Goal: Task Accomplishment & Management: Manage account settings

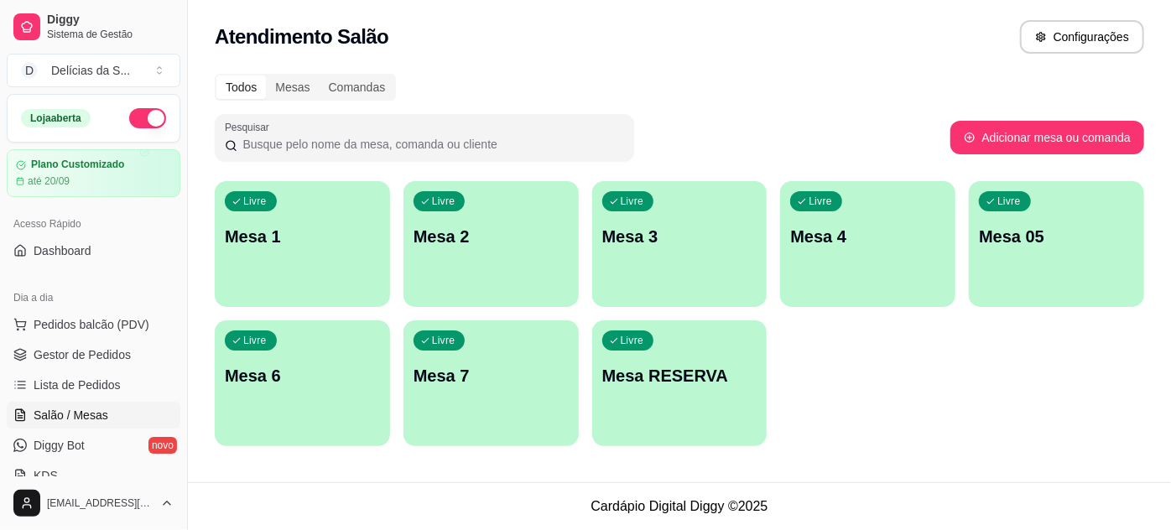
click at [655, 367] on p "Mesa RESERVA" at bounding box center [679, 375] width 155 height 23
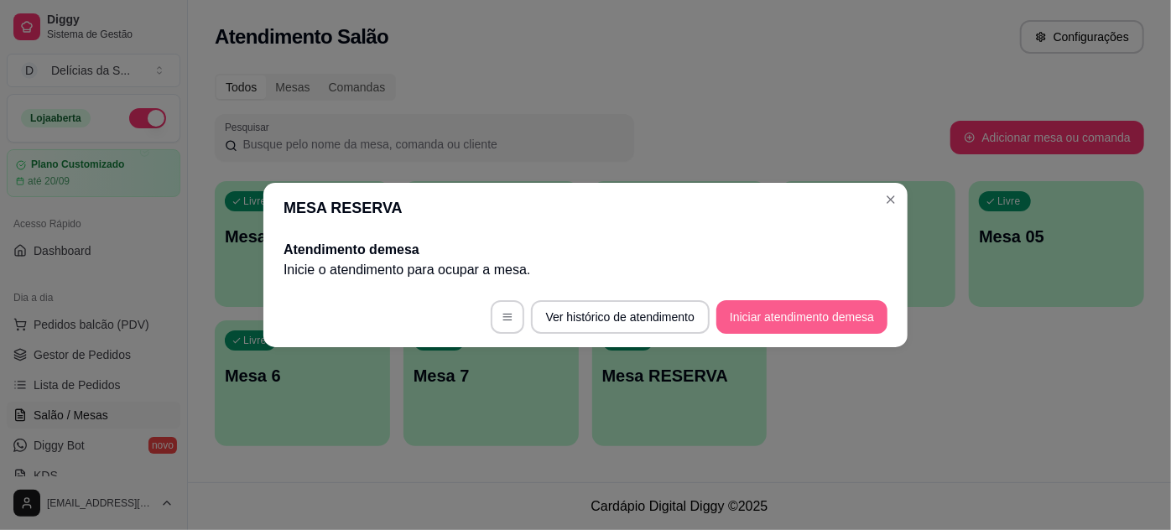
click at [756, 317] on button "Iniciar atendimento de mesa" at bounding box center [801, 317] width 171 height 34
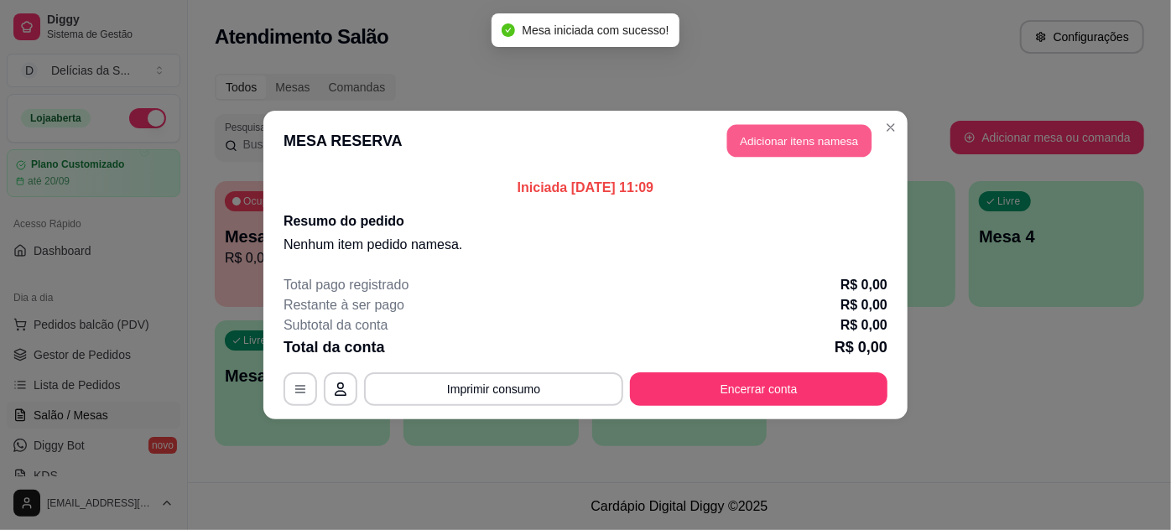
click at [765, 147] on button "Adicionar itens na mesa" at bounding box center [799, 141] width 144 height 33
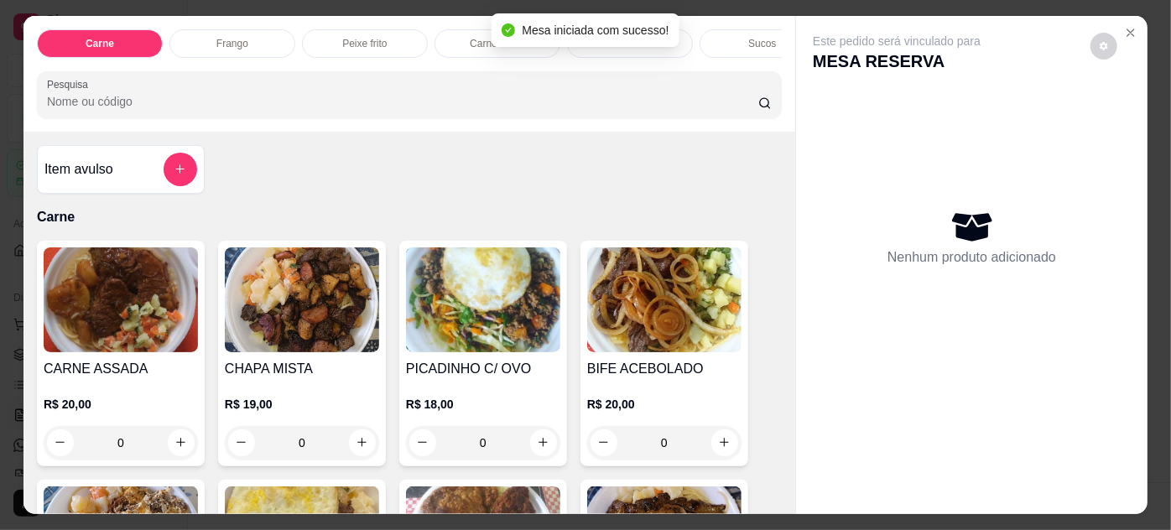
scroll to position [304, 0]
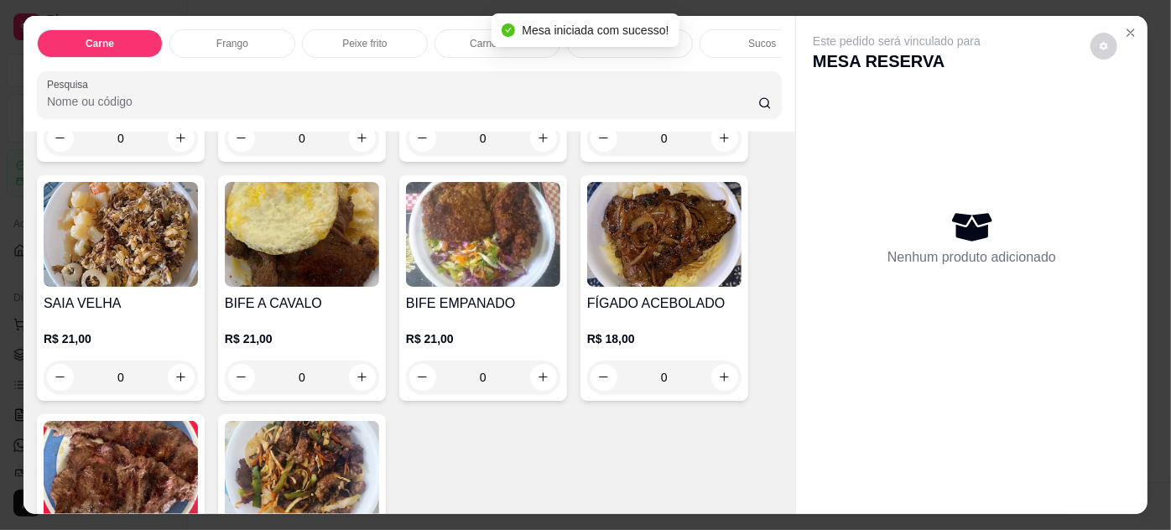
click at [621, 252] on img at bounding box center [664, 234] width 154 height 105
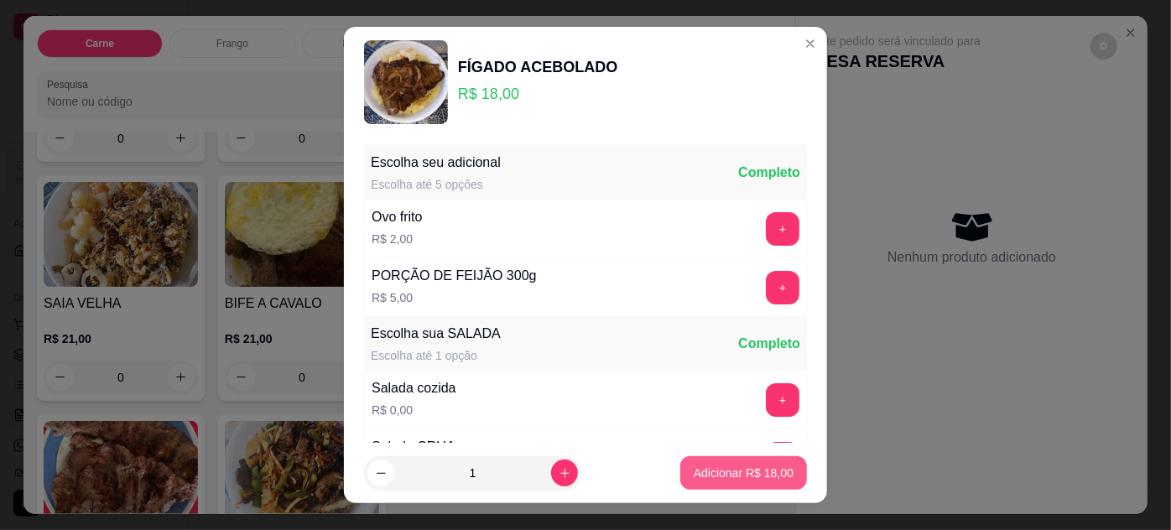
click at [704, 471] on p "Adicionar R$ 18,00" at bounding box center [743, 473] width 100 height 17
type input "1"
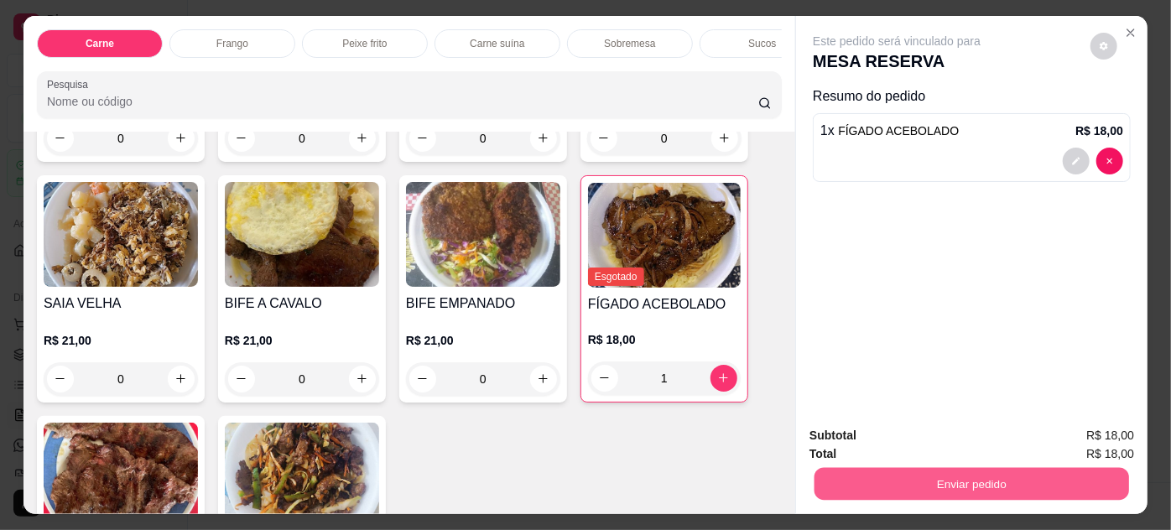
click at [874, 469] on button "Enviar pedido" at bounding box center [971, 484] width 314 height 33
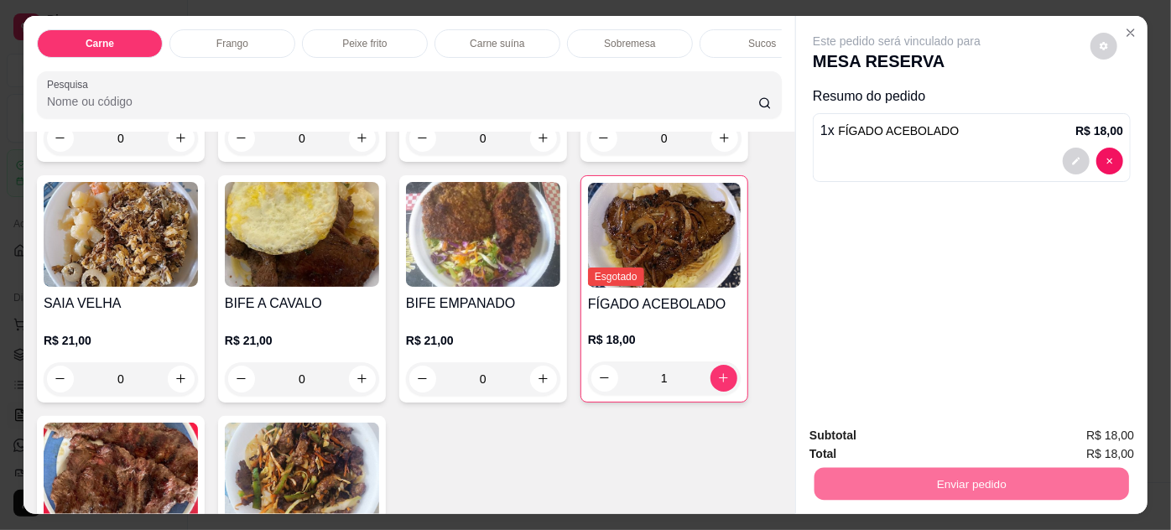
click at [891, 440] on button "Não registrar e enviar pedido" at bounding box center [916, 436] width 169 height 31
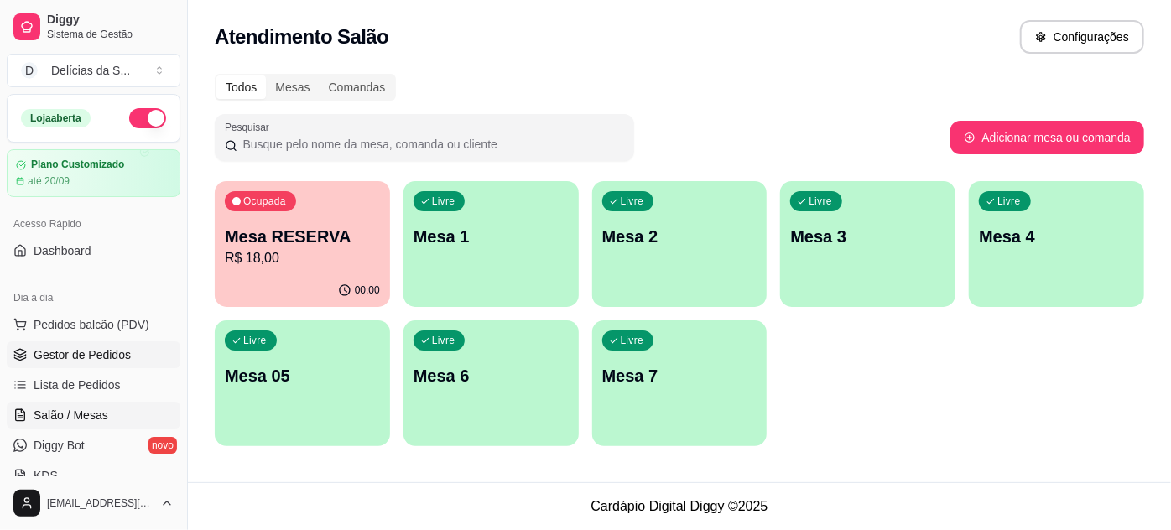
click at [117, 358] on span "Gestor de Pedidos" at bounding box center [82, 354] width 97 height 17
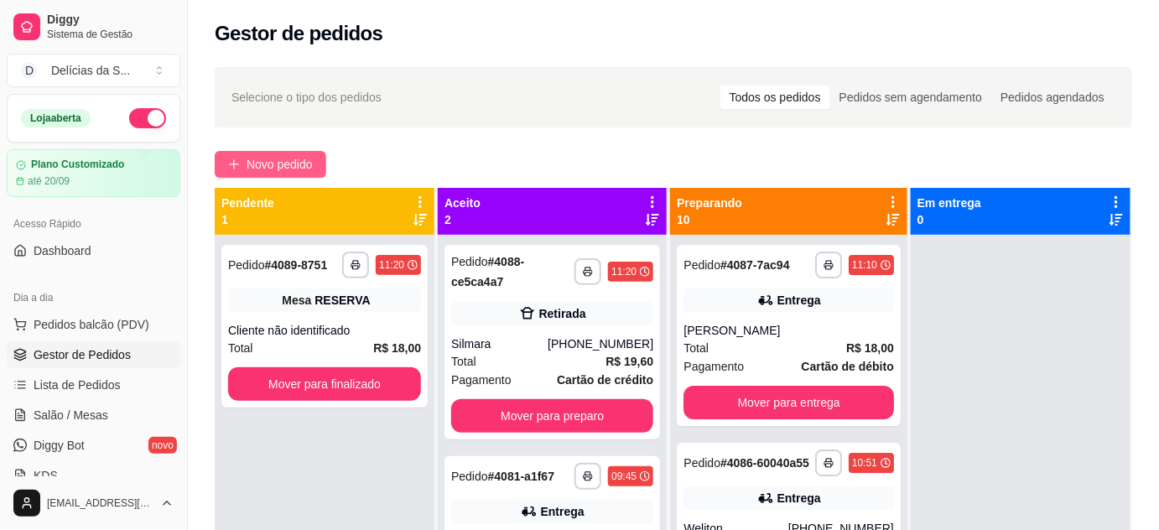
click at [279, 169] on span "Novo pedido" at bounding box center [280, 164] width 66 height 18
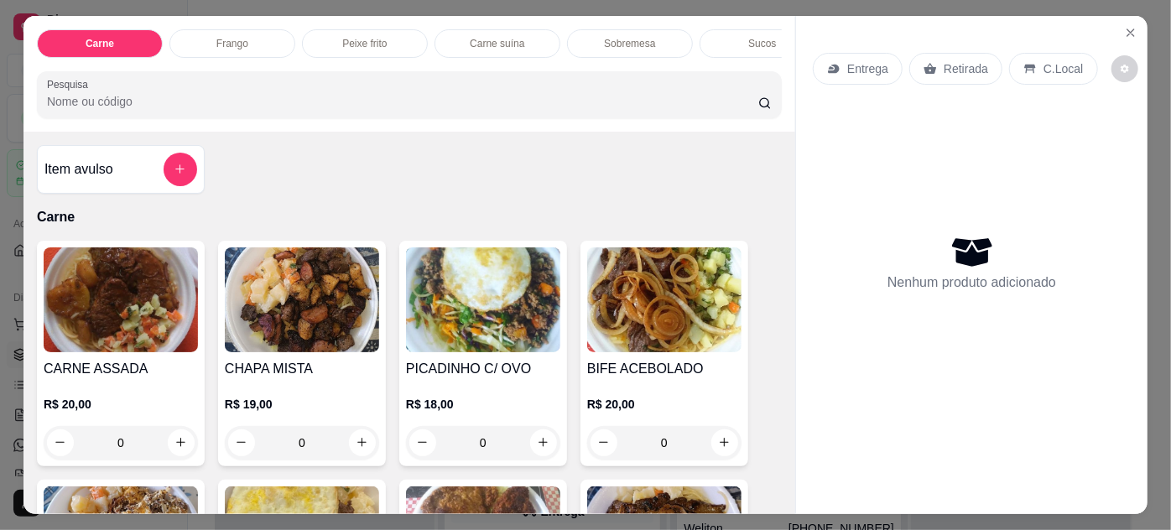
click at [457, 295] on img at bounding box center [483, 299] width 154 height 105
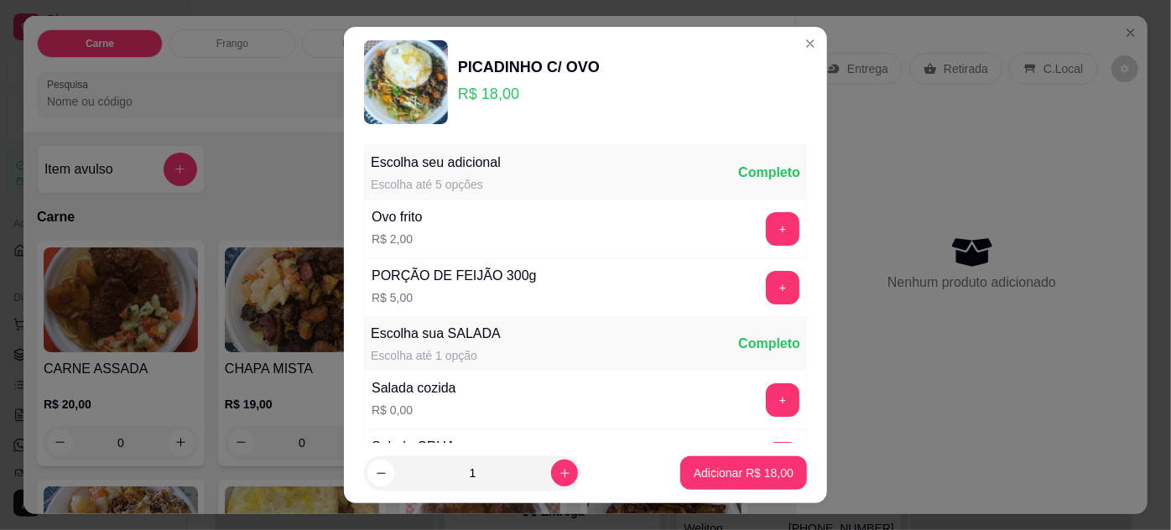
scroll to position [167, 0]
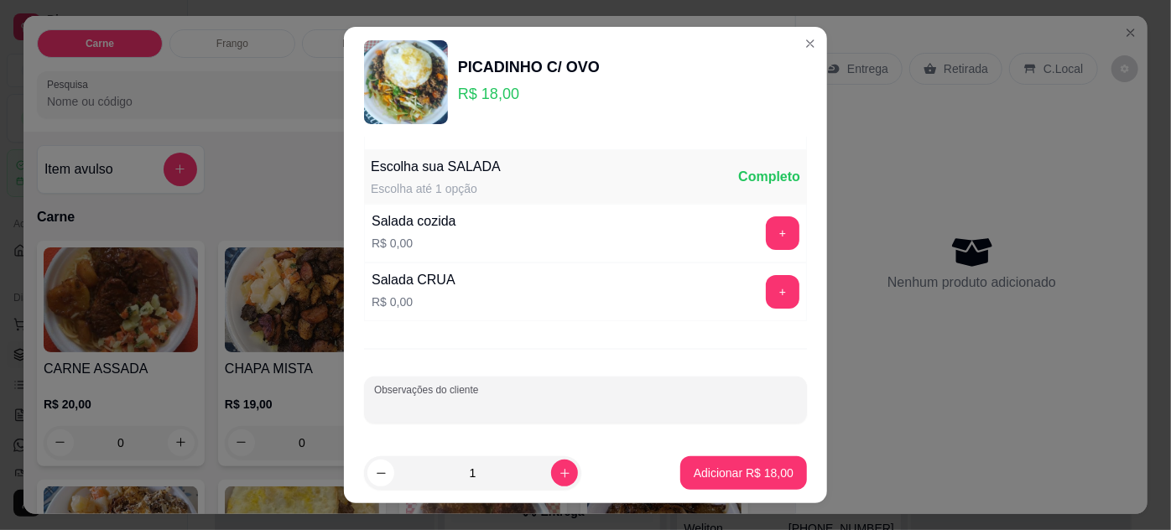
click at [558, 399] on input "Observações do cliente" at bounding box center [585, 406] width 423 height 17
type input "SEU CLEBER"
click at [696, 469] on p "Adicionar R$ 18,00" at bounding box center [743, 473] width 100 height 17
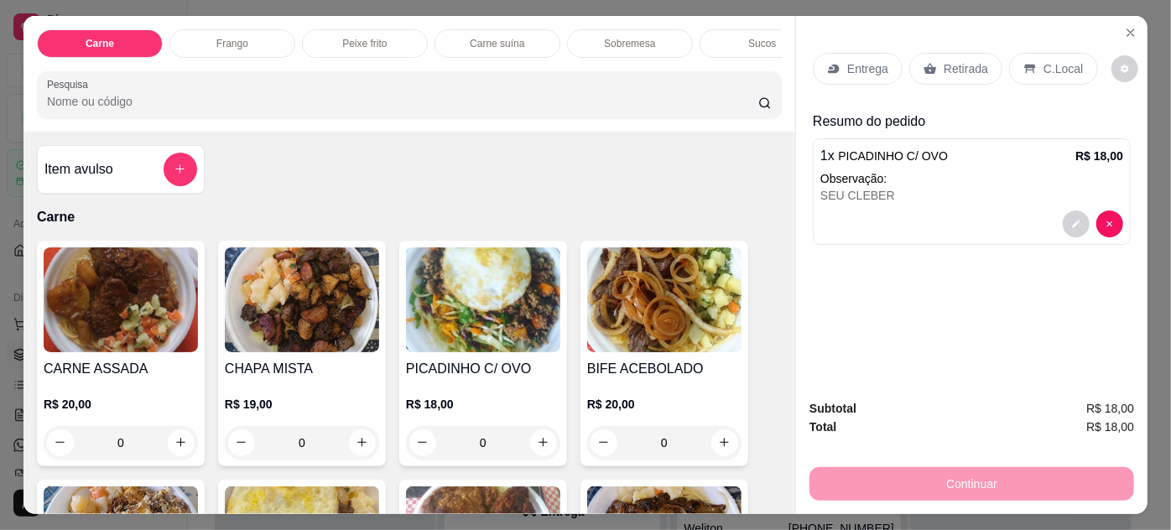
click at [968, 60] on p "Retirada" at bounding box center [965, 68] width 44 height 17
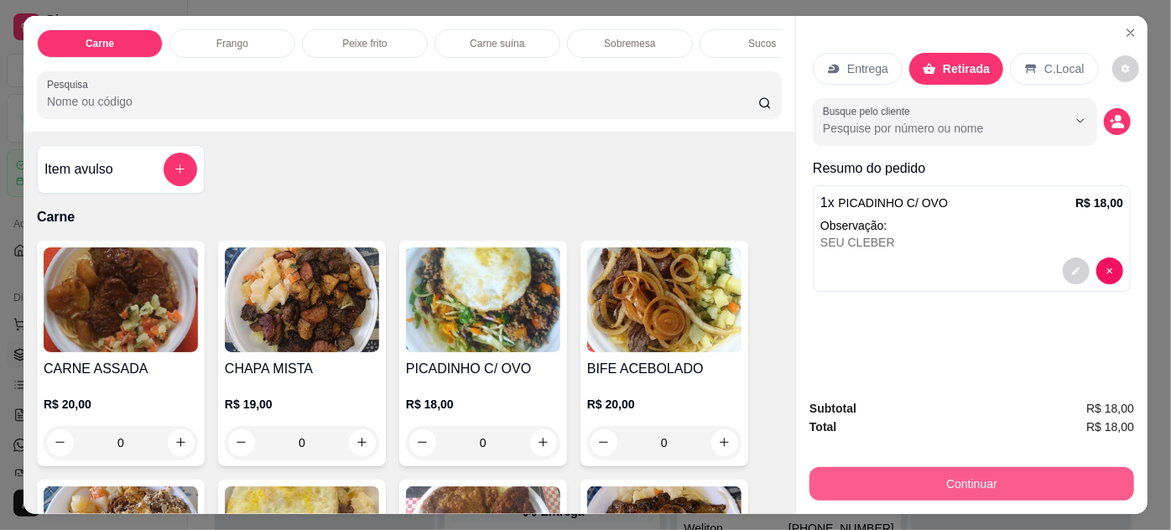
click at [961, 473] on button "Continuar" at bounding box center [971, 484] width 324 height 34
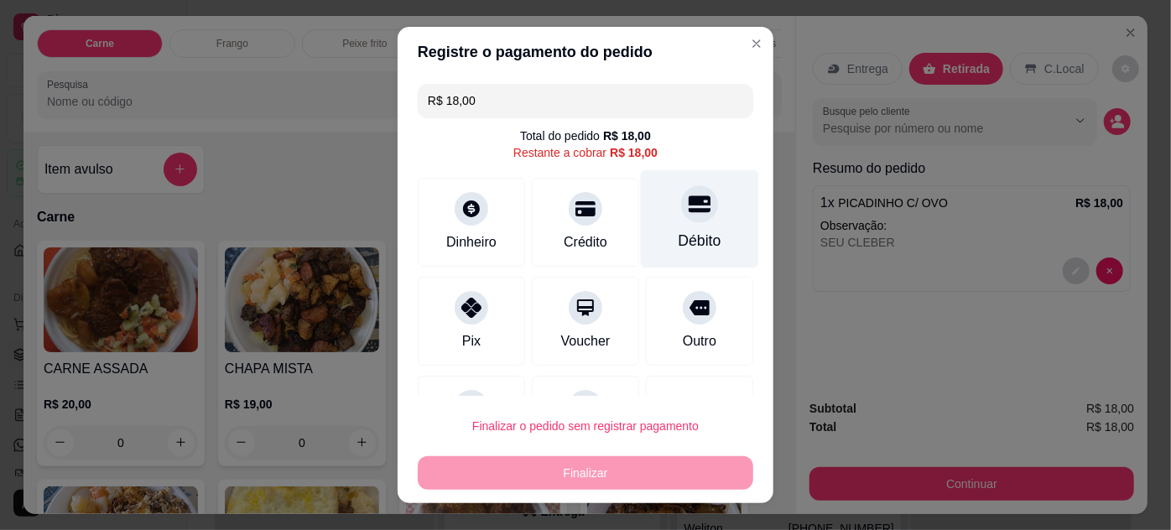
click at [662, 221] on div "Débito" at bounding box center [700, 218] width 118 height 98
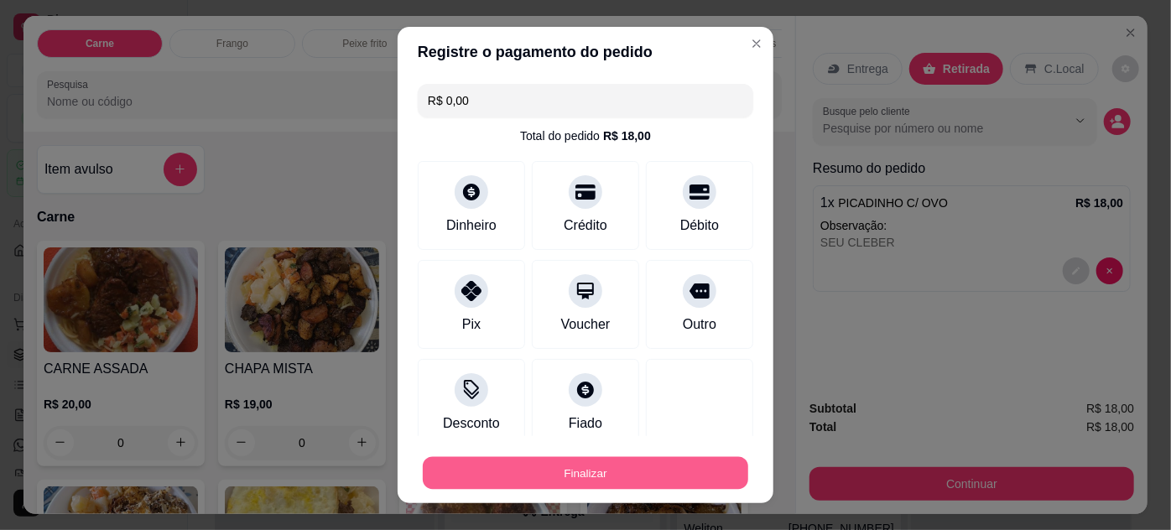
click at [658, 470] on button "Finalizar" at bounding box center [585, 473] width 325 height 33
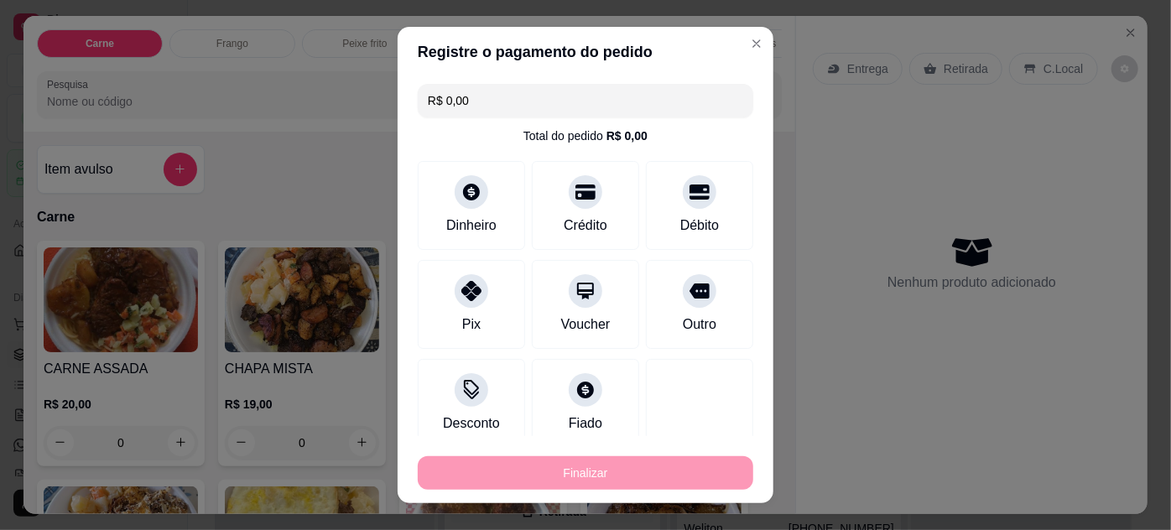
type input "-R$ 18,00"
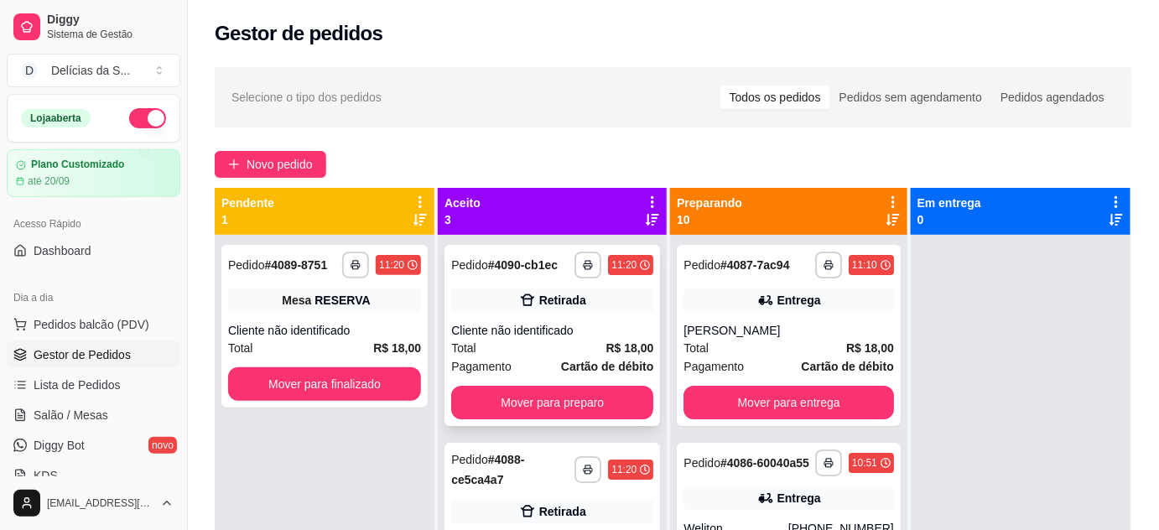
click at [567, 339] on div "Total R$ 18,00" at bounding box center [552, 348] width 202 height 18
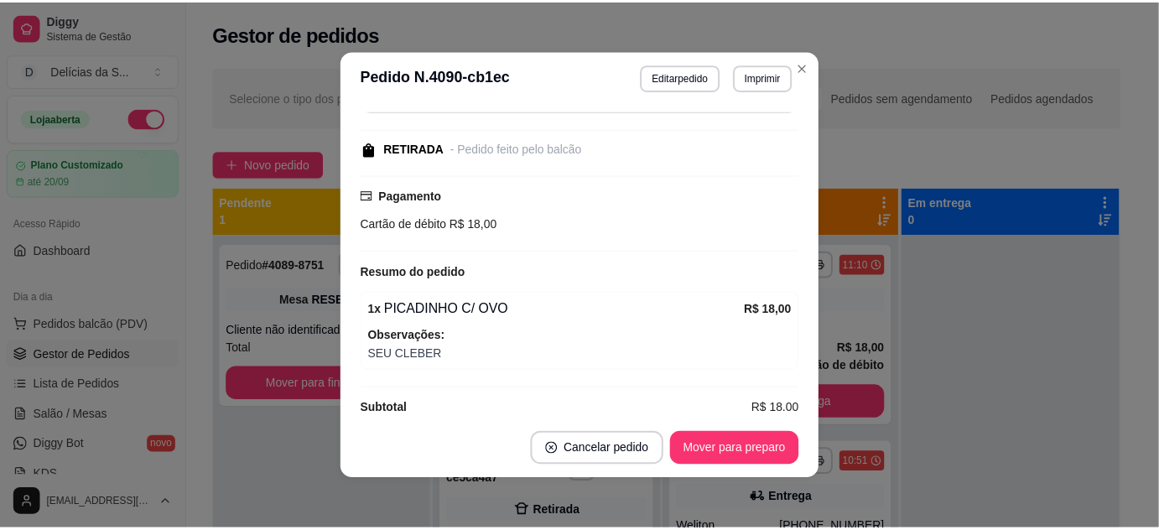
scroll to position [173, 0]
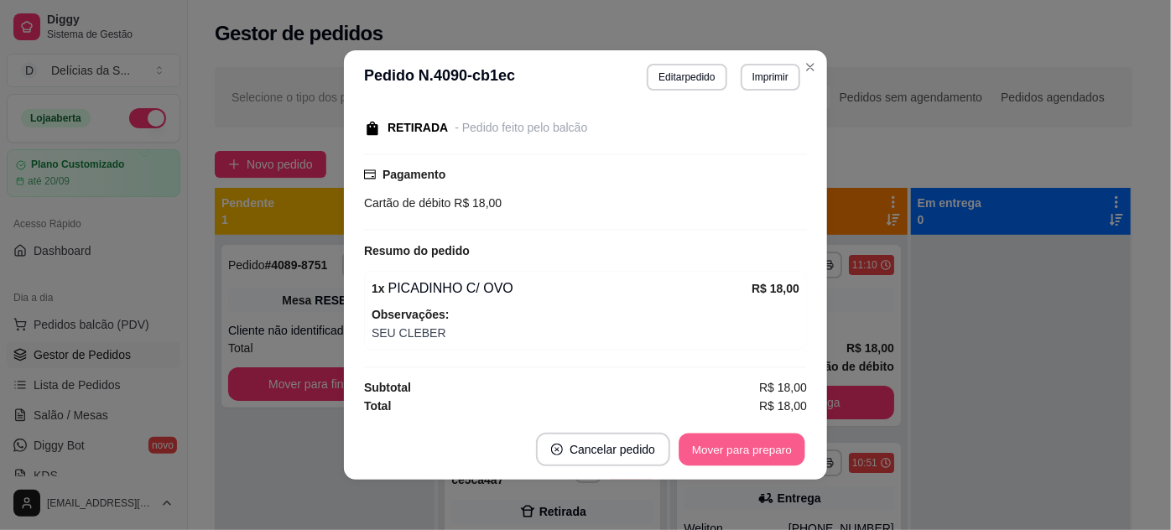
click at [736, 458] on button "Mover para preparo" at bounding box center [741, 450] width 126 height 33
click at [735, 455] on button "Mover para retirada disponível" at bounding box center [713, 450] width 179 height 33
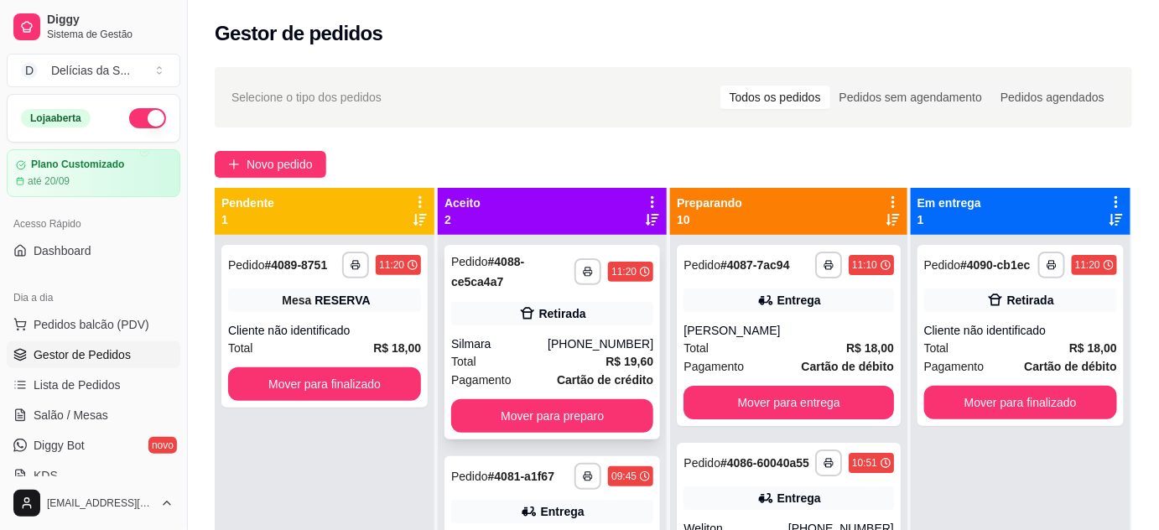
click at [587, 329] on div "**********" at bounding box center [551, 342] width 215 height 195
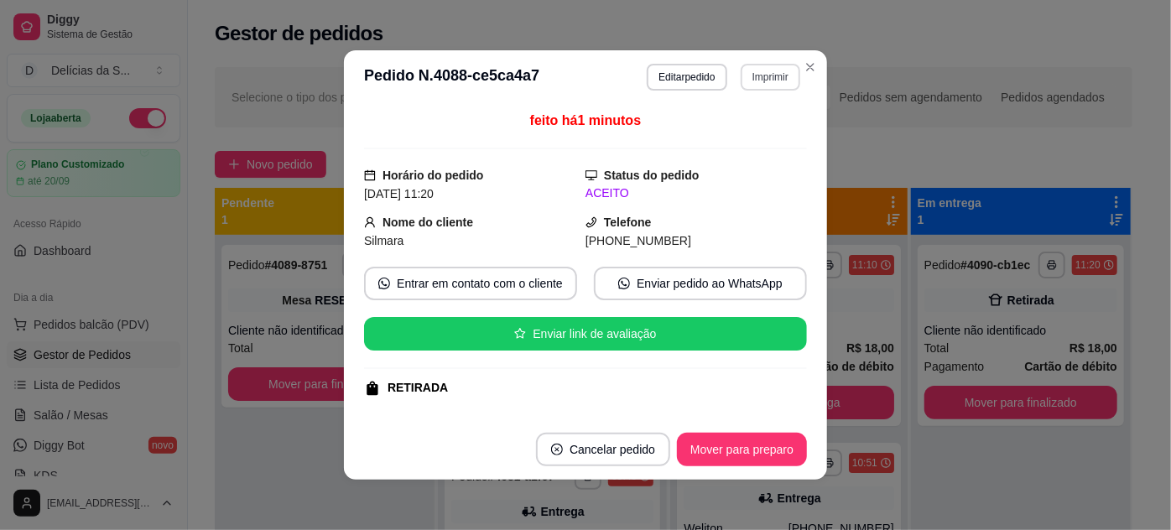
click at [755, 75] on button "Imprimir" at bounding box center [770, 77] width 60 height 27
click at [704, 141] on button "Impressora" at bounding box center [738, 136] width 122 height 27
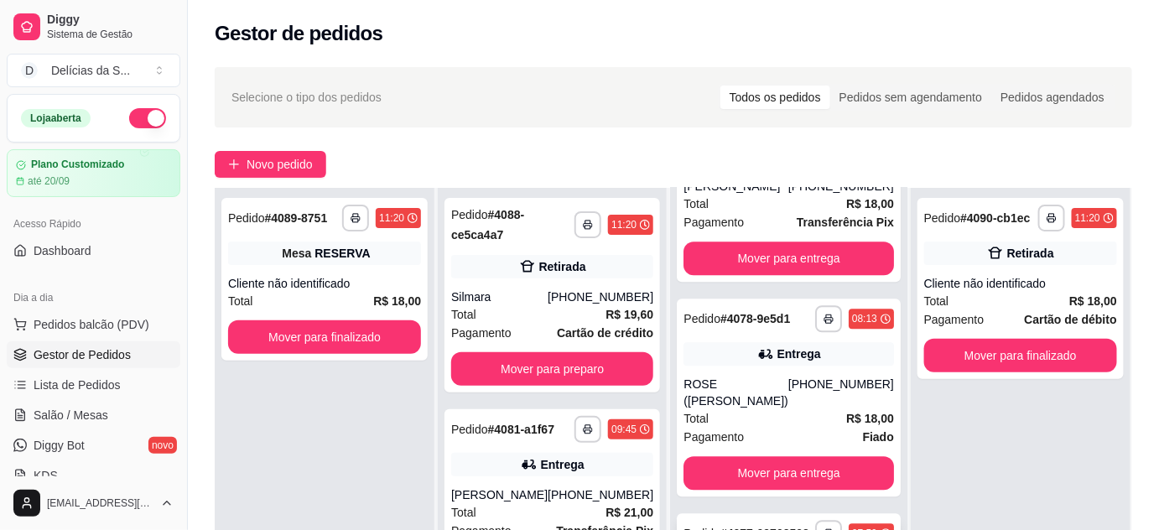
scroll to position [255, 0]
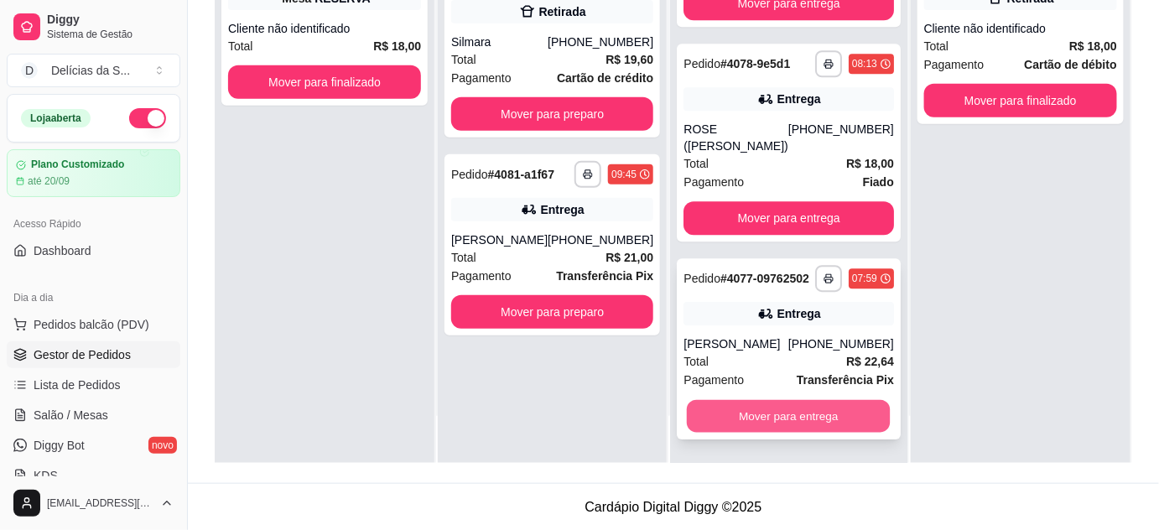
click at [819, 418] on button "Mover para entrega" at bounding box center [789, 416] width 204 height 33
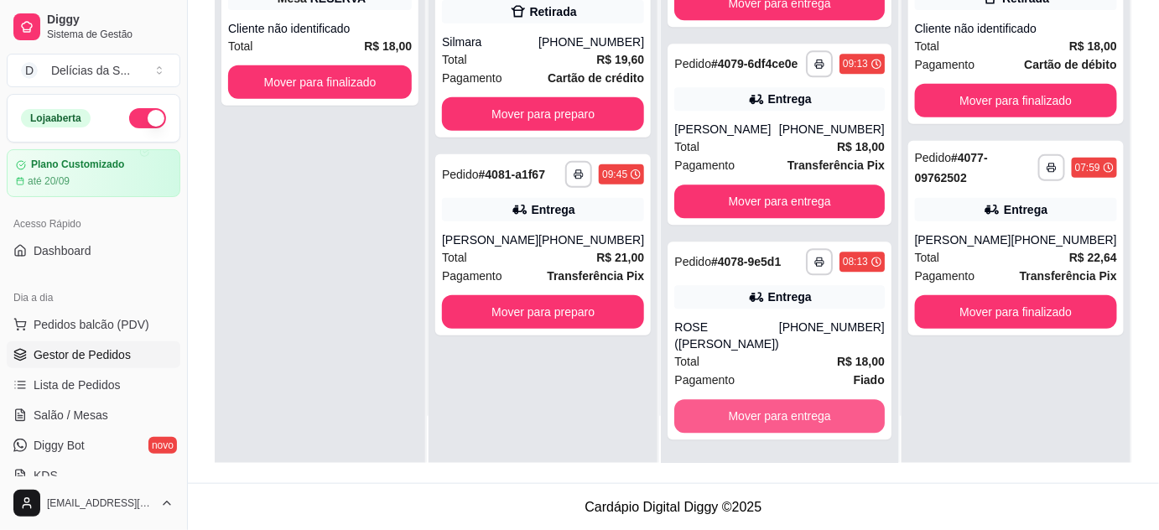
scroll to position [1350, 0]
click at [819, 417] on button "Mover para entrega" at bounding box center [780, 416] width 204 height 33
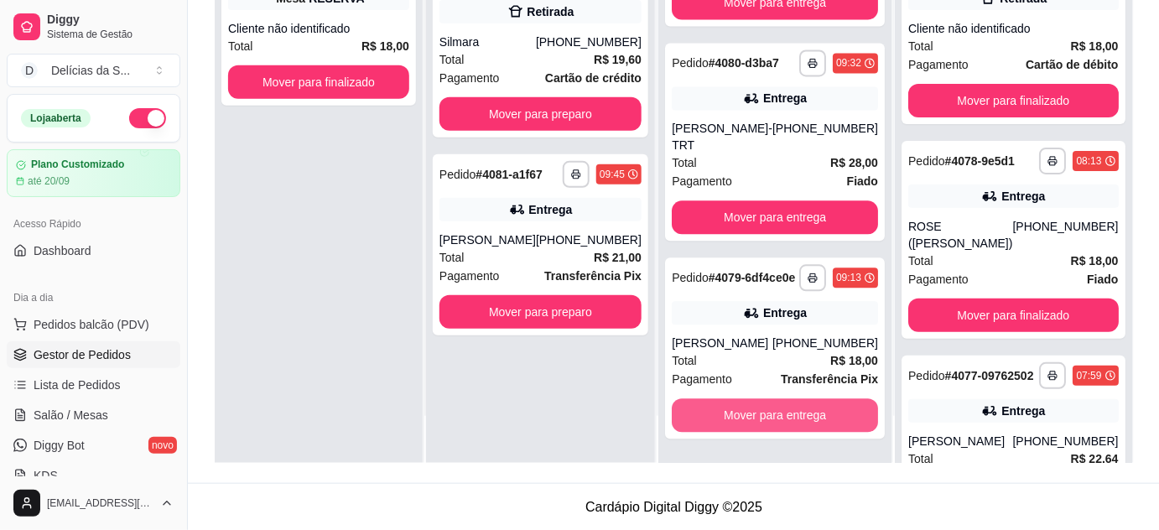
scroll to position [1152, 0]
click at [819, 417] on button "Mover para entrega" at bounding box center [775, 416] width 200 height 33
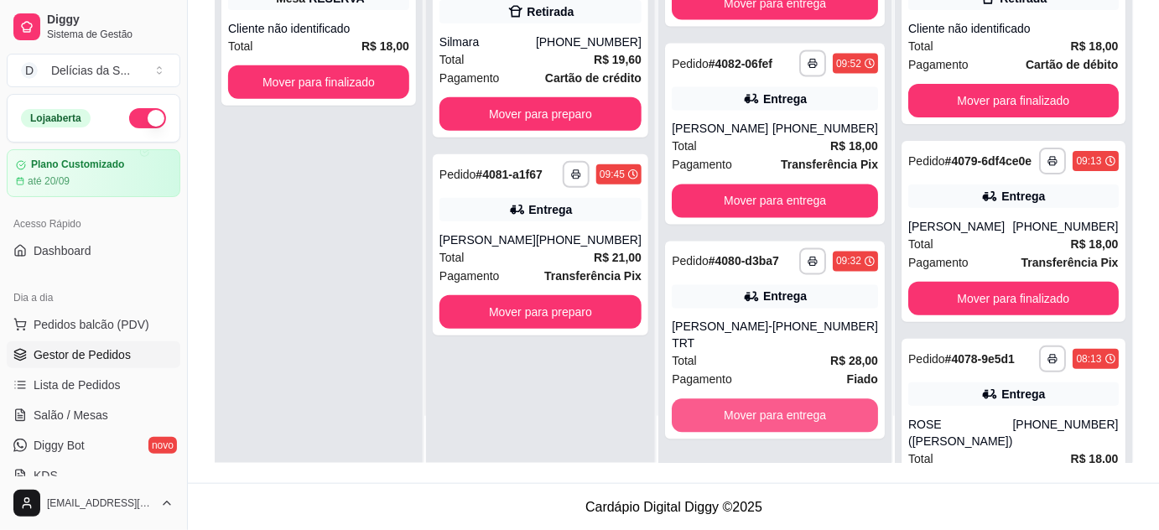
scroll to position [941, 0]
click at [819, 417] on button "Mover para entrega" at bounding box center [775, 416] width 206 height 34
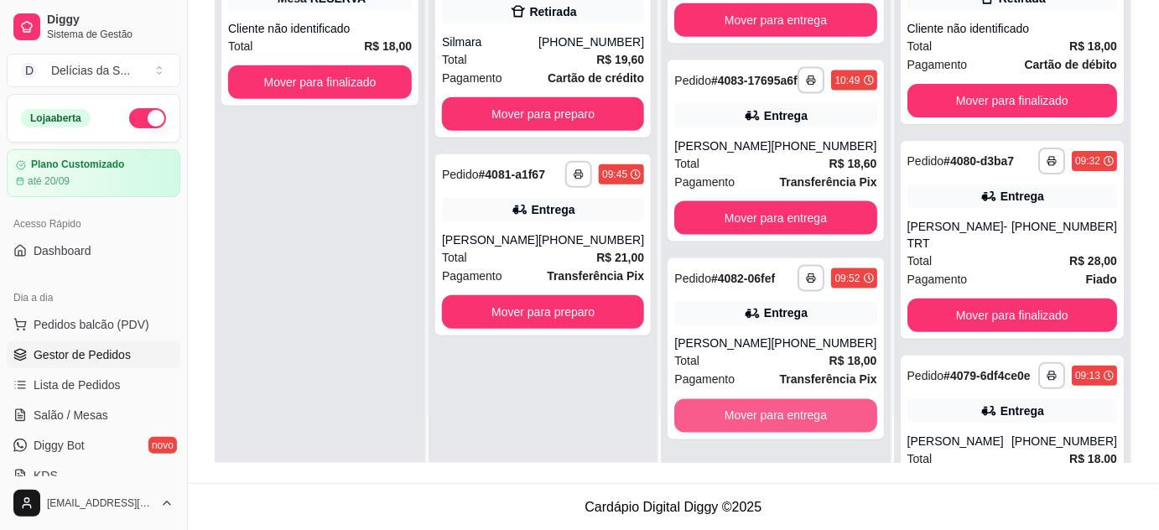
scroll to position [729, 0]
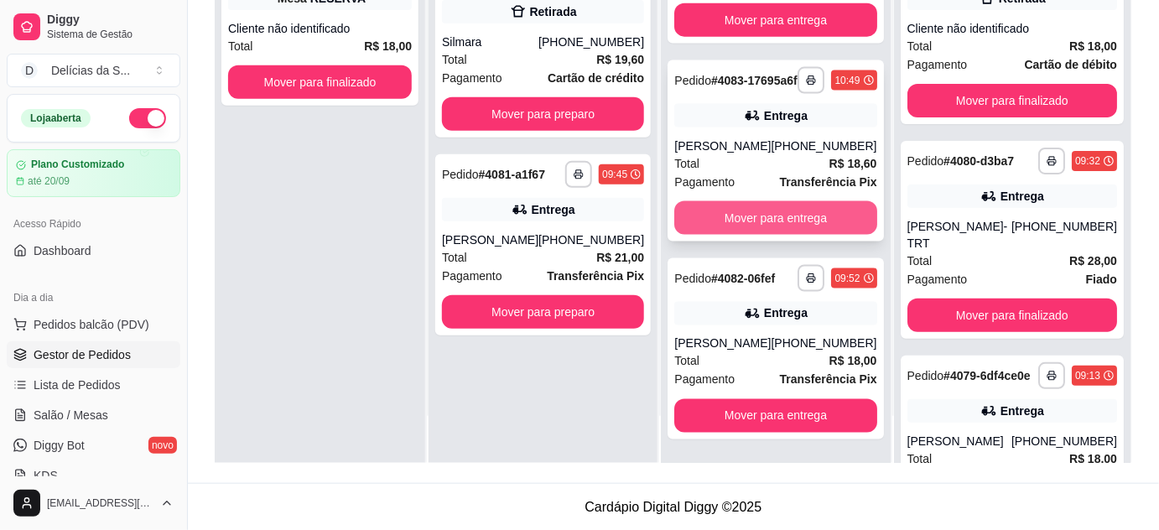
click at [810, 220] on button "Mover para entrega" at bounding box center [775, 218] width 202 height 34
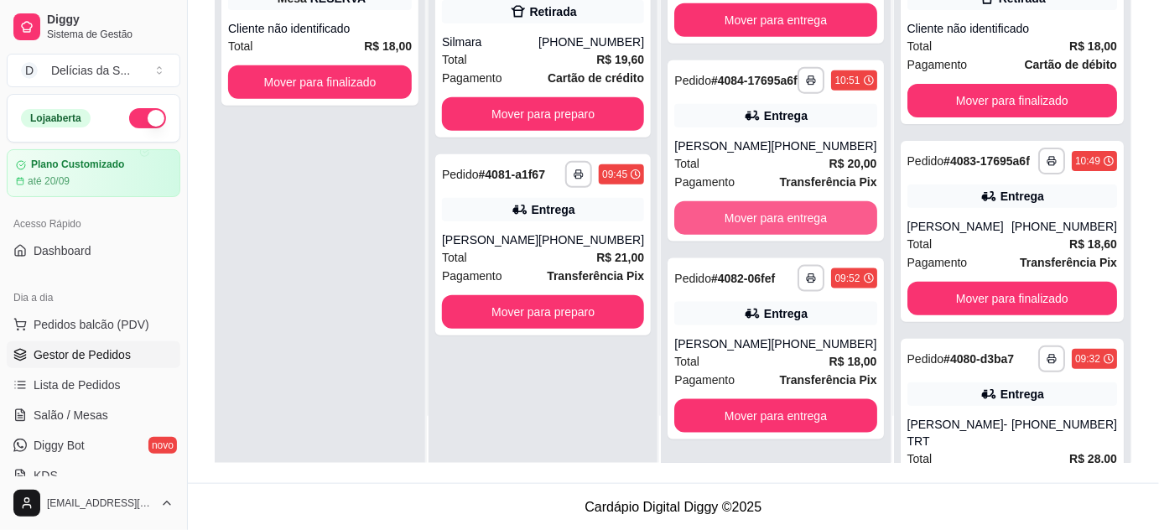
scroll to position [517, 0]
click at [807, 221] on button "Mover para entrega" at bounding box center [776, 218] width 196 height 33
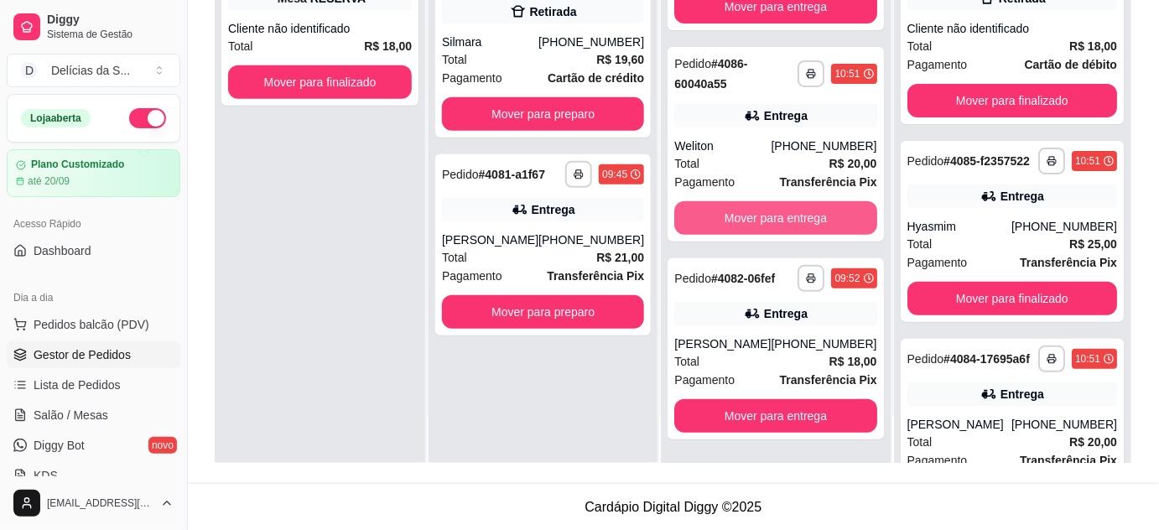
scroll to position [94, 0]
click at [807, 221] on button "Mover para entrega" at bounding box center [776, 218] width 196 height 33
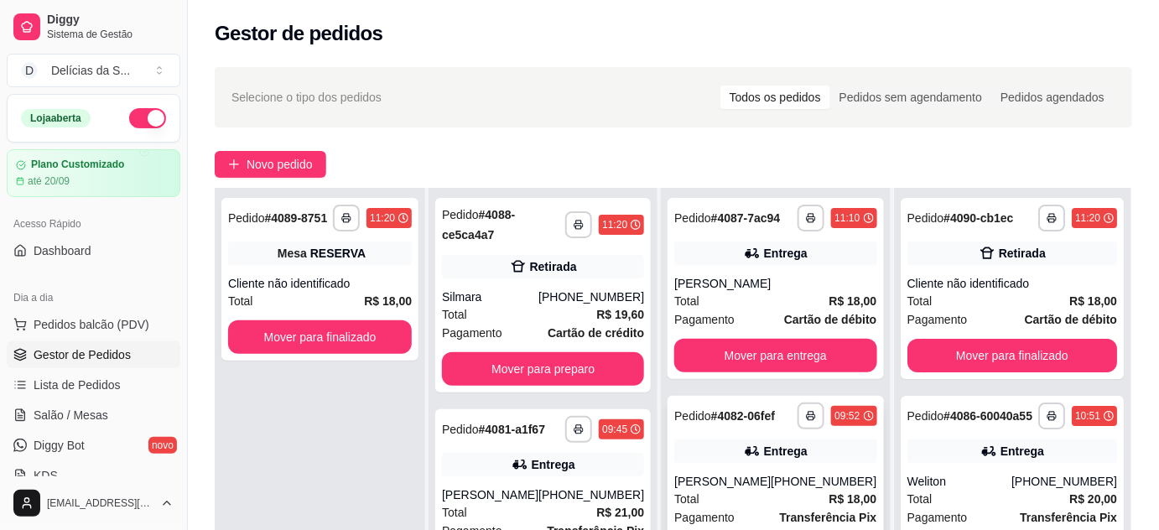
scroll to position [152, 0]
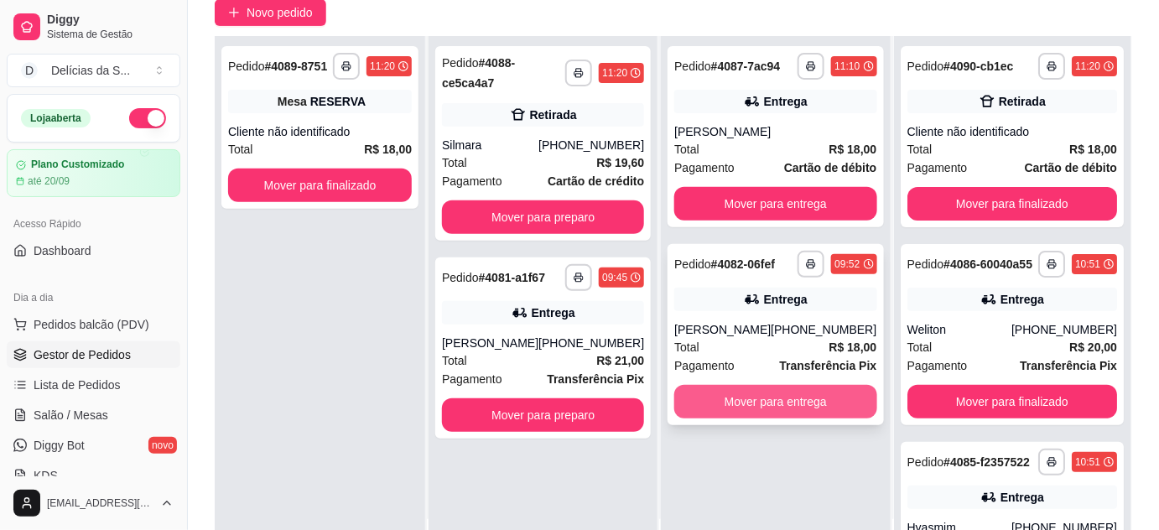
click at [791, 402] on button "Mover para entrega" at bounding box center [775, 402] width 202 height 34
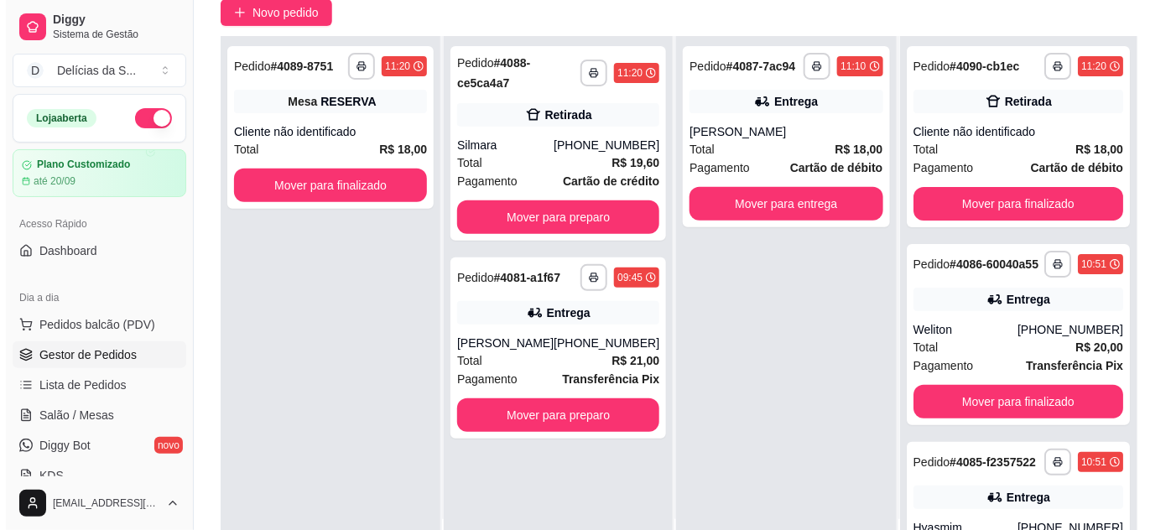
scroll to position [0, 0]
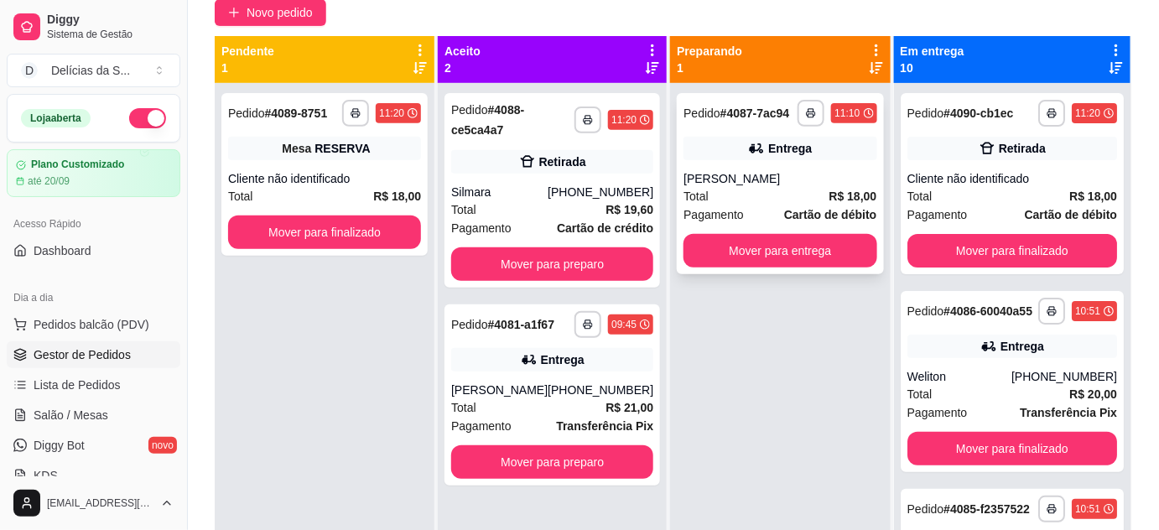
click at [816, 181] on div "[PERSON_NAME]" at bounding box center [779, 178] width 193 height 17
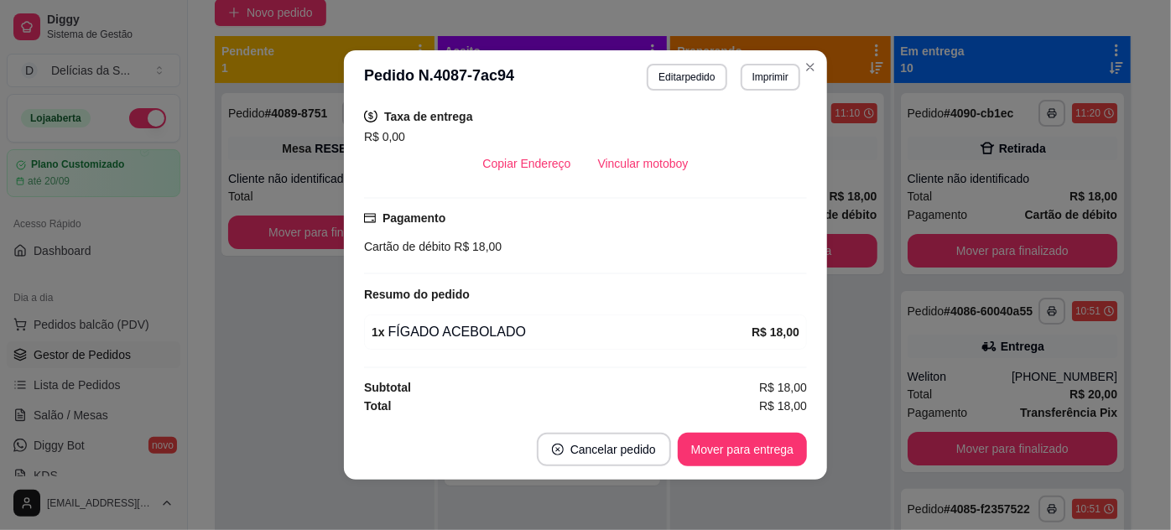
scroll to position [3, 0]
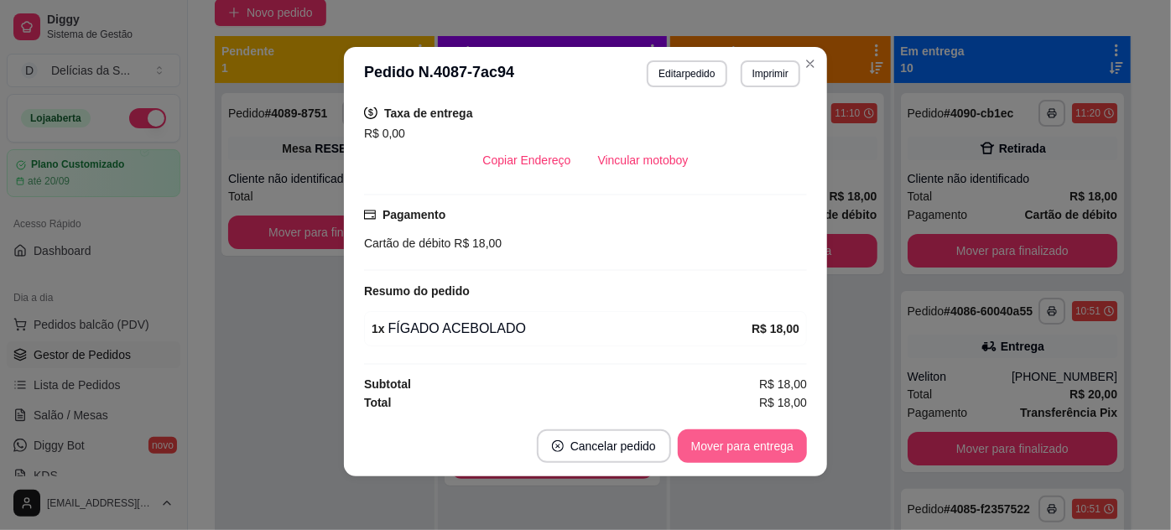
click at [733, 442] on button "Mover para entrega" at bounding box center [742, 446] width 129 height 34
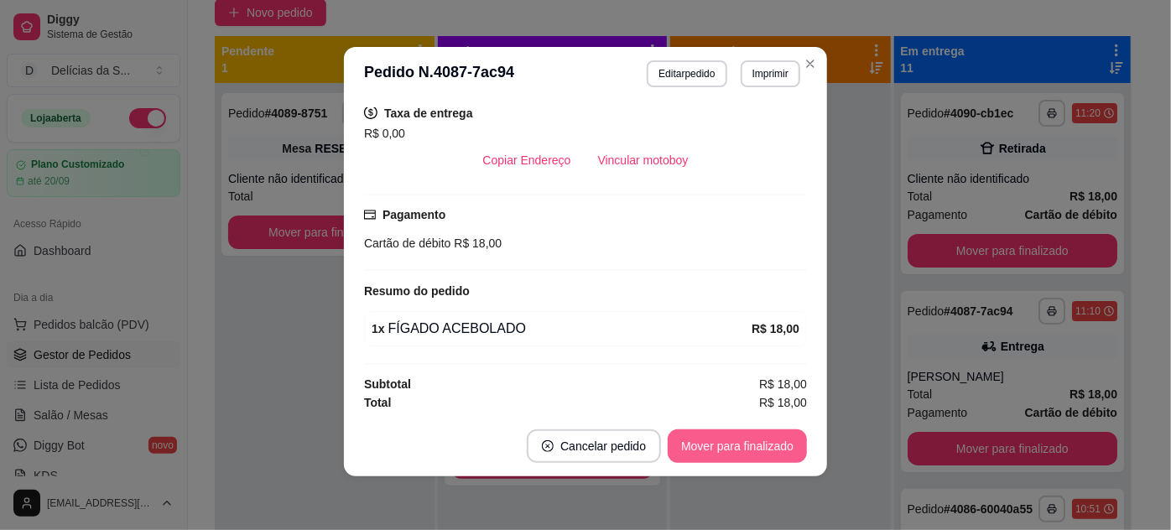
click at [742, 444] on button "Mover para finalizado" at bounding box center [736, 446] width 139 height 34
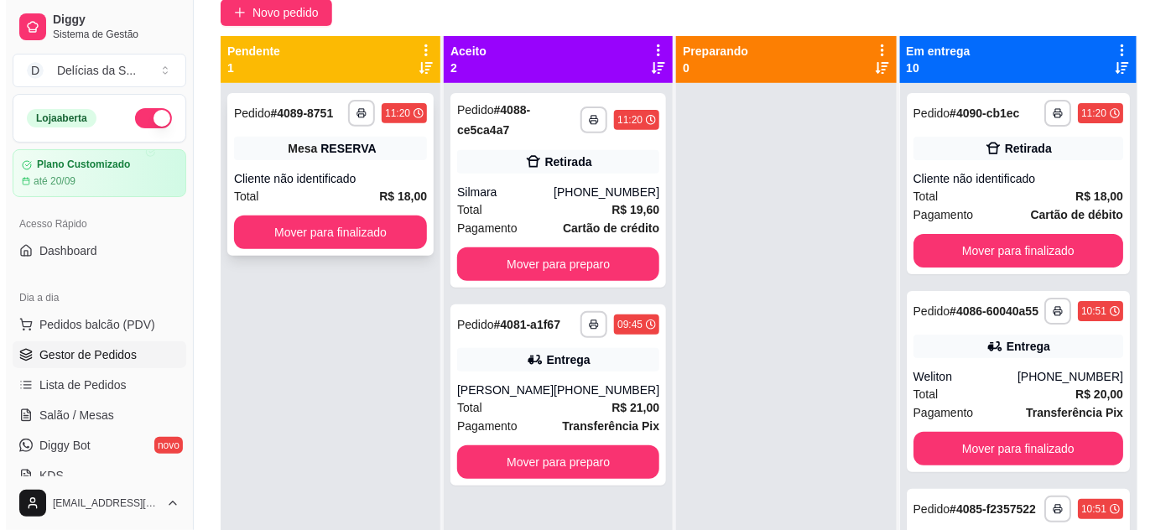
scroll to position [0, 0]
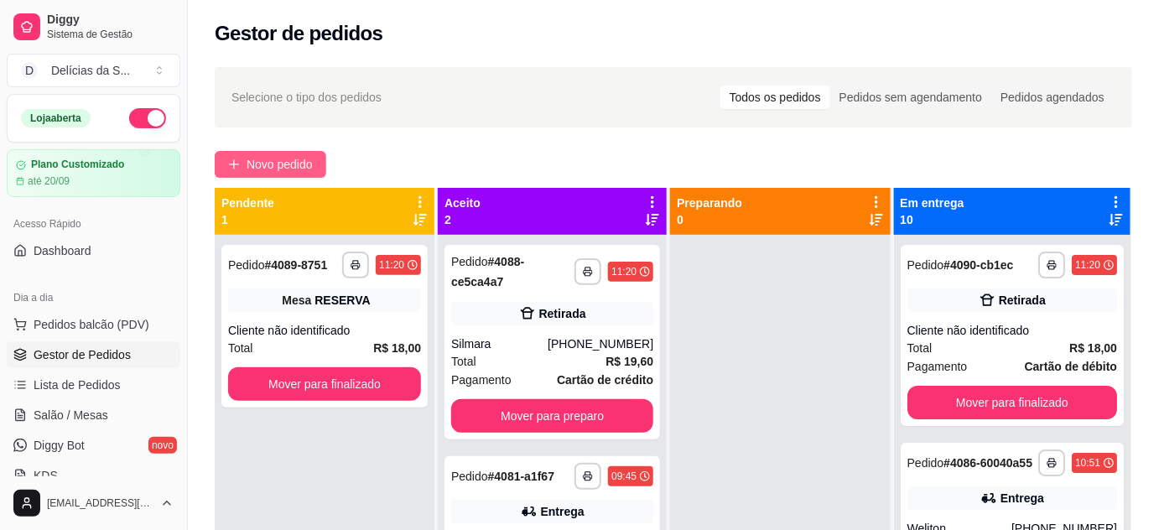
click at [314, 161] on button "Novo pedido" at bounding box center [271, 164] width 112 height 27
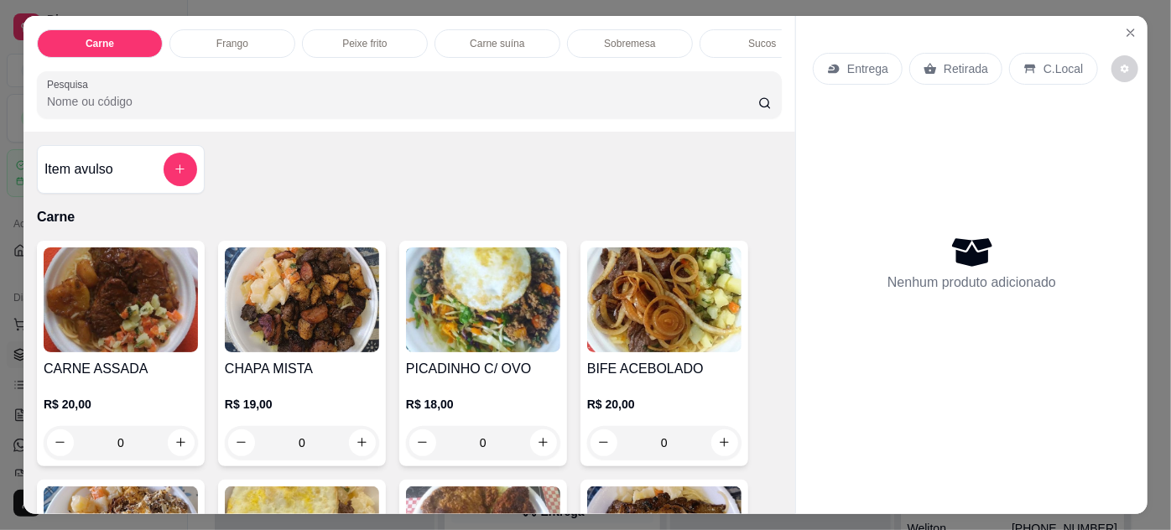
click at [470, 297] on img at bounding box center [483, 299] width 154 height 105
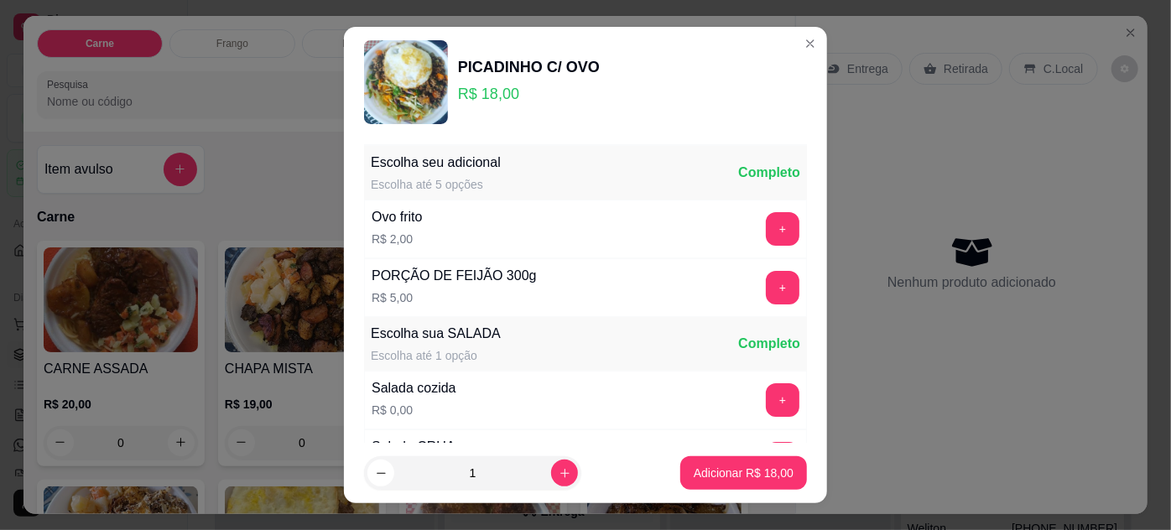
scroll to position [167, 0]
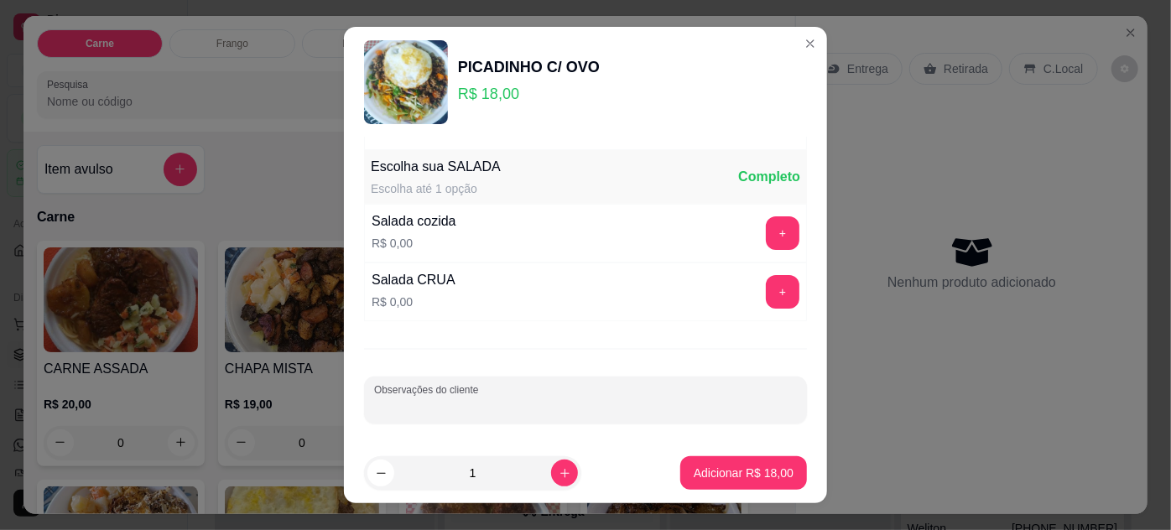
drag, startPoint x: 608, startPoint y: 408, endPoint x: 598, endPoint y: 407, distance: 10.1
click at [604, 408] on input "Observações do cliente" at bounding box center [585, 406] width 423 height 17
type input "IFOOD - DYEDEN M 7190"
click at [703, 466] on p "Adicionar R$ 18,00" at bounding box center [743, 473] width 100 height 17
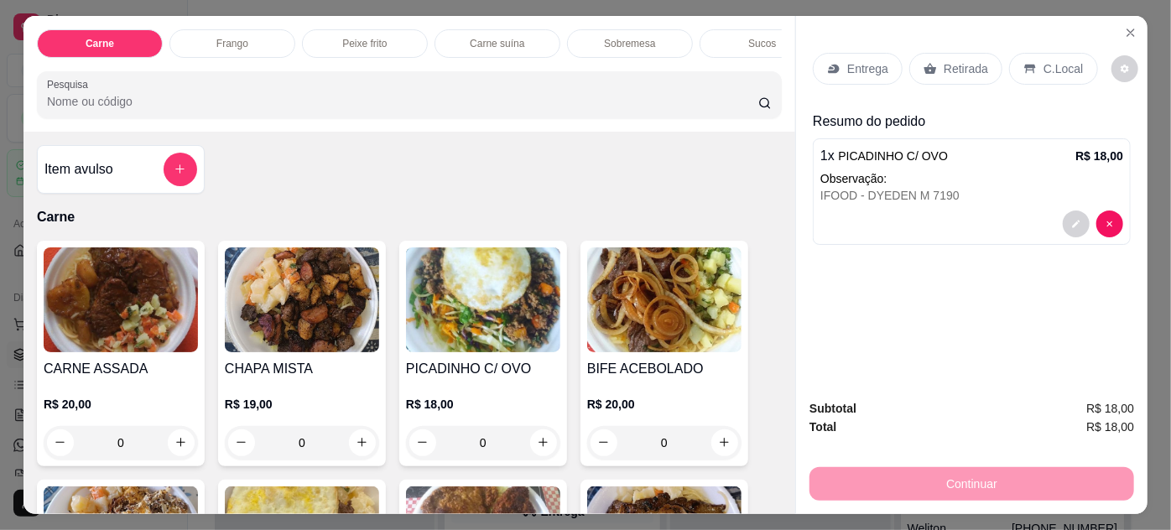
click at [954, 69] on p "Retirada" at bounding box center [965, 68] width 44 height 17
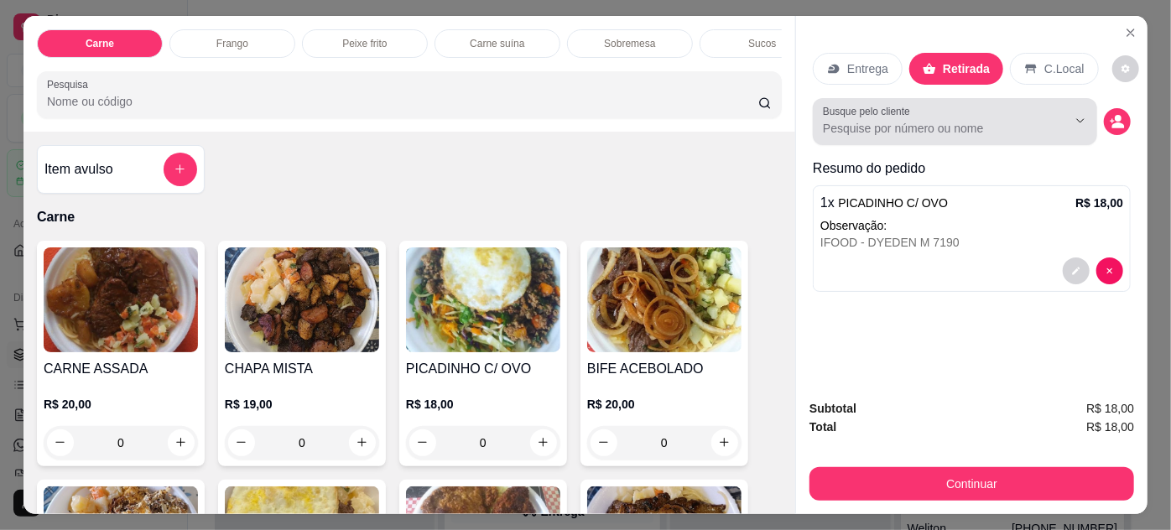
click at [964, 134] on div "Busque pelo cliente" at bounding box center [955, 121] width 284 height 47
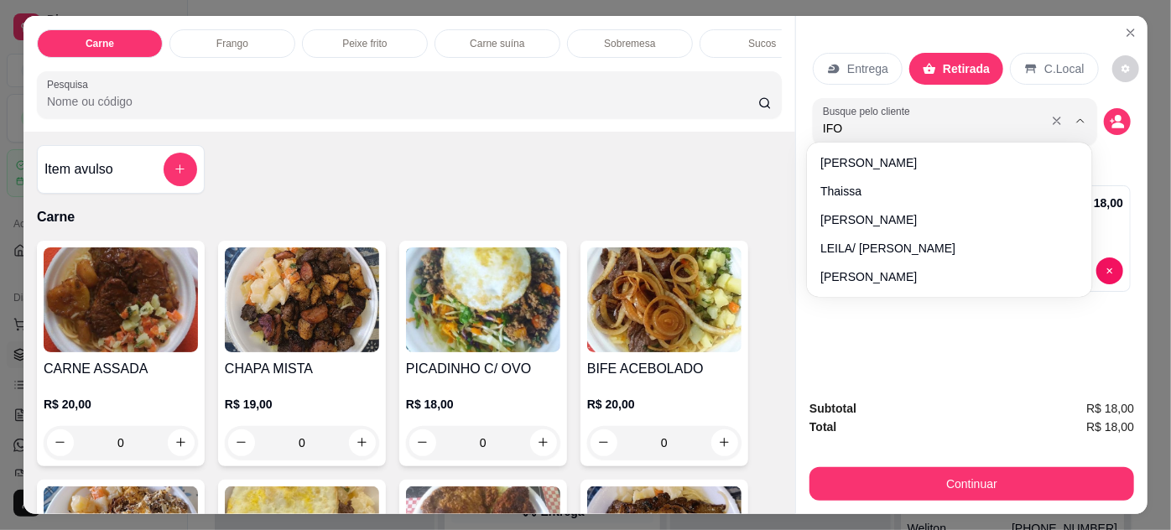
type input "IFOO"
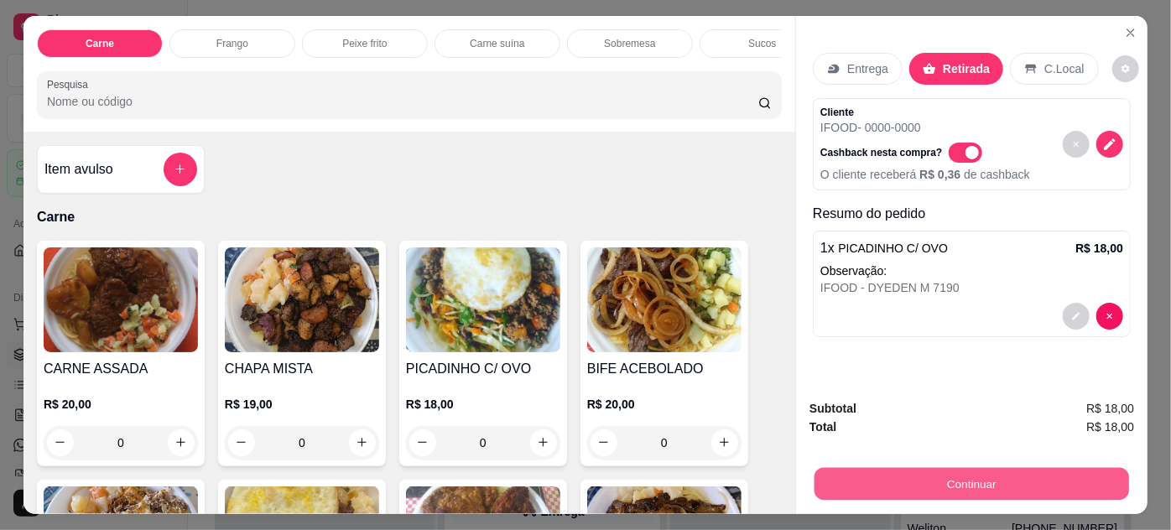
click at [986, 485] on button "Continuar" at bounding box center [971, 484] width 314 height 33
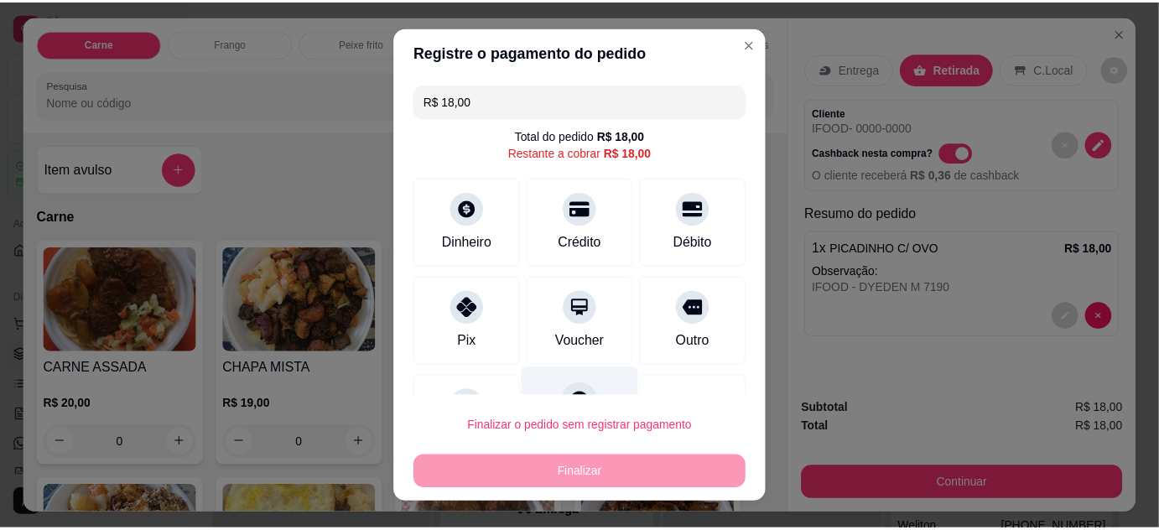
scroll to position [27, 0]
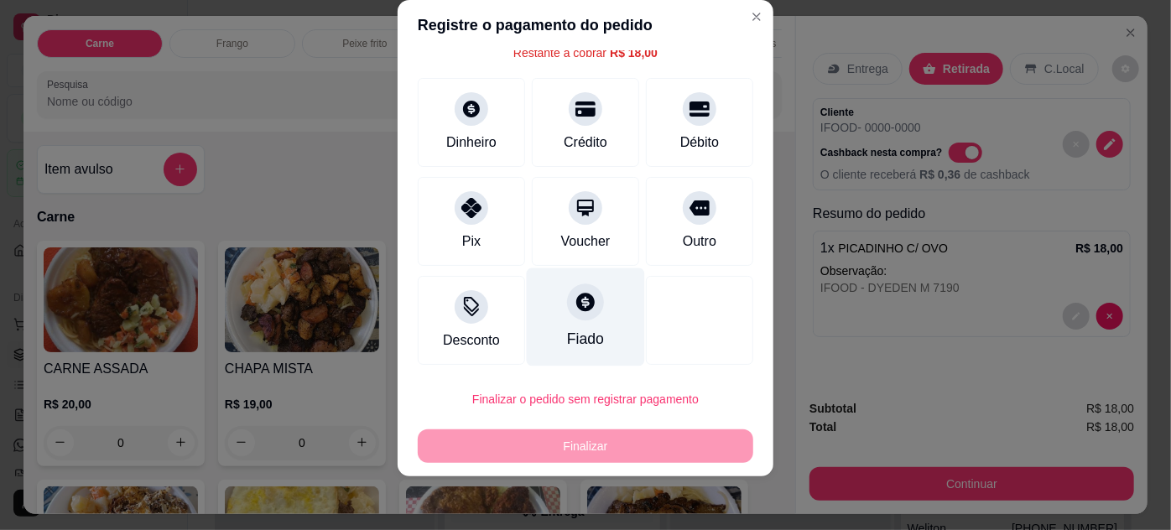
click at [581, 331] on div "Fiado" at bounding box center [585, 339] width 37 height 22
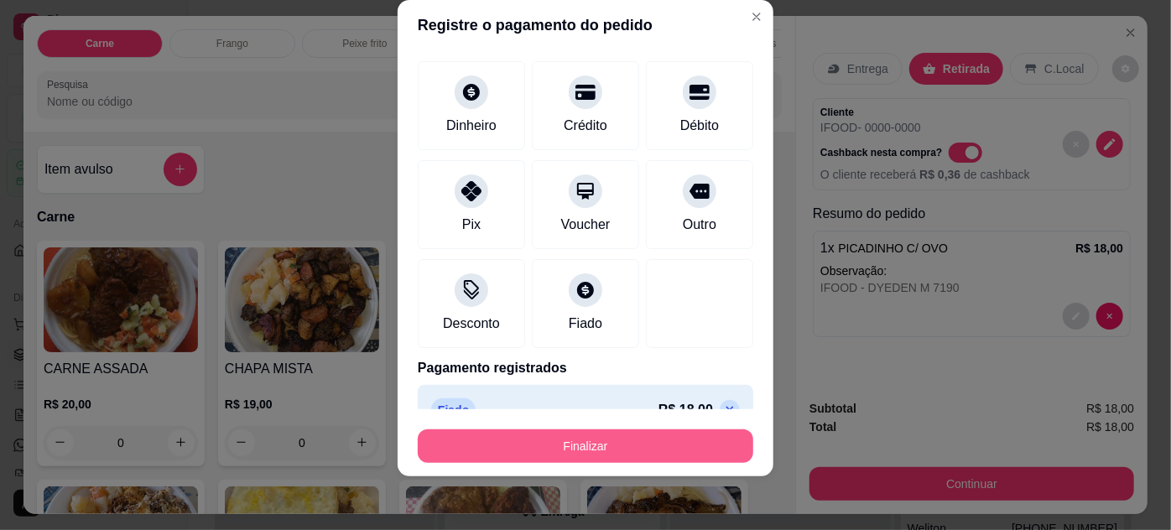
click at [635, 437] on button "Finalizar" at bounding box center [585, 446] width 335 height 34
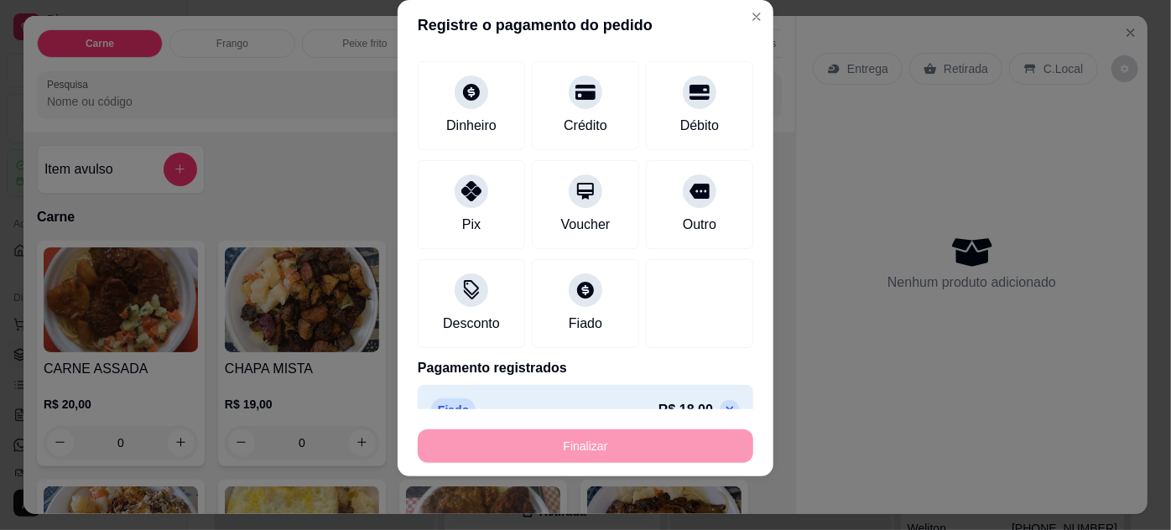
type input "-R$ 18,00"
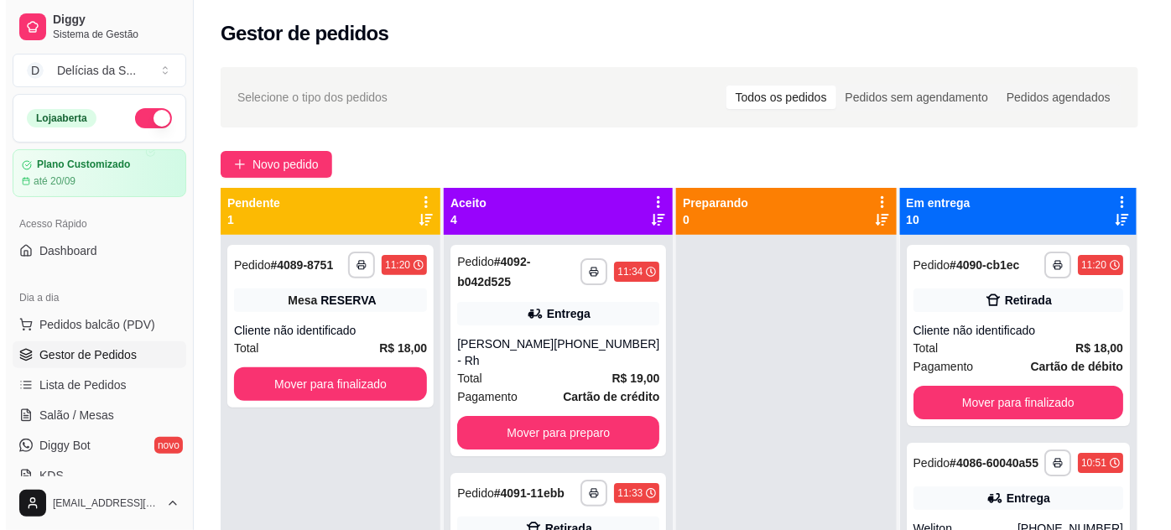
scroll to position [152, 0]
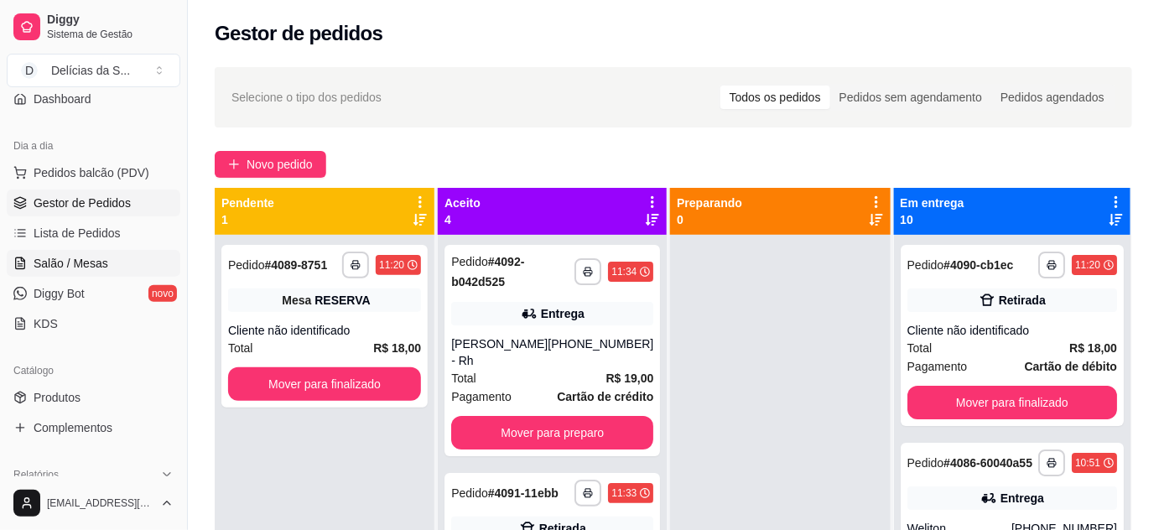
click at [97, 266] on span "Salão / Mesas" at bounding box center [71, 263] width 75 height 17
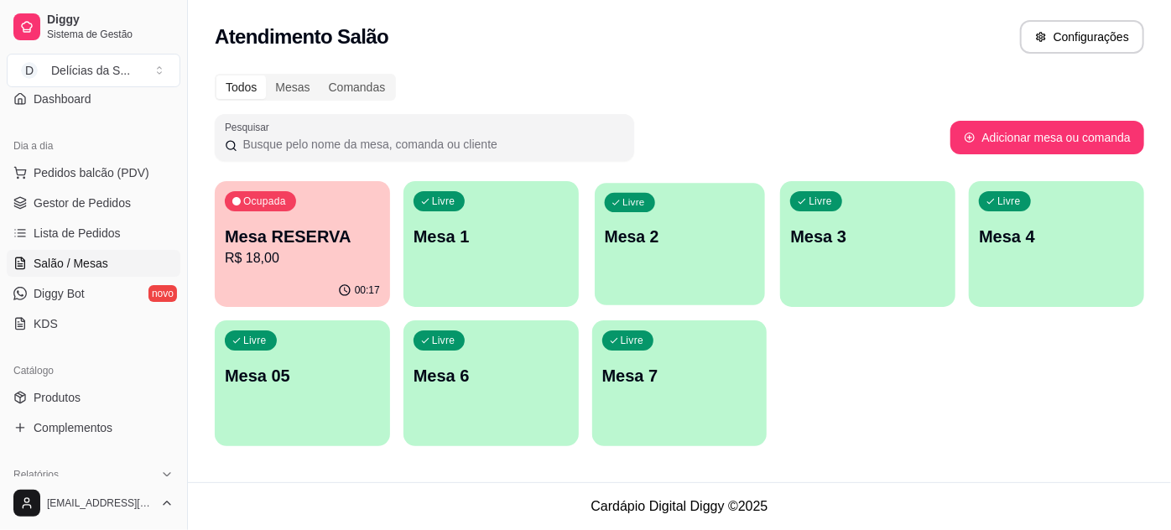
click at [608, 235] on p "Mesa 2" at bounding box center [679, 237] width 150 height 23
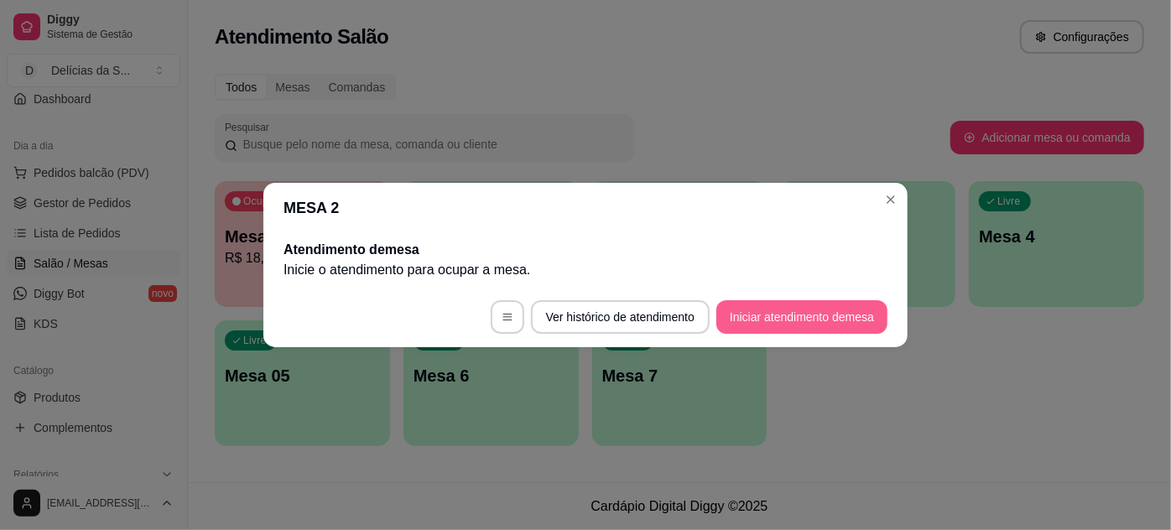
click at [804, 317] on button "Iniciar atendimento de mesa" at bounding box center [801, 317] width 171 height 34
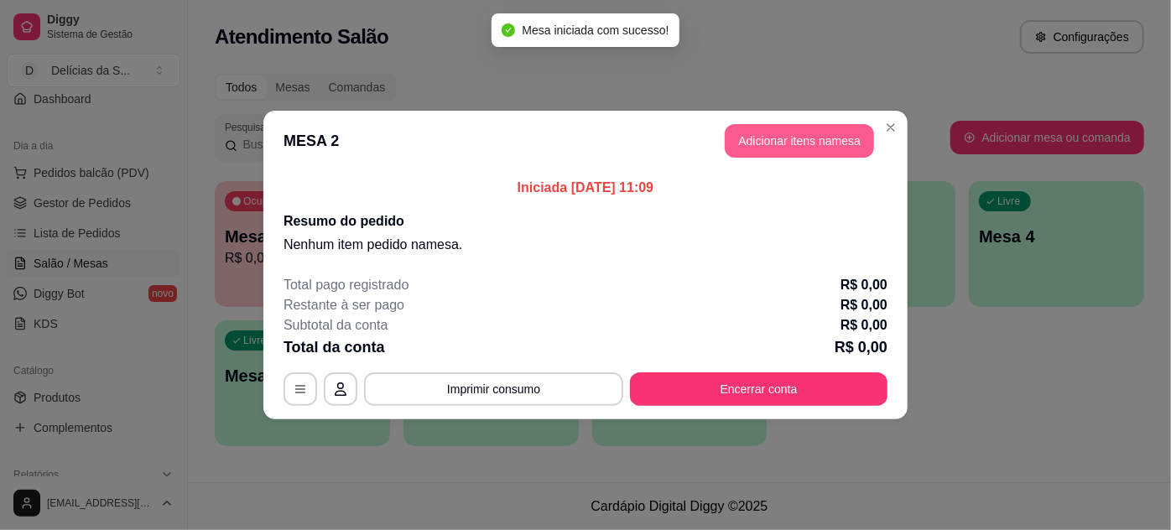
click at [789, 133] on button "Adicionar itens na mesa" at bounding box center [798, 141] width 149 height 34
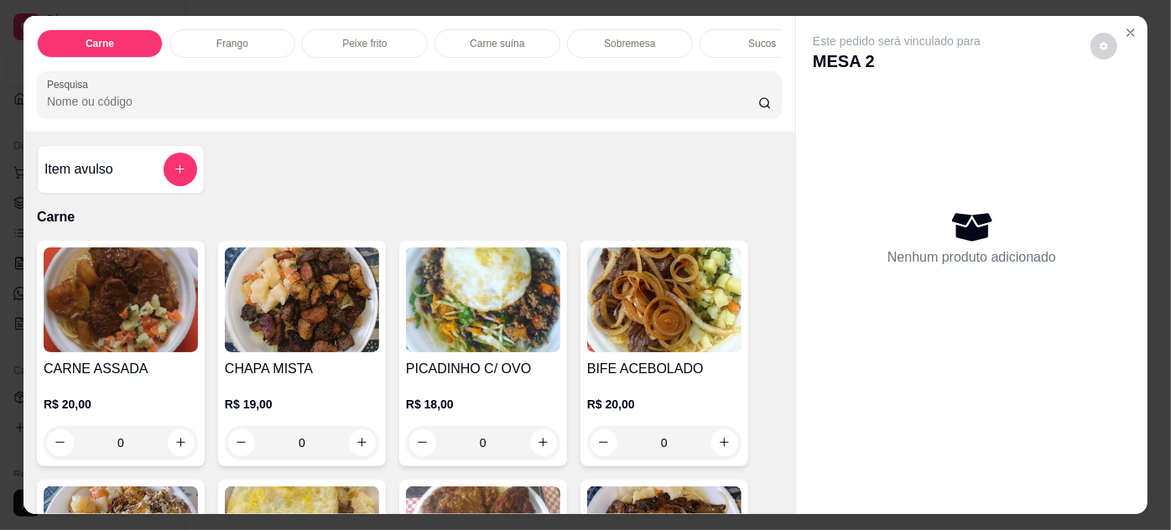
click at [148, 312] on img at bounding box center [121, 299] width 154 height 105
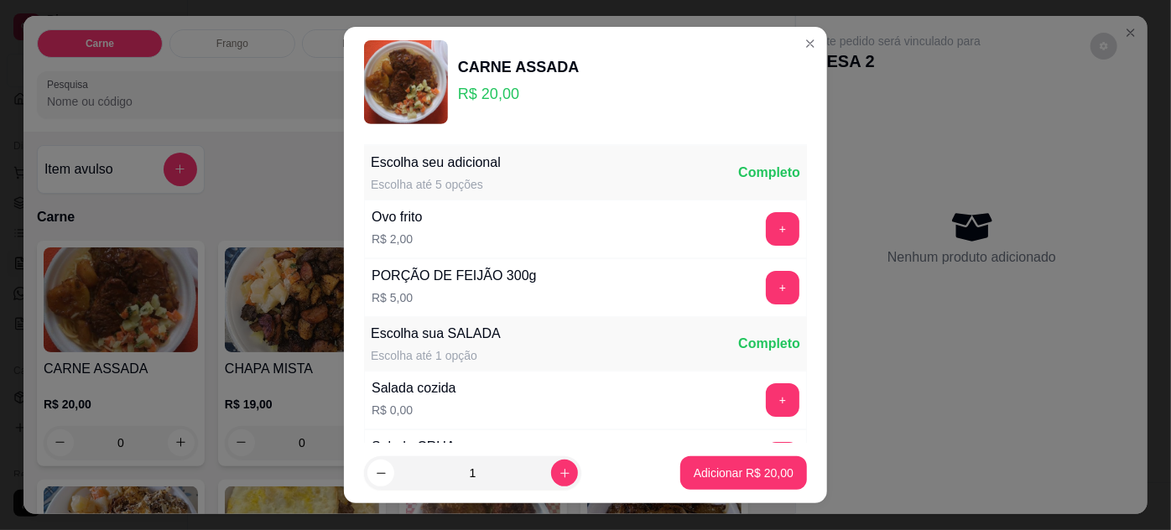
scroll to position [167, 0]
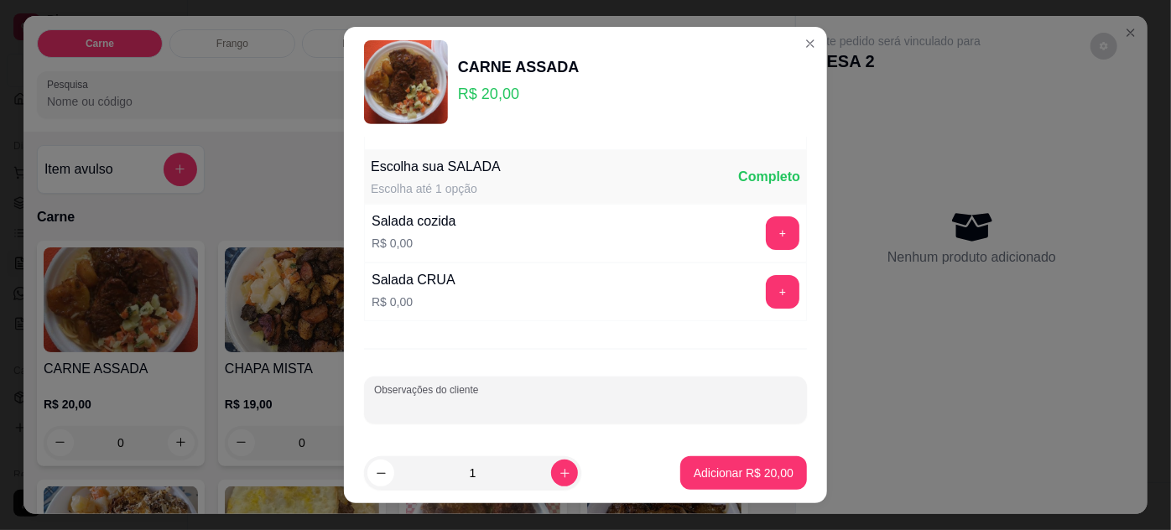
click at [523, 403] on input "Observações do cliente" at bounding box center [585, 406] width 423 height 17
click at [732, 473] on p "Adicionar R$ 20,00" at bounding box center [743, 473] width 100 height 17
type input "1"
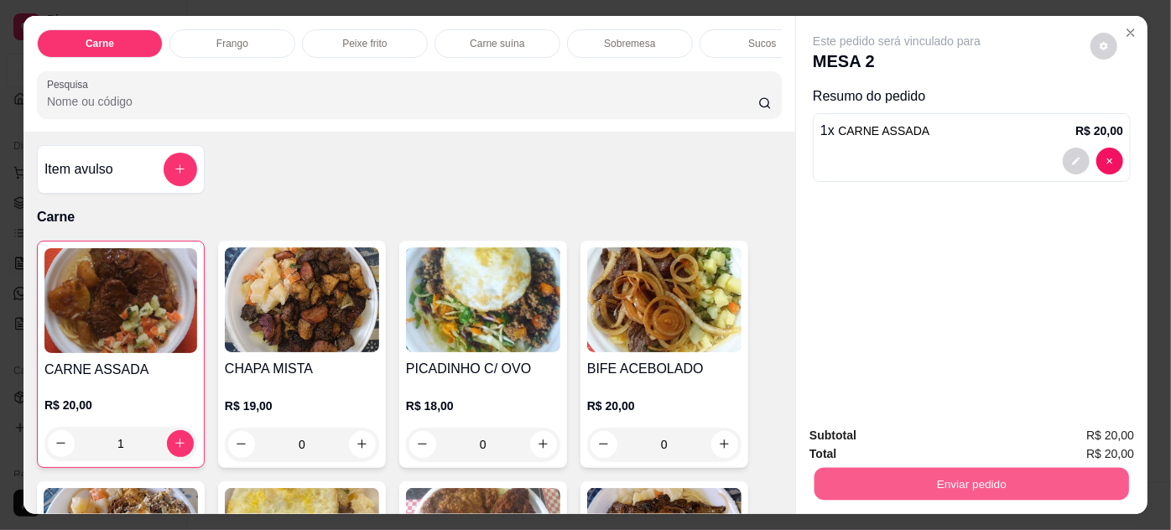
click at [1025, 469] on button "Enviar pedido" at bounding box center [971, 484] width 314 height 33
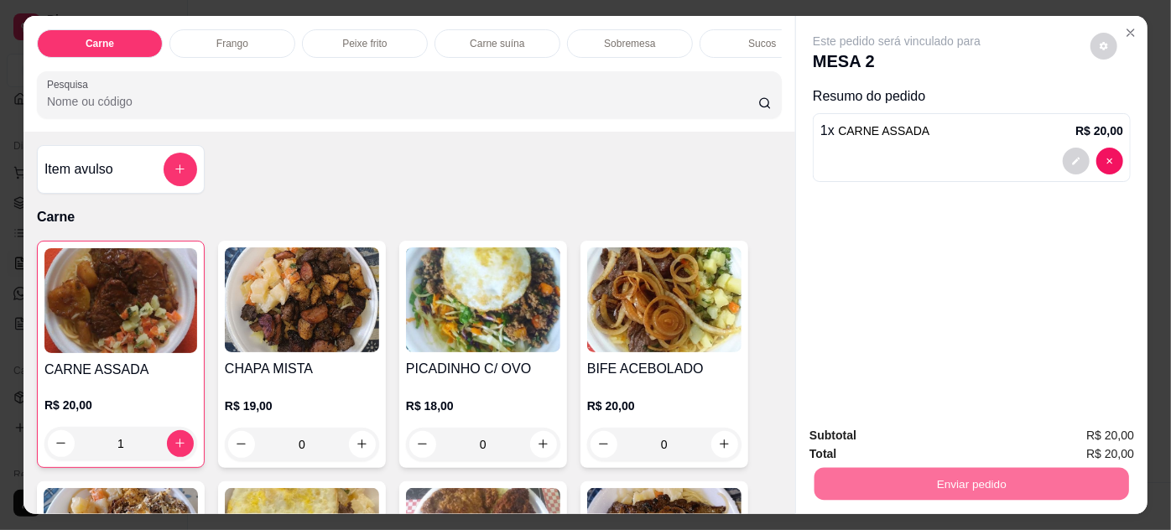
click at [929, 434] on button "Não registrar e enviar pedido" at bounding box center [916, 436] width 169 height 31
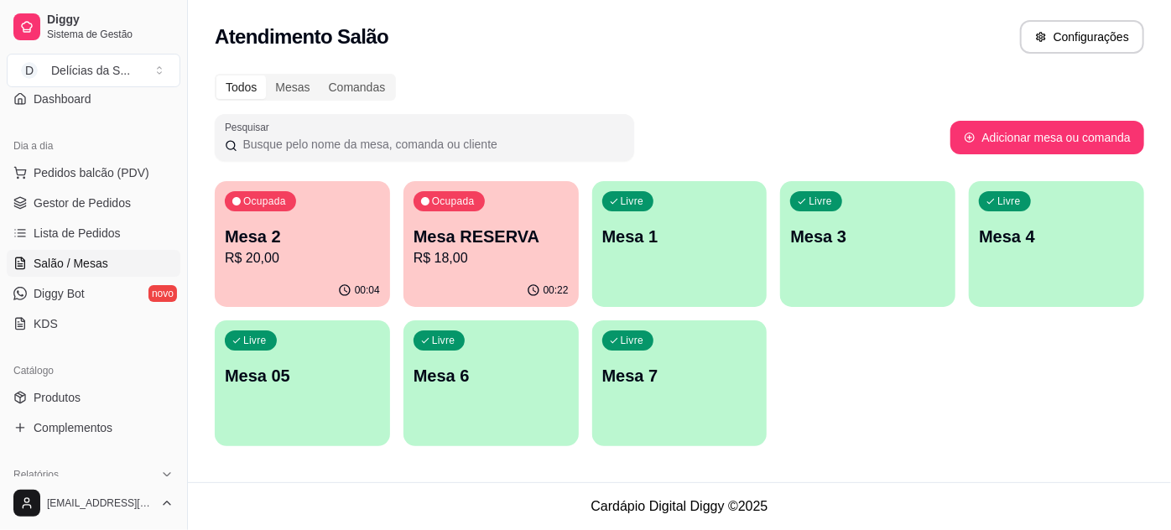
scroll to position [0, 0]
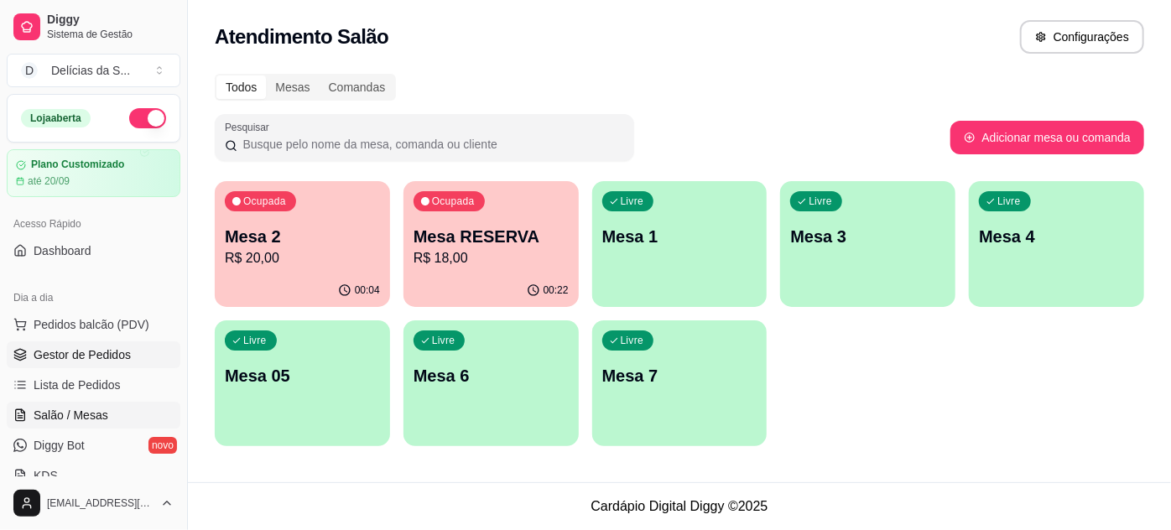
click at [87, 357] on span "Gestor de Pedidos" at bounding box center [82, 354] width 97 height 17
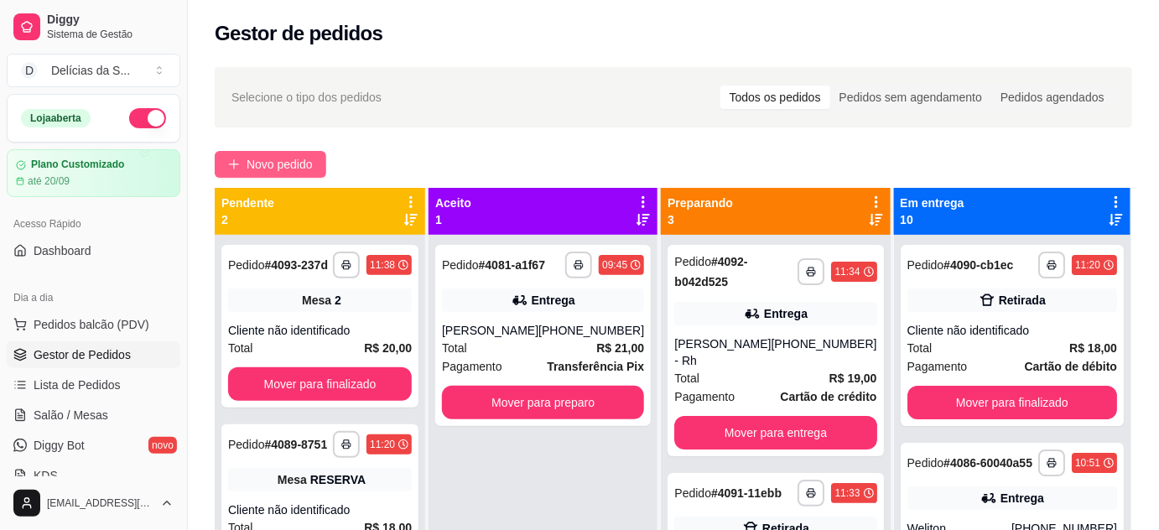
click at [303, 158] on span "Novo pedido" at bounding box center [280, 164] width 66 height 18
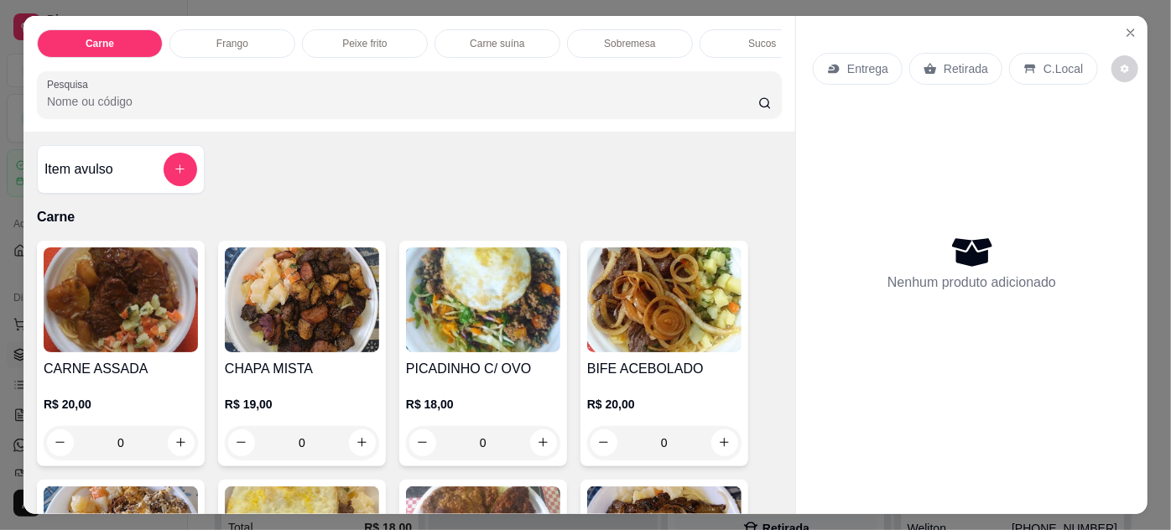
click at [101, 304] on img at bounding box center [121, 299] width 154 height 105
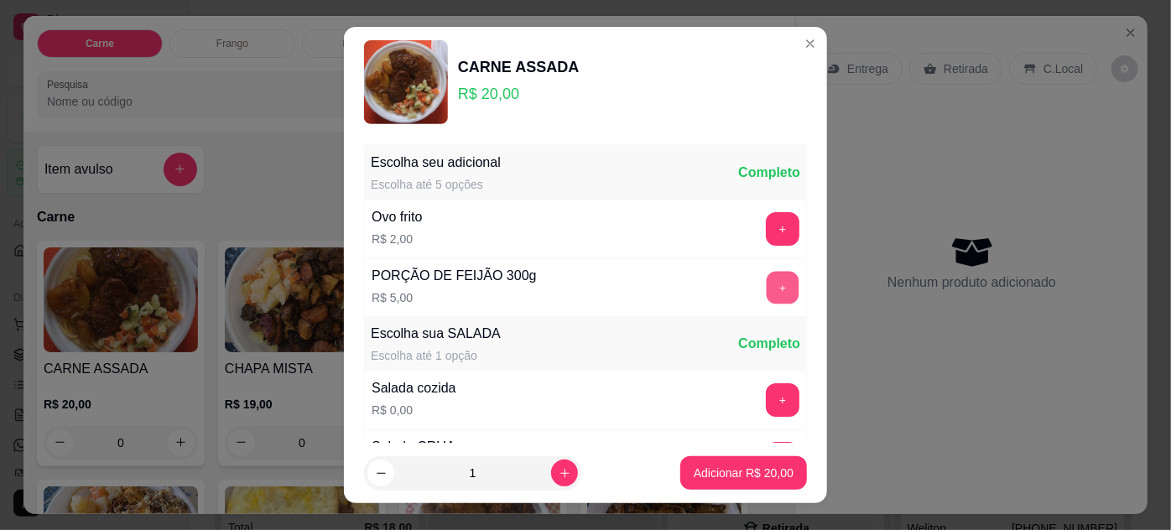
click at [766, 282] on button "+" at bounding box center [782, 287] width 33 height 33
click at [714, 480] on p "Adicionar R$ 25,00" at bounding box center [743, 473] width 100 height 17
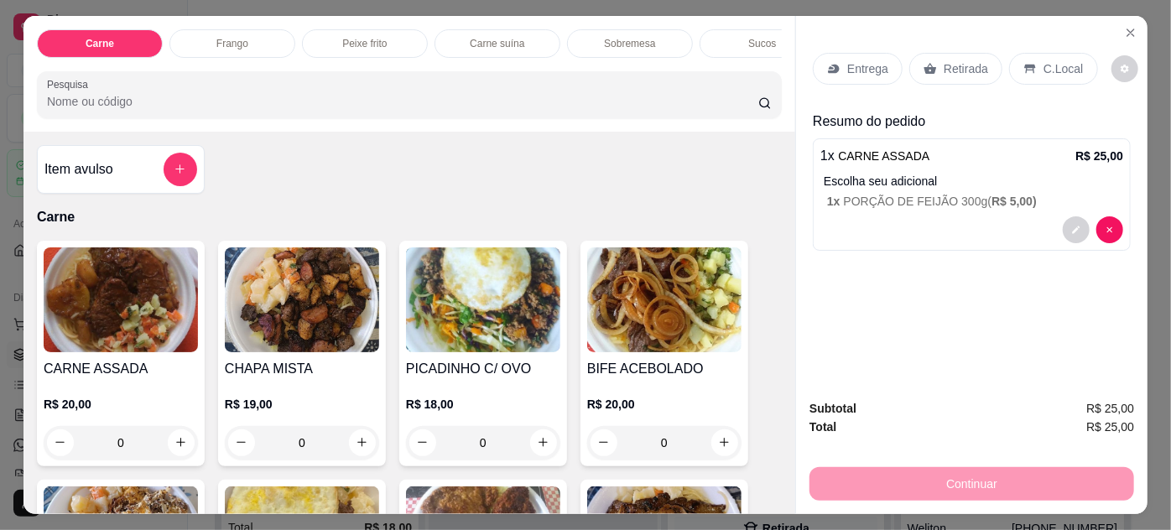
click at [852, 60] on p "Entrega" at bounding box center [867, 68] width 41 height 17
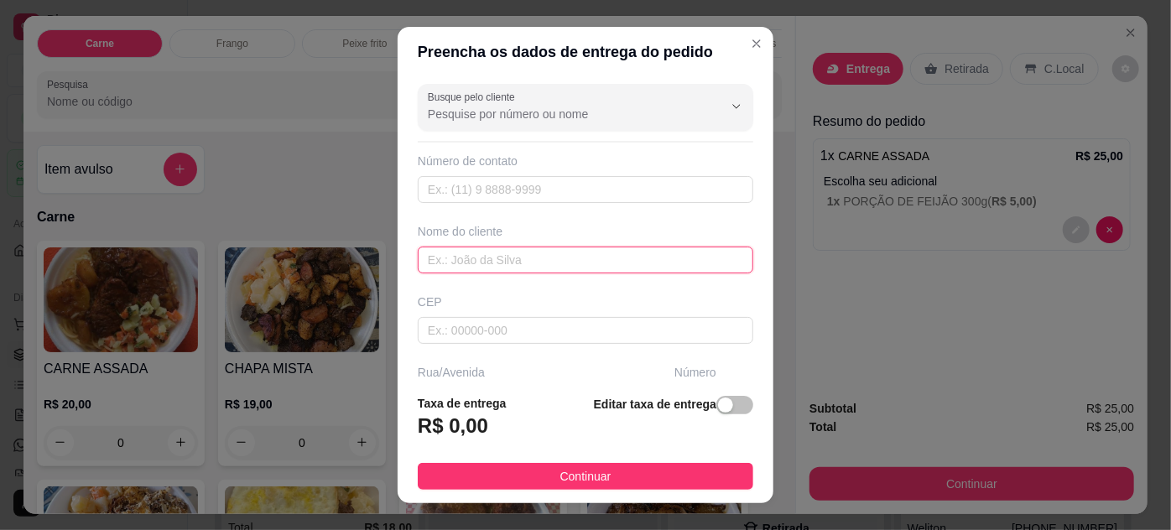
click at [537, 257] on input "text" at bounding box center [585, 260] width 335 height 27
type input "SELMA / JUSTO SECRETARIA"
click at [630, 473] on button "Continuar" at bounding box center [585, 476] width 335 height 27
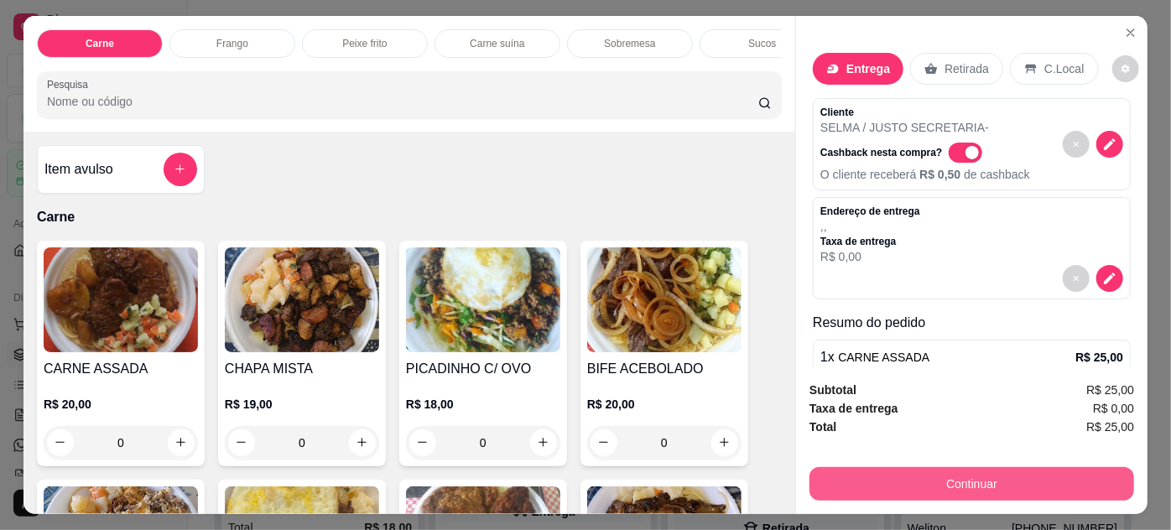
click at [823, 470] on button "Continuar" at bounding box center [971, 484] width 324 height 34
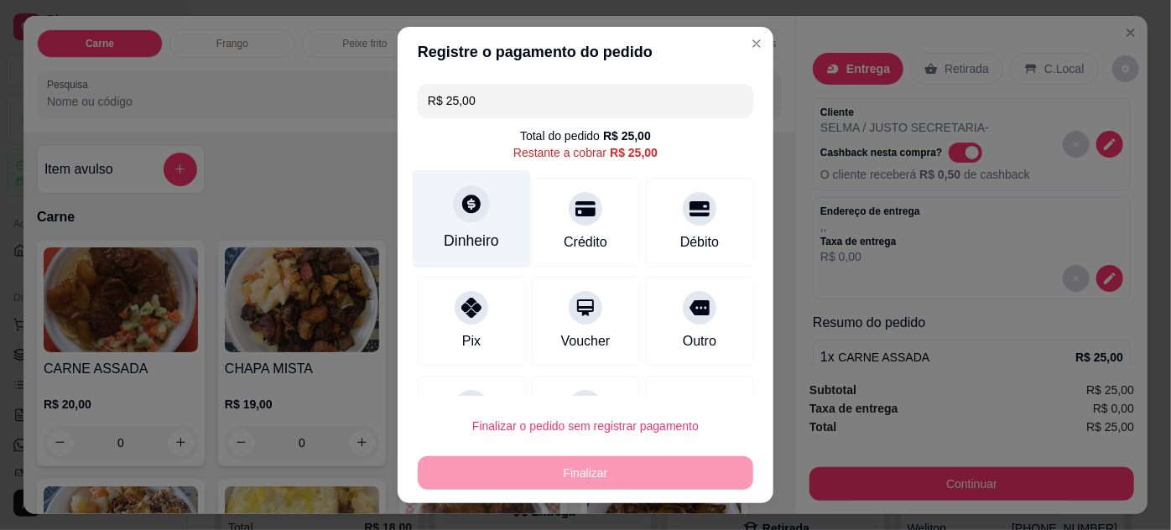
click at [457, 226] on div "Dinheiro" at bounding box center [472, 218] width 118 height 98
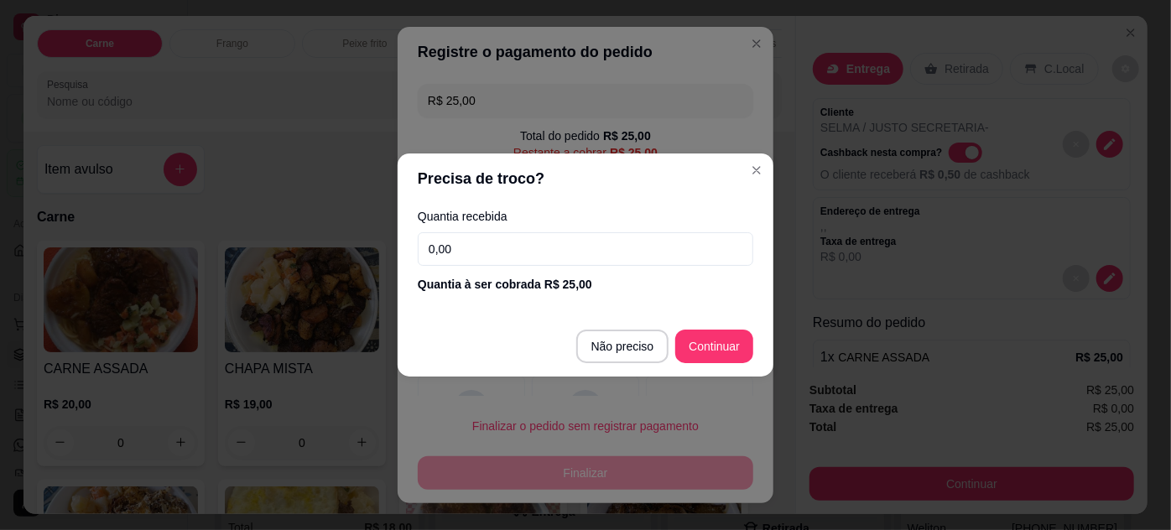
click at [483, 251] on input "0,00" at bounding box center [585, 249] width 335 height 34
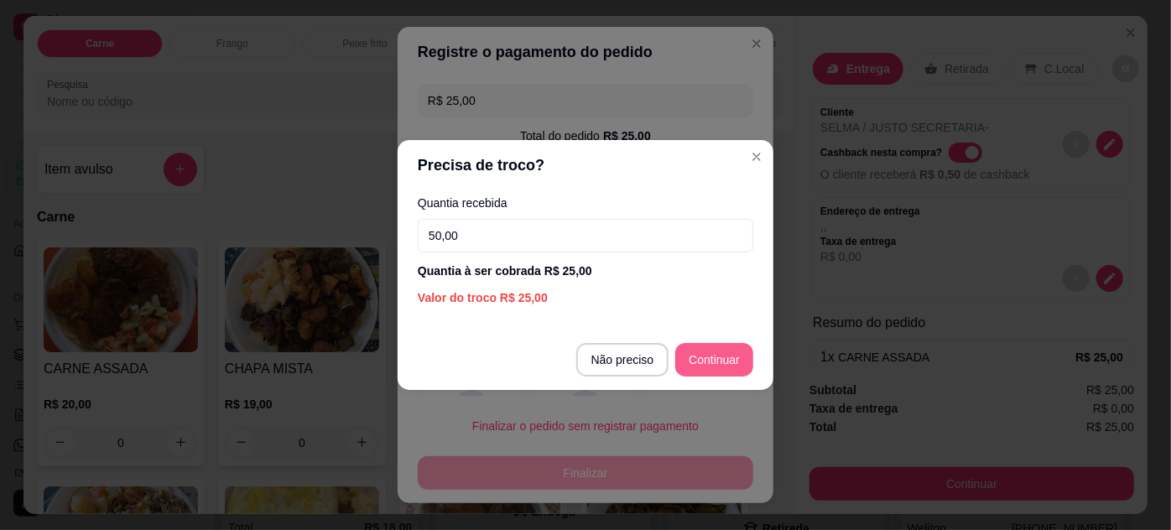
type input "50,00"
type input "R$ 0,00"
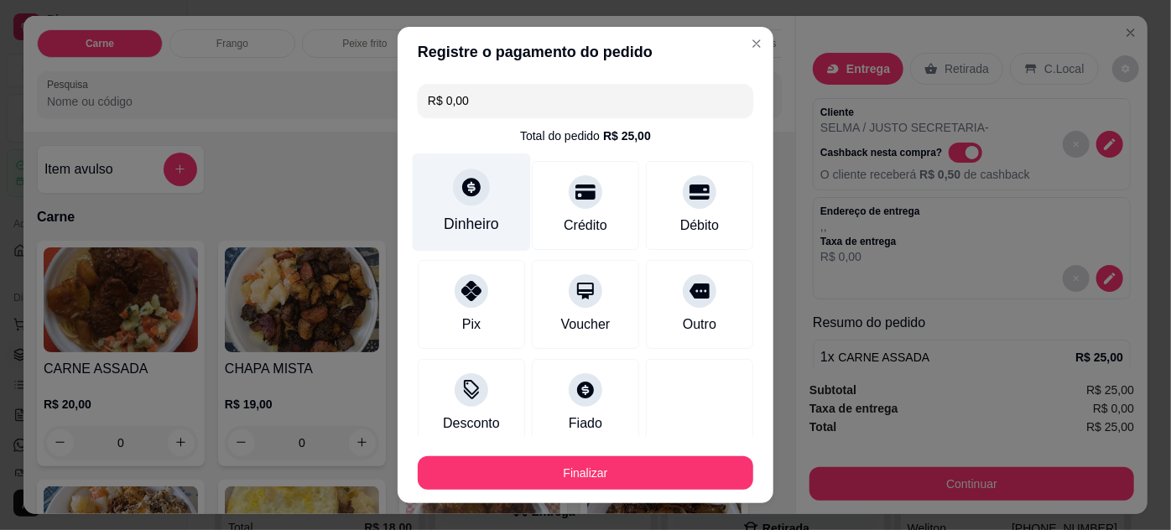
click at [483, 199] on div "Dinheiro" at bounding box center [472, 202] width 118 height 98
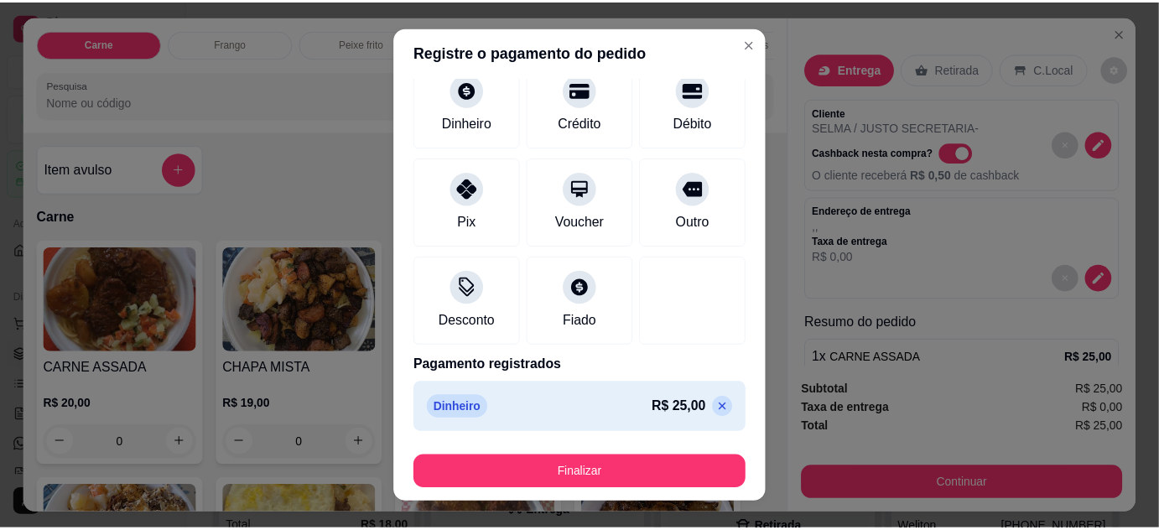
scroll to position [27, 0]
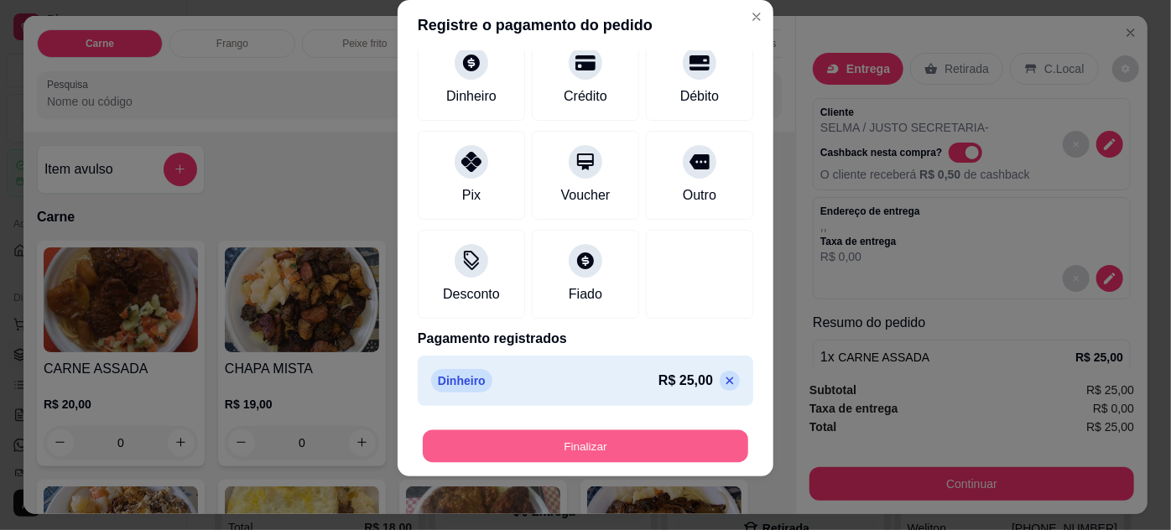
click at [646, 447] on button "Finalizar" at bounding box center [585, 446] width 325 height 33
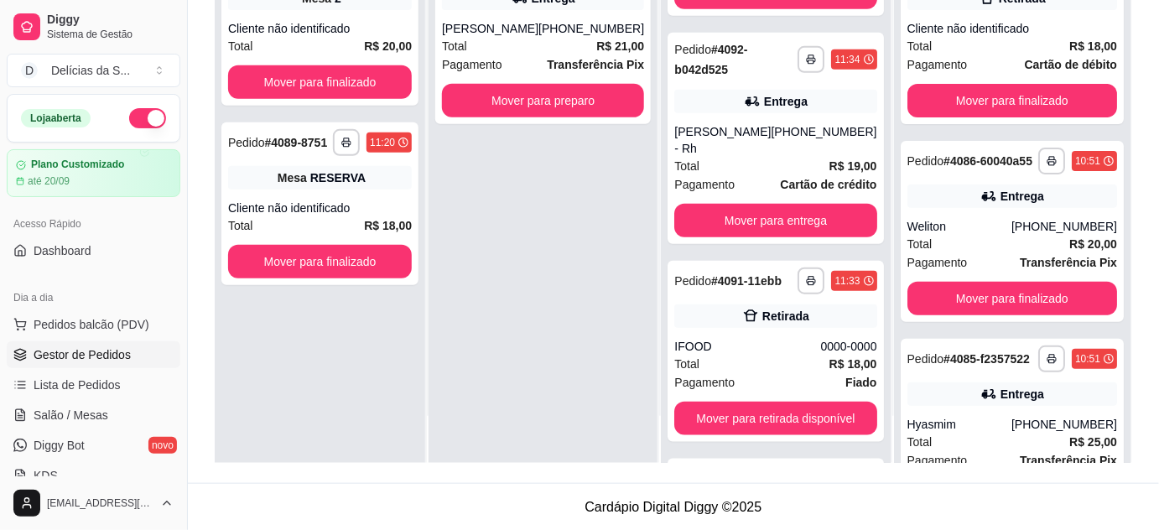
scroll to position [531, 0]
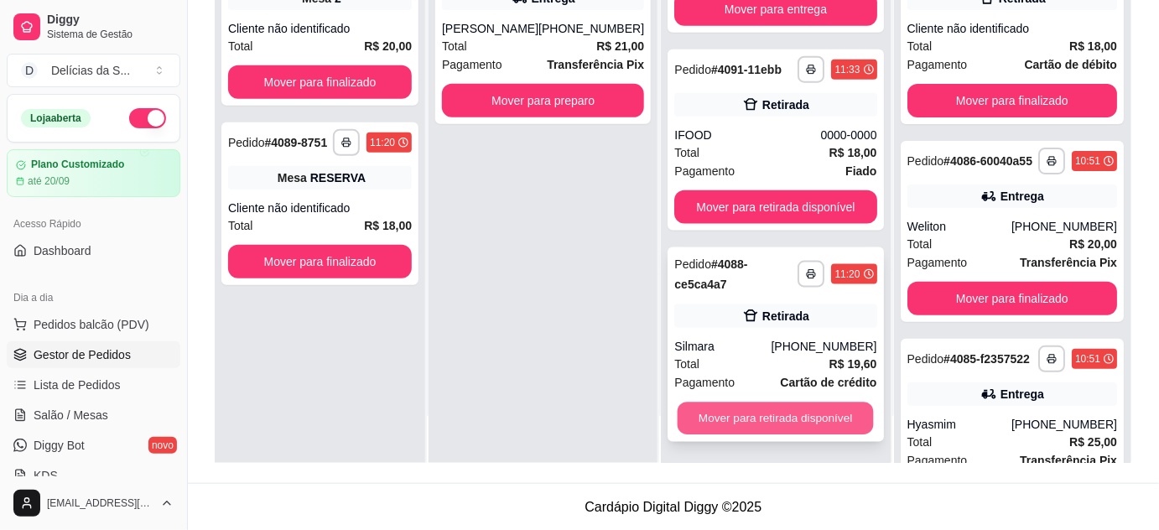
click at [778, 417] on button "Mover para retirada disponível" at bounding box center [776, 418] width 196 height 33
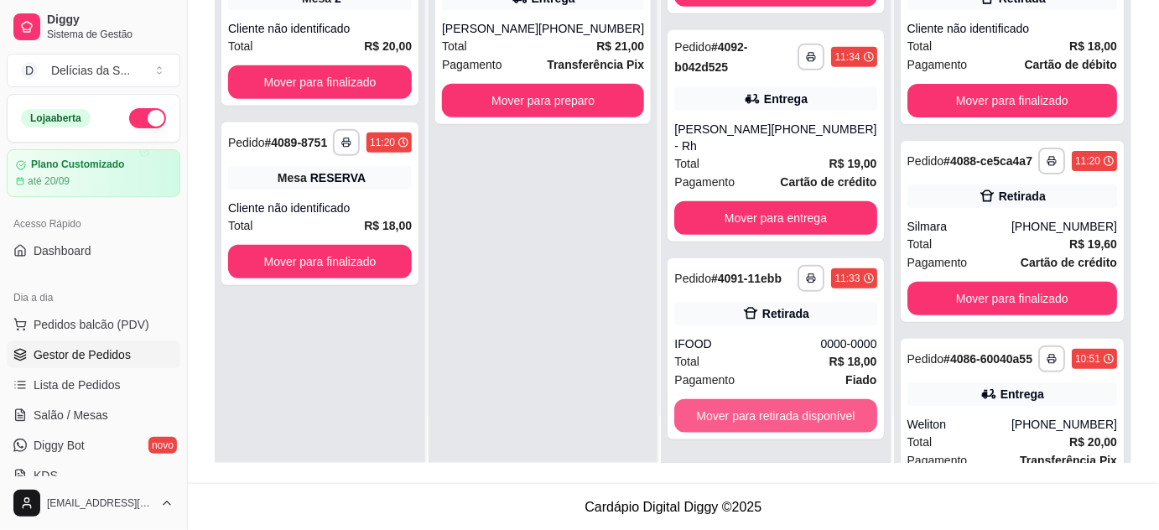
scroll to position [319, 0]
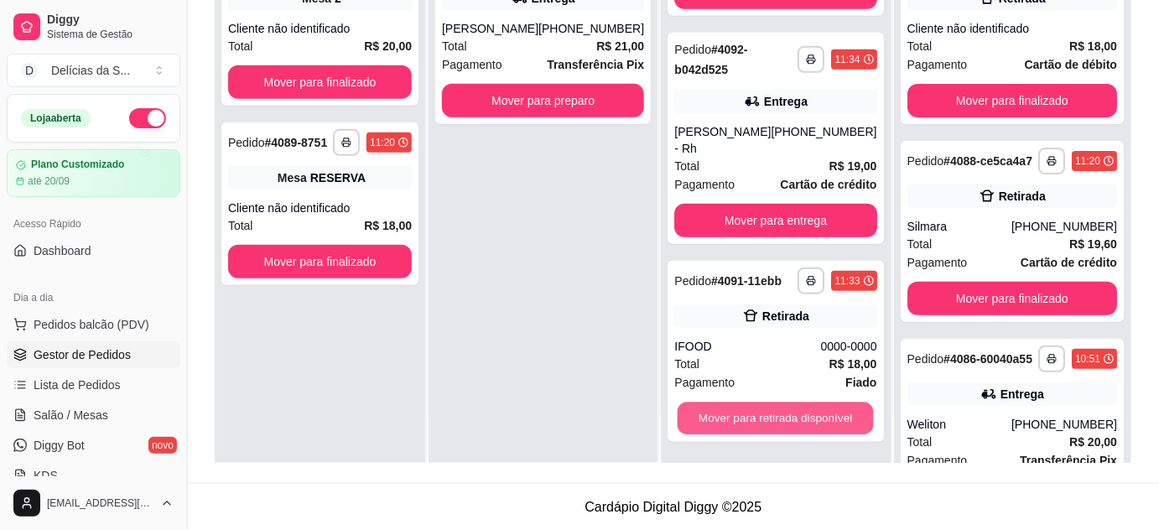
click at [778, 418] on button "Mover para retirada disponível" at bounding box center [776, 418] width 196 height 33
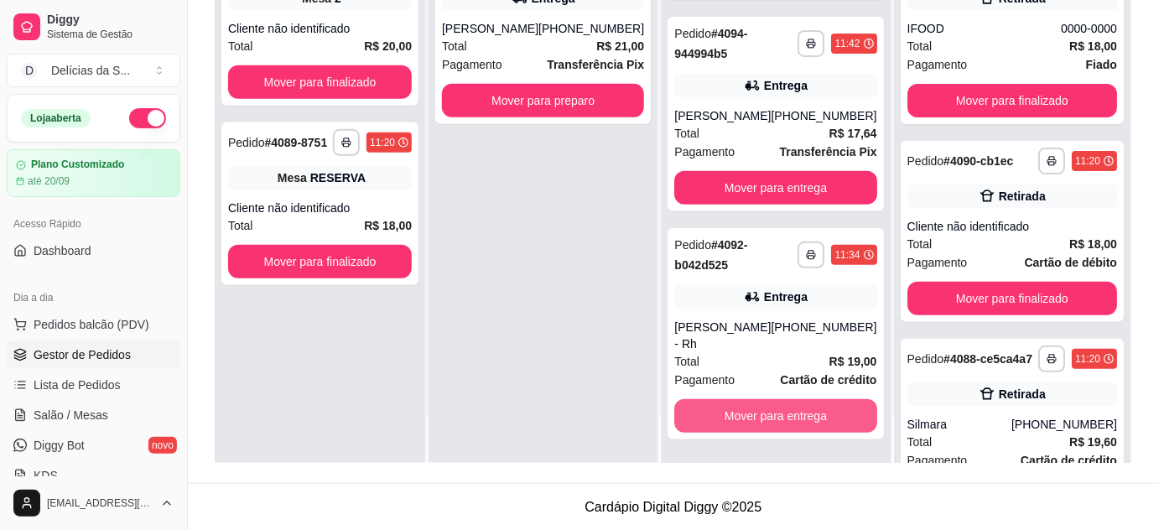
scroll to position [122, 0]
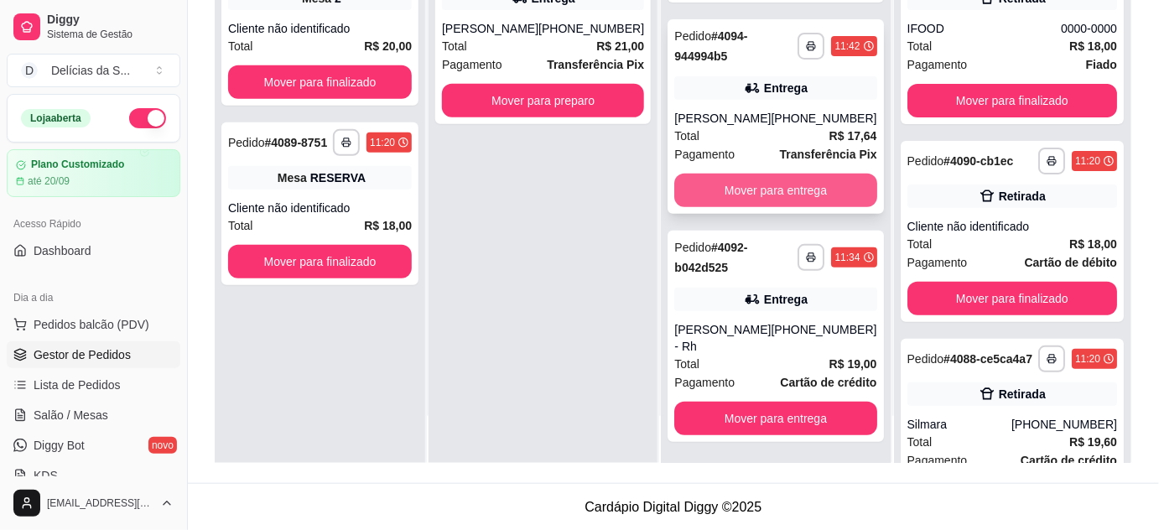
click at [769, 200] on button "Mover para entrega" at bounding box center [775, 191] width 202 height 34
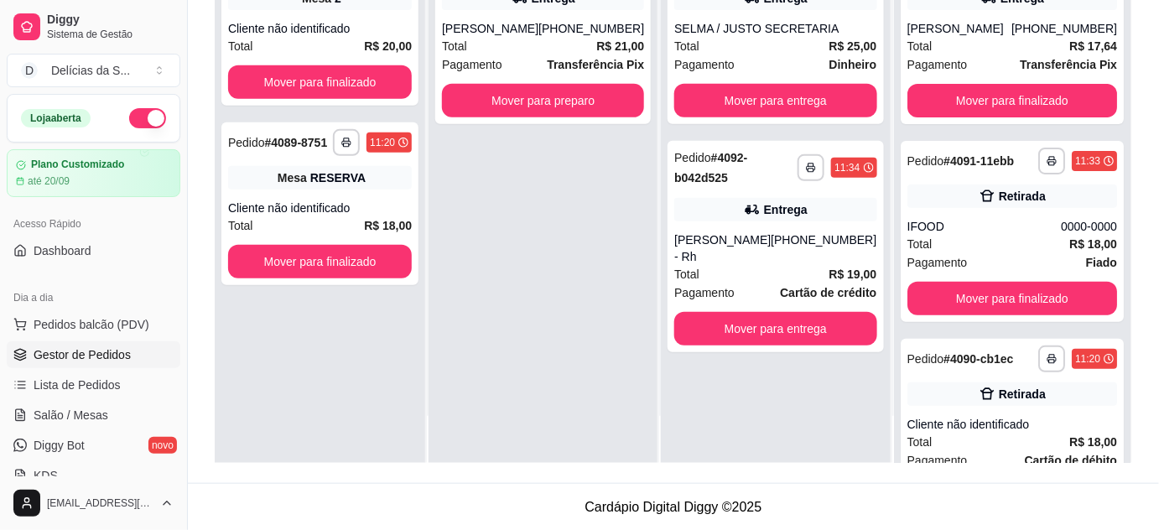
scroll to position [0, 0]
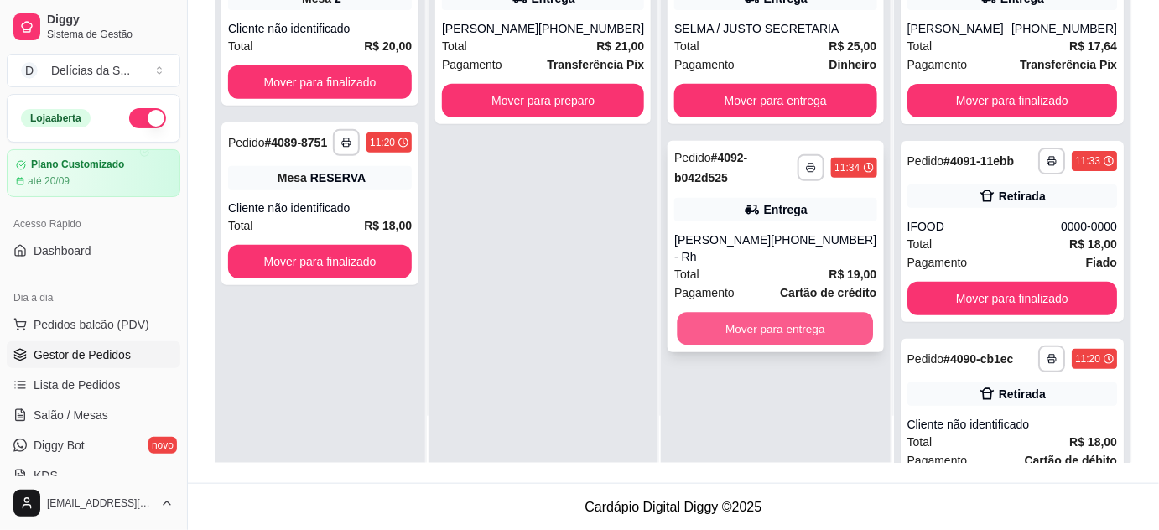
click at [798, 318] on button "Mover para entrega" at bounding box center [776, 329] width 196 height 33
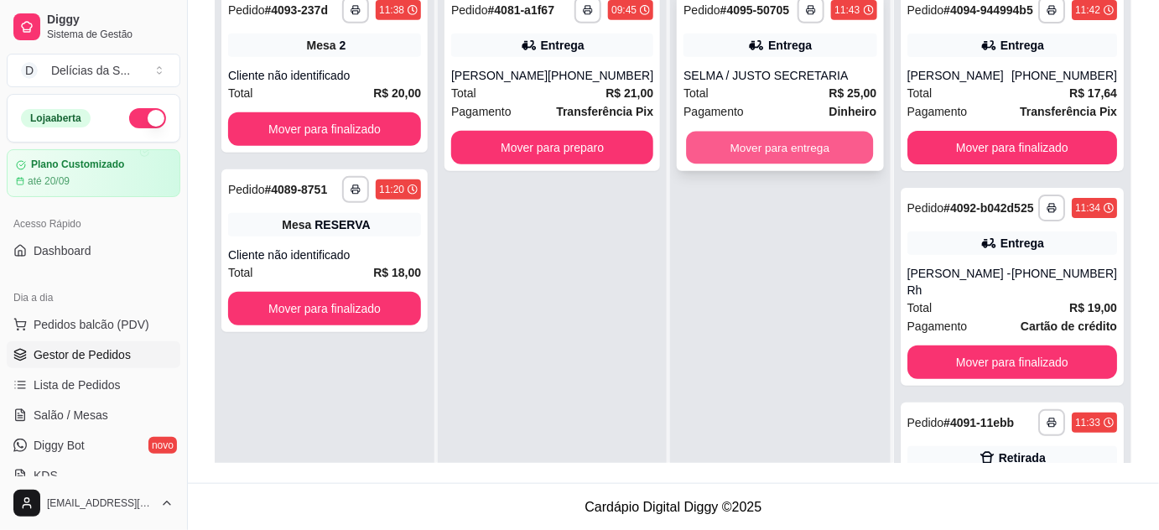
click at [772, 144] on button "Mover para entrega" at bounding box center [780, 148] width 187 height 33
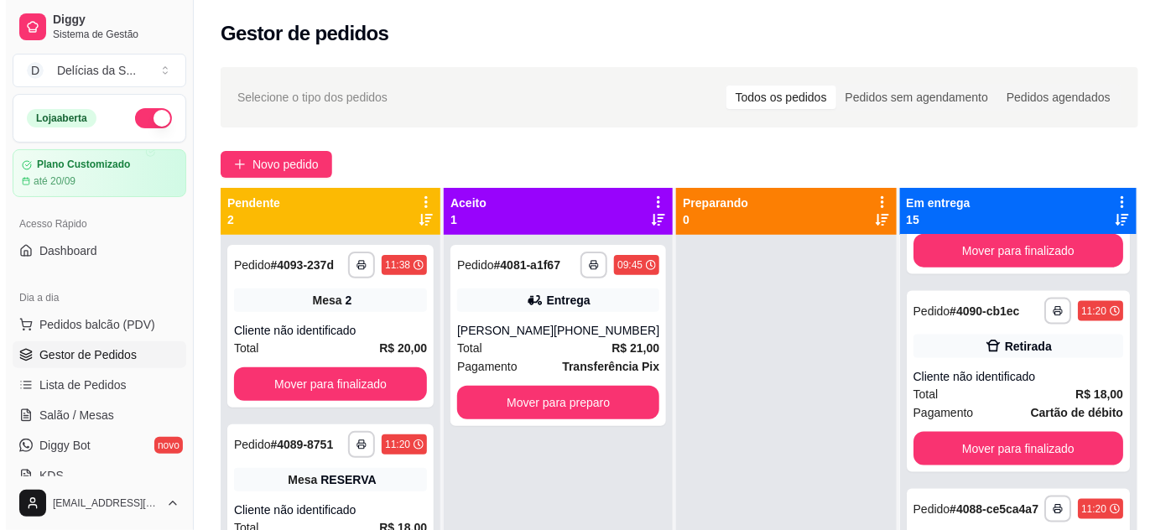
scroll to position [1067, 0]
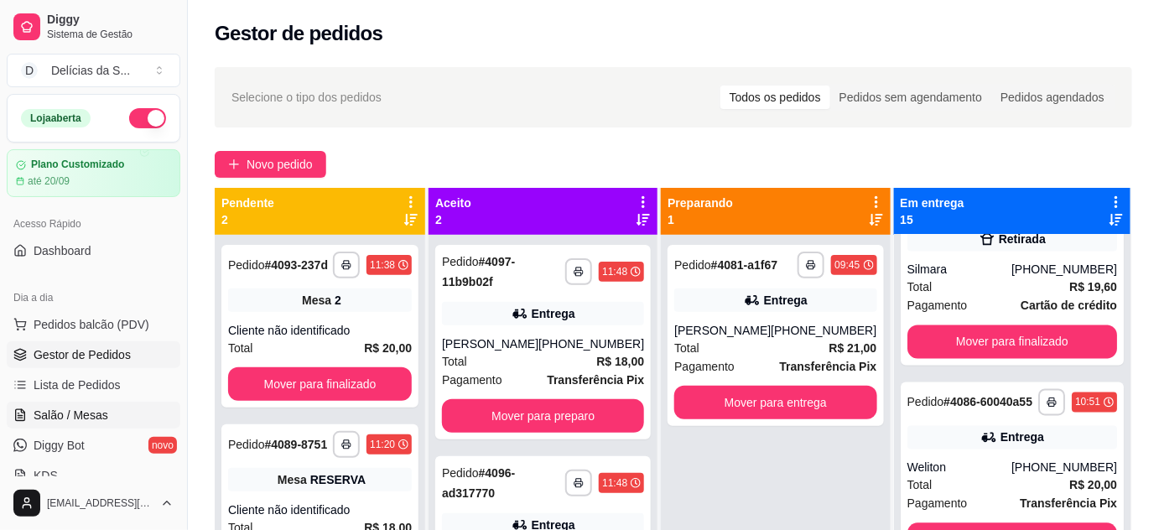
click at [94, 407] on span "Salão / Mesas" at bounding box center [71, 415] width 75 height 17
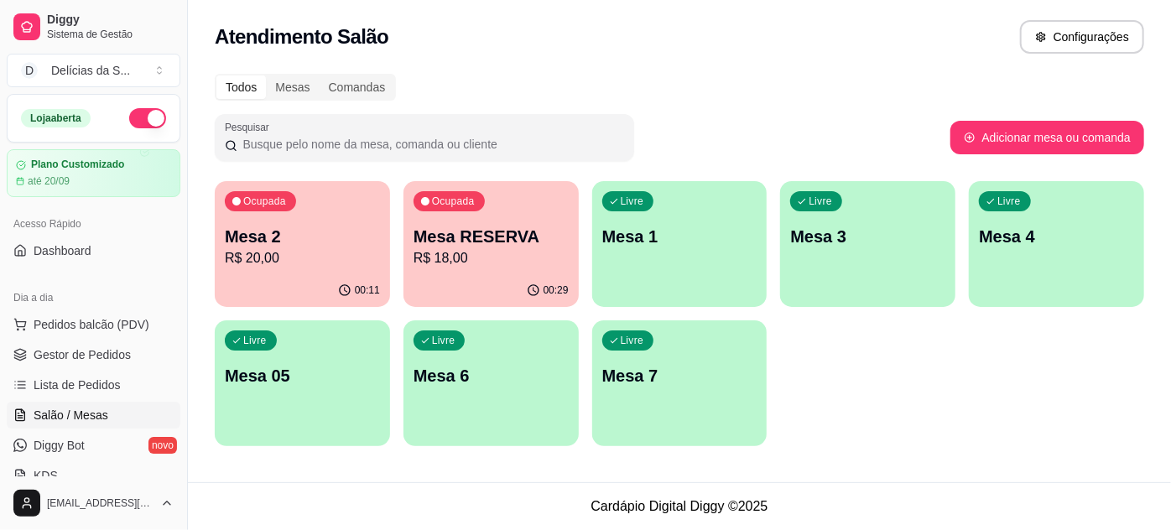
click at [215, 239] on div "Ocupada Mesa 2 R$ 20,00" at bounding box center [302, 227] width 175 height 93
click at [267, 250] on p "R$ 20,00" at bounding box center [302, 258] width 155 height 20
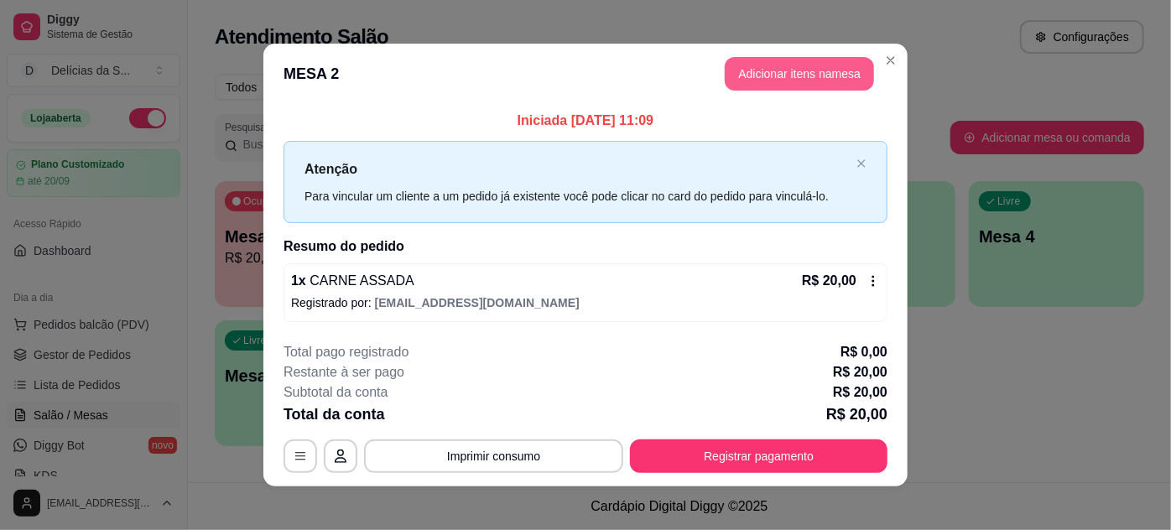
click at [754, 75] on button "Adicionar itens na mesa" at bounding box center [798, 74] width 149 height 34
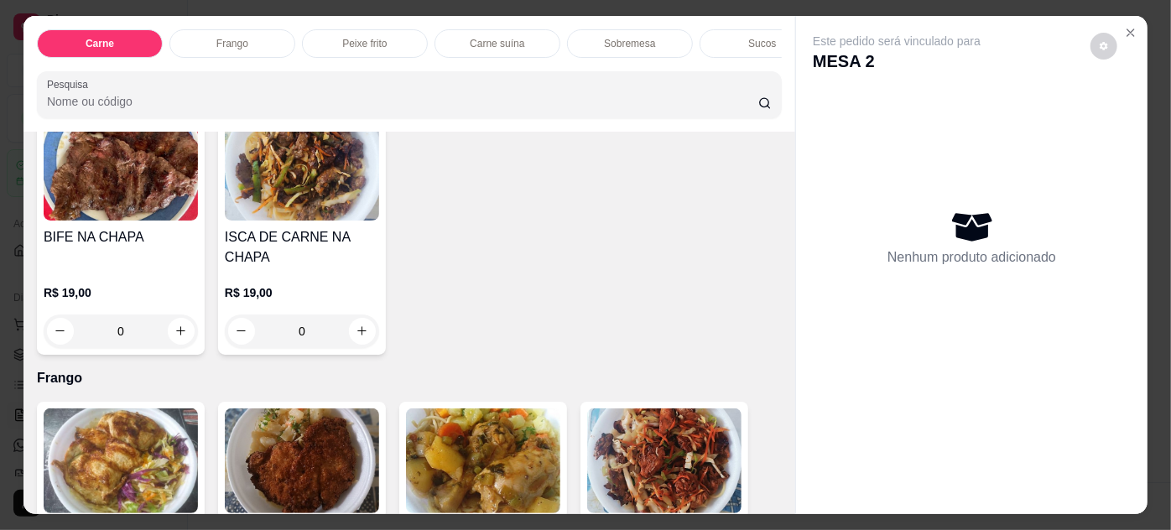
scroll to position [762, 0]
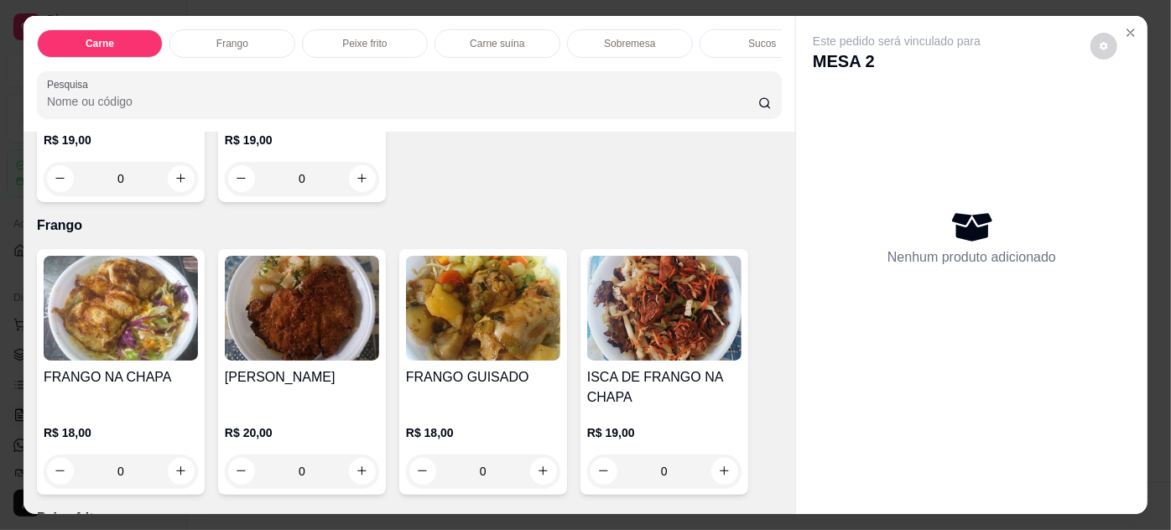
click at [324, 308] on img at bounding box center [302, 308] width 154 height 105
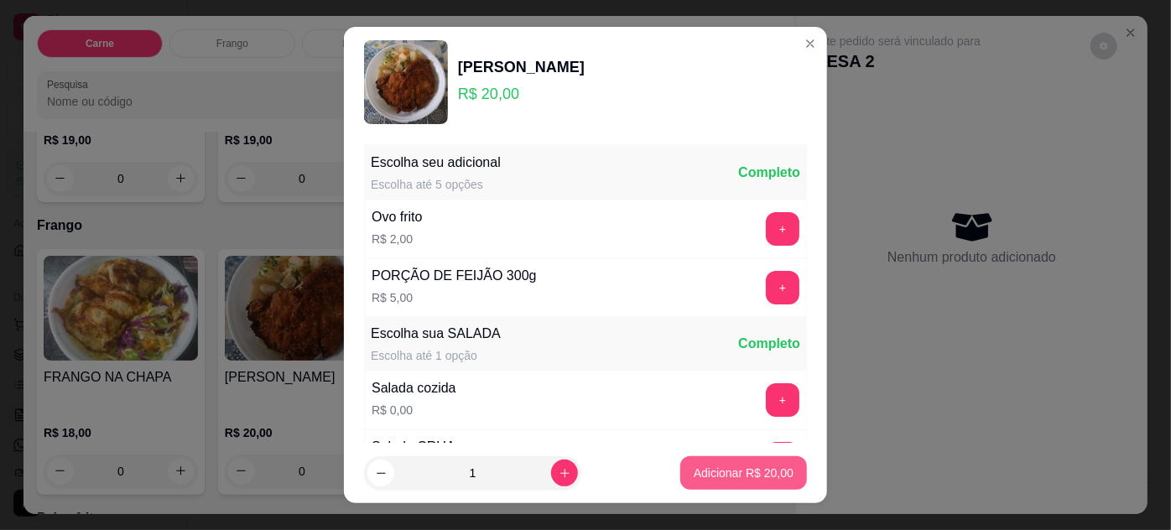
click at [693, 466] on p "Adicionar R$ 20,00" at bounding box center [743, 473] width 100 height 17
type input "1"
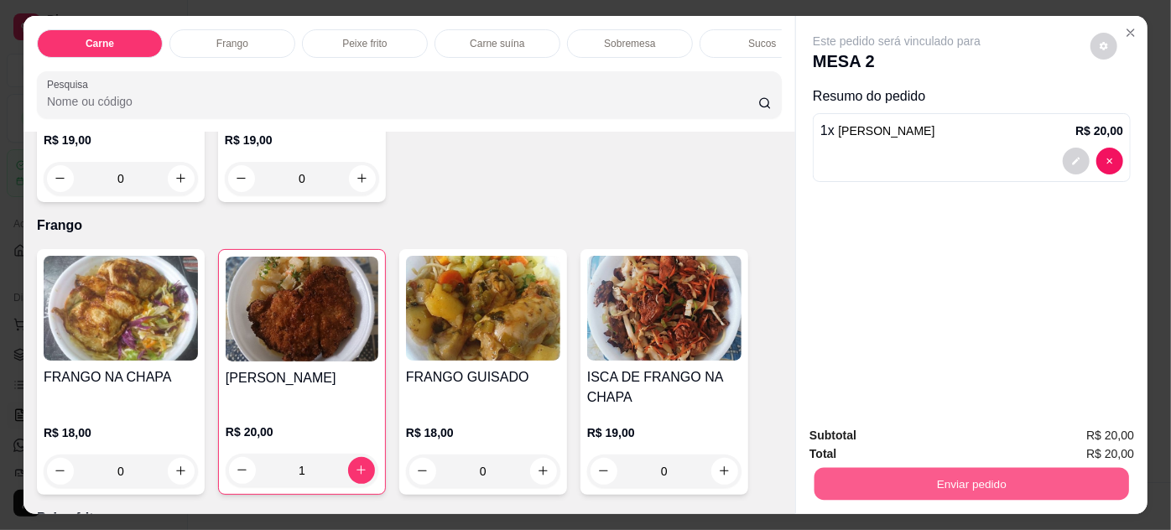
click at [865, 470] on button "Enviar pedido" at bounding box center [971, 484] width 314 height 33
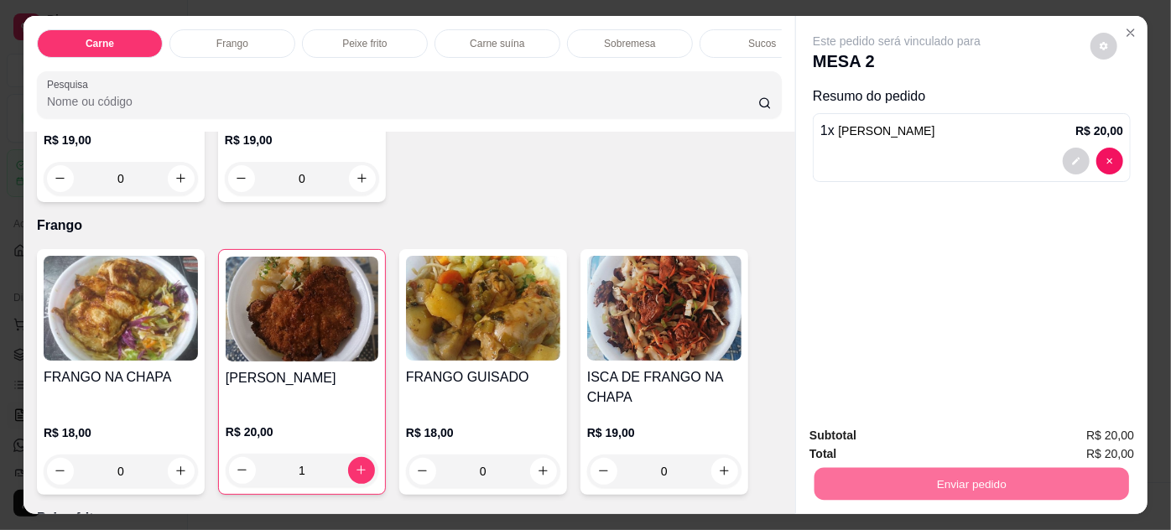
click at [859, 444] on button "Não registrar e enviar pedido" at bounding box center [916, 437] width 174 height 32
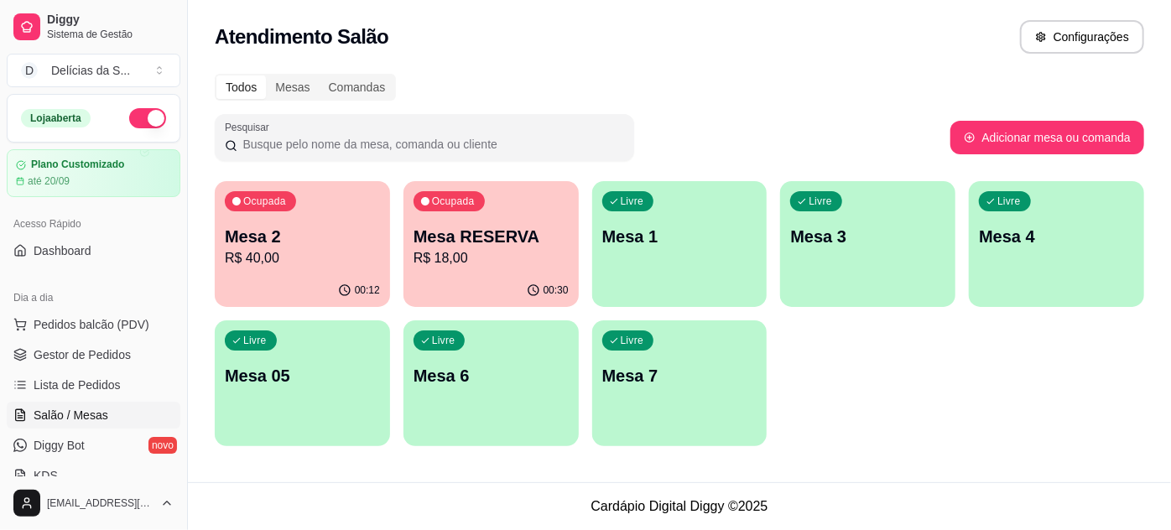
click at [83, 419] on span "Salão / Mesas" at bounding box center [71, 415] width 75 height 17
click at [685, 251] on div "Livre Mesa 1" at bounding box center [679, 234] width 170 height 102
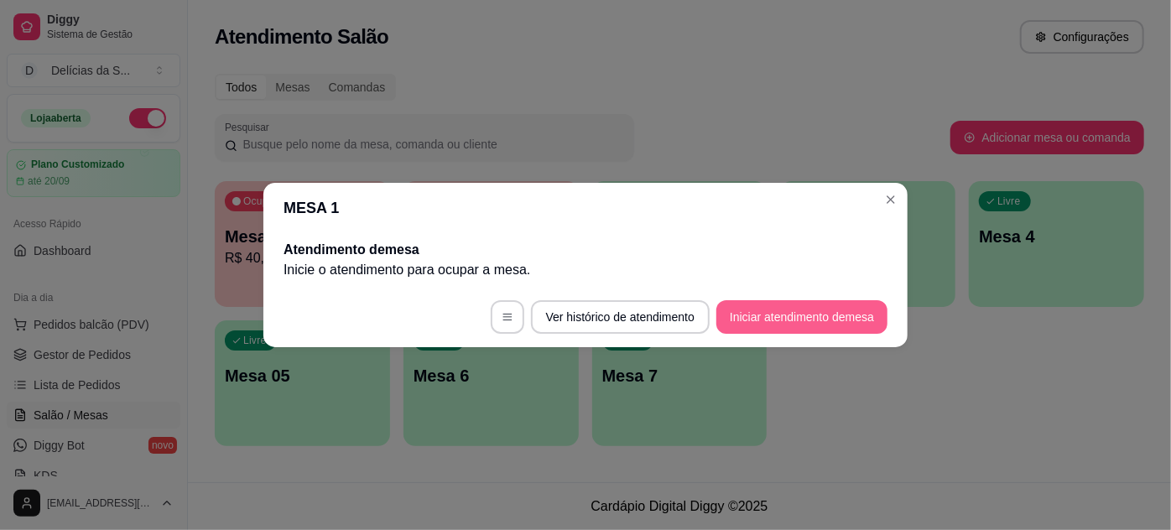
click at [763, 307] on button "Iniciar atendimento de mesa" at bounding box center [801, 317] width 171 height 34
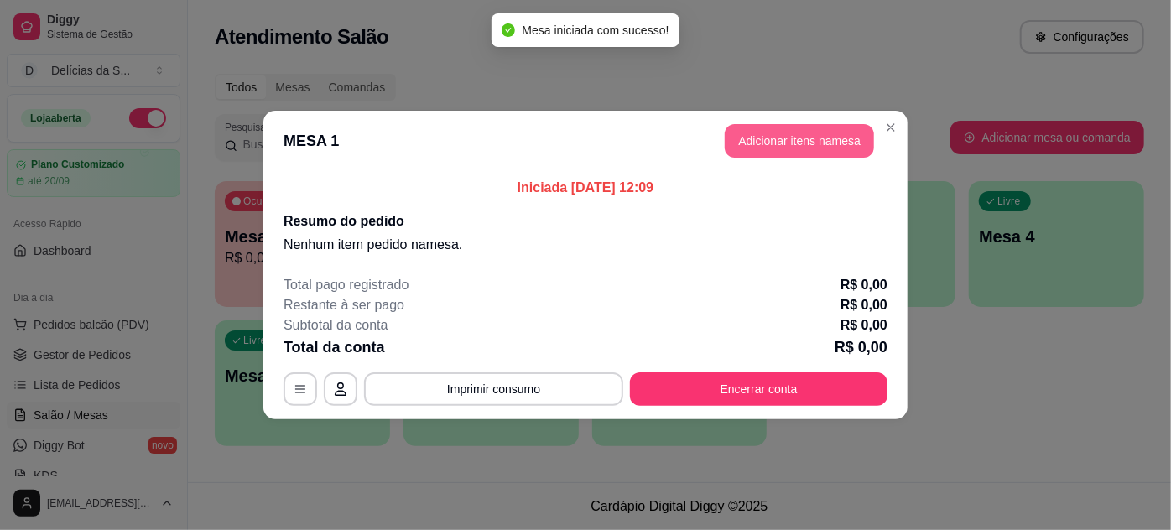
click at [820, 147] on button "Adicionar itens na mesa" at bounding box center [798, 141] width 149 height 34
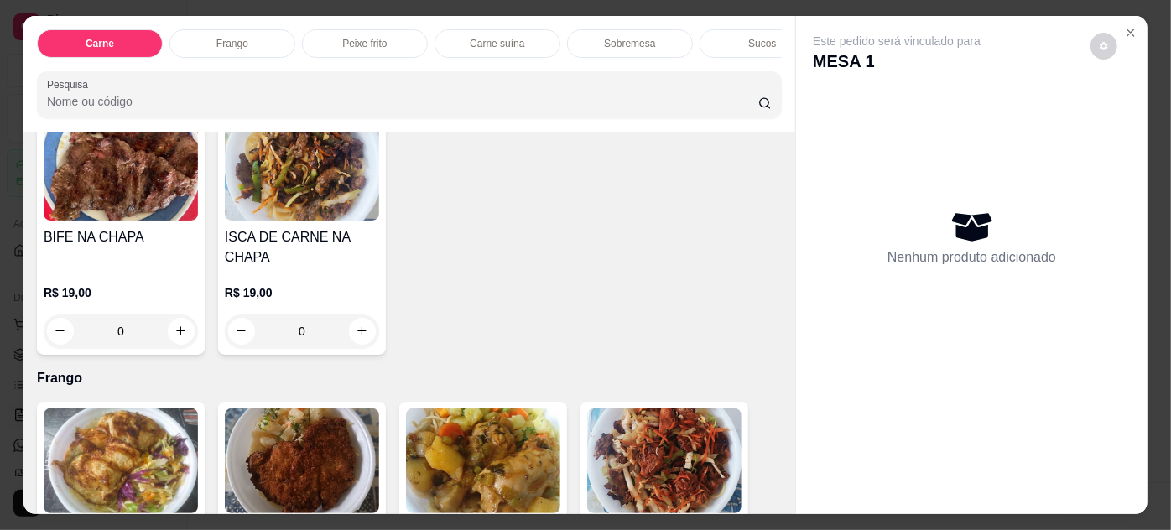
scroll to position [762, 0]
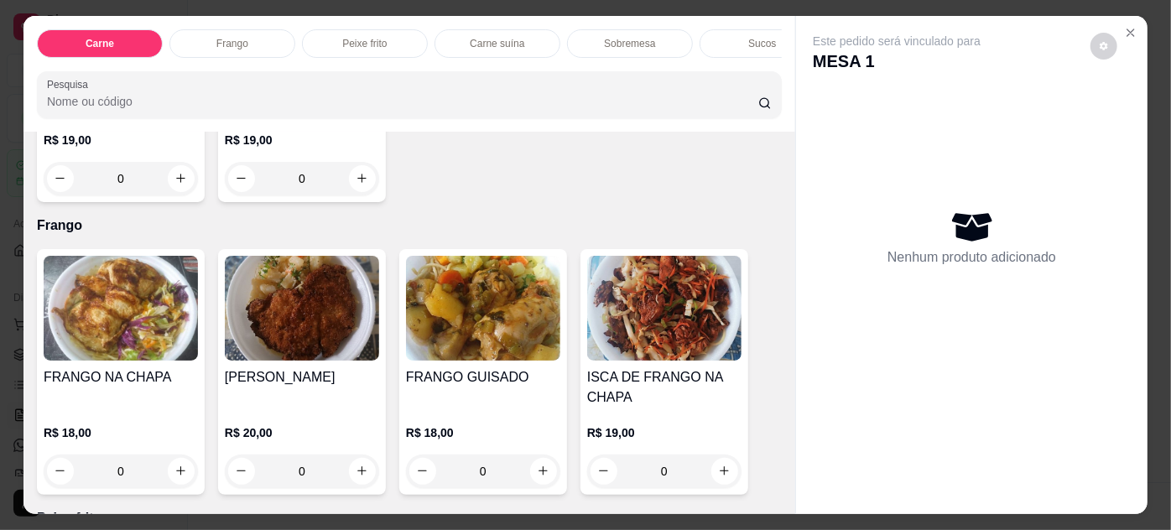
click at [328, 332] on img at bounding box center [302, 308] width 154 height 105
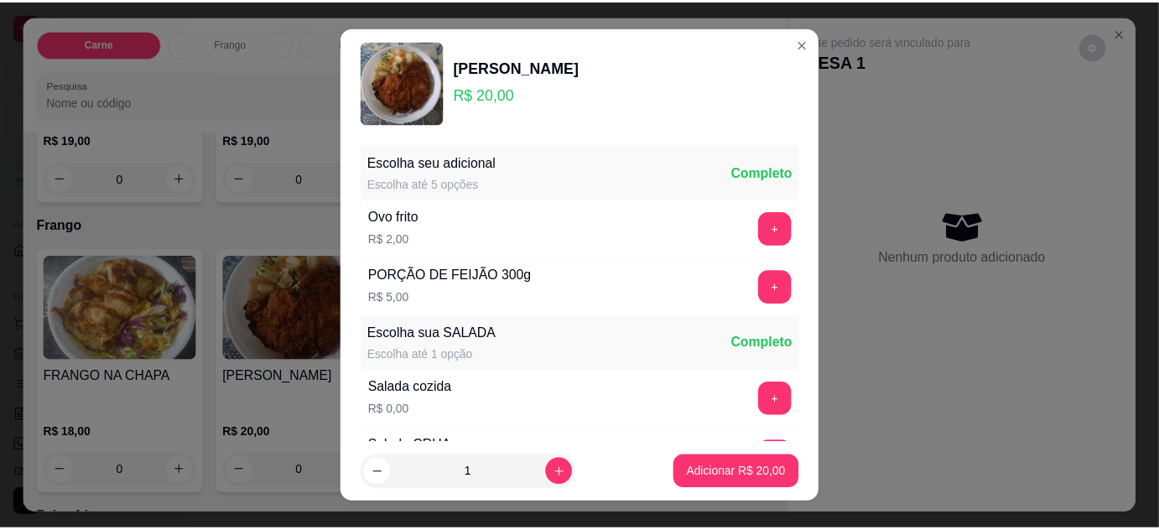
scroll to position [167, 0]
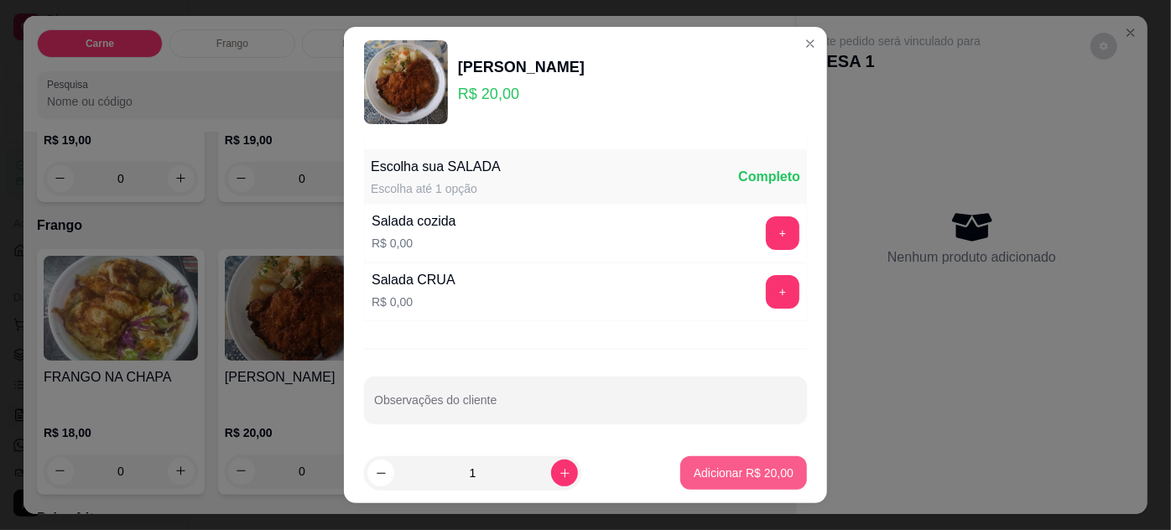
click at [698, 473] on p "Adicionar R$ 20,00" at bounding box center [743, 473] width 100 height 17
type input "1"
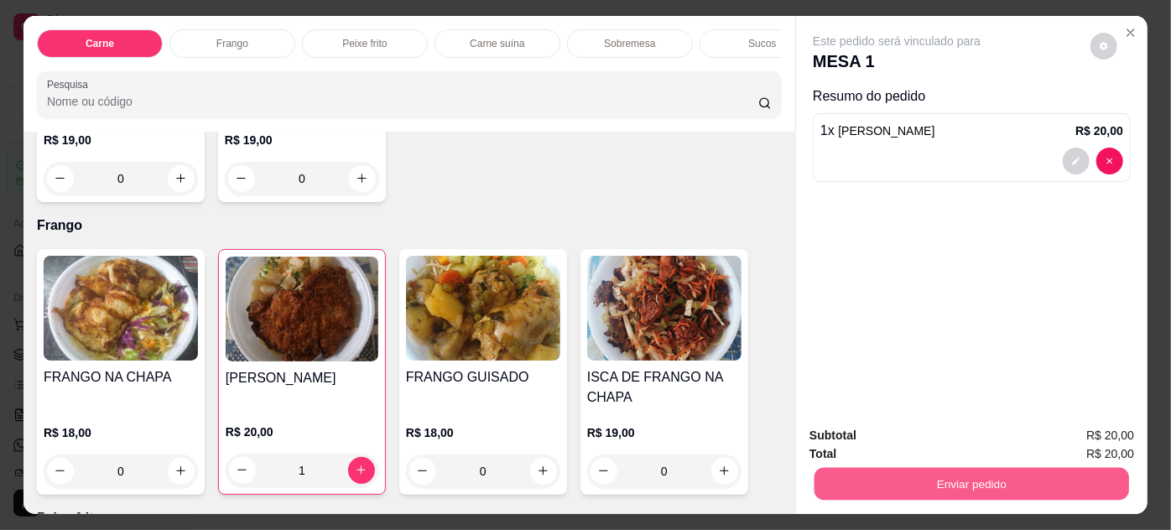
click at [855, 468] on button "Enviar pedido" at bounding box center [971, 484] width 314 height 33
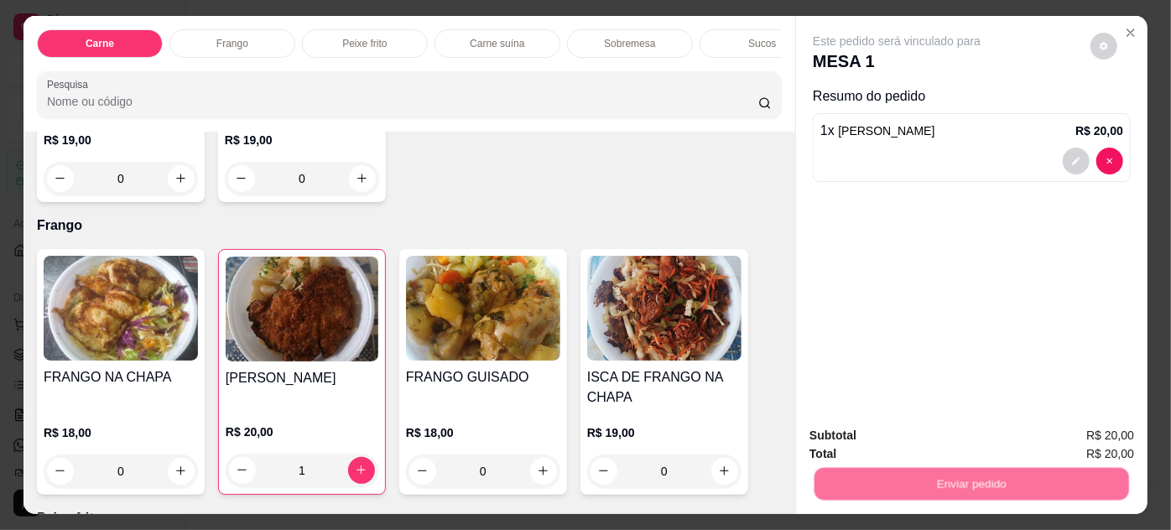
click at [864, 438] on button "Não registrar e enviar pedido" at bounding box center [916, 437] width 174 height 32
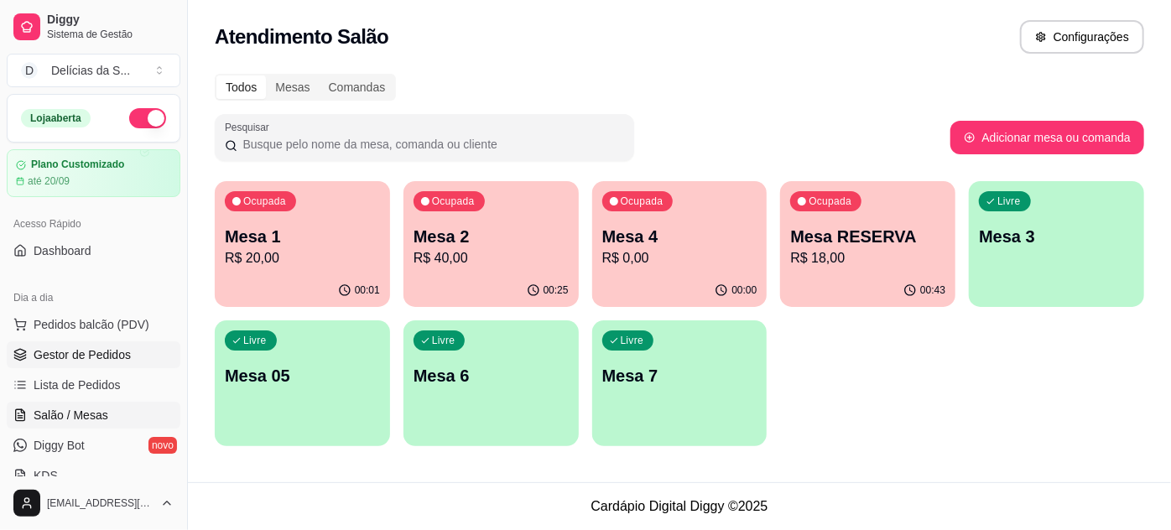
click at [96, 352] on span "Gestor de Pedidos" at bounding box center [82, 354] width 97 height 17
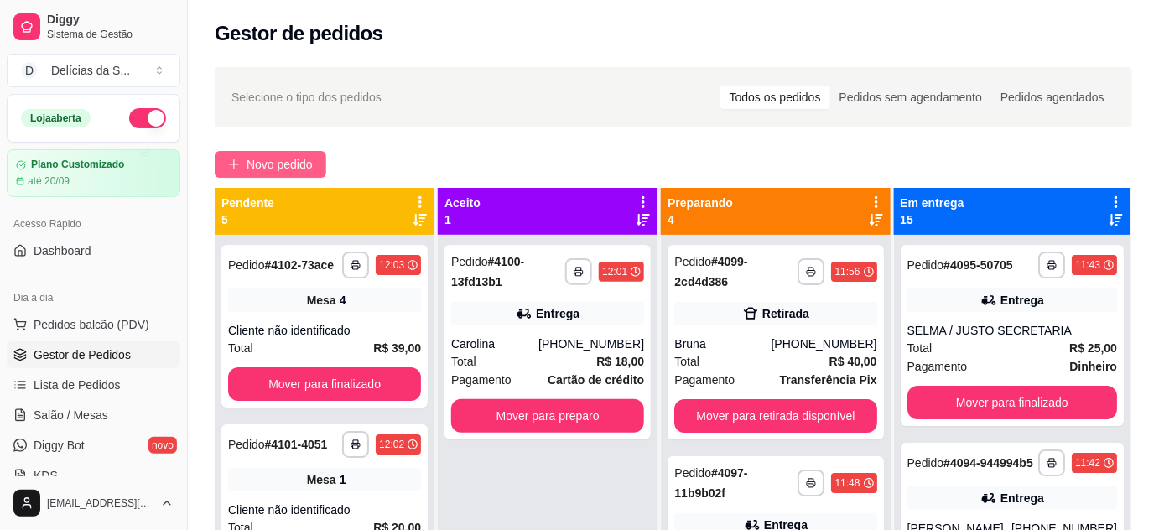
click at [299, 163] on span "Novo pedido" at bounding box center [280, 164] width 66 height 18
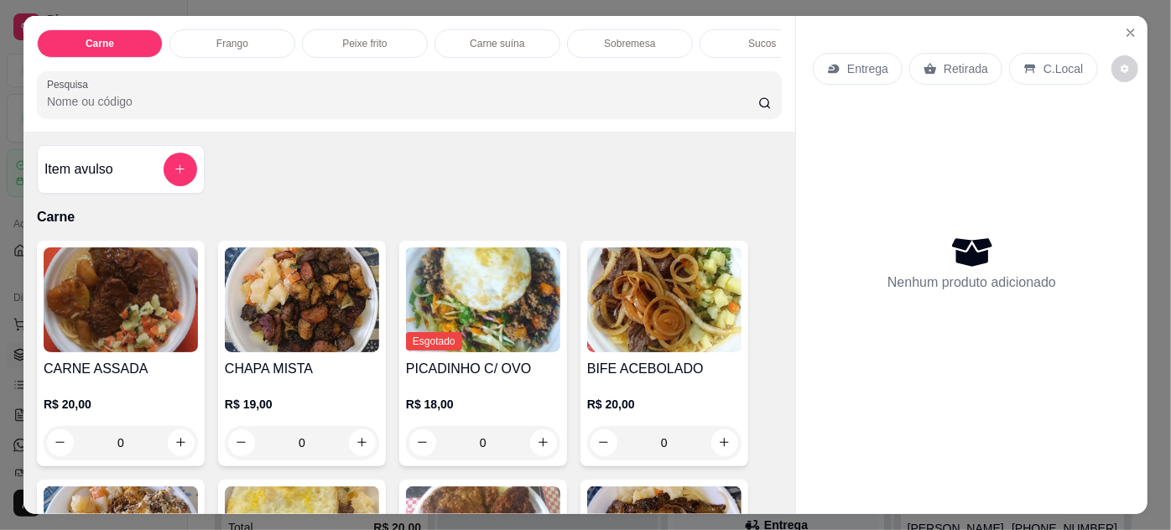
click at [354, 450] on div "0" at bounding box center [302, 443] width 154 height 34
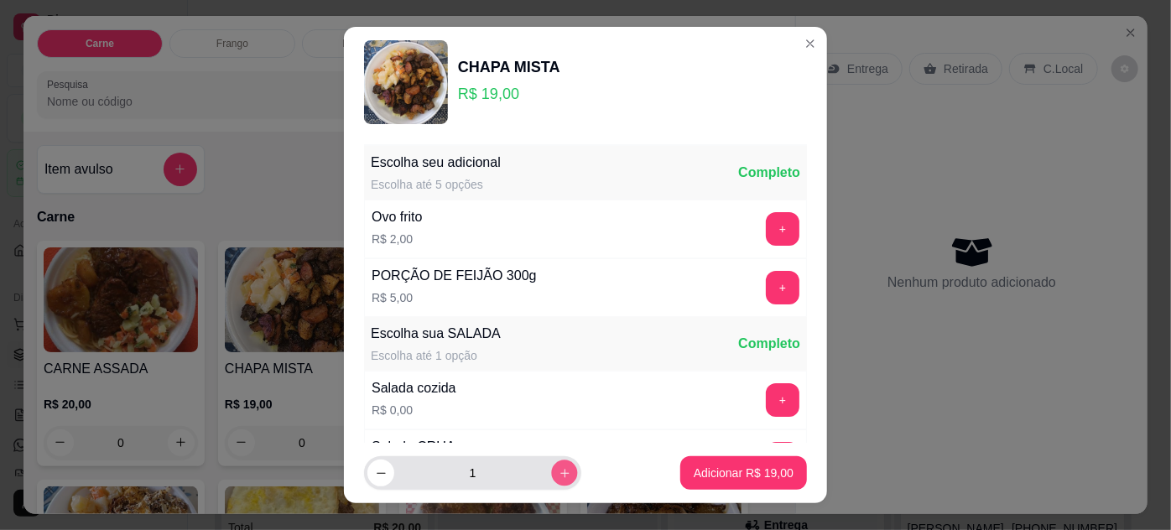
click at [551, 473] on button "increase-product-quantity" at bounding box center [564, 473] width 26 height 26
type input "3"
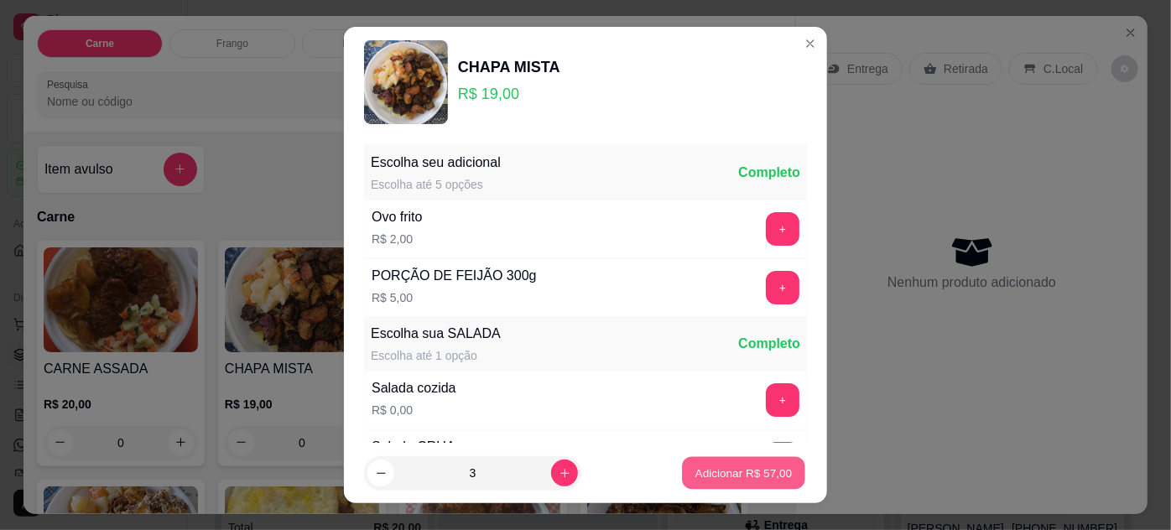
click at [726, 473] on p "Adicionar R$ 57,00" at bounding box center [743, 473] width 97 height 16
click at [711, 473] on p "Adicionar R$ 57,00" at bounding box center [743, 473] width 97 height 16
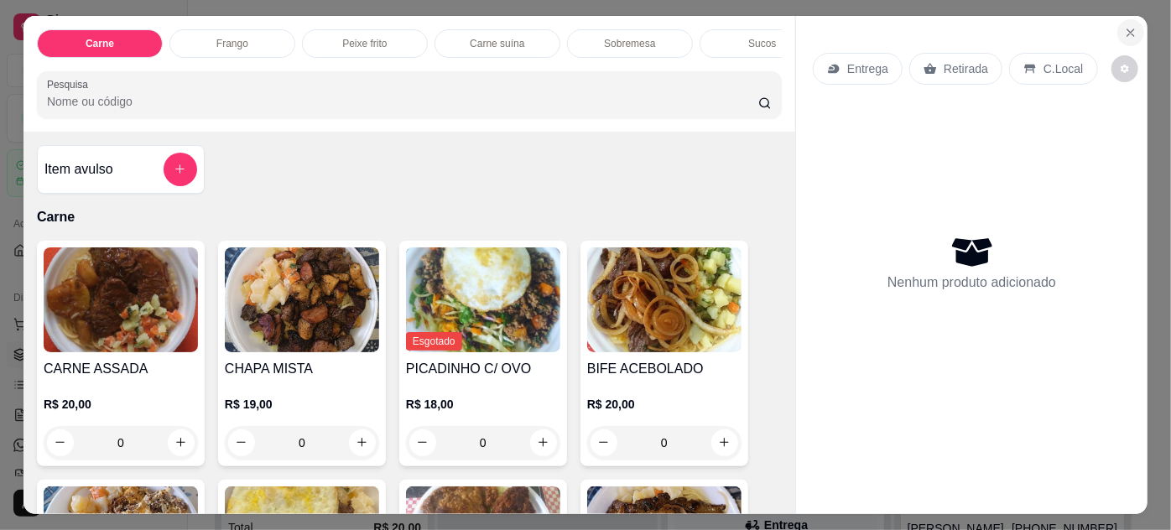
click at [1128, 33] on icon "Close" at bounding box center [1130, 32] width 13 height 13
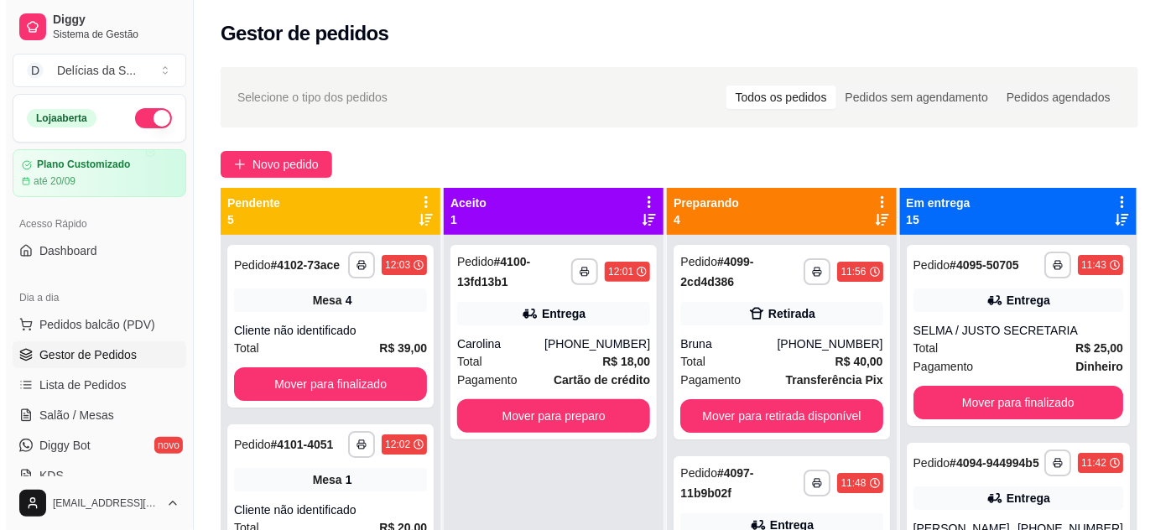
scroll to position [152, 0]
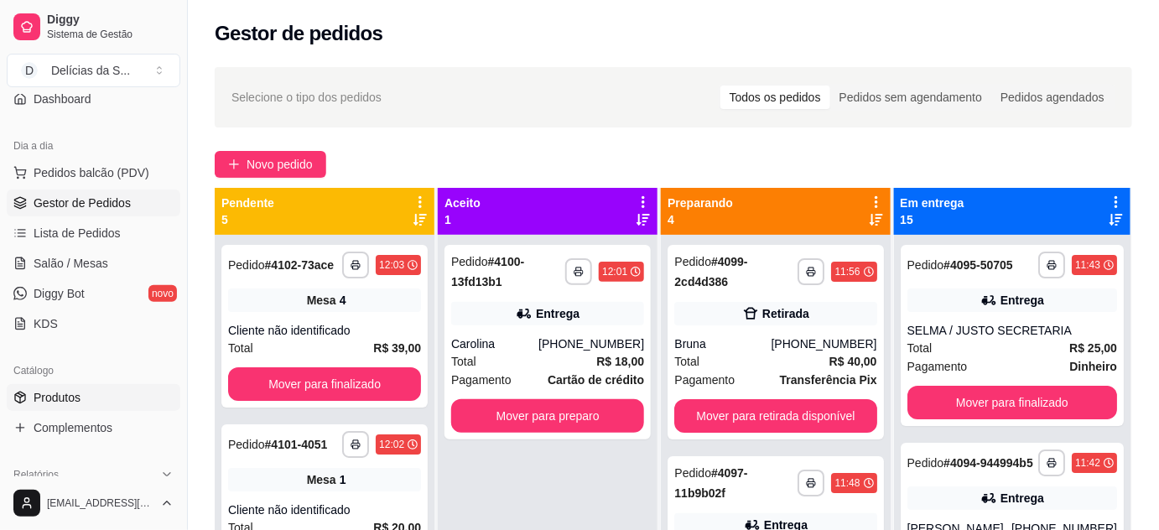
click at [67, 392] on span "Produtos" at bounding box center [57, 397] width 47 height 17
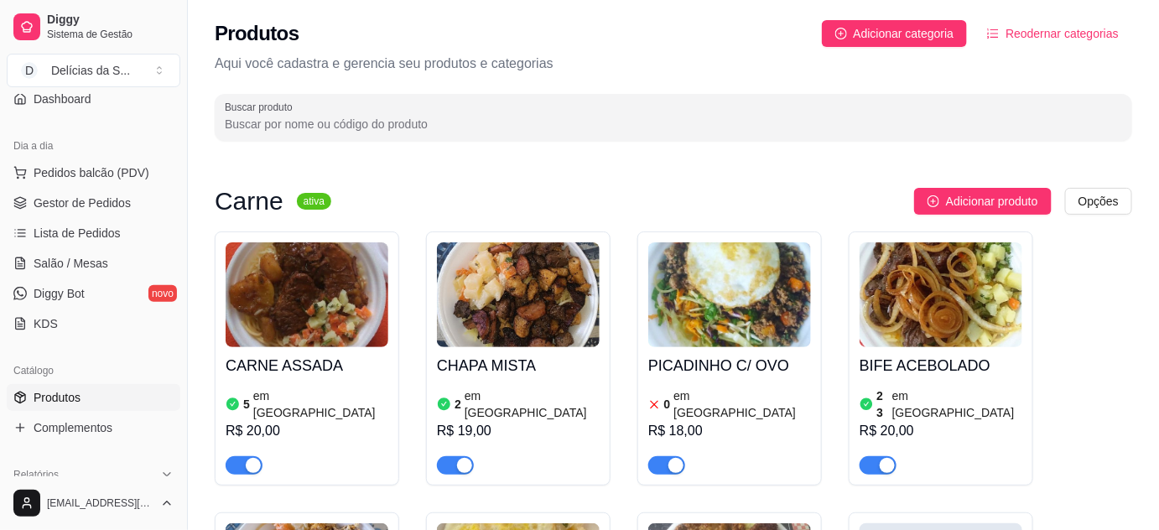
click at [483, 319] on img at bounding box center [518, 294] width 163 height 105
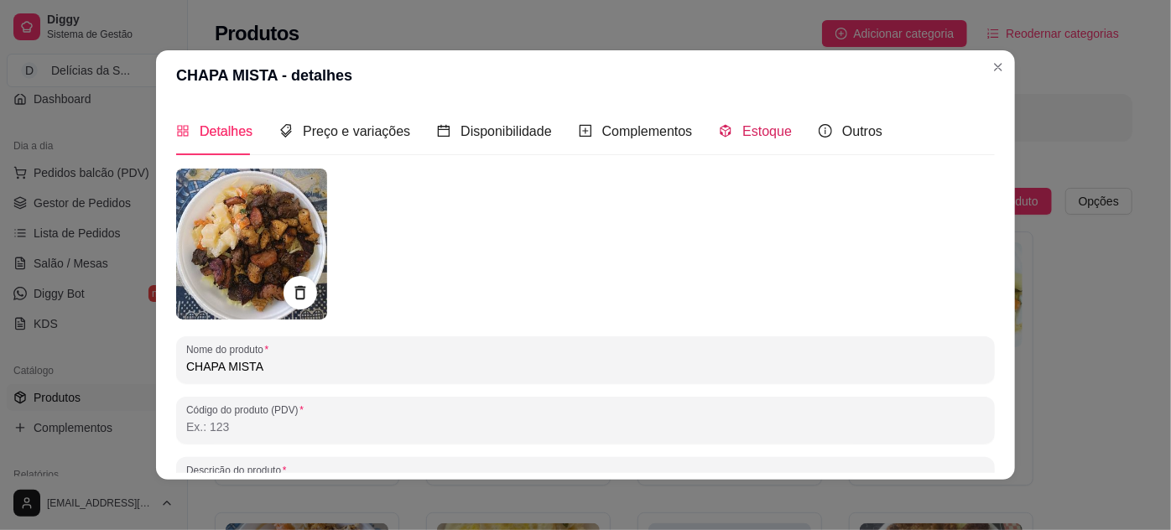
click at [742, 133] on span "Estoque" at bounding box center [766, 131] width 49 height 14
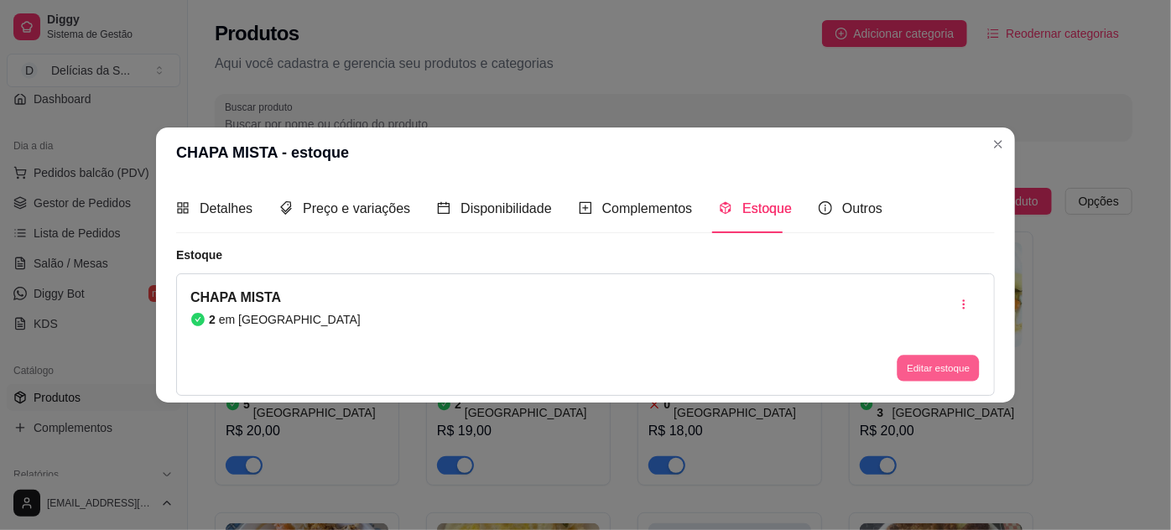
click at [914, 362] on button "Editar estoque" at bounding box center [937, 368] width 82 height 26
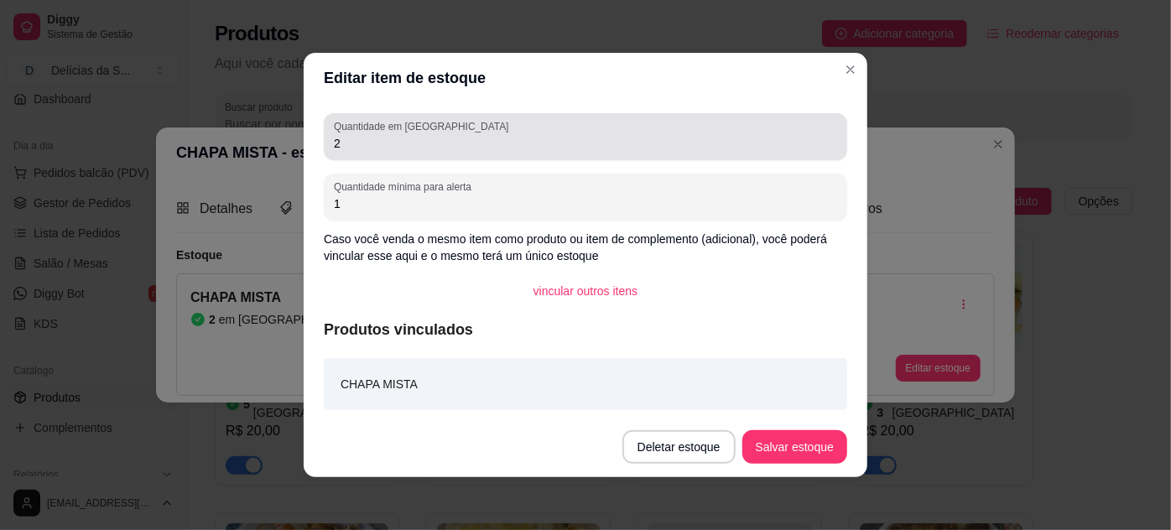
click at [740, 142] on input "2" at bounding box center [585, 143] width 503 height 17
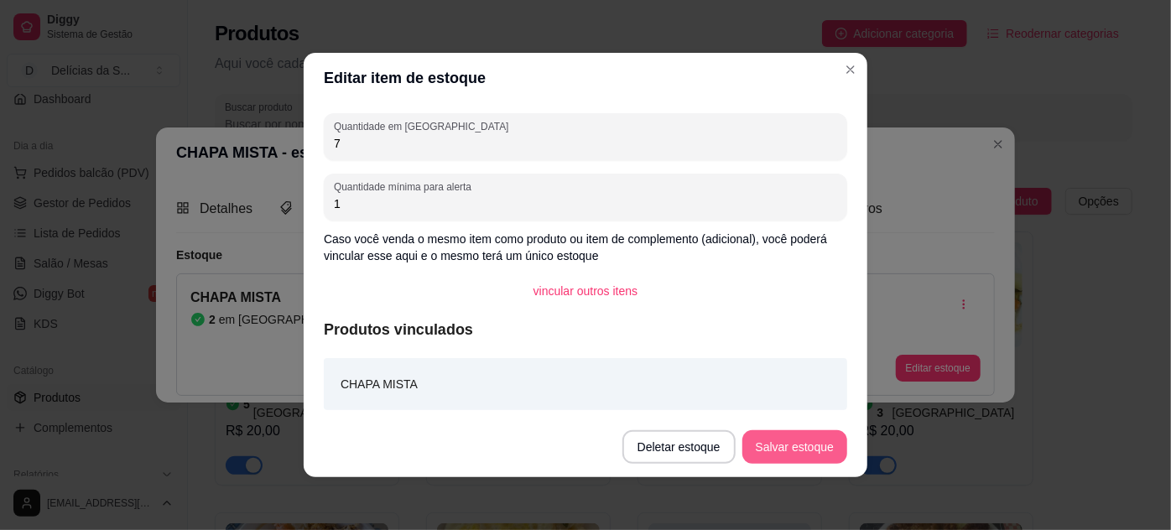
type input "7"
click at [776, 443] on button "Salvar estoque" at bounding box center [794, 447] width 105 height 34
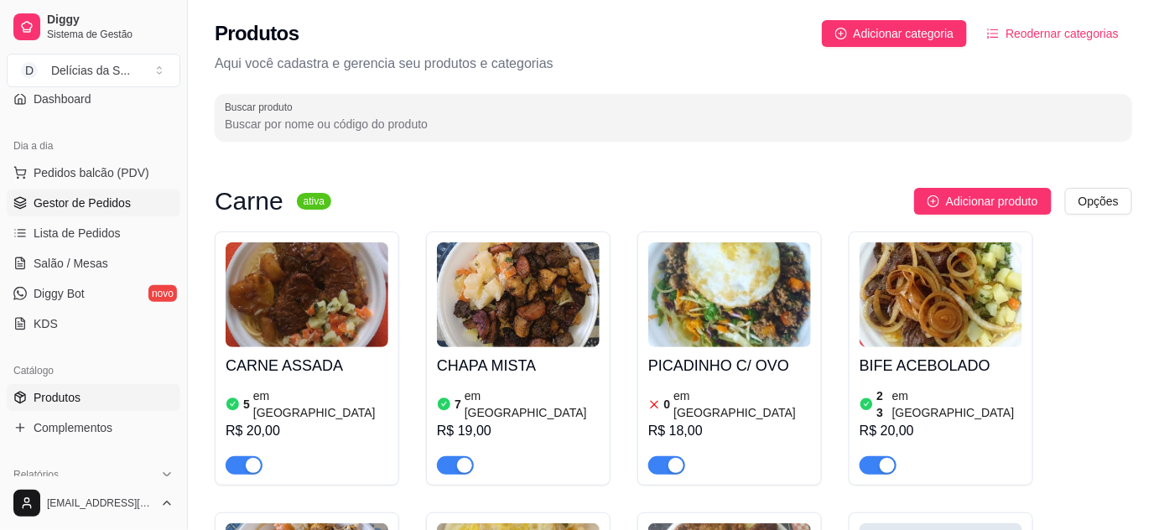
click at [102, 196] on span "Gestor de Pedidos" at bounding box center [82, 203] width 97 height 17
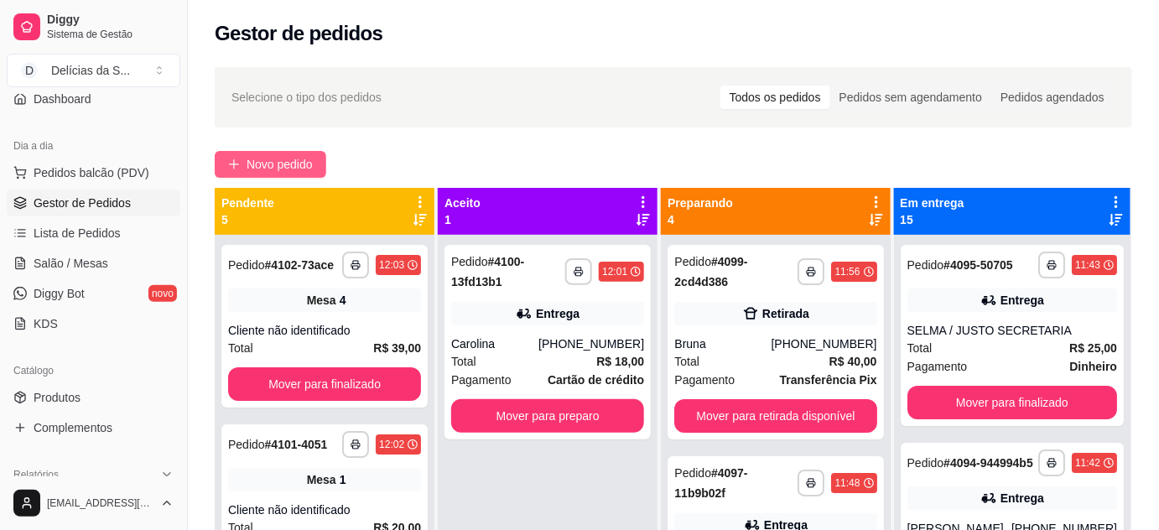
click at [279, 161] on span "Novo pedido" at bounding box center [280, 164] width 66 height 18
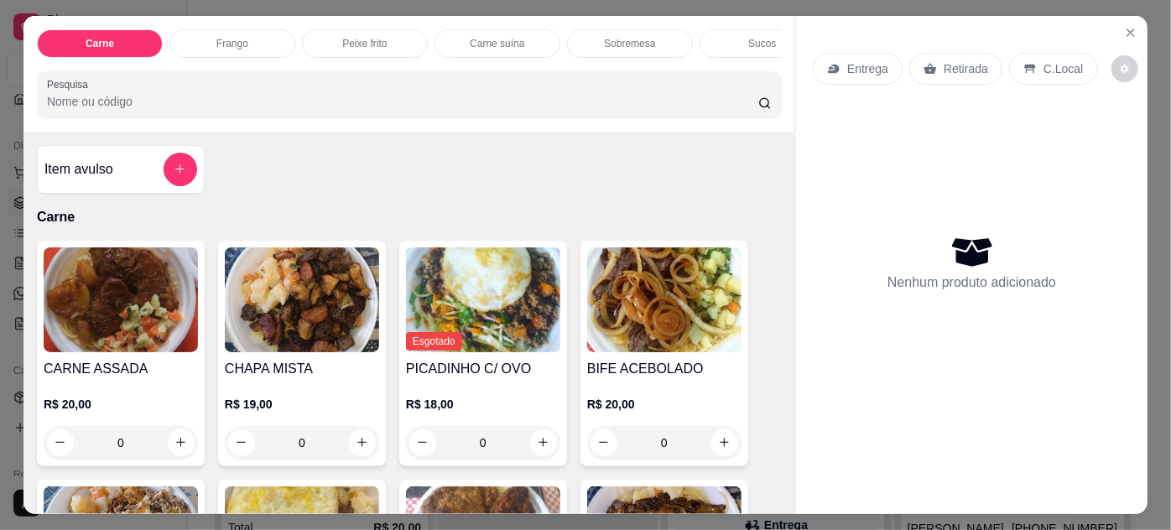
click at [306, 319] on img at bounding box center [302, 299] width 154 height 105
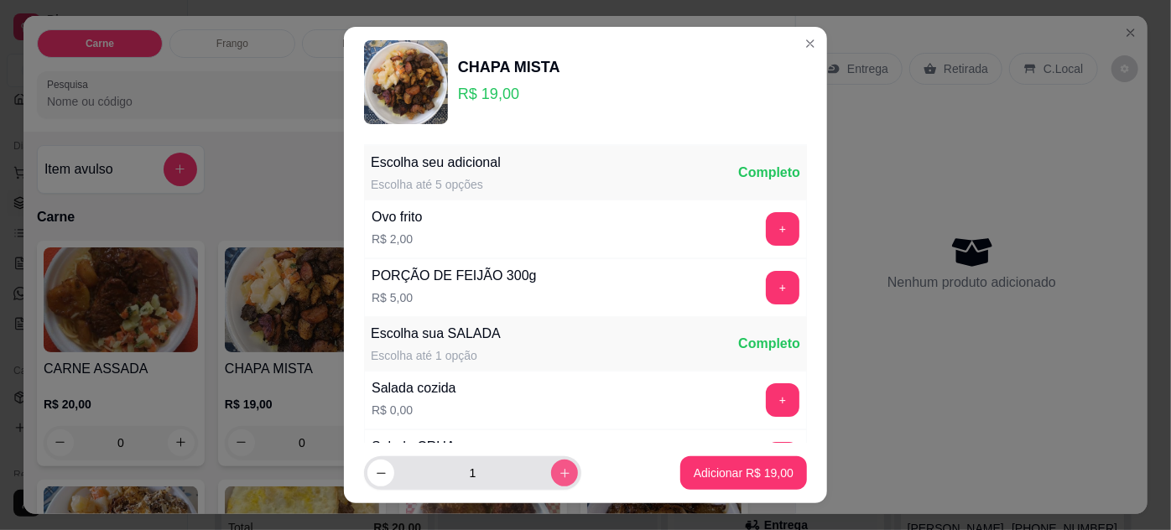
click at [558, 471] on icon "increase-product-quantity" at bounding box center [564, 473] width 13 height 13
type input "3"
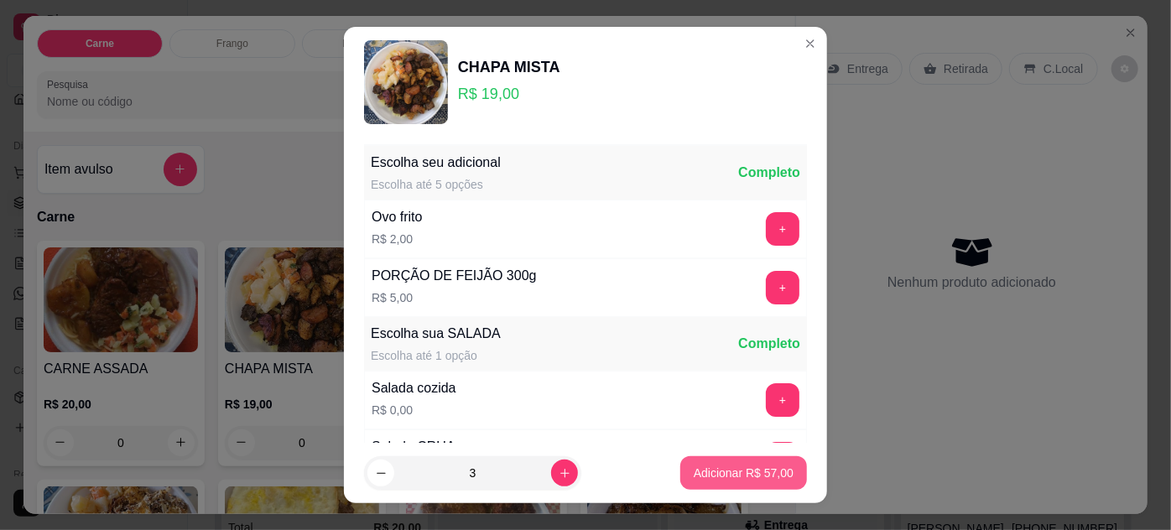
click at [713, 469] on p "Adicionar R$ 57,00" at bounding box center [743, 473] width 100 height 17
type input "3"
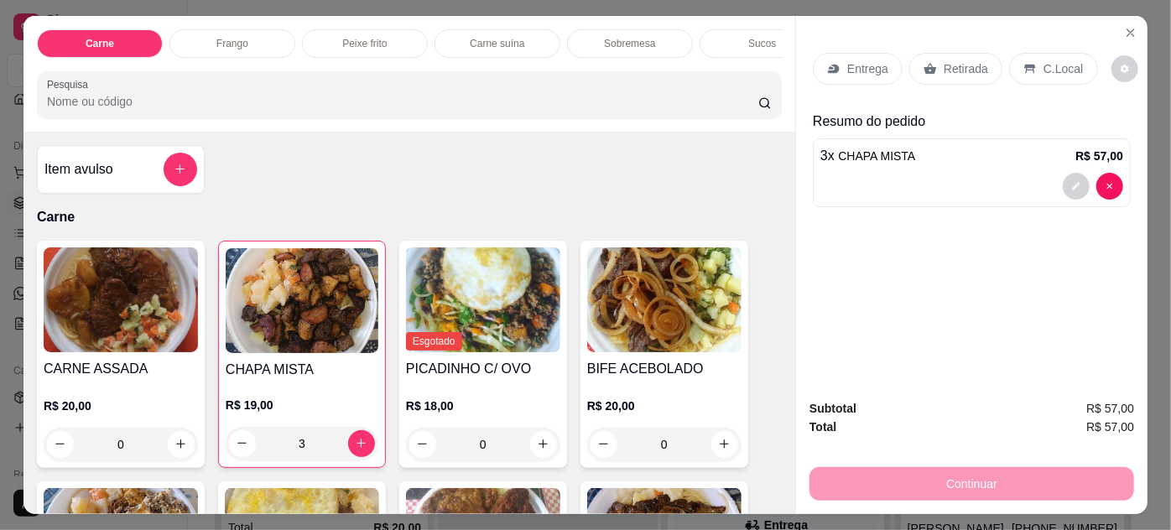
click at [136, 292] on img at bounding box center [121, 299] width 154 height 105
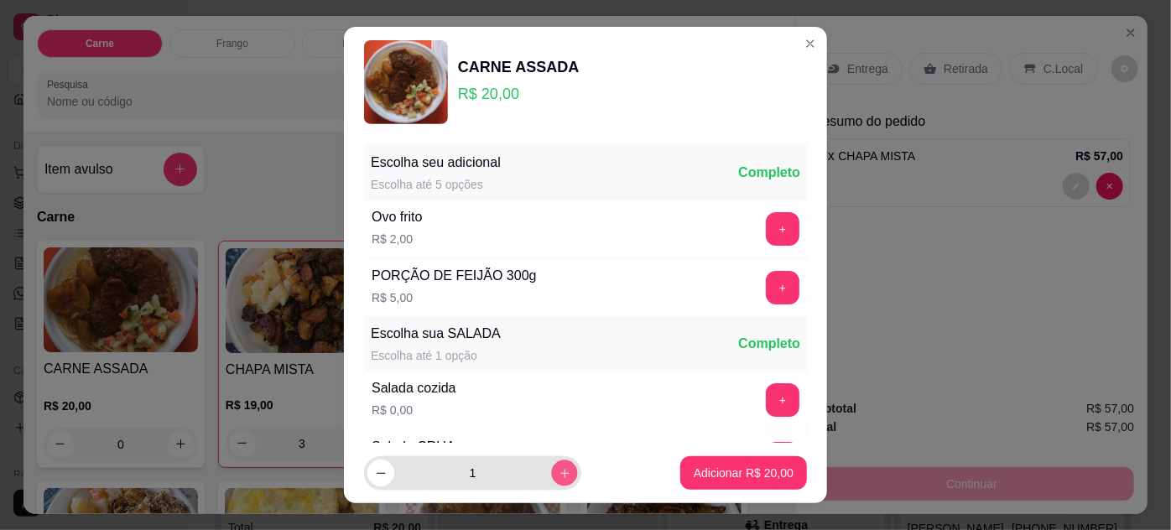
click at [558, 467] on icon "increase-product-quantity" at bounding box center [564, 473] width 13 height 13
type input "5"
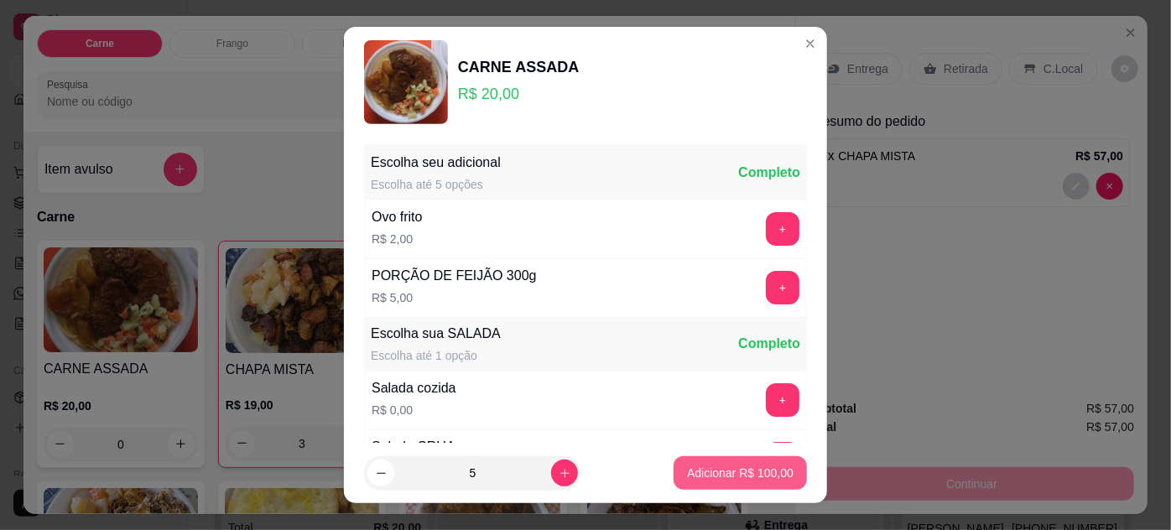
click at [687, 475] on p "Adicionar R$ 100,00" at bounding box center [740, 473] width 106 height 17
type input "5"
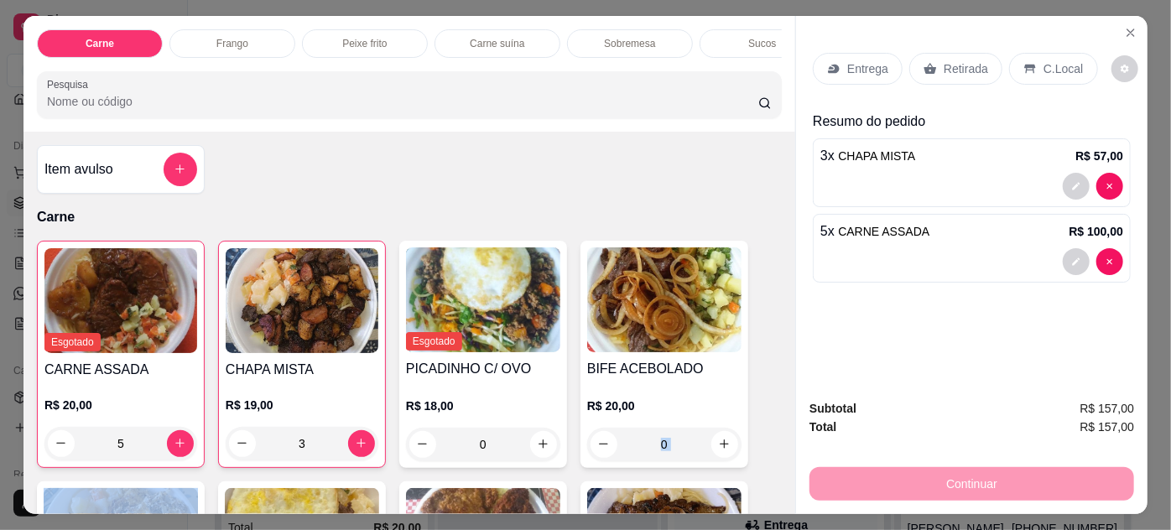
click at [1067, 249] on button "decrease-product-quantity" at bounding box center [1076, 261] width 26 height 26
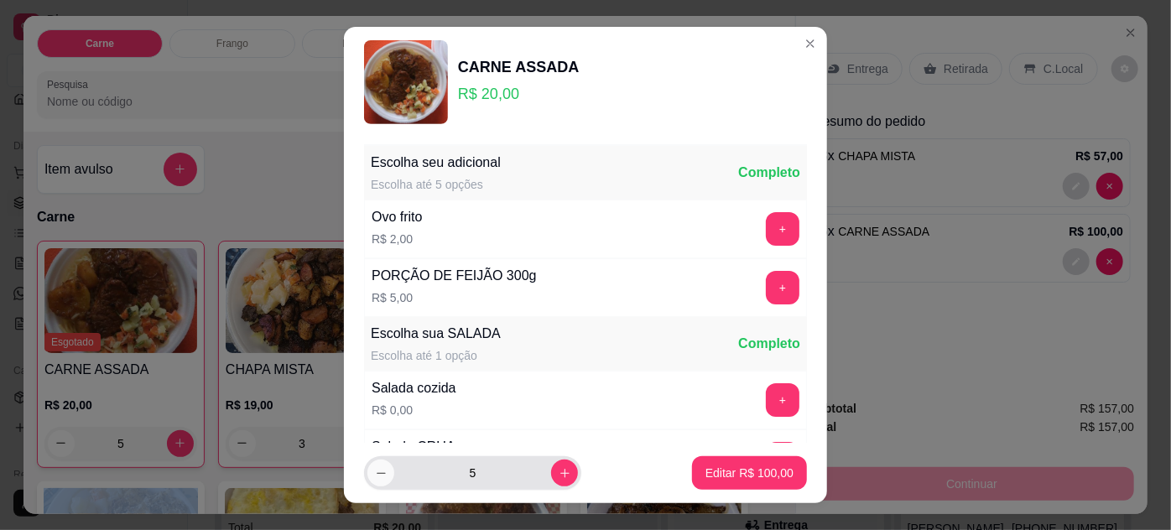
click at [375, 474] on icon "decrease-product-quantity" at bounding box center [381, 473] width 13 height 13
type input "4"
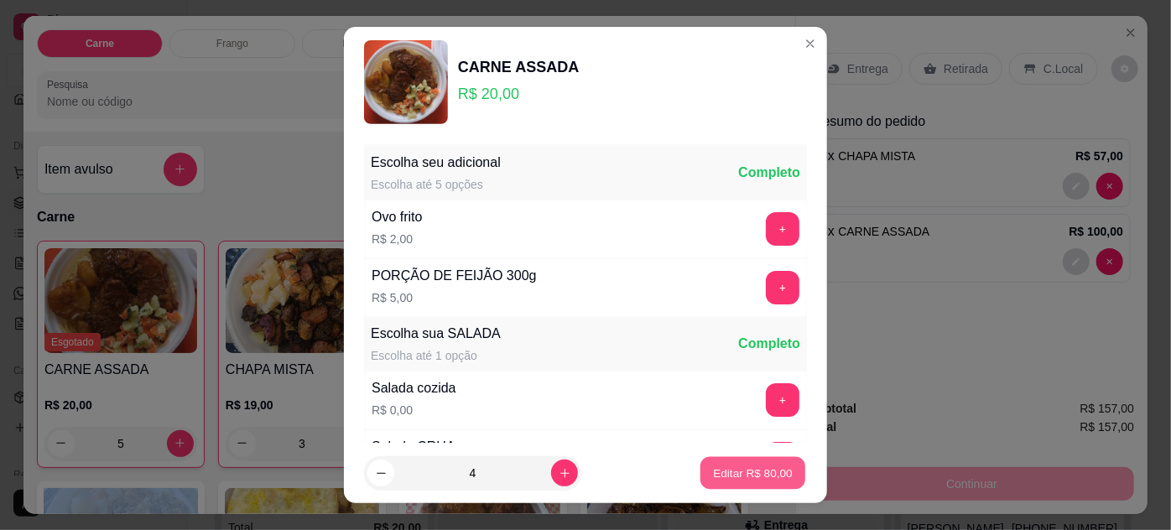
click at [719, 471] on p "Editar R$ 80,00" at bounding box center [752, 473] width 79 height 16
type input "4"
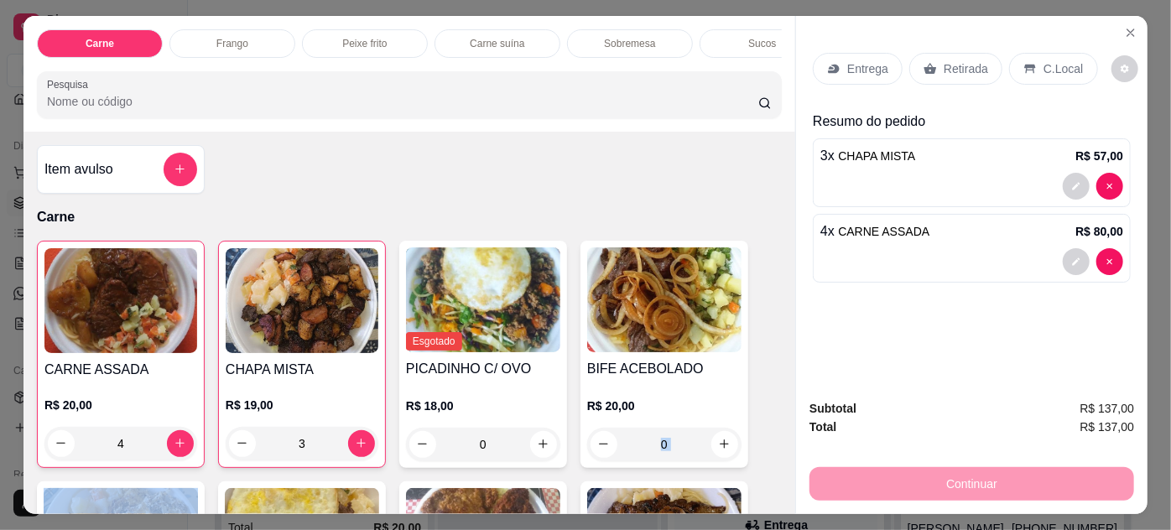
scroll to position [152, 0]
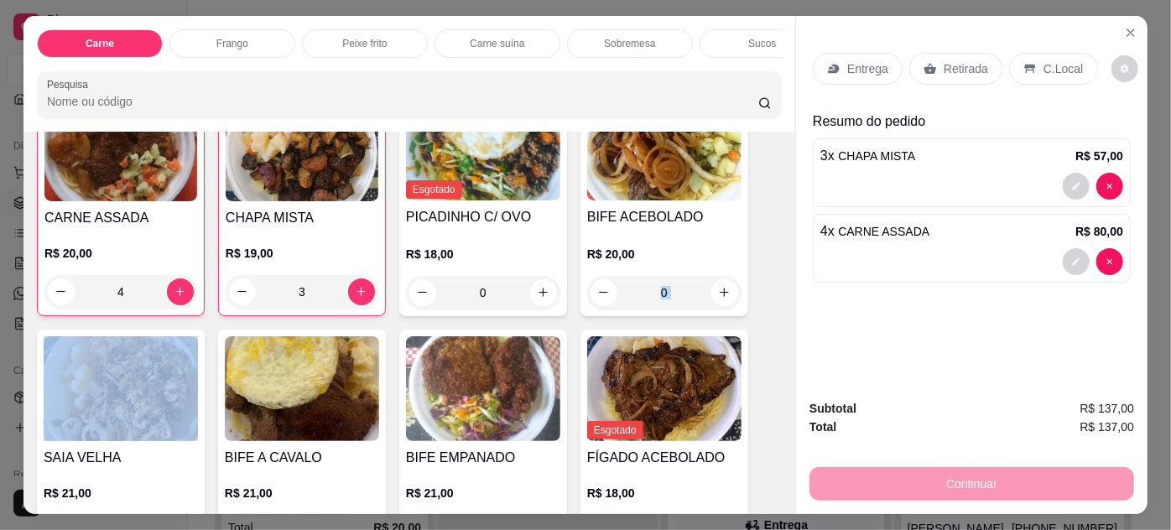
click at [304, 387] on img at bounding box center [302, 388] width 154 height 105
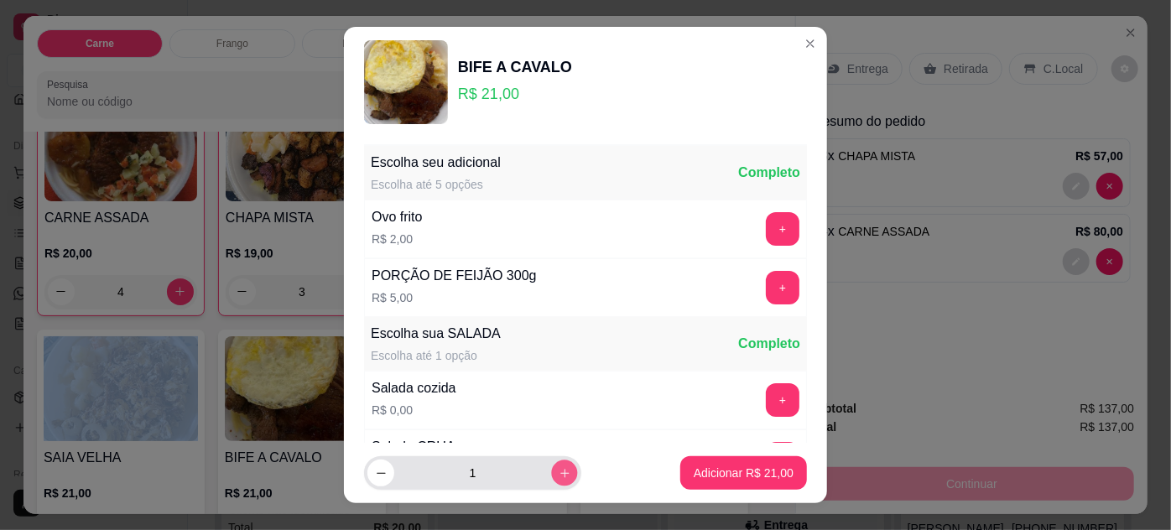
click at [558, 472] on icon "increase-product-quantity" at bounding box center [564, 473] width 13 height 13
type input "5"
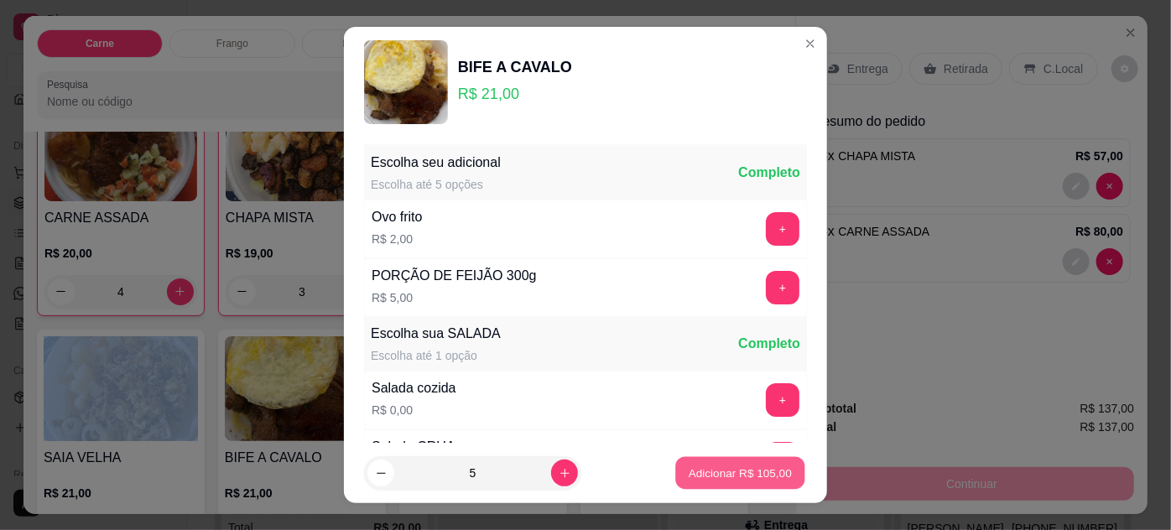
click at [688, 466] on p "Adicionar R$ 105,00" at bounding box center [739, 473] width 103 height 16
type input "5"
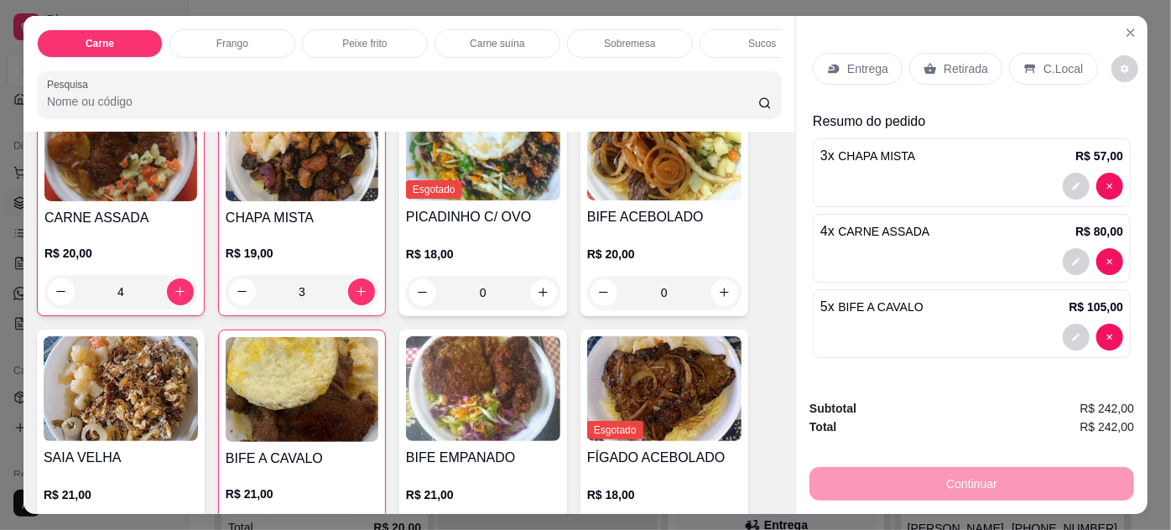
click at [851, 61] on p "Entrega" at bounding box center [867, 68] width 41 height 17
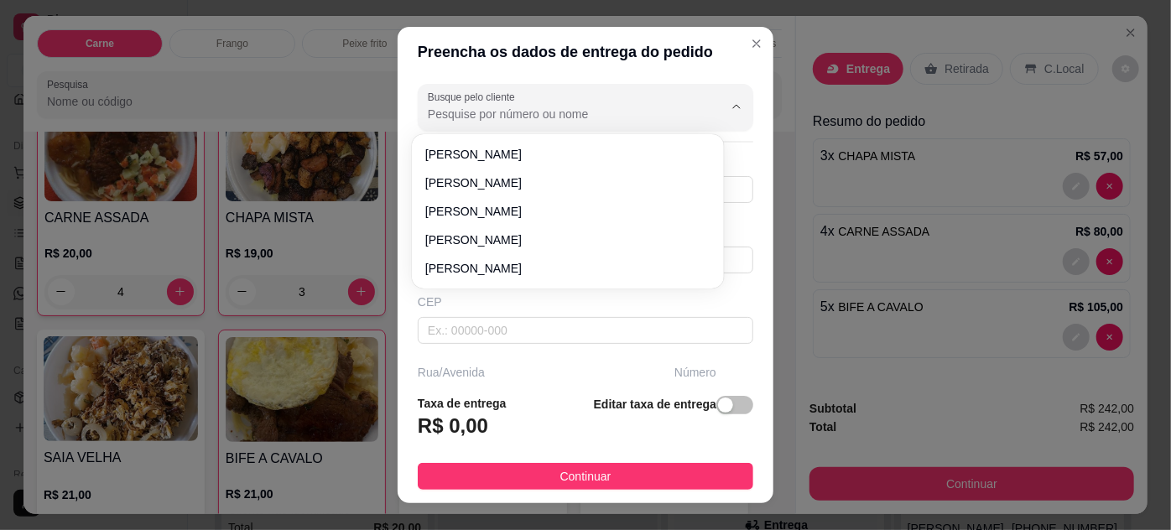
click at [548, 109] on input "Busque pelo cliente" at bounding box center [562, 114] width 268 height 17
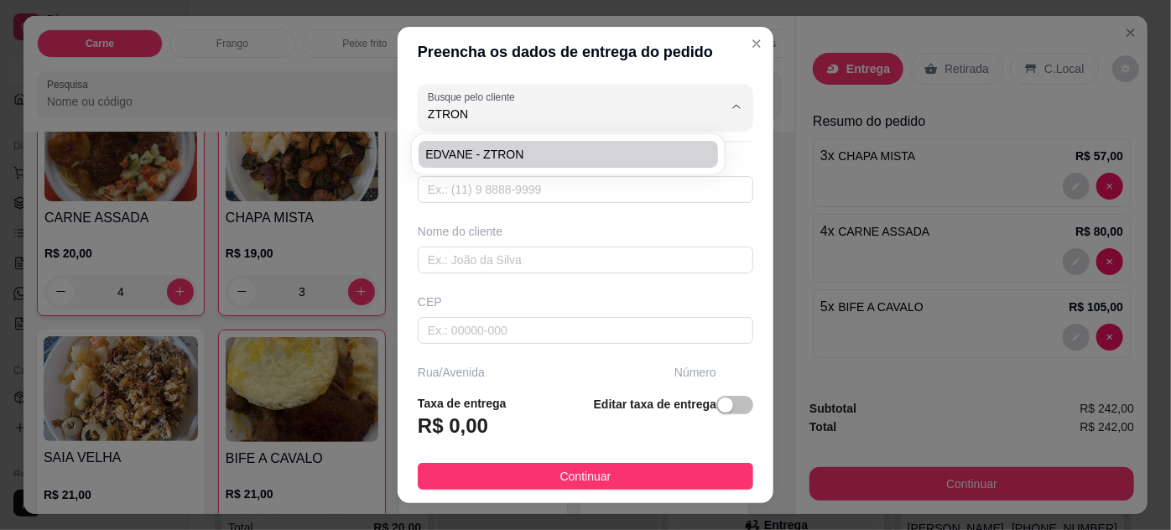
click at [518, 151] on span "EDVANE - ZTRON" at bounding box center [559, 154] width 268 height 17
type input "EDVANE - ZTRON"
type input "91989772480"
type input "EDVANE - ZTRON"
type input "ENTREGAR NA ZTRON, ESCRITORIO"
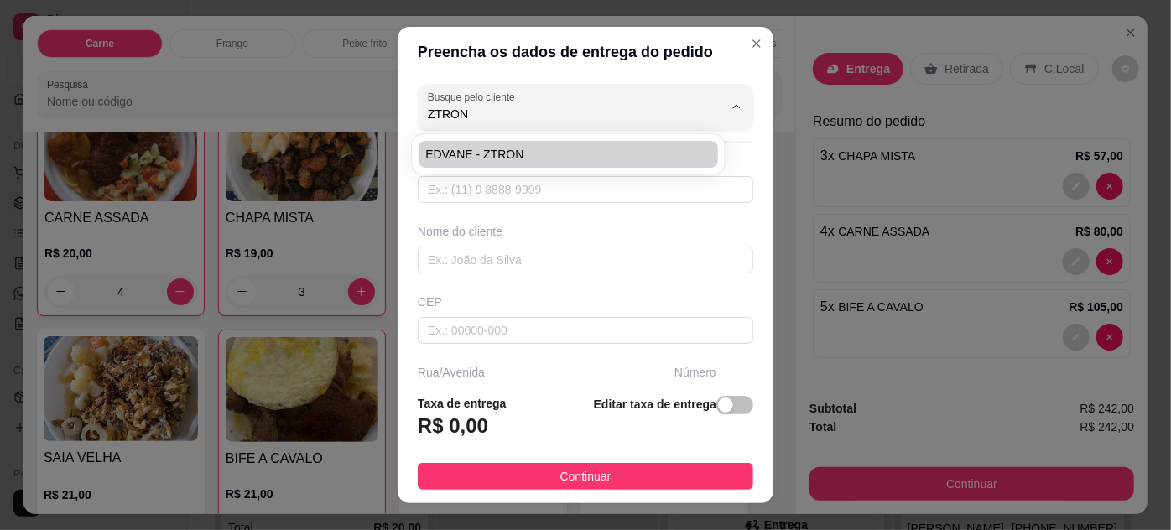
type input "1716"
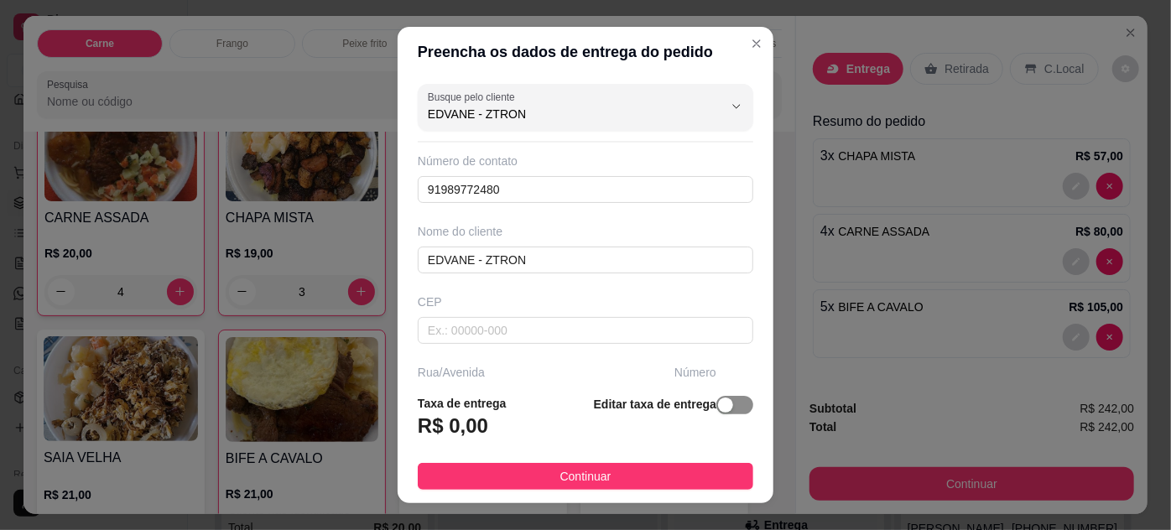
type input "EDVANE - ZTRON"
click at [716, 413] on span "button" at bounding box center [734, 405] width 37 height 18
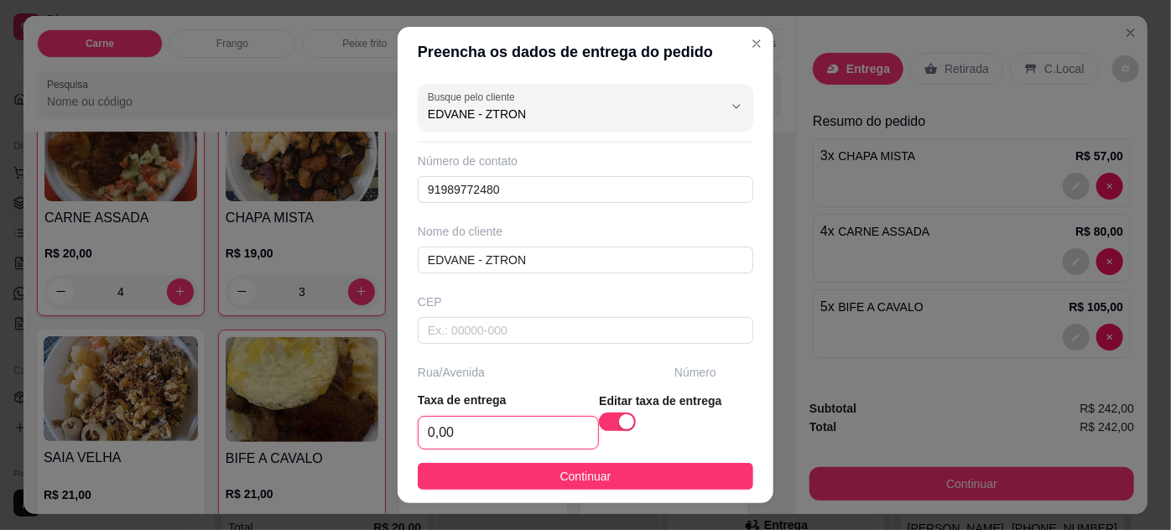
click at [560, 442] on input "0,00" at bounding box center [507, 433] width 179 height 32
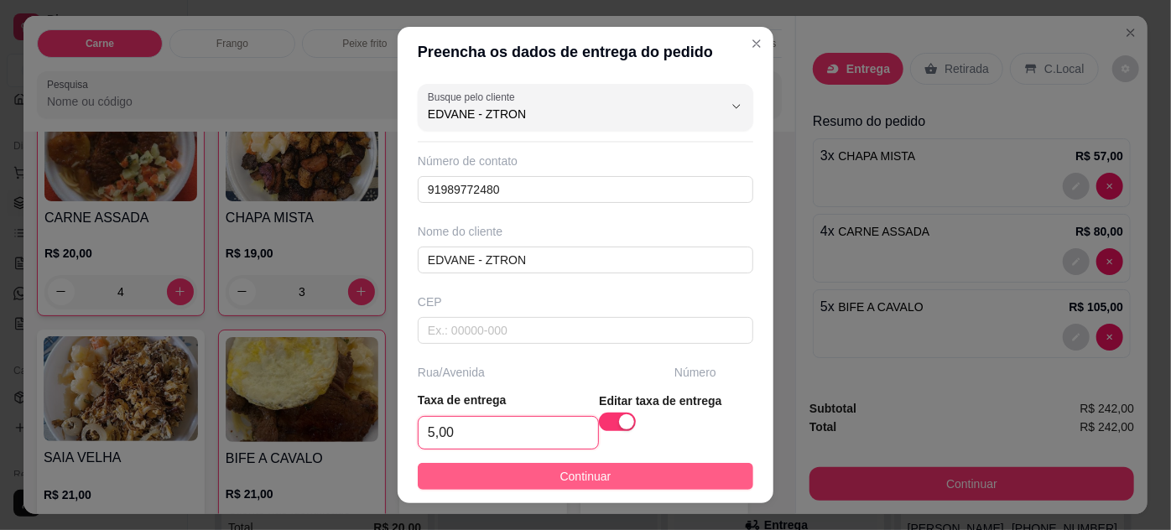
type input "5,00"
click at [585, 472] on span "Continuar" at bounding box center [585, 476] width 51 height 18
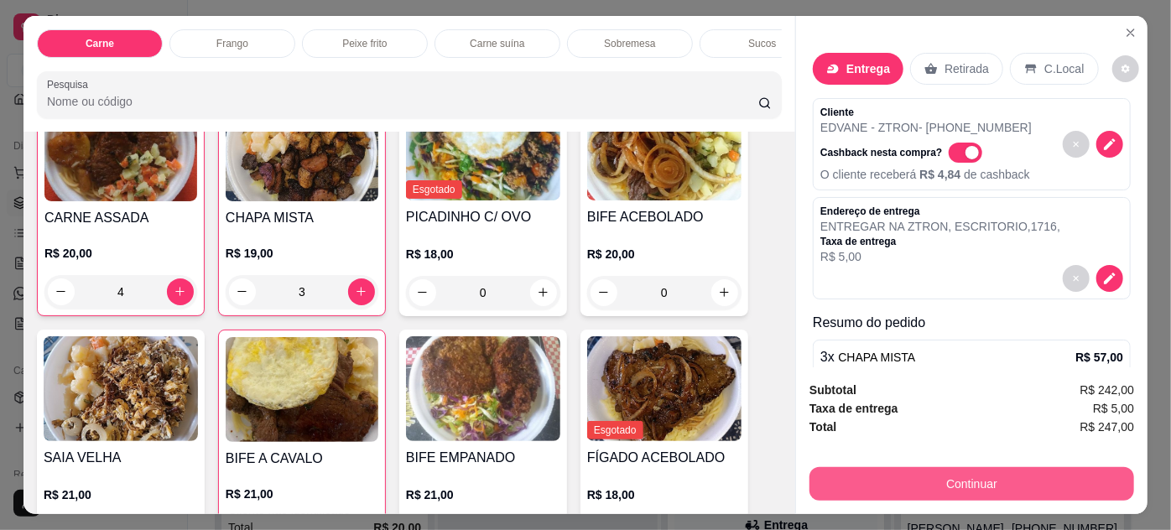
click at [916, 481] on button "Continuar" at bounding box center [971, 484] width 324 height 34
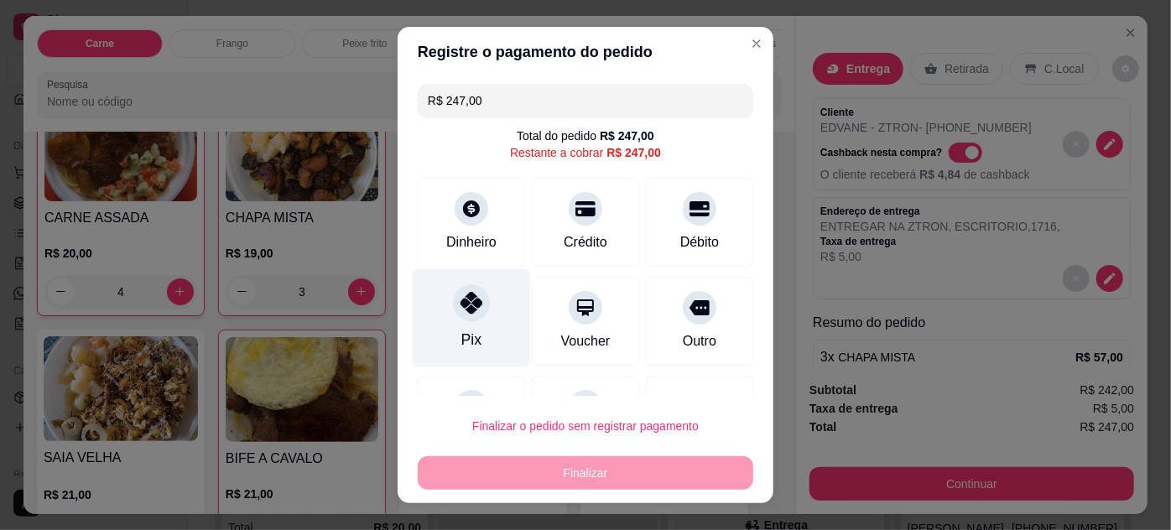
click at [471, 314] on div at bounding box center [471, 302] width 37 height 37
type input "R$ 0,00"
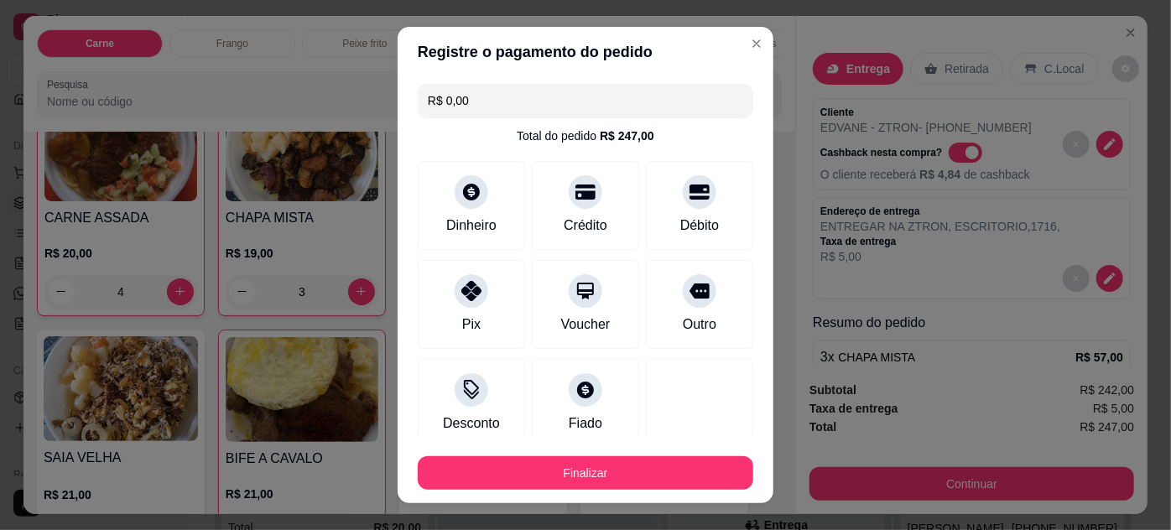
scroll to position [102, 0]
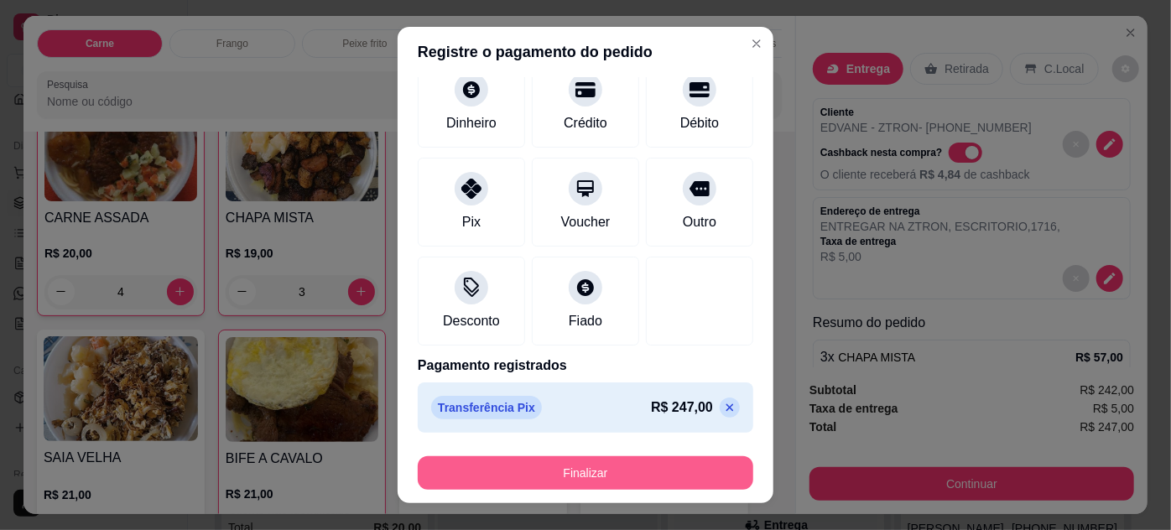
click at [568, 473] on button "Finalizar" at bounding box center [585, 473] width 335 height 34
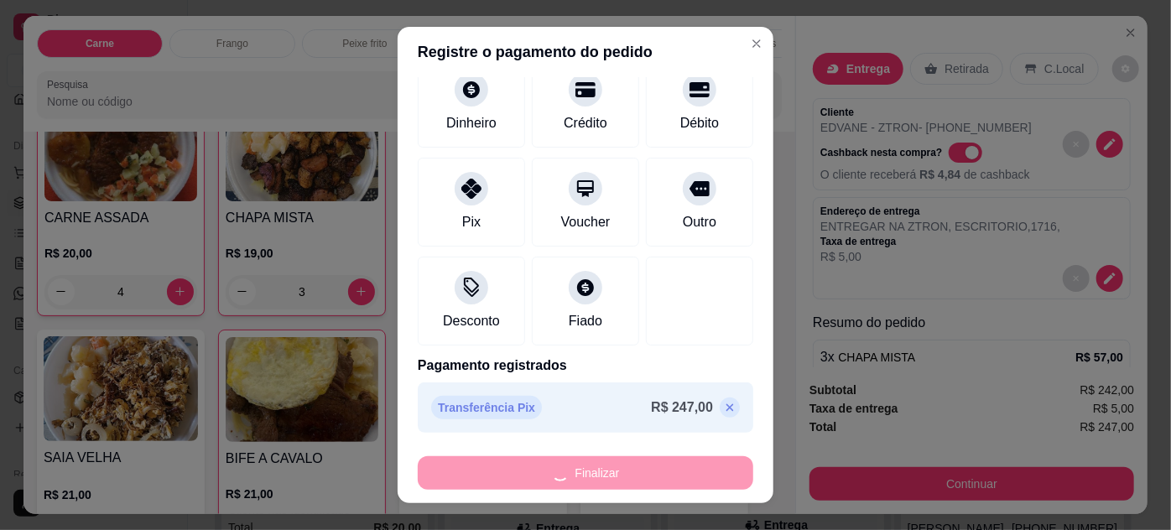
type input "0"
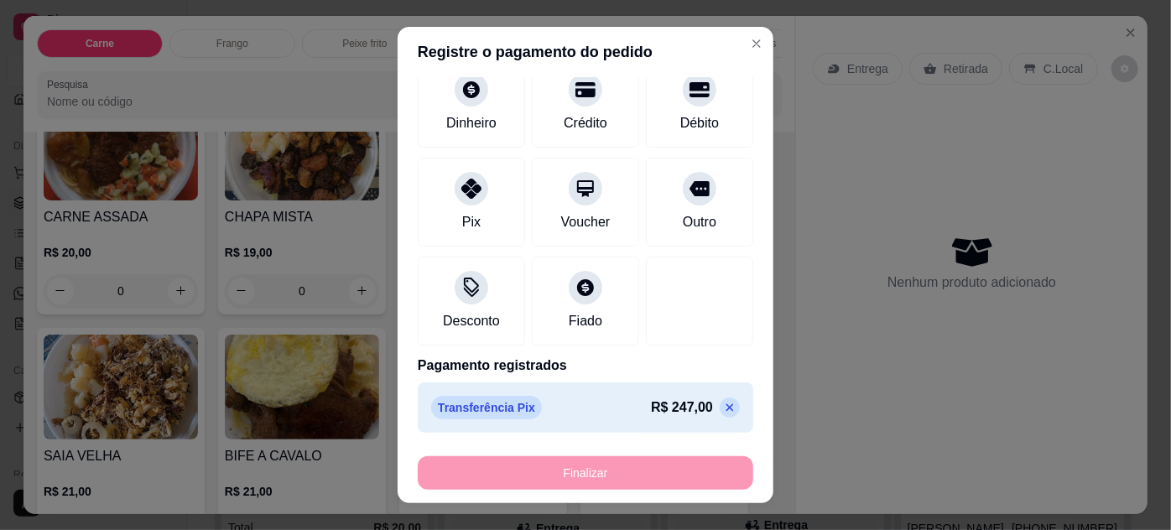
type input "-R$ 247,00"
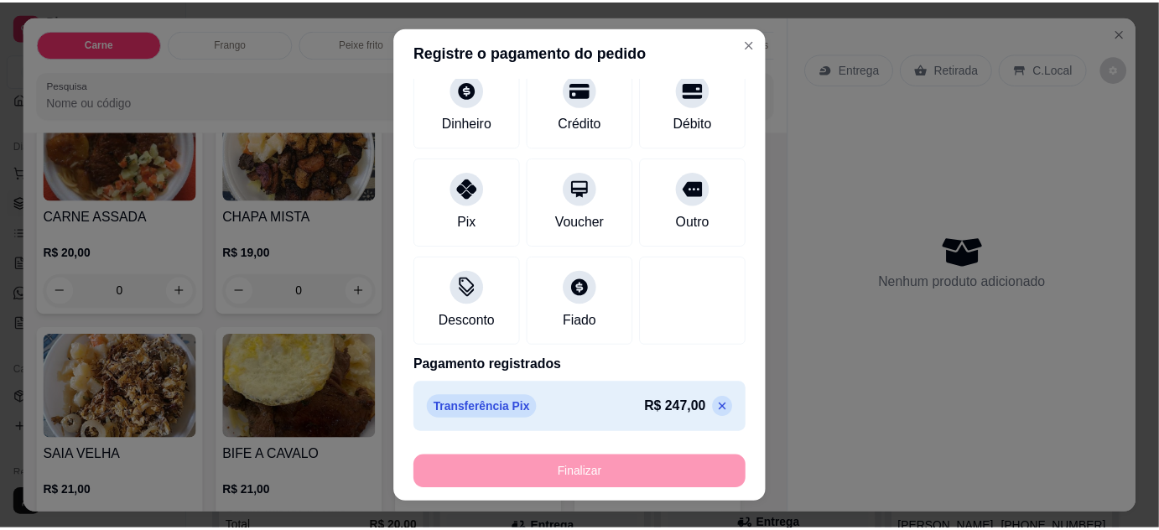
scroll to position [152, 0]
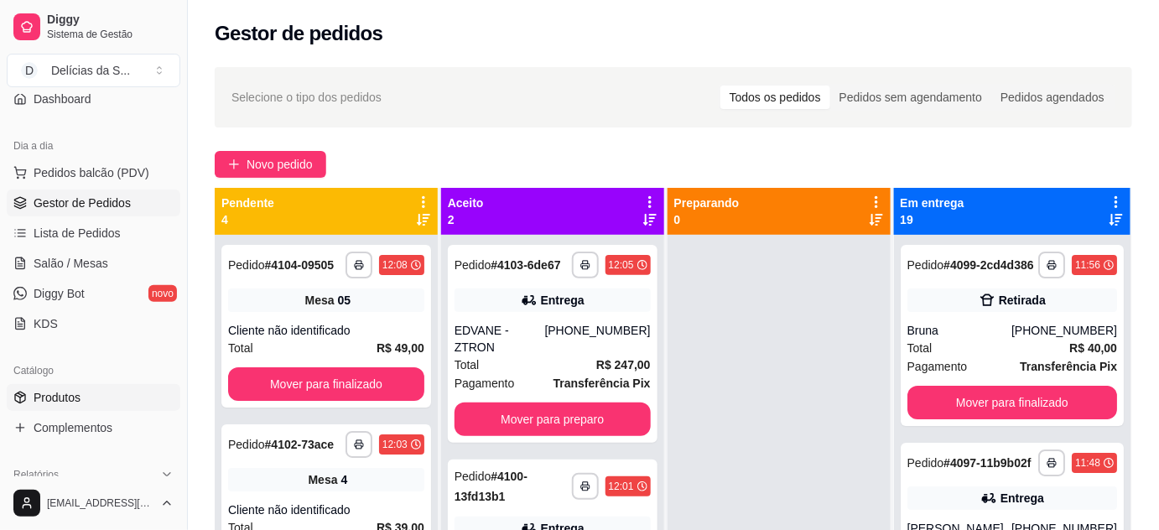
click at [96, 382] on div "Catálogo" at bounding box center [94, 370] width 174 height 27
click at [96, 389] on link "Produtos" at bounding box center [94, 397] width 174 height 27
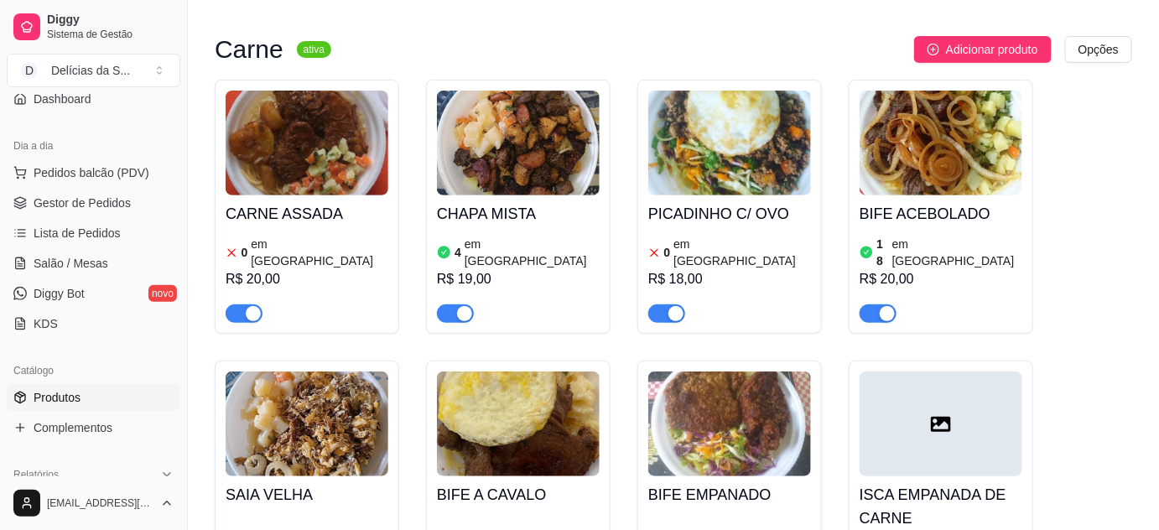
scroll to position [304, 0]
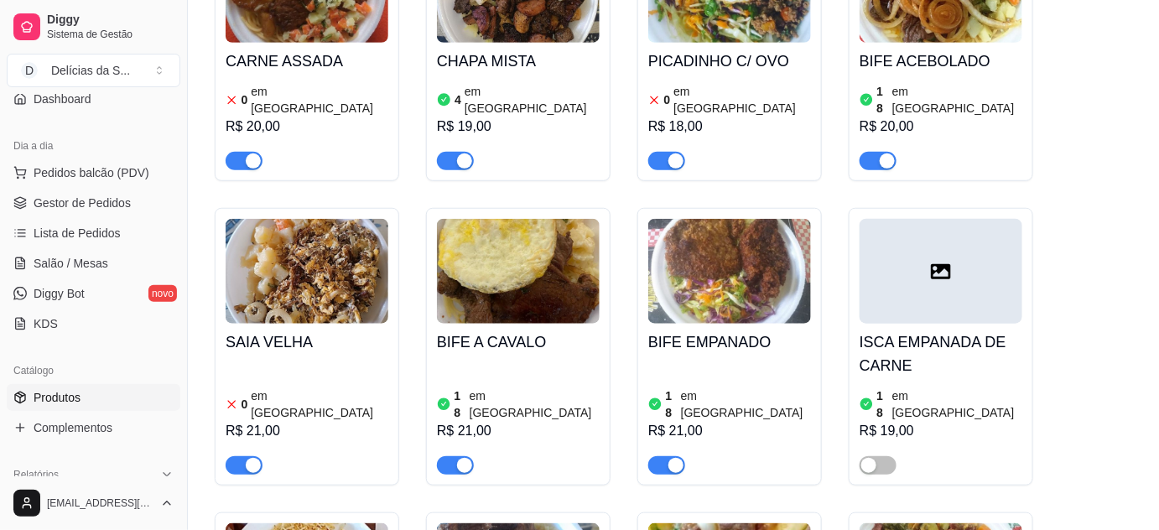
click at [299, 324] on div "SAIA VELHA 0 em estoque R$ 21,00" at bounding box center [307, 399] width 163 height 151
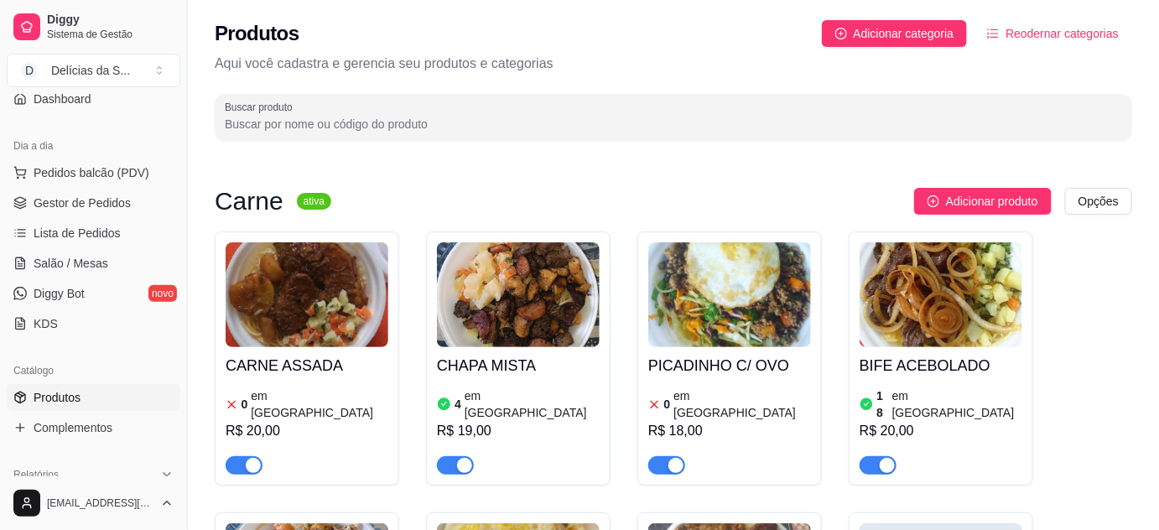
click at [289, 389] on article "em estoque" at bounding box center [320, 404] width 138 height 34
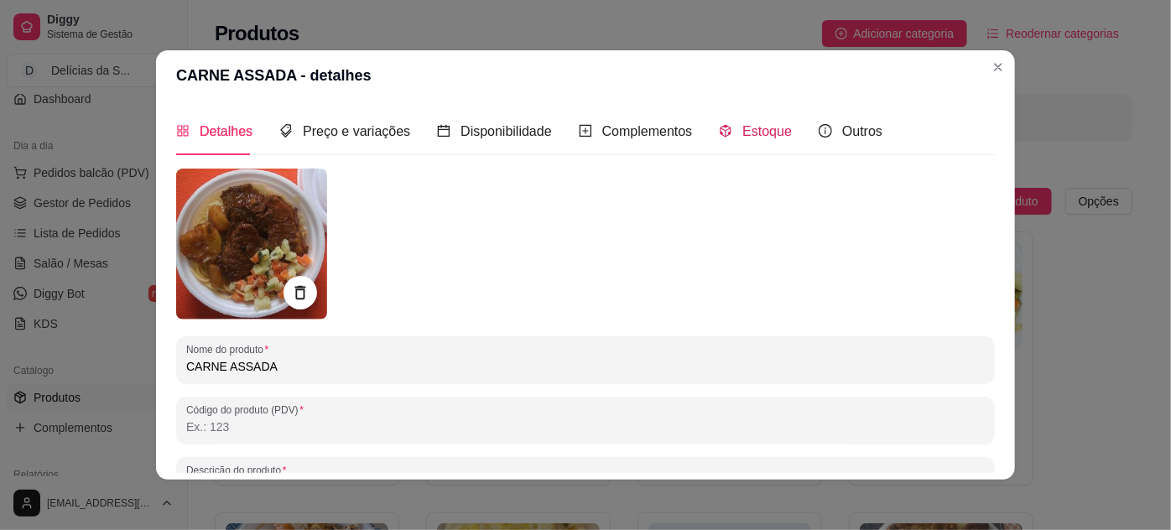
click at [740, 121] on div "Estoque" at bounding box center [755, 131] width 73 height 21
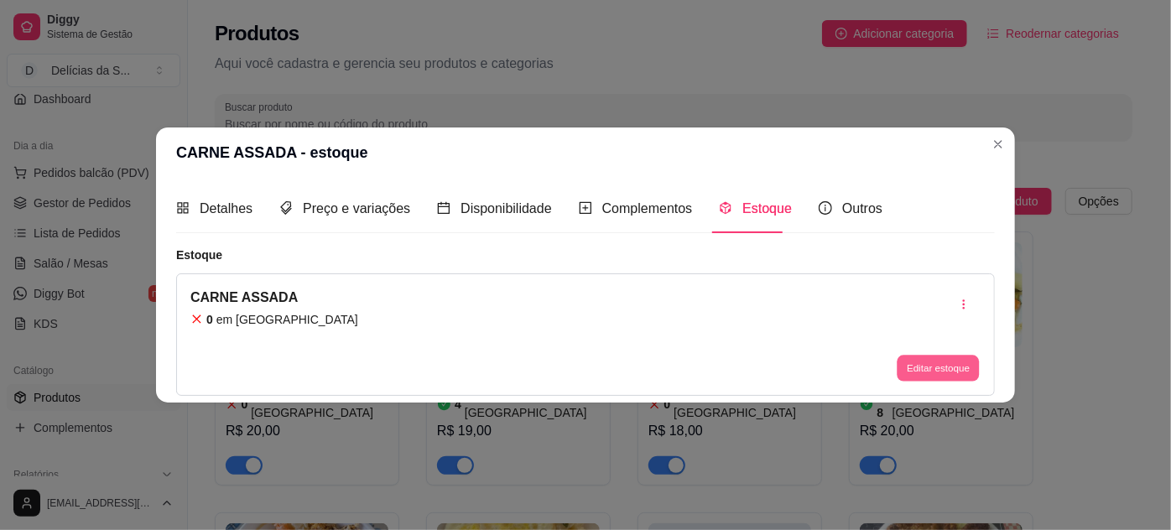
click at [930, 368] on button "Editar estoque" at bounding box center [937, 368] width 82 height 26
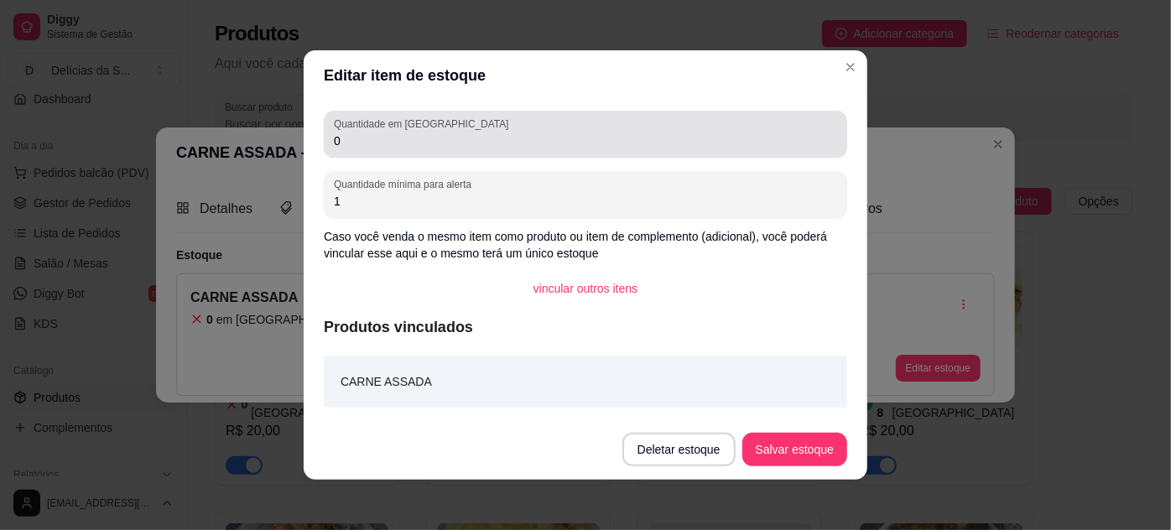
click at [594, 138] on input "0" at bounding box center [585, 140] width 503 height 17
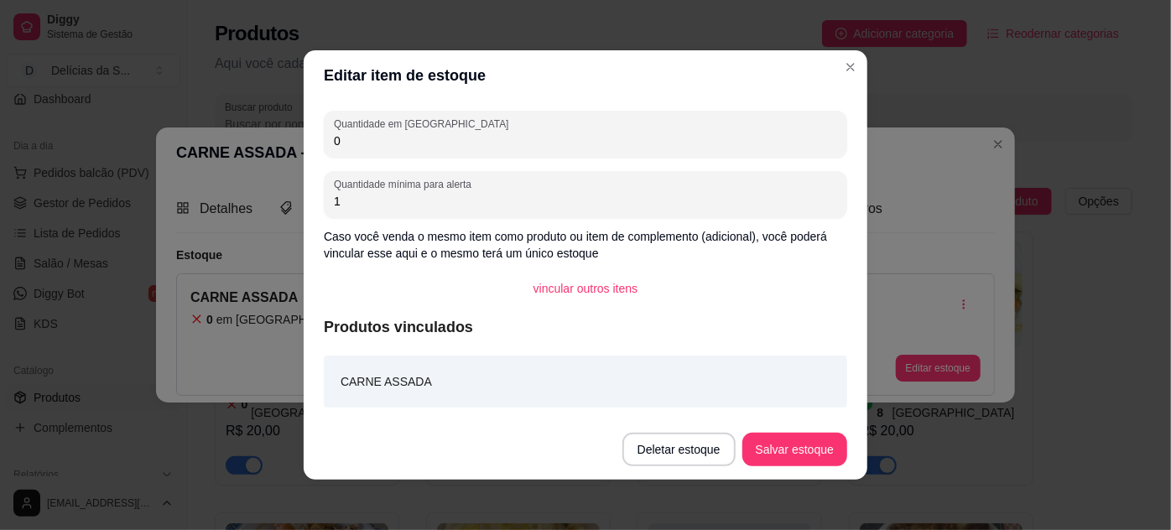
click at [594, 138] on input "0" at bounding box center [585, 140] width 503 height 17
type input "5"
click at [807, 449] on button "Salvar estoque" at bounding box center [794, 450] width 105 height 34
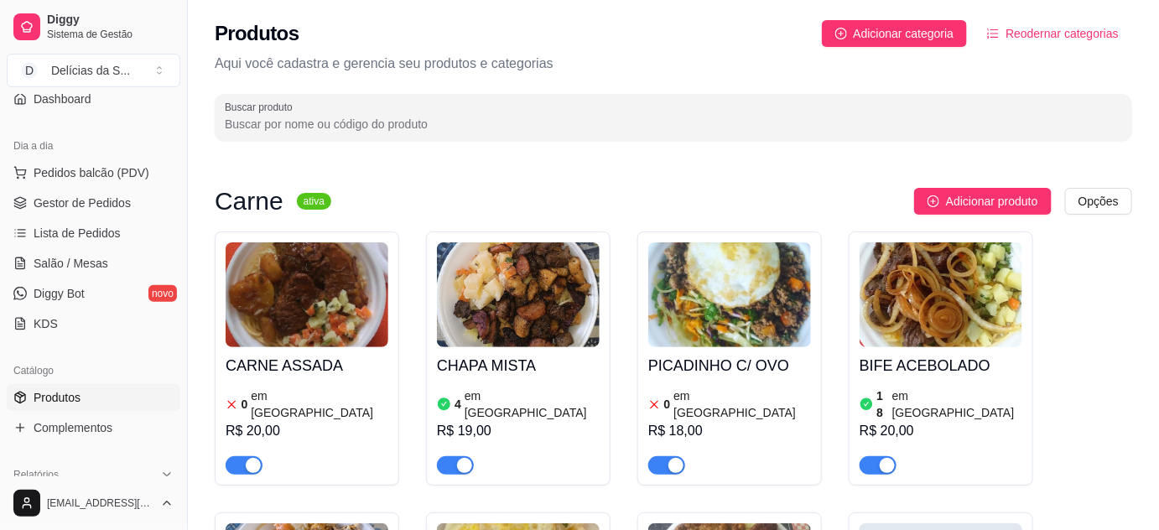
scroll to position [152, 0]
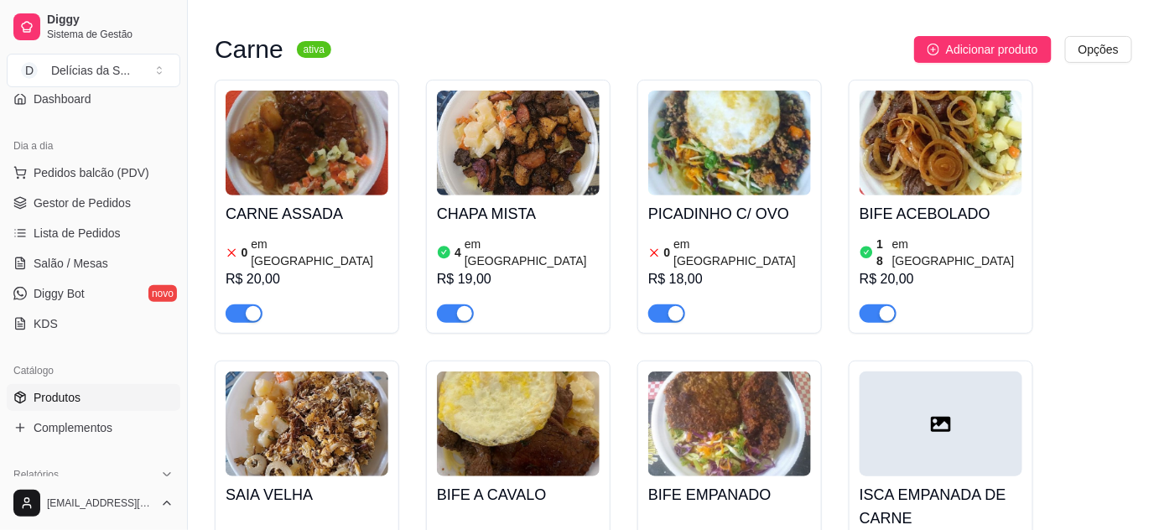
click at [266, 435] on img at bounding box center [307, 423] width 163 height 105
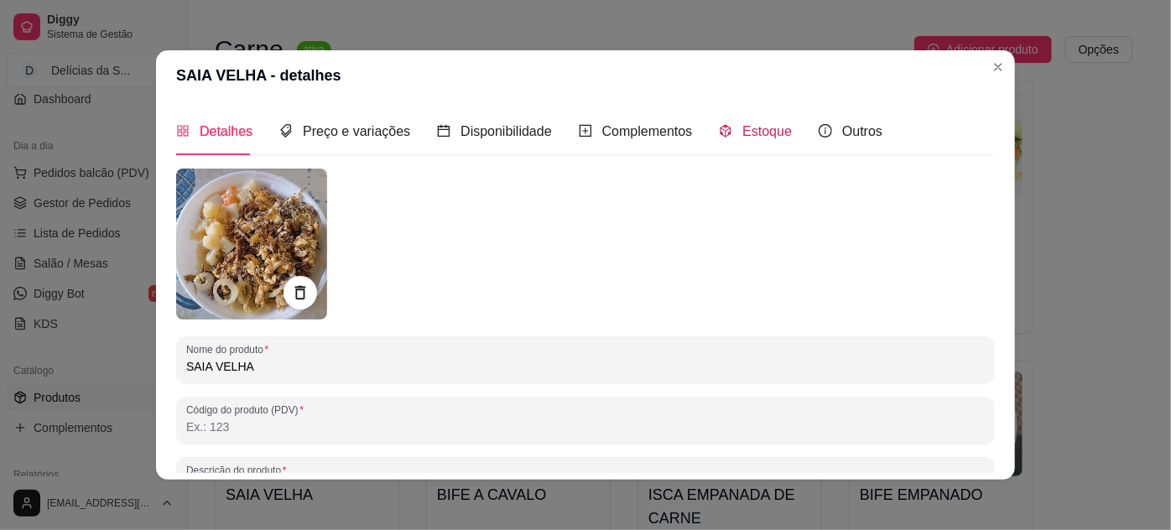
click at [762, 124] on span "Estoque" at bounding box center [766, 131] width 49 height 14
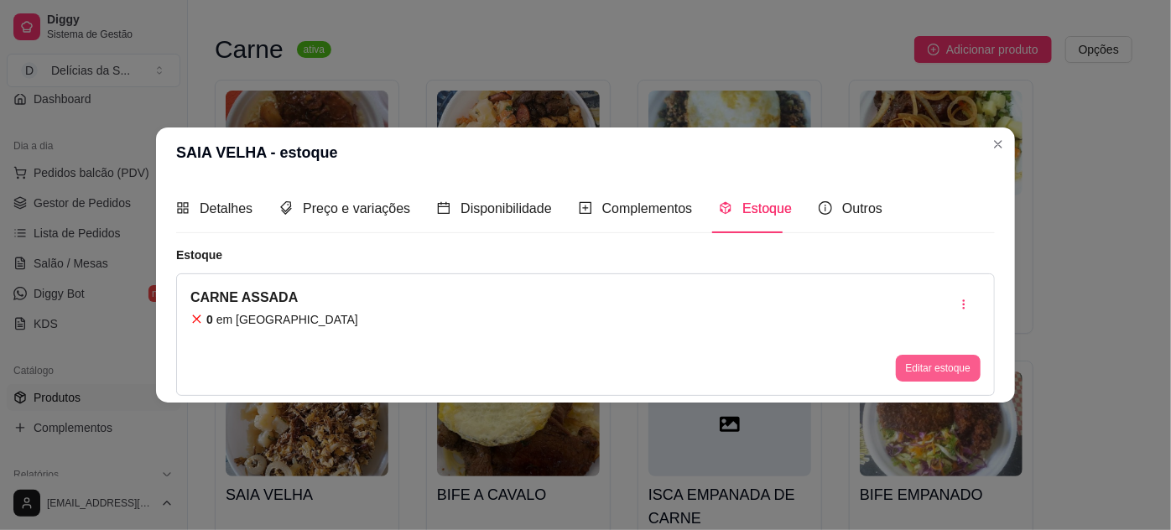
click at [954, 356] on button "Editar estoque" at bounding box center [938, 368] width 85 height 27
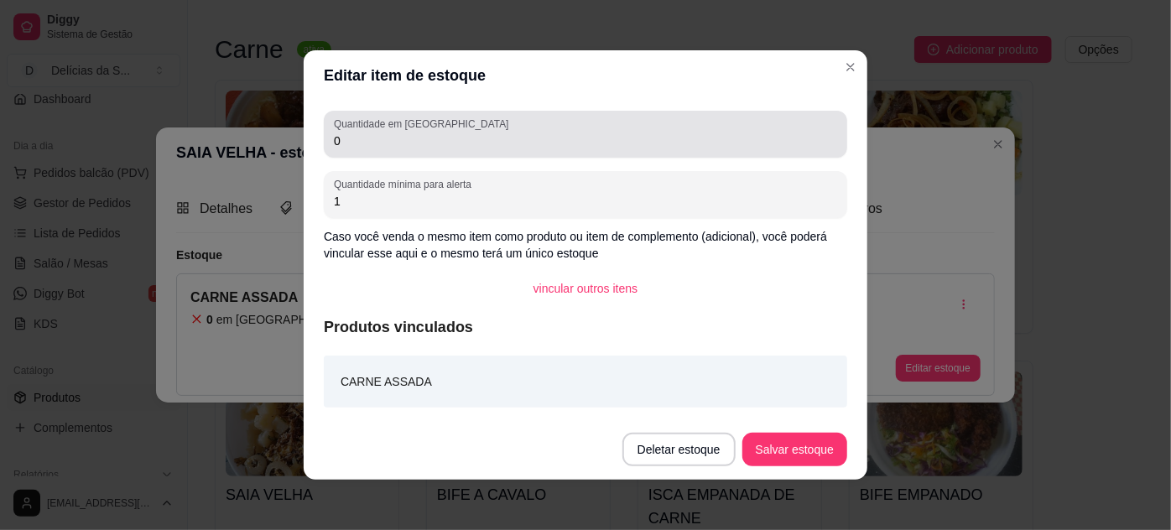
click at [672, 147] on input "0" at bounding box center [585, 140] width 503 height 17
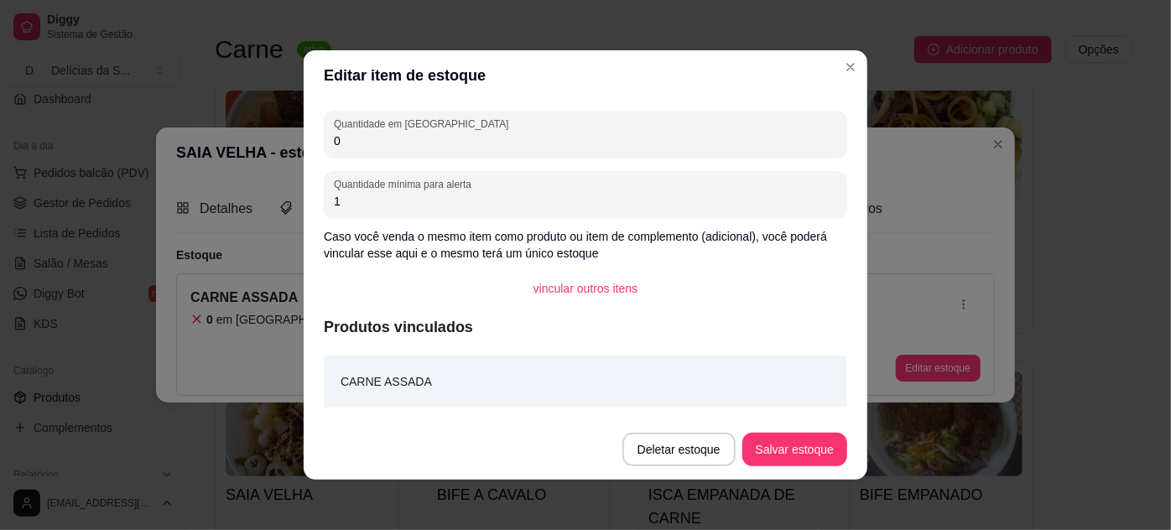
click at [672, 147] on input "0" at bounding box center [585, 140] width 503 height 17
type input "5"
click at [796, 449] on button "Salvar estoque" at bounding box center [794, 450] width 105 height 34
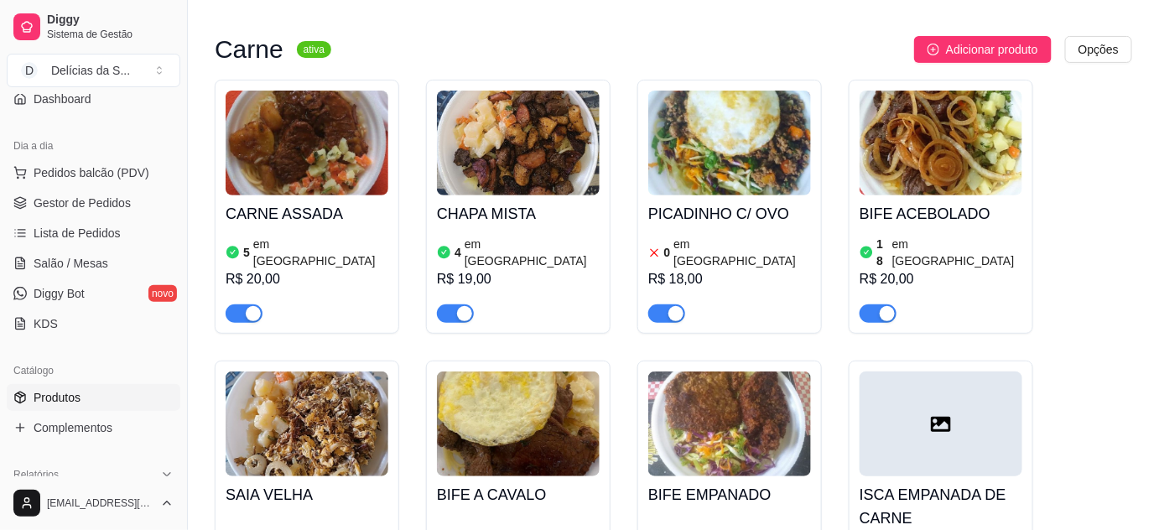
scroll to position [304, 0]
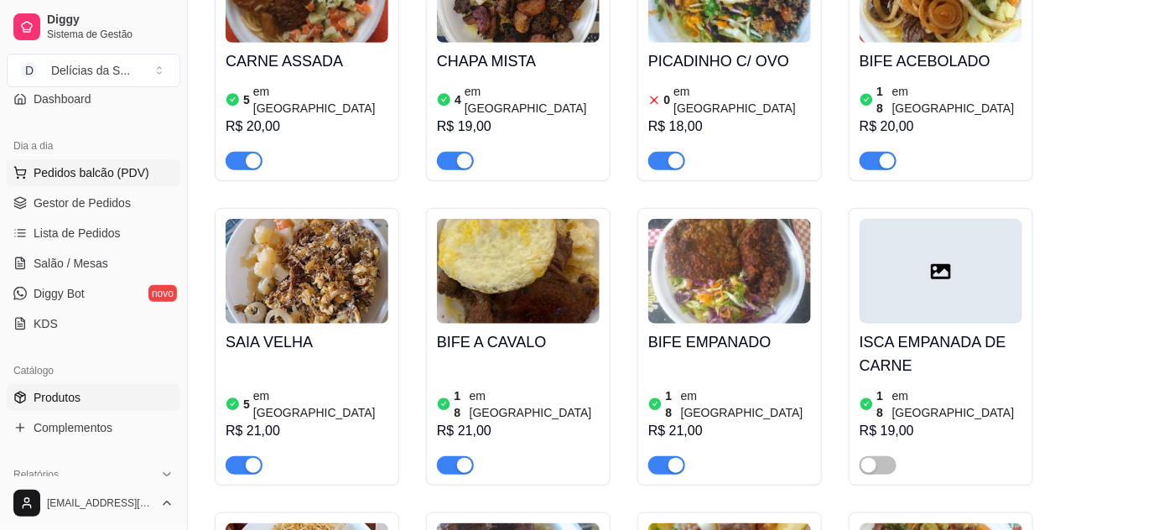
click at [78, 167] on span "Pedidos balcão (PDV)" at bounding box center [92, 172] width 116 height 17
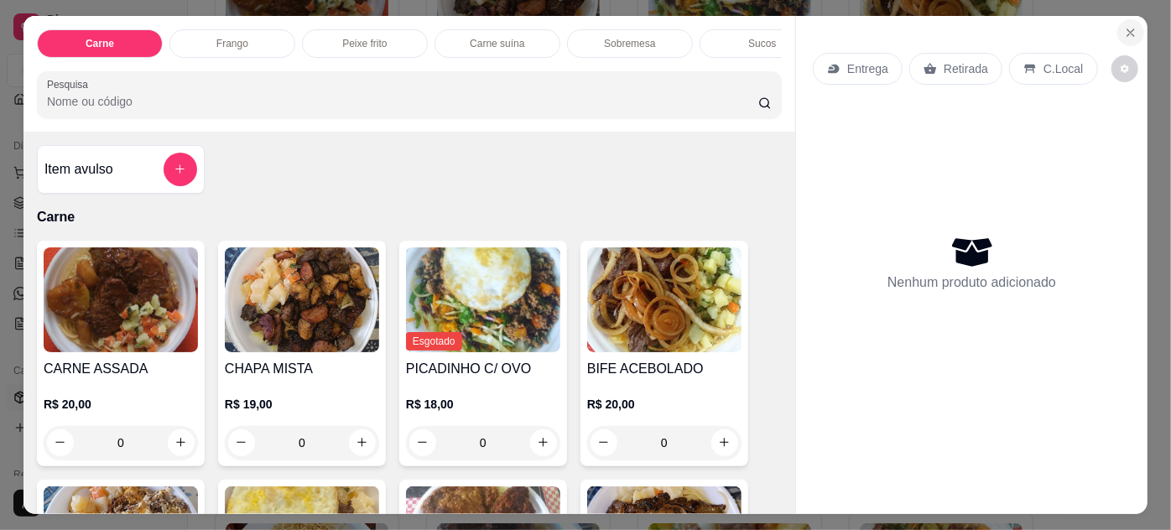
click at [1129, 29] on icon "Close" at bounding box center [1130, 32] width 13 height 13
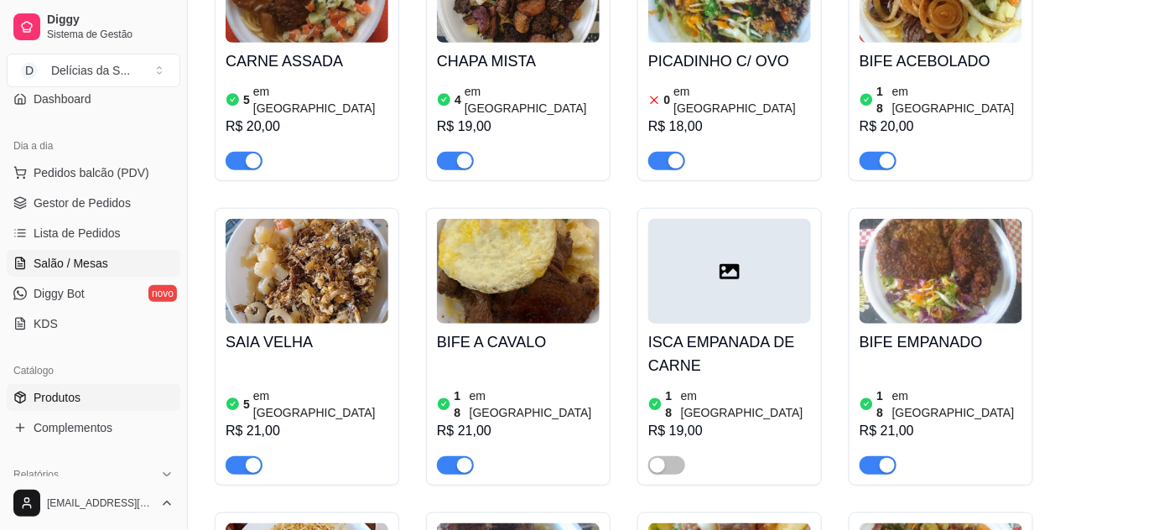
click at [85, 257] on span "Salão / Mesas" at bounding box center [71, 263] width 75 height 17
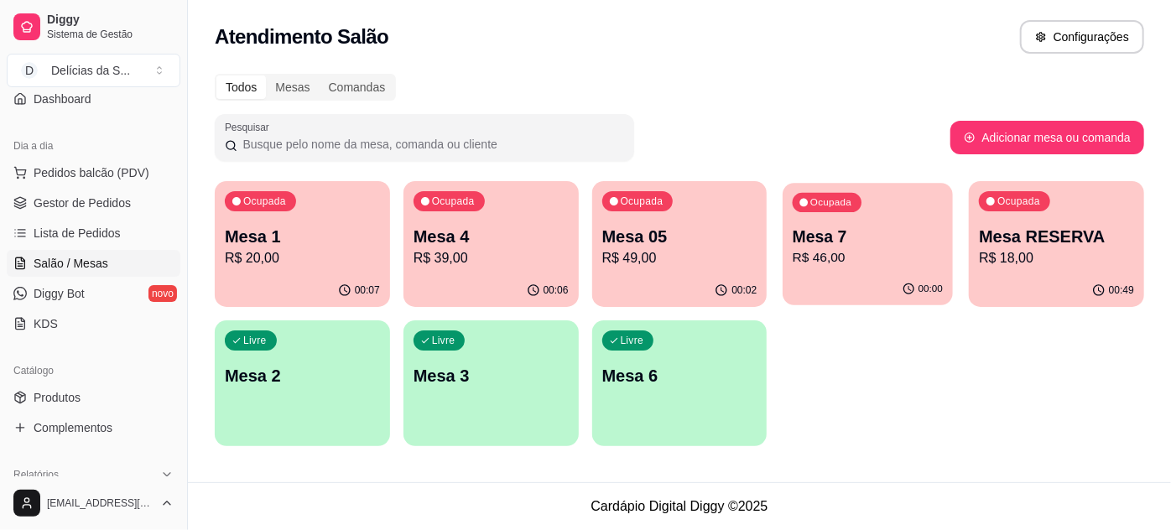
click at [843, 269] on div "Ocupada Mesa 7 R$ 46,00" at bounding box center [868, 228] width 170 height 91
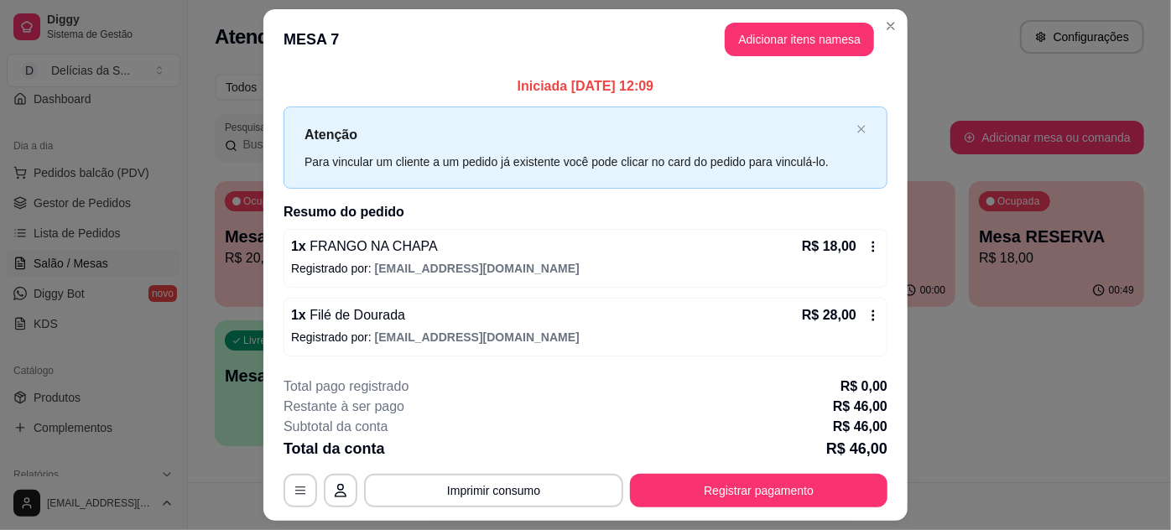
scroll to position [43, 0]
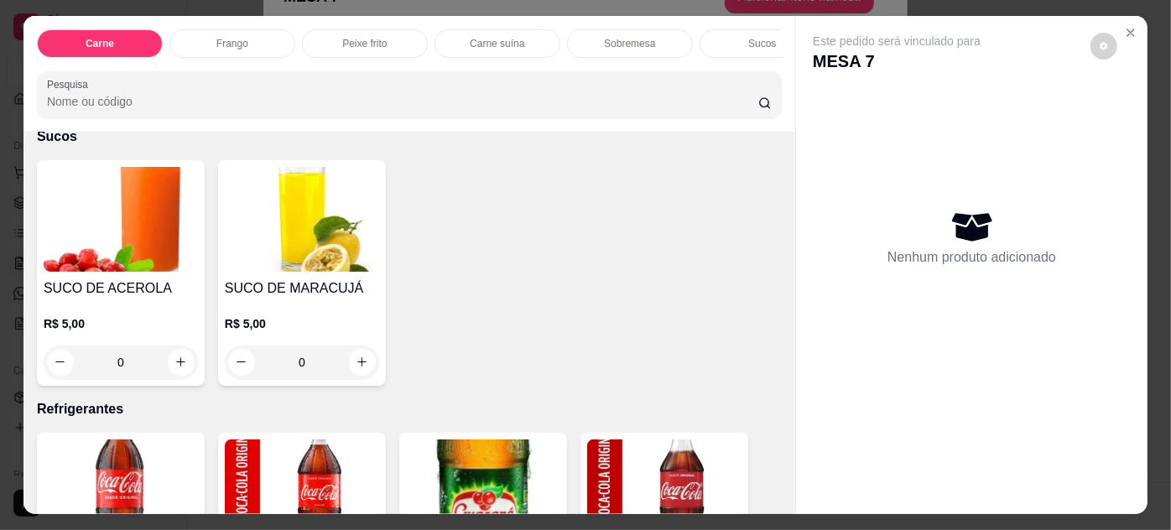
scroll to position [2287, 0]
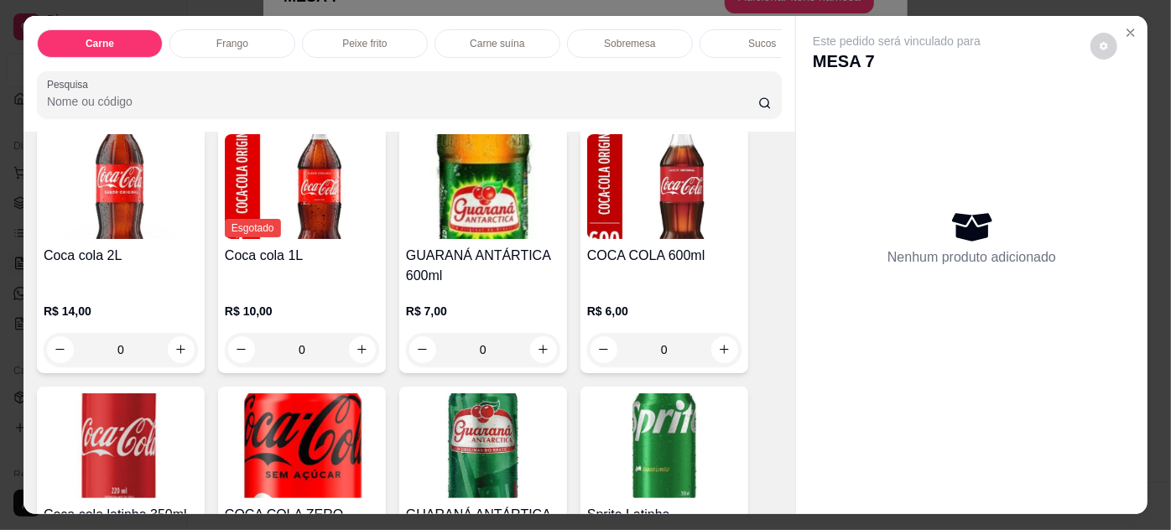
click at [695, 208] on img at bounding box center [664, 186] width 154 height 105
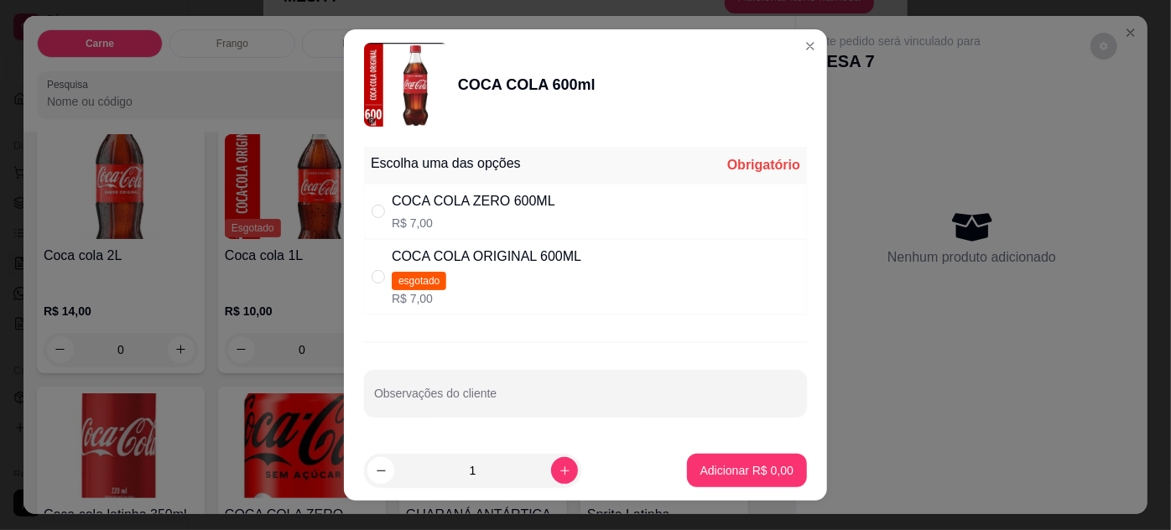
drag, startPoint x: 527, startPoint y: 205, endPoint x: 566, endPoint y: 224, distance: 42.8
click at [527, 205] on div "COCA COLA ZERO 600ML" at bounding box center [474, 201] width 164 height 20
radio input "true"
click at [751, 465] on p "Adicionar R$ 7,00" at bounding box center [746, 470] width 93 height 17
type input "1"
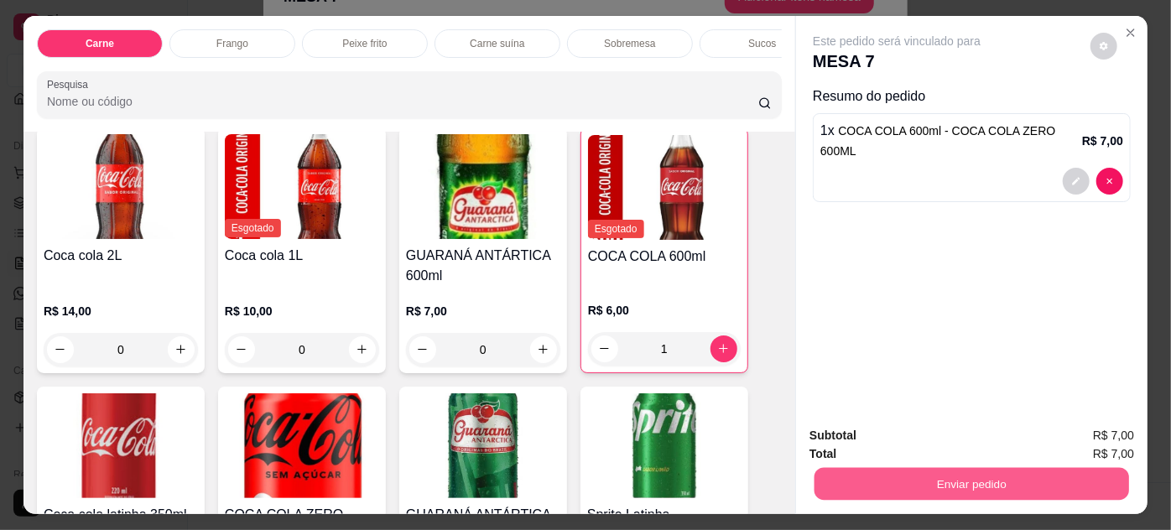
click at [838, 470] on button "Enviar pedido" at bounding box center [971, 484] width 314 height 33
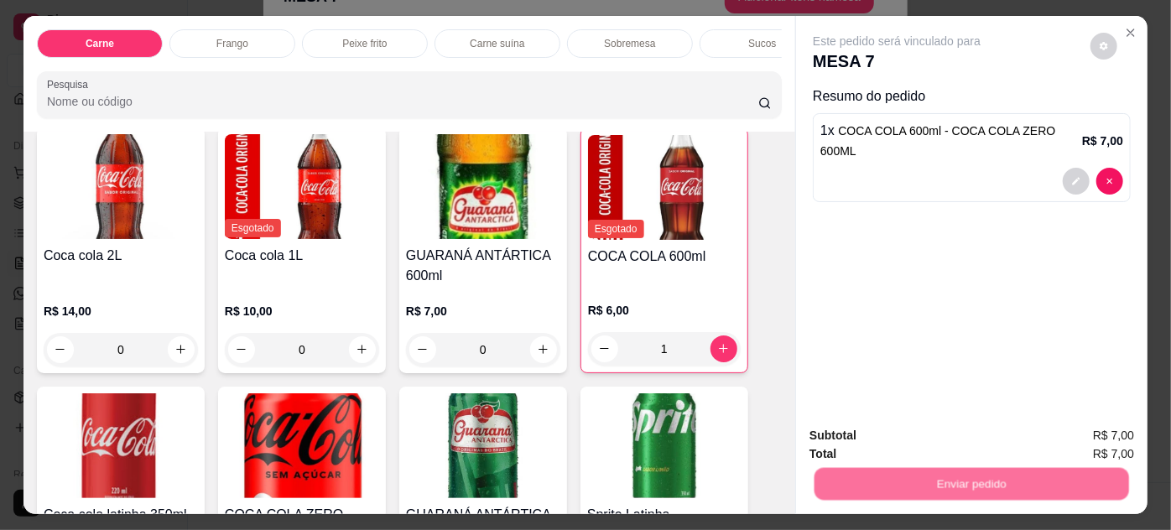
click at [851, 422] on button "Não registrar e enviar pedido" at bounding box center [916, 436] width 169 height 31
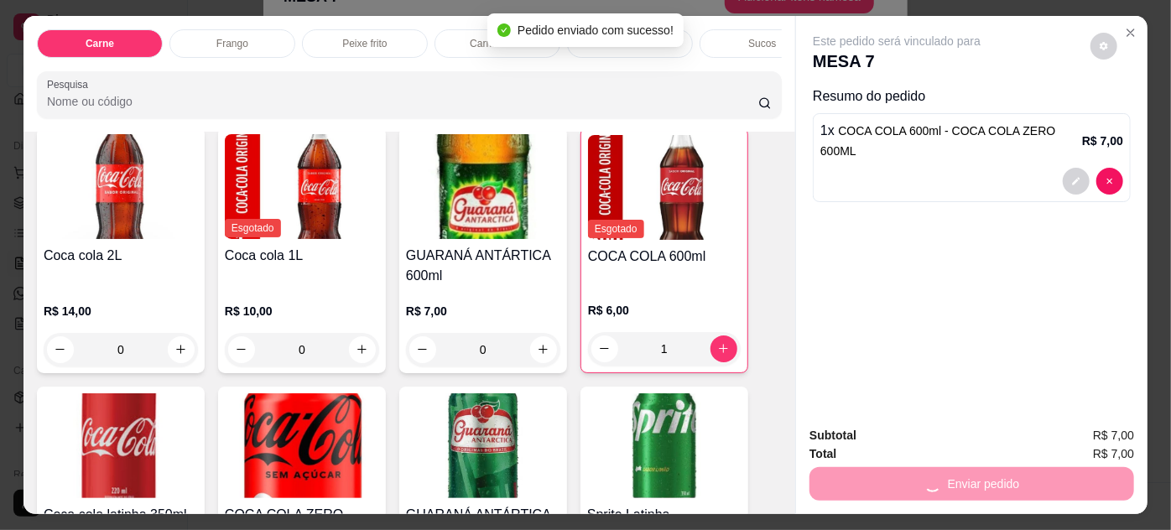
scroll to position [35, 0]
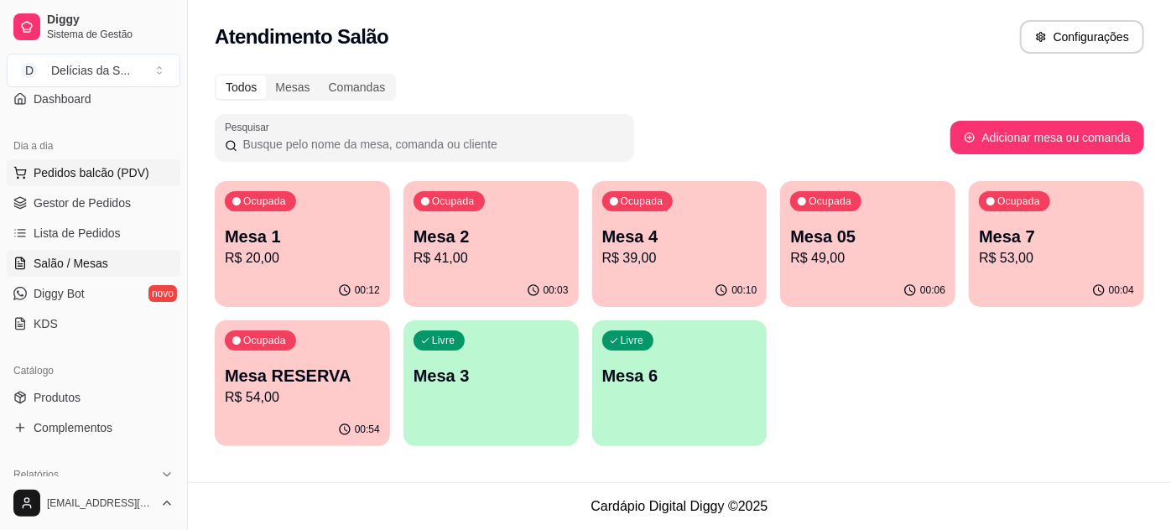
click at [101, 164] on span "Pedidos balcão (PDV)" at bounding box center [92, 172] width 116 height 17
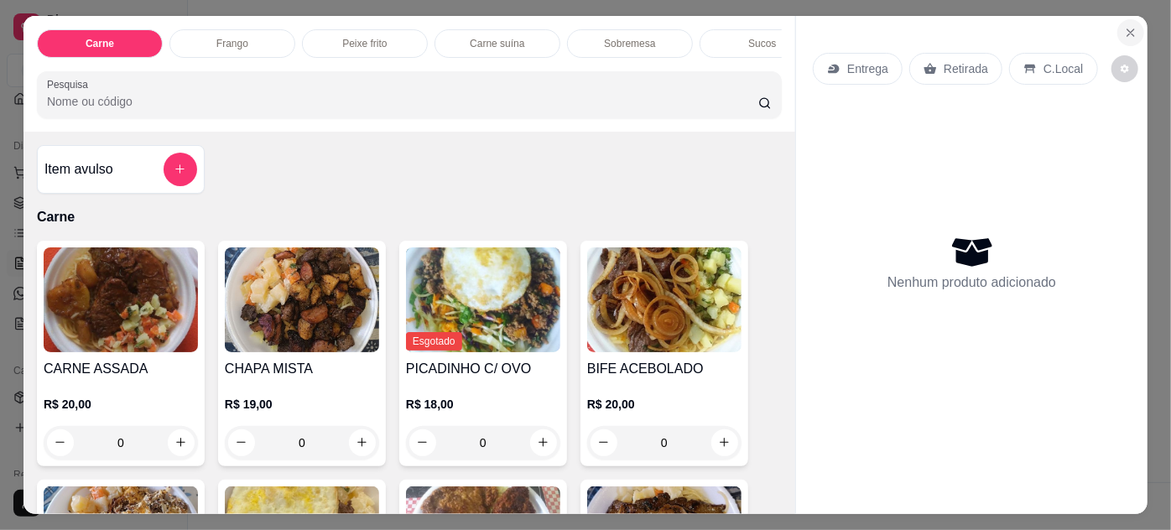
click at [1128, 26] on icon "Close" at bounding box center [1130, 32] width 13 height 13
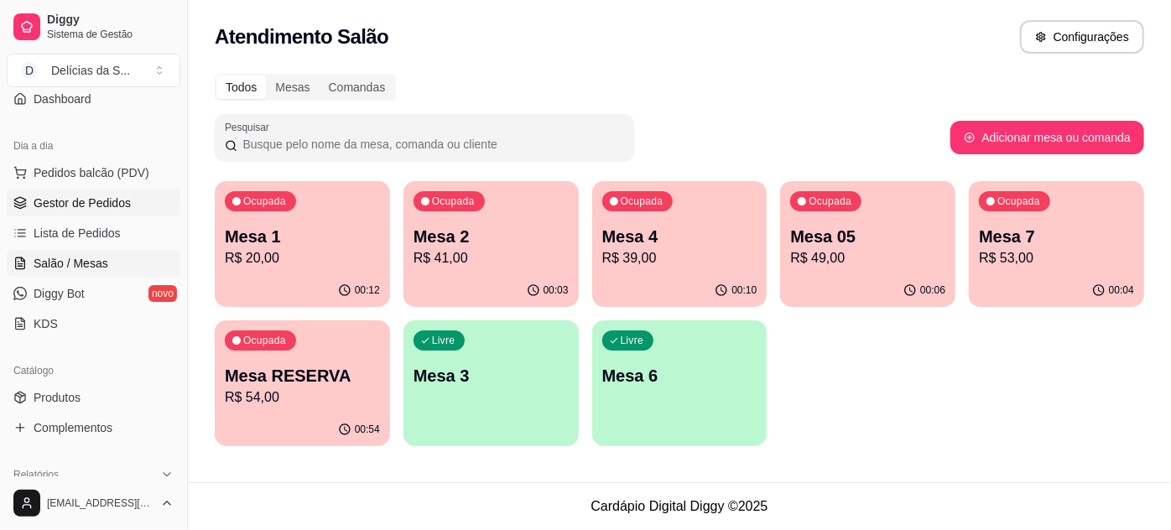
click at [65, 210] on link "Gestor de Pedidos" at bounding box center [94, 202] width 174 height 27
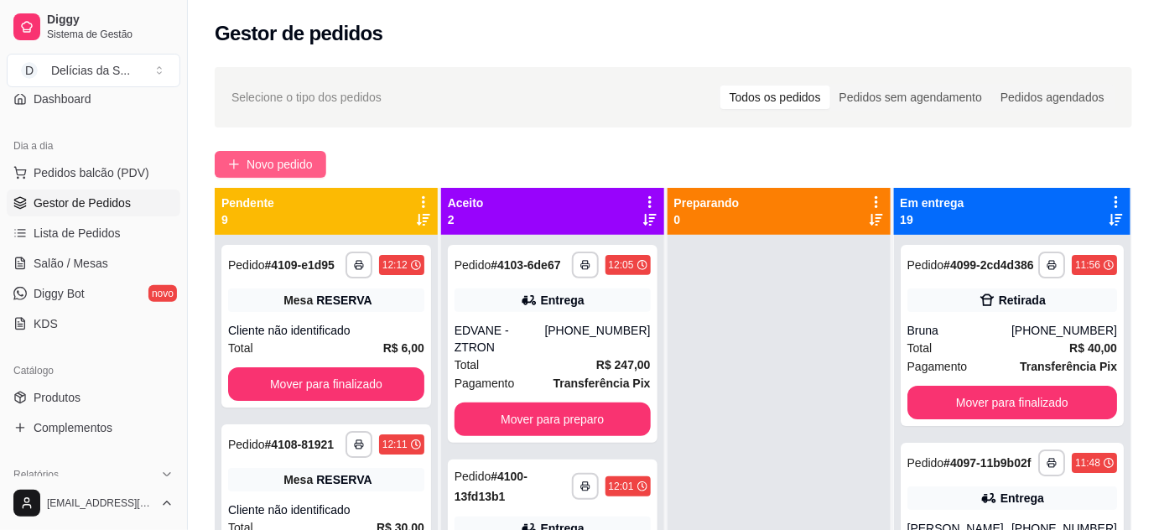
click at [266, 171] on span "Novo pedido" at bounding box center [280, 164] width 66 height 18
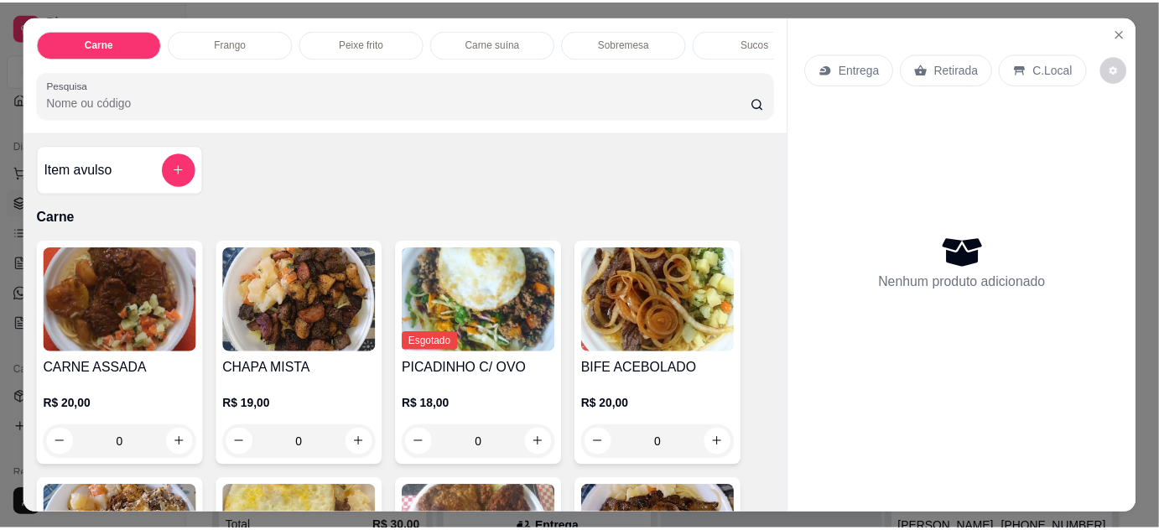
scroll to position [152, 0]
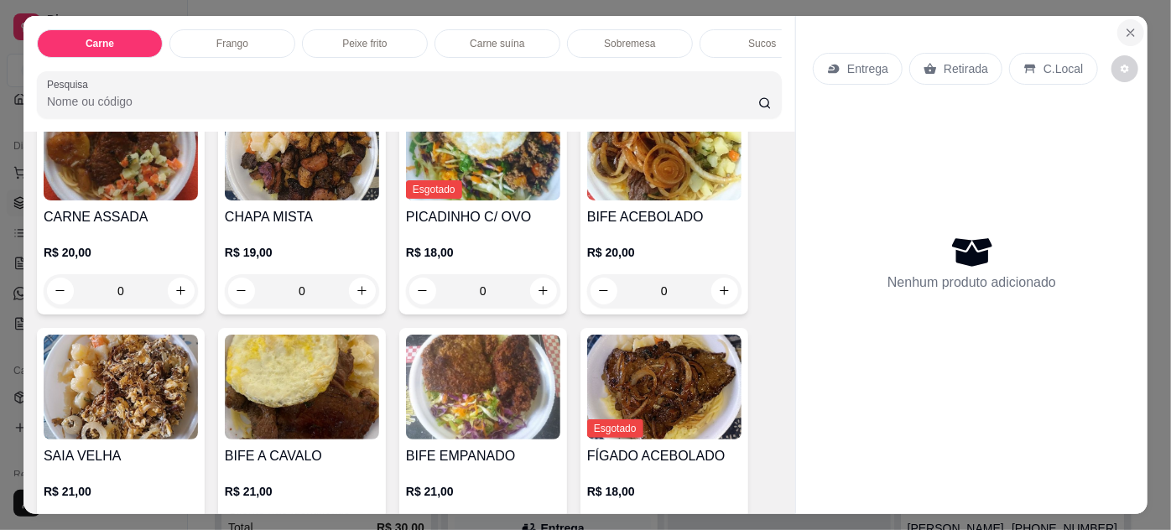
click at [1135, 29] on button "Close" at bounding box center [1130, 32] width 27 height 27
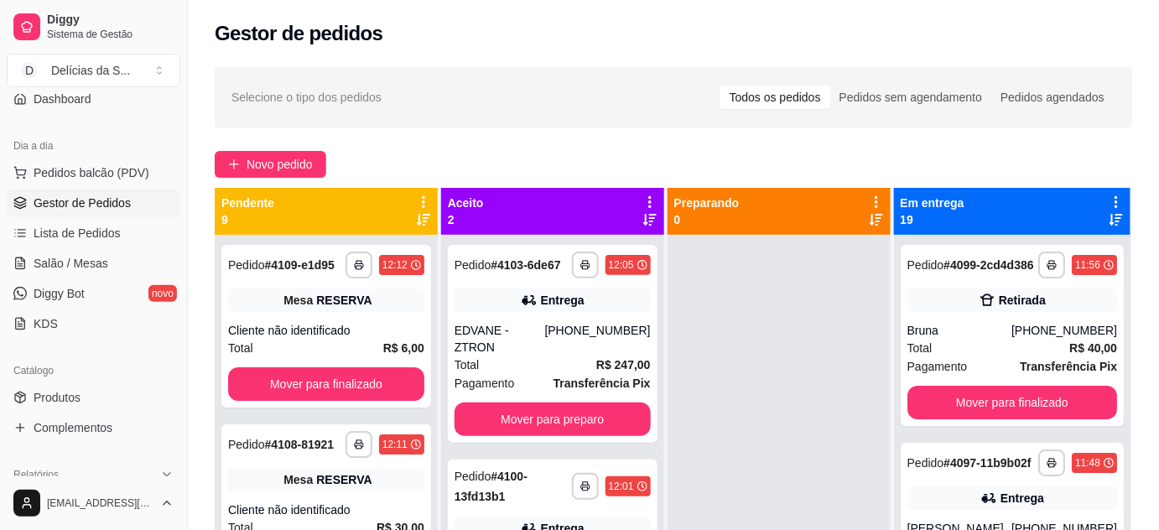
scroll to position [304, 0]
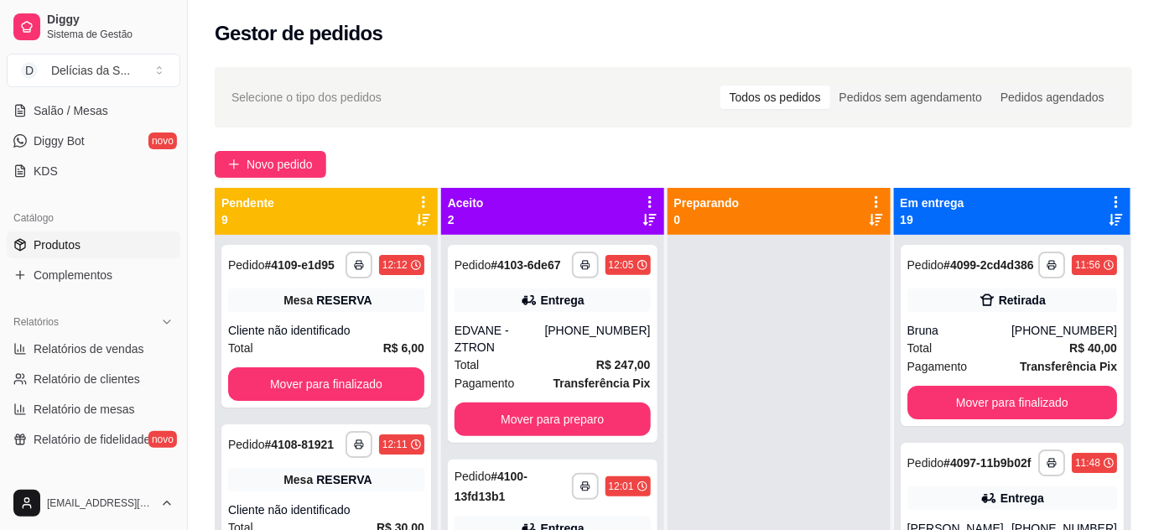
click at [91, 241] on link "Produtos" at bounding box center [94, 244] width 174 height 27
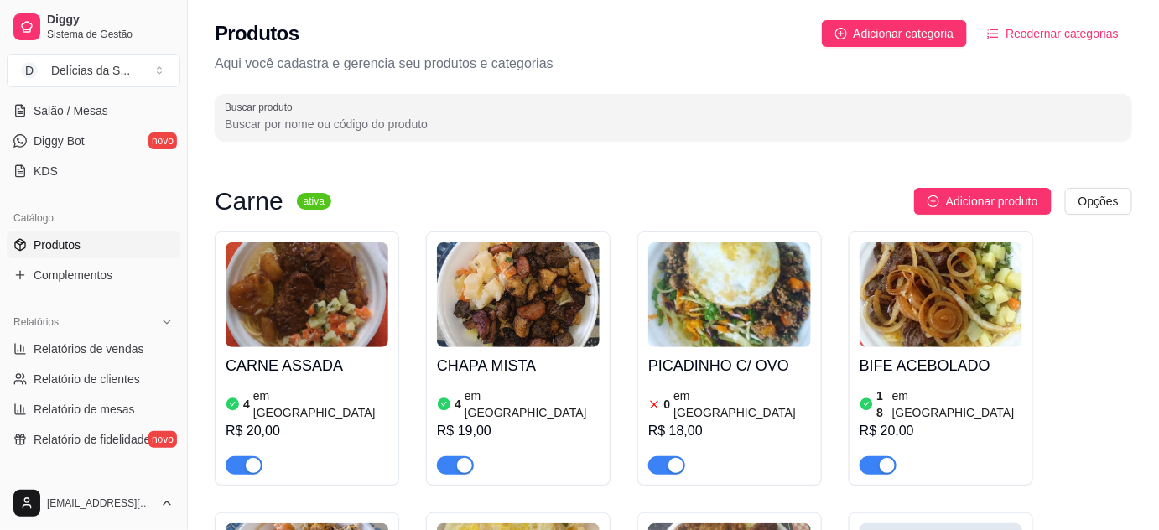
click at [693, 336] on img at bounding box center [729, 294] width 163 height 105
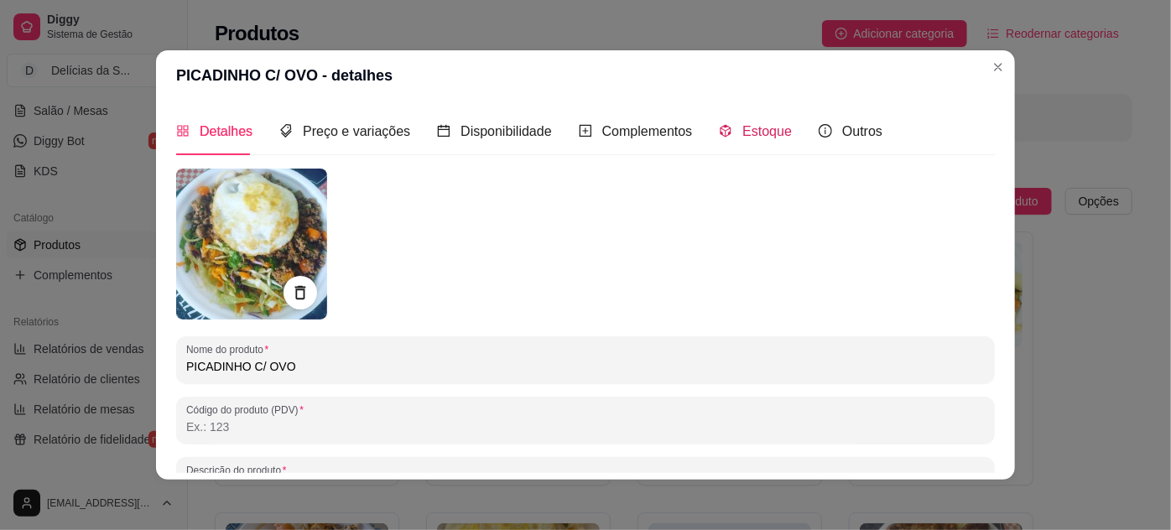
click at [753, 138] on span "Estoque" at bounding box center [766, 131] width 49 height 14
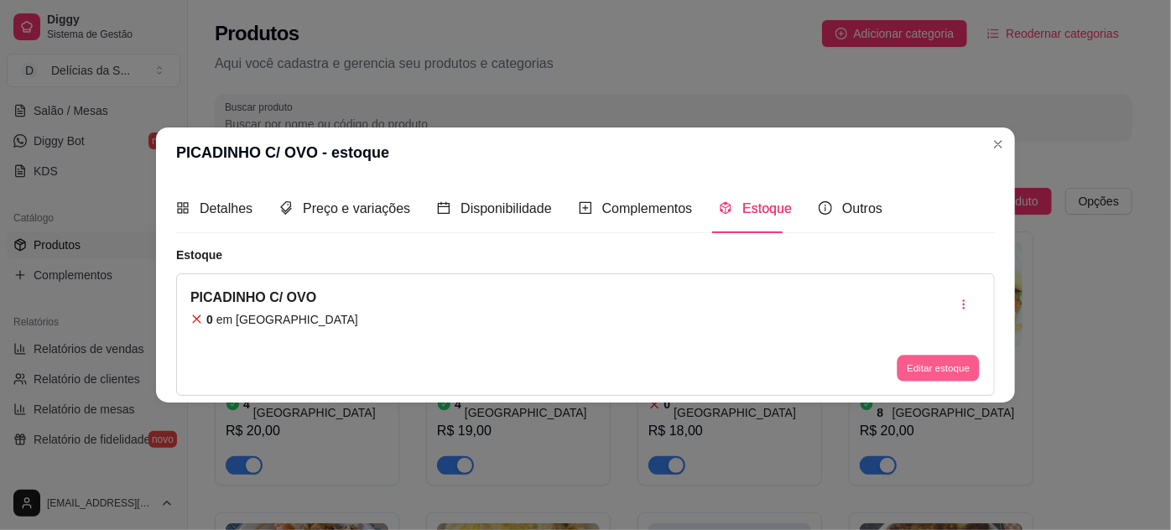
click at [910, 359] on button "Editar estoque" at bounding box center [937, 368] width 82 height 26
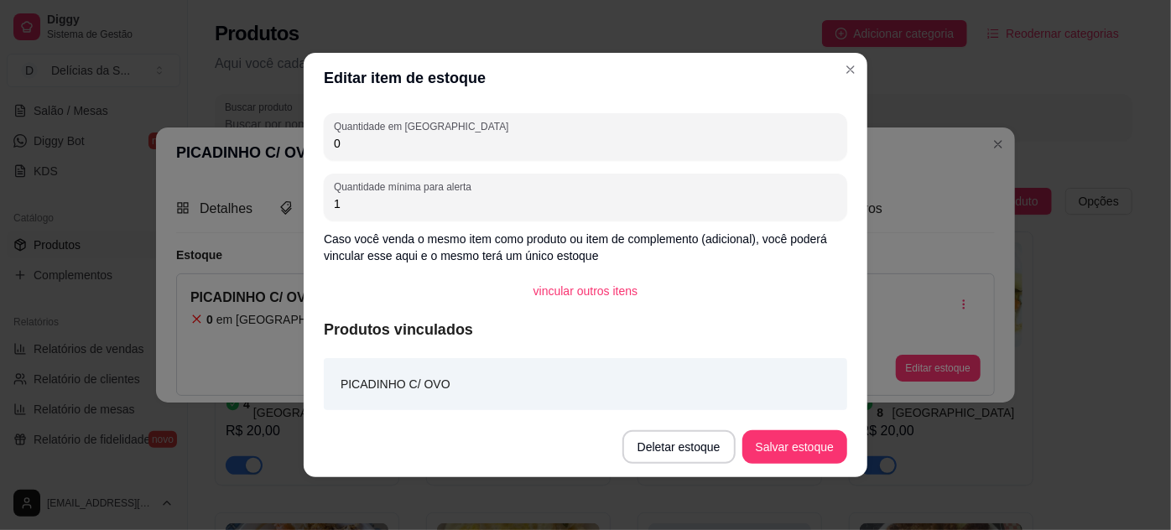
click at [539, 163] on div "Quantidade em estoque 0 Quantidade mínima para alerta 1 Caso você venda o mesmo…" at bounding box center [585, 260] width 563 height 314
click at [539, 160] on div "Quantidade em estoque 0 Quantidade mínima para alerta 1 Caso você venda o mesmo…" at bounding box center [585, 260] width 563 height 314
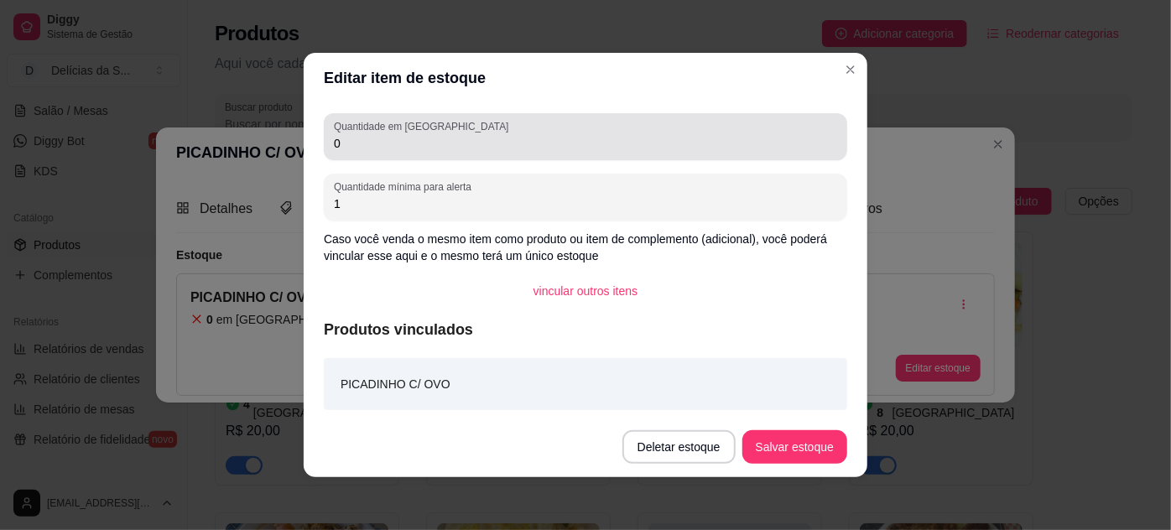
click at [539, 156] on div "Quantidade em estoque 0" at bounding box center [585, 136] width 523 height 47
click at [540, 158] on div "Quantidade em estoque 0" at bounding box center [585, 136] width 523 height 47
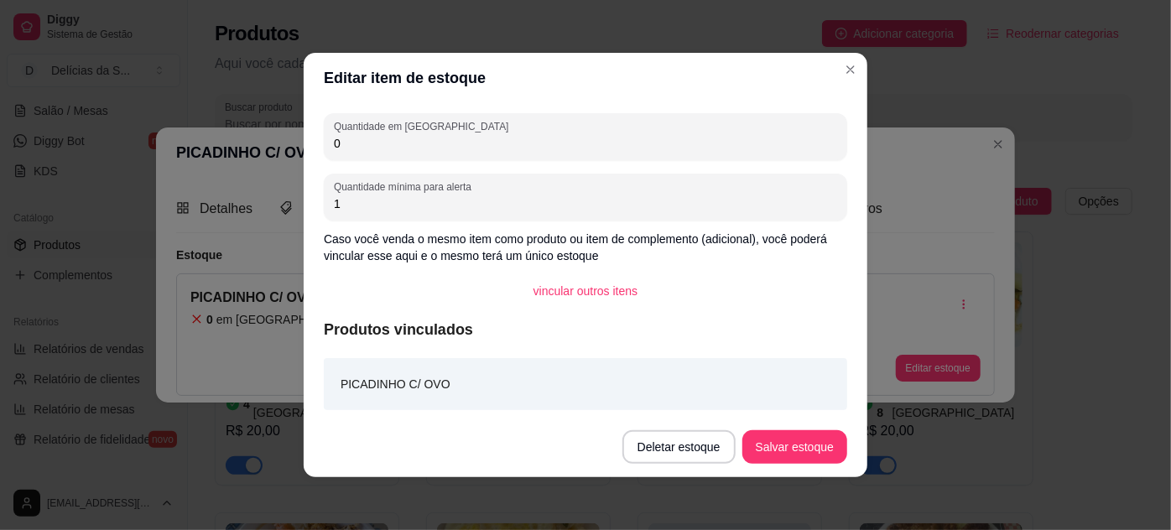
click at [540, 158] on div "Quantidade em estoque 0" at bounding box center [585, 136] width 523 height 47
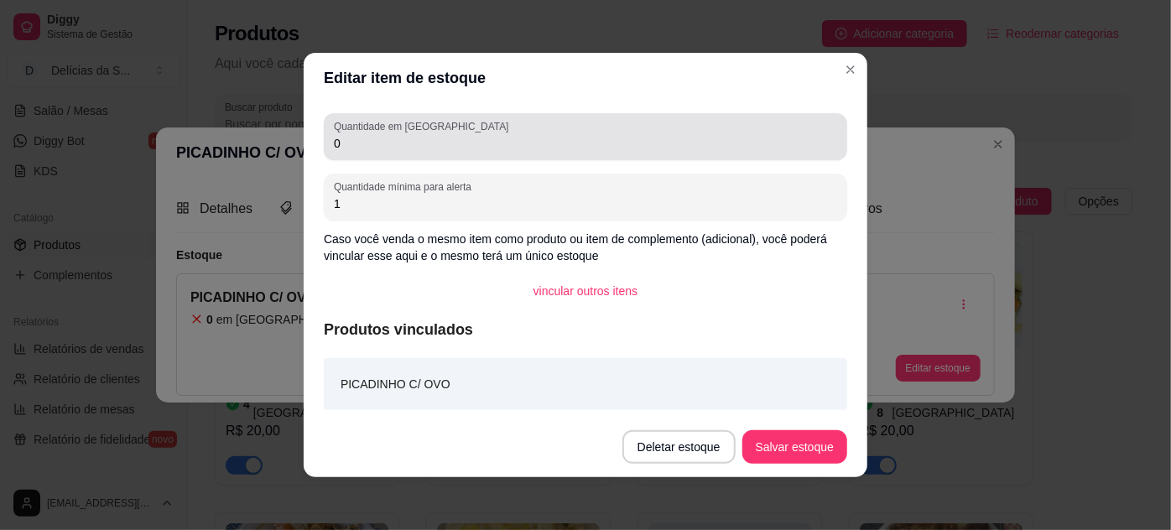
click at [540, 158] on div "Quantidade em estoque 0" at bounding box center [585, 136] width 523 height 47
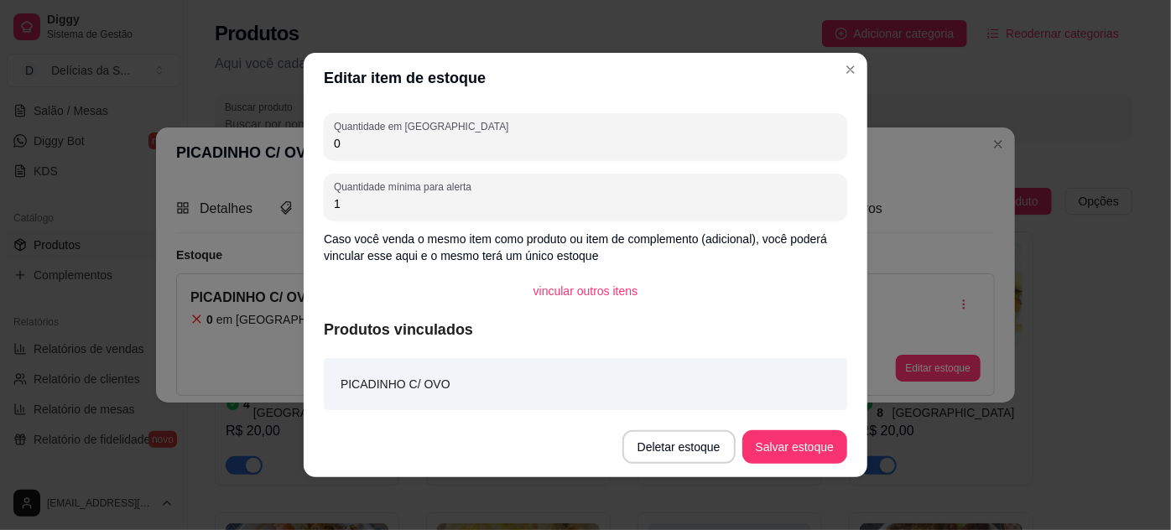
click at [530, 148] on input "0" at bounding box center [585, 143] width 503 height 17
click at [522, 147] on input "Quantidade em estoque" at bounding box center [585, 143] width 503 height 17
type input "5"
click at [800, 444] on button "Salvar estoque" at bounding box center [794, 447] width 105 height 34
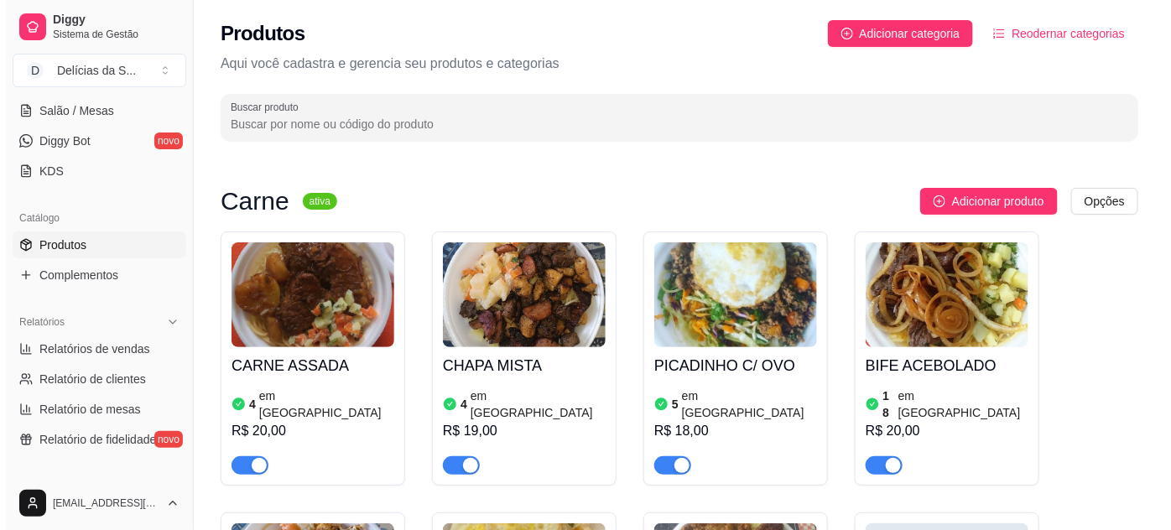
scroll to position [152, 0]
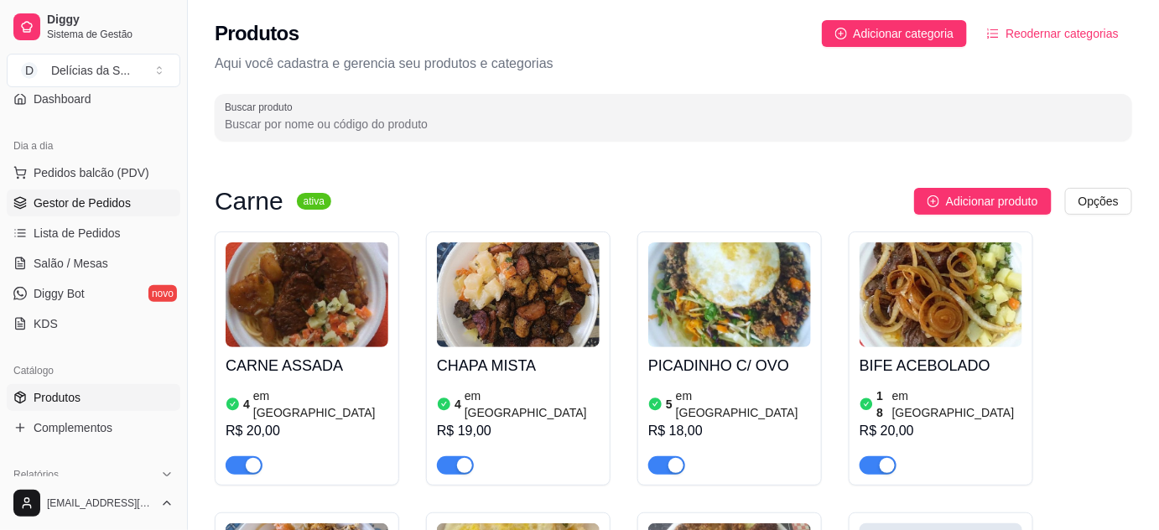
click at [85, 199] on span "Gestor de Pedidos" at bounding box center [82, 203] width 97 height 17
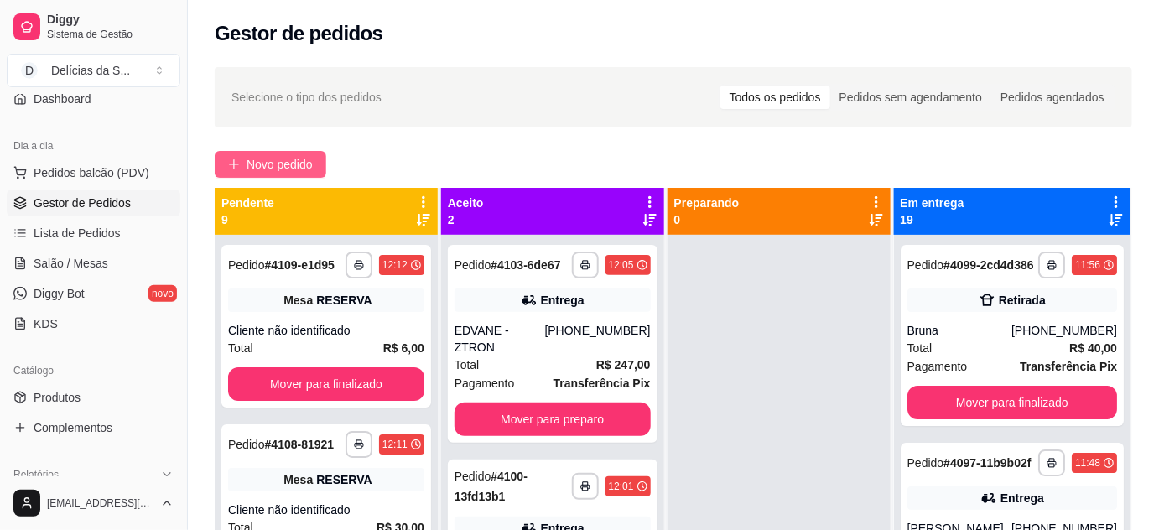
click at [258, 156] on span "Novo pedido" at bounding box center [280, 164] width 66 height 18
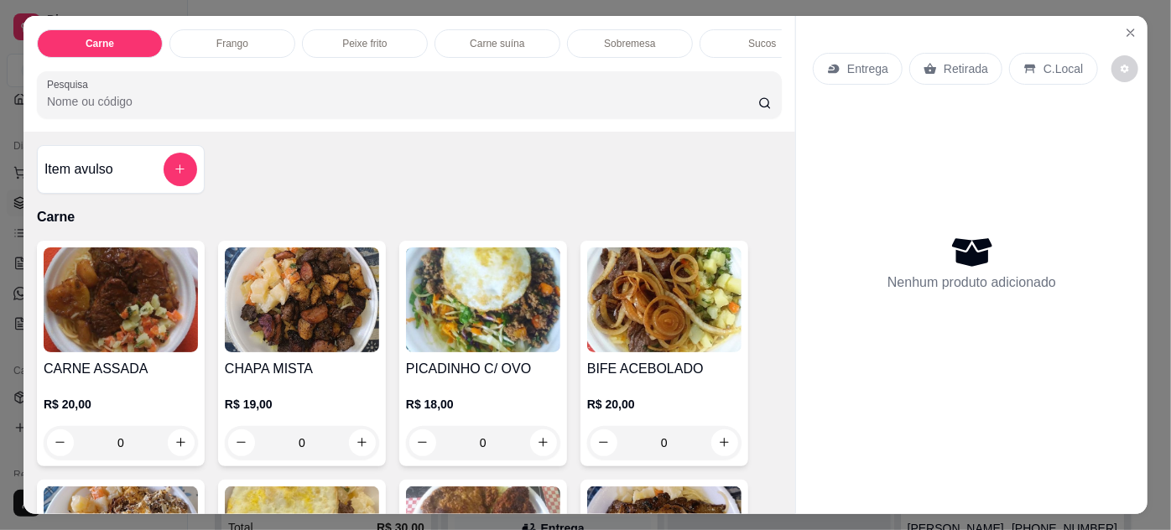
click at [522, 337] on img at bounding box center [483, 299] width 154 height 105
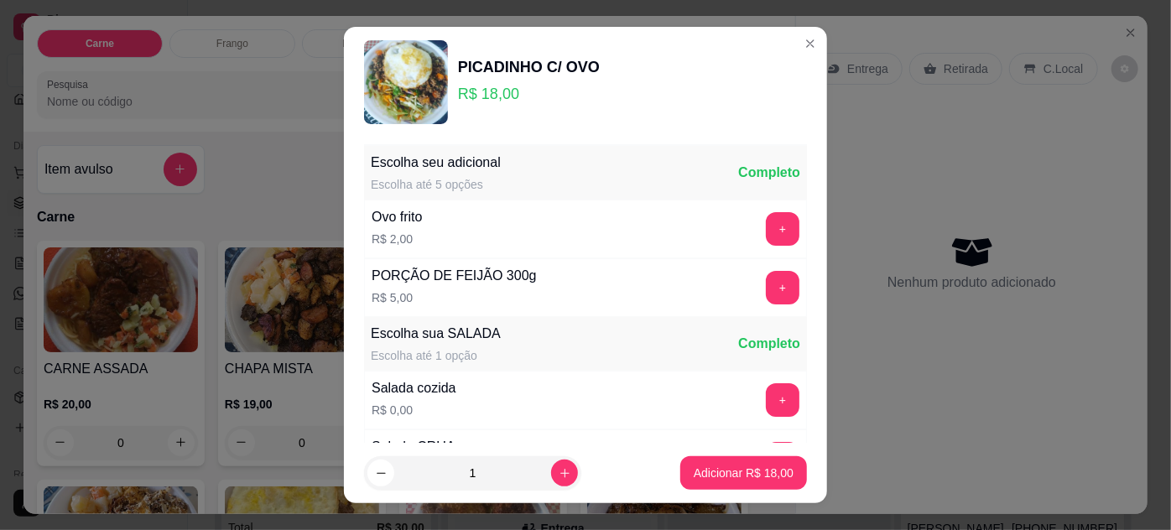
scroll to position [167, 0]
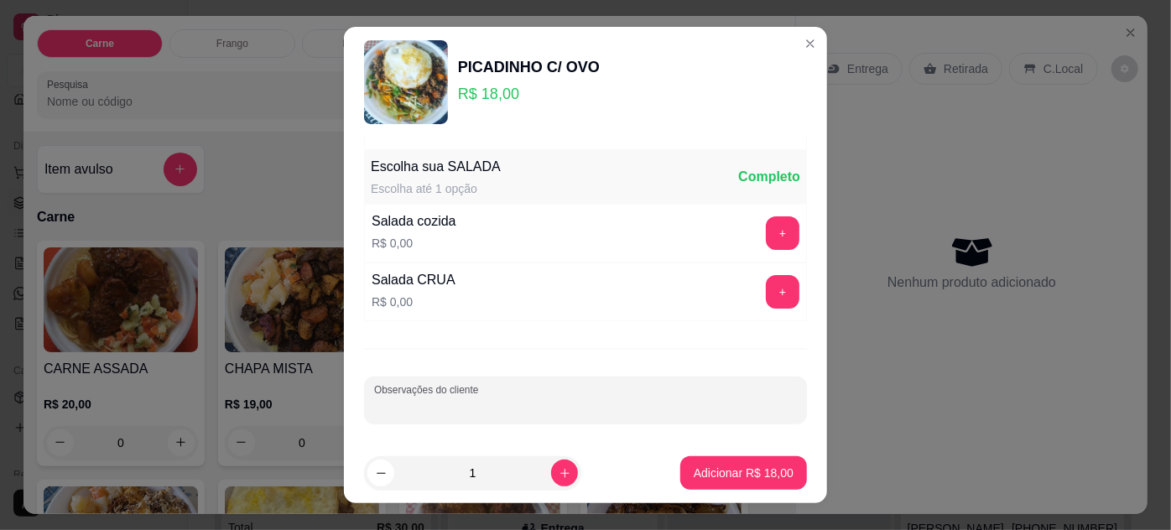
click at [538, 398] on input "Observações do cliente" at bounding box center [585, 406] width 423 height 17
click at [537, 398] on input "Observações do cliente" at bounding box center [585, 406] width 423 height 17
type input "so com macarrão"
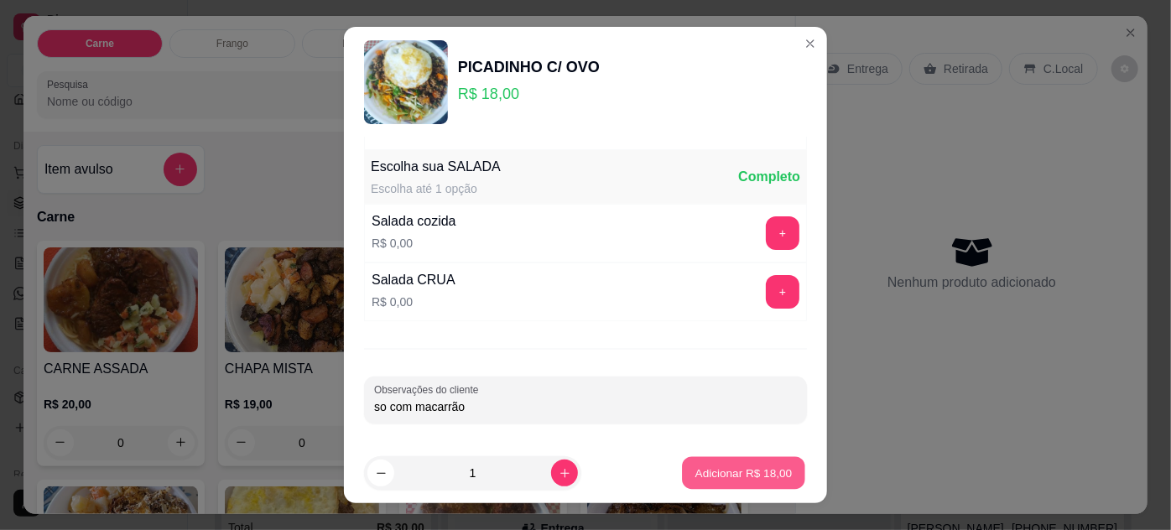
click at [734, 475] on p "Adicionar R$ 18,00" at bounding box center [743, 473] width 97 height 16
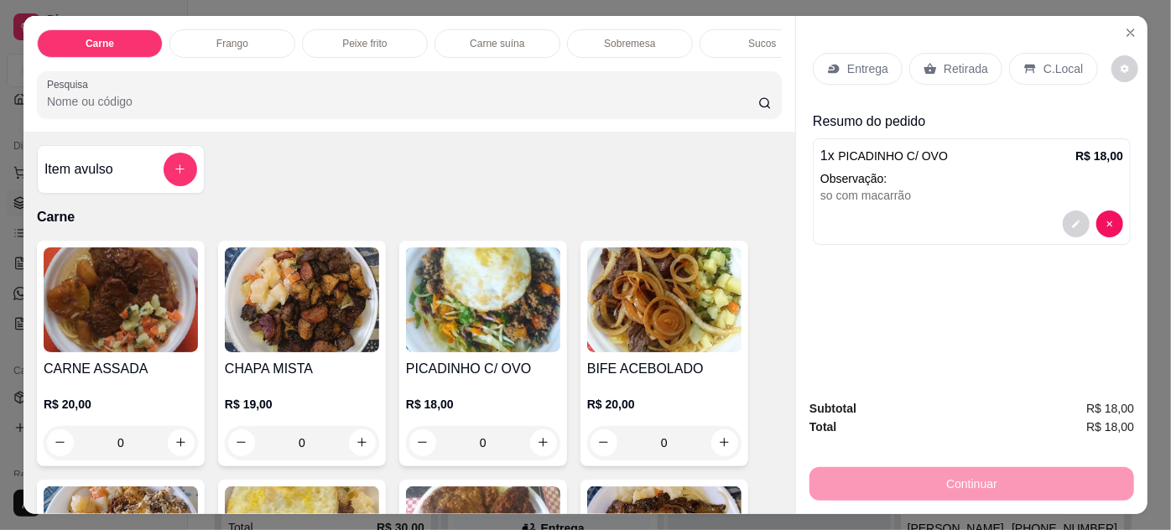
click at [836, 55] on div "Entrega" at bounding box center [858, 69] width 90 height 32
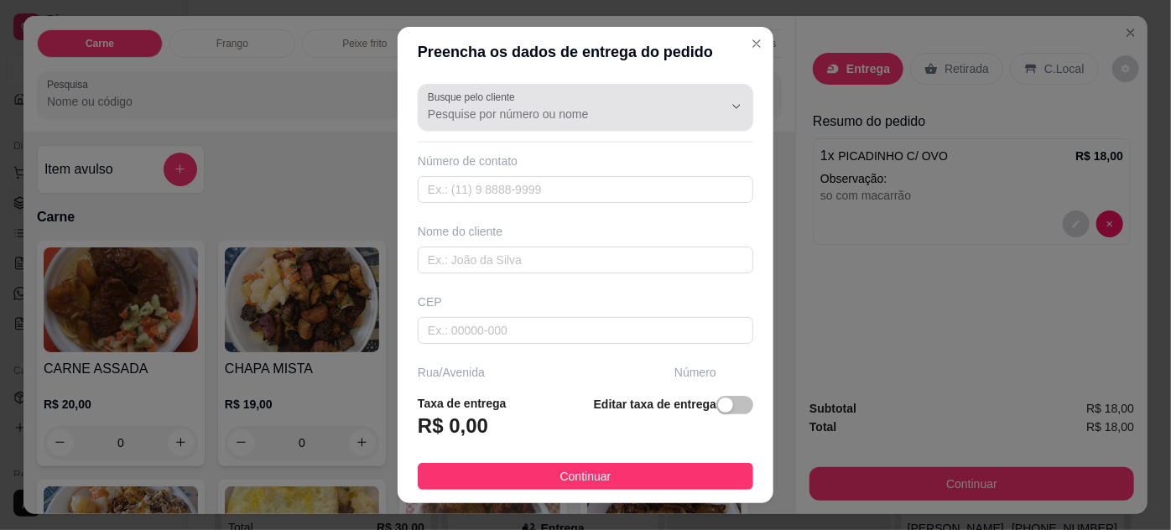
click at [607, 122] on div at bounding box center [585, 108] width 315 height 34
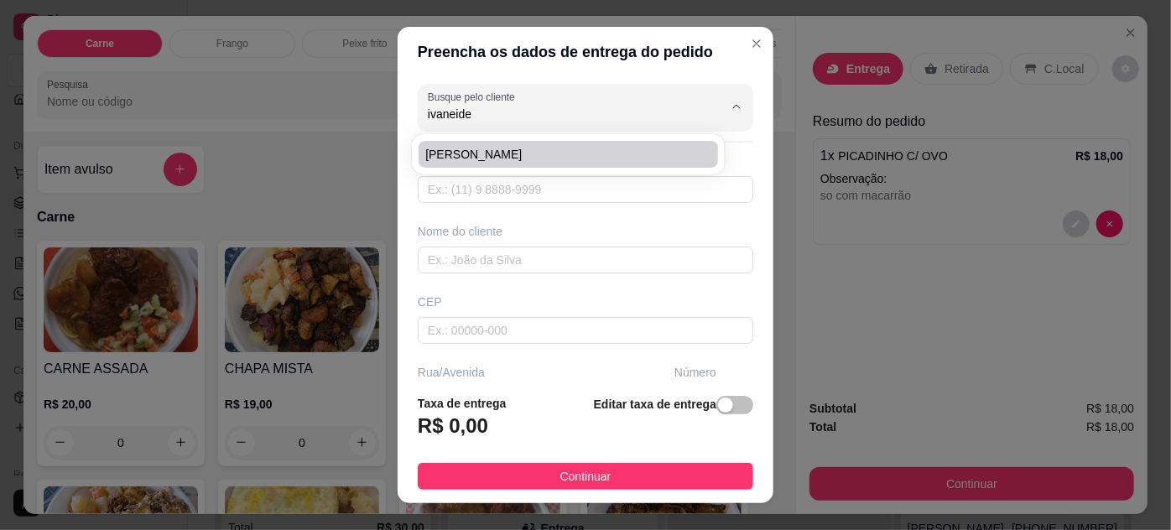
click at [542, 158] on span "IVANEIDE CRECI" at bounding box center [559, 154] width 268 height 17
type input "IVANEIDE CRECI"
type input "91984855912"
type input "IVANEIDE CRECI"
type input "CRESCI-PA"
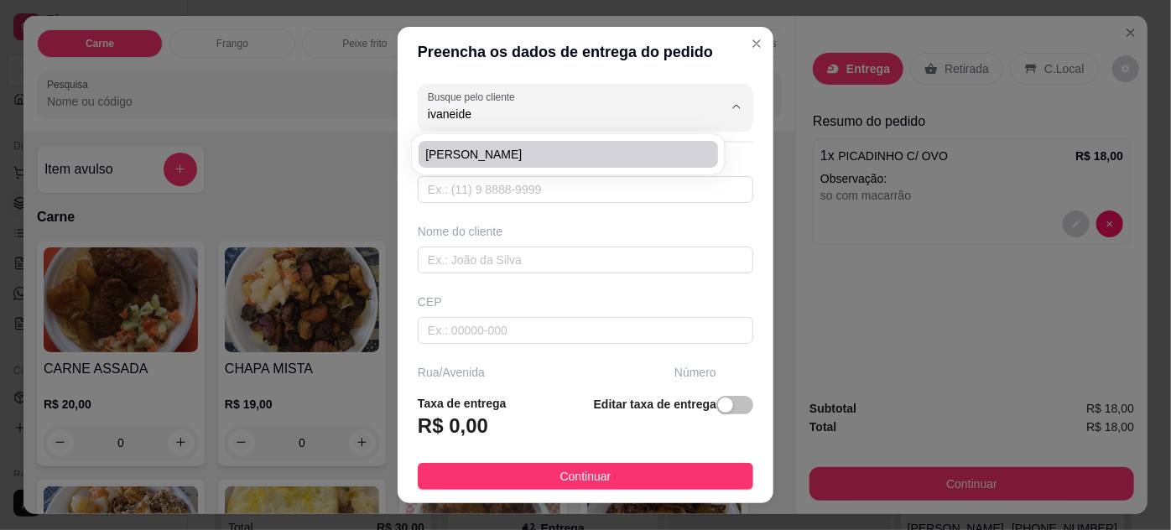
type input "12H"
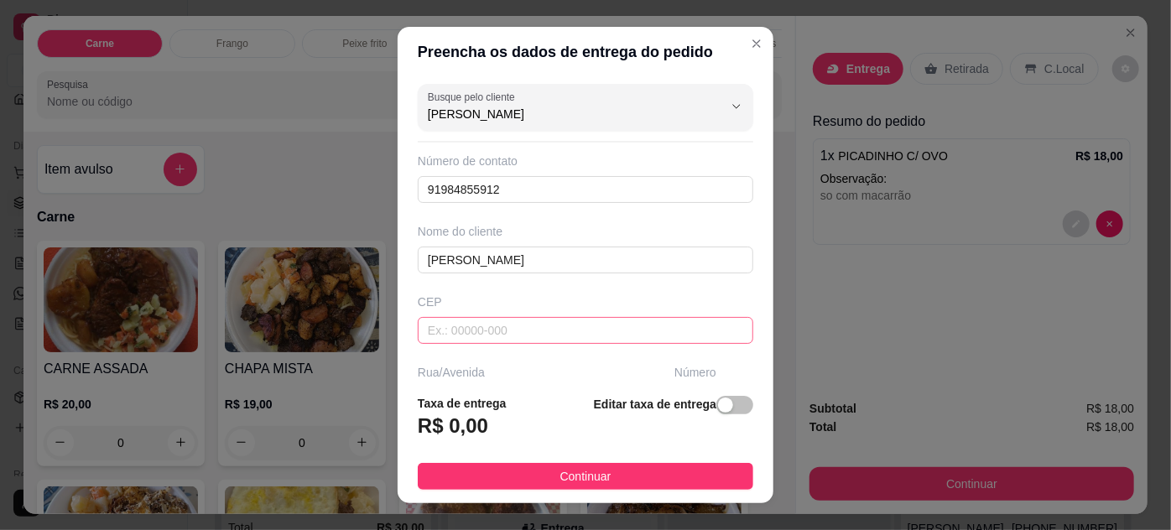
scroll to position [257, 0]
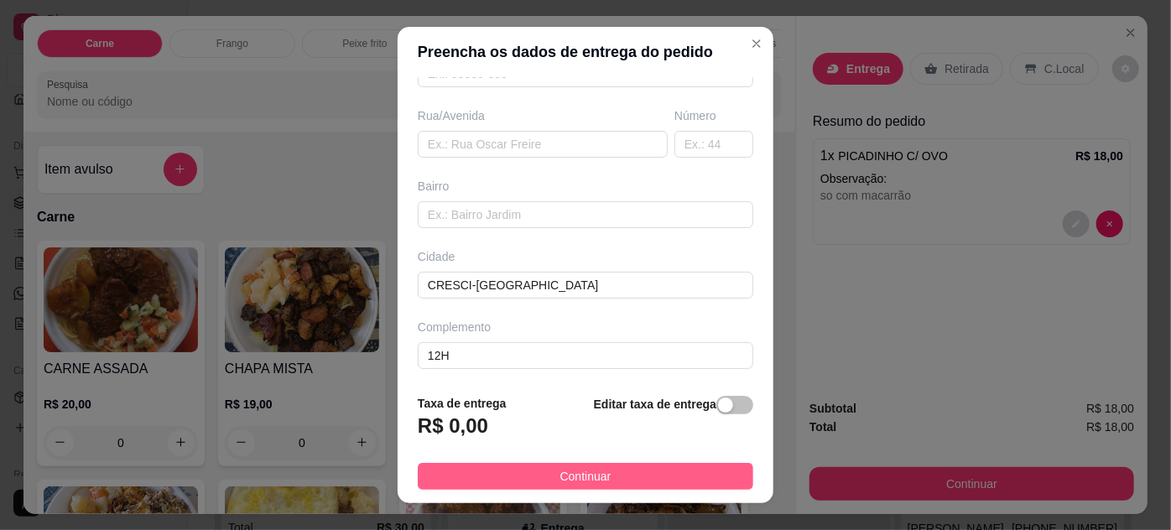
type input "IVANEIDE CRECI"
click at [598, 470] on span "Continuar" at bounding box center [585, 476] width 51 height 18
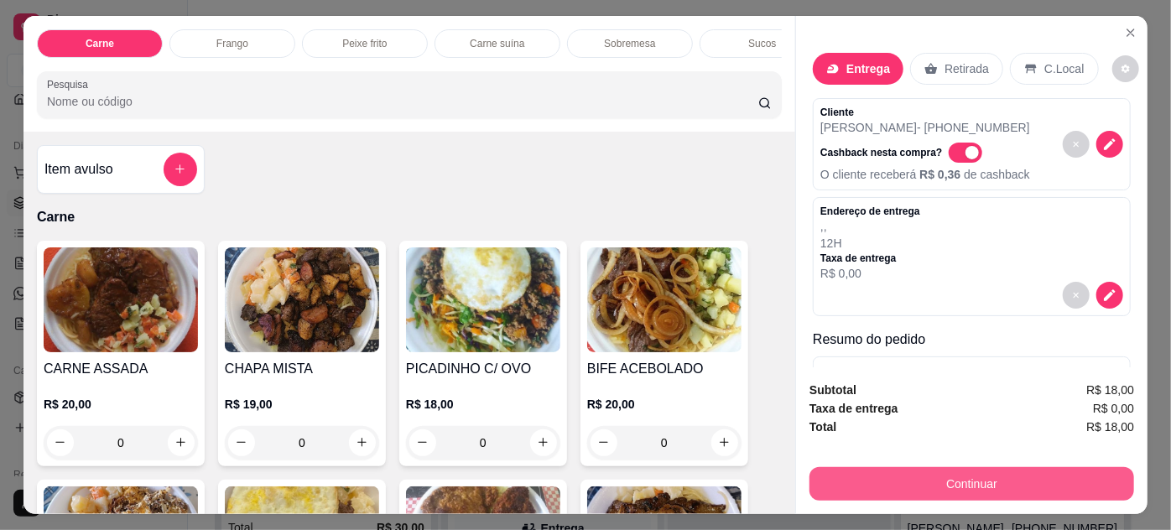
click at [879, 473] on button "Continuar" at bounding box center [971, 484] width 324 height 34
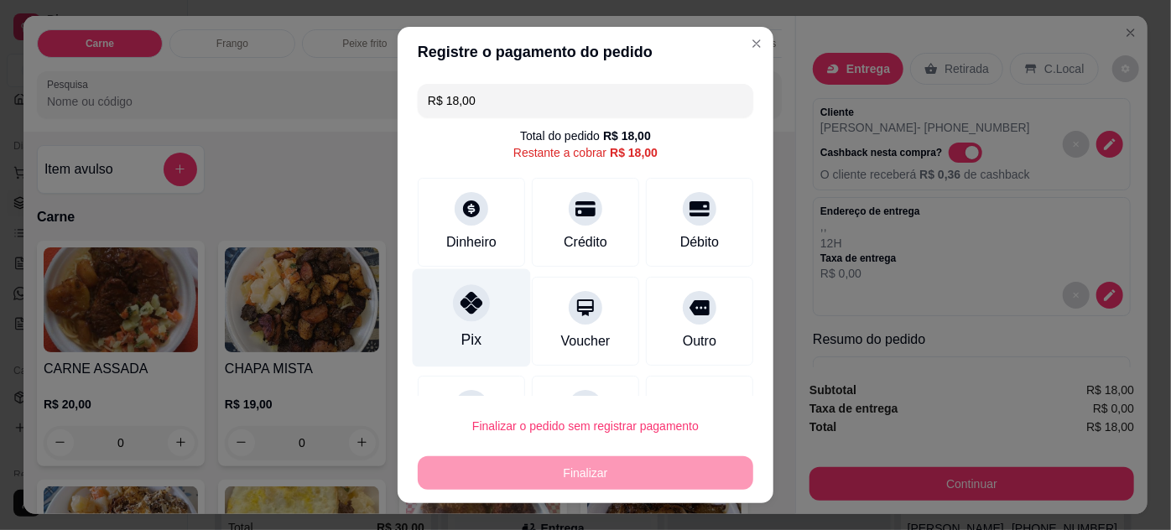
click at [476, 342] on div "Pix" at bounding box center [472, 317] width 118 height 98
type input "R$ 0,00"
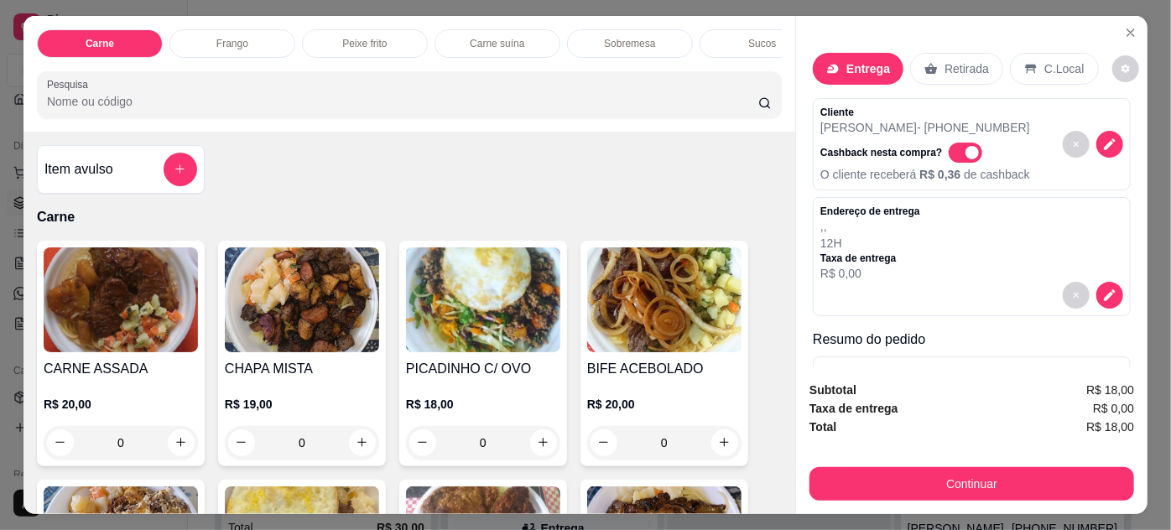
scroll to position [117, 0]
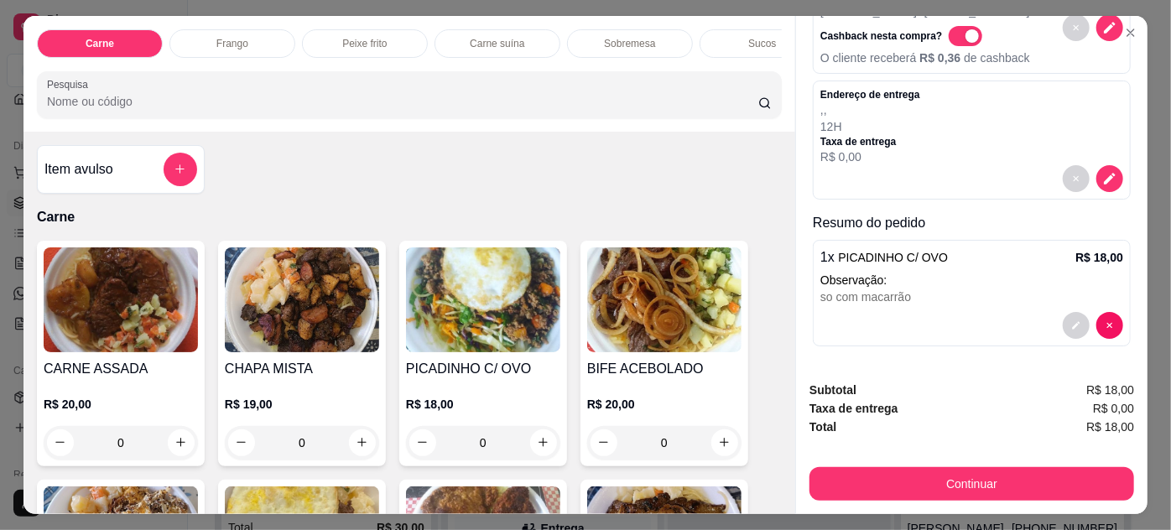
click at [896, 262] on div "1 x PICADINHO C/ OVO R$ 18,00 Observação: so com macarrão" at bounding box center [972, 293] width 318 height 106
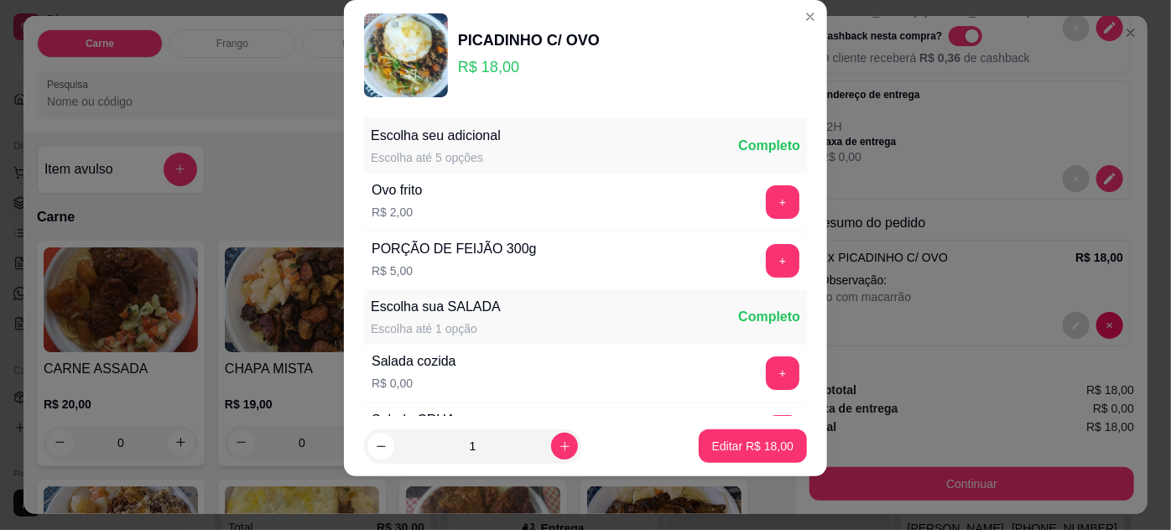
scroll to position [167, 0]
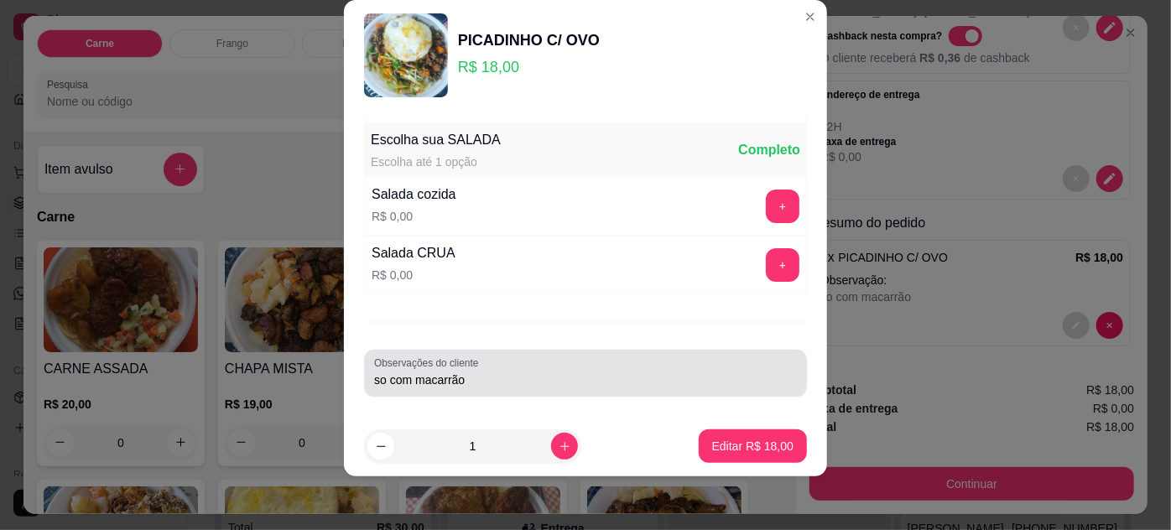
click at [480, 378] on input "so com macarrão" at bounding box center [585, 379] width 423 height 17
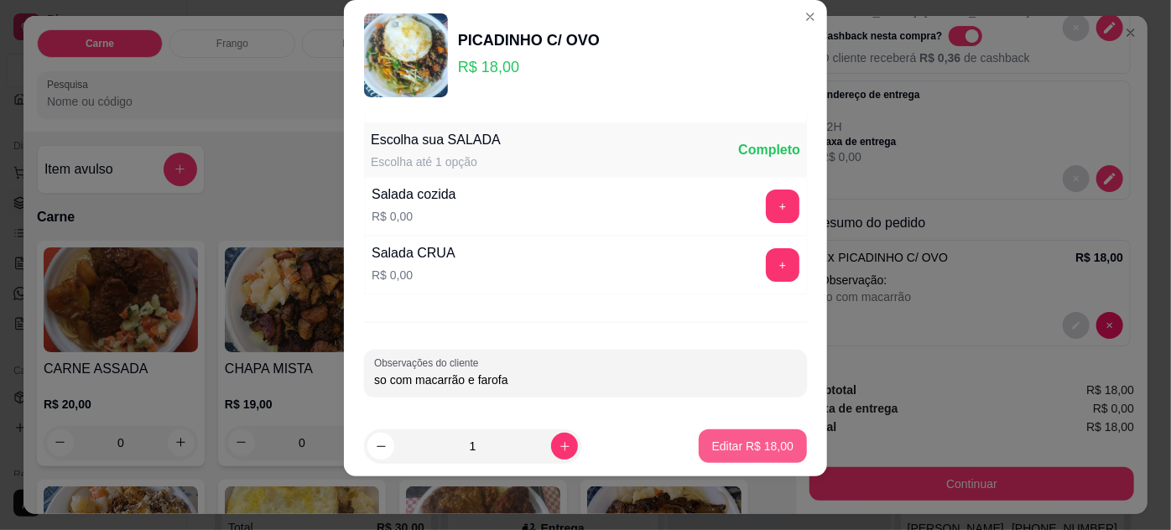
type input "so com macarrão e farofa"
click at [753, 425] on footer "1 Editar R$ 18,00" at bounding box center [585, 446] width 483 height 60
click at [748, 444] on p "Editar R$ 18,00" at bounding box center [752, 446] width 81 height 17
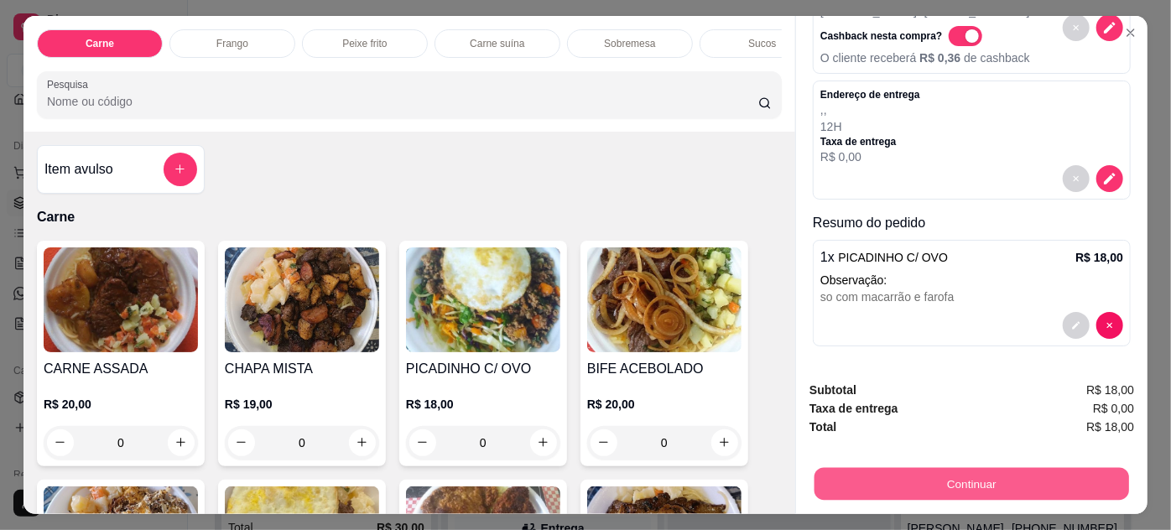
click at [871, 480] on button "Continuar" at bounding box center [971, 484] width 314 height 33
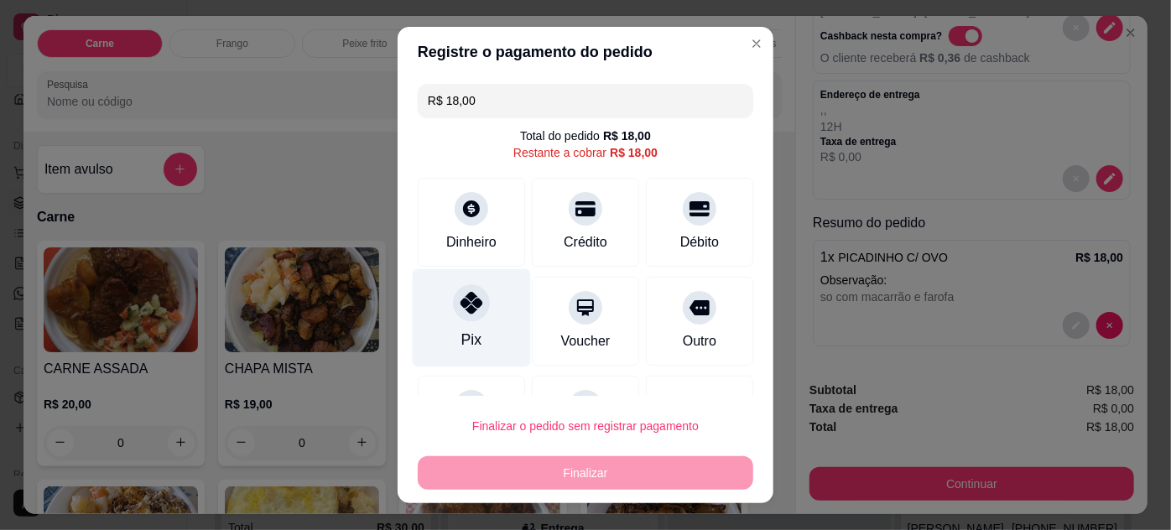
click at [460, 305] on icon at bounding box center [471, 303] width 22 height 22
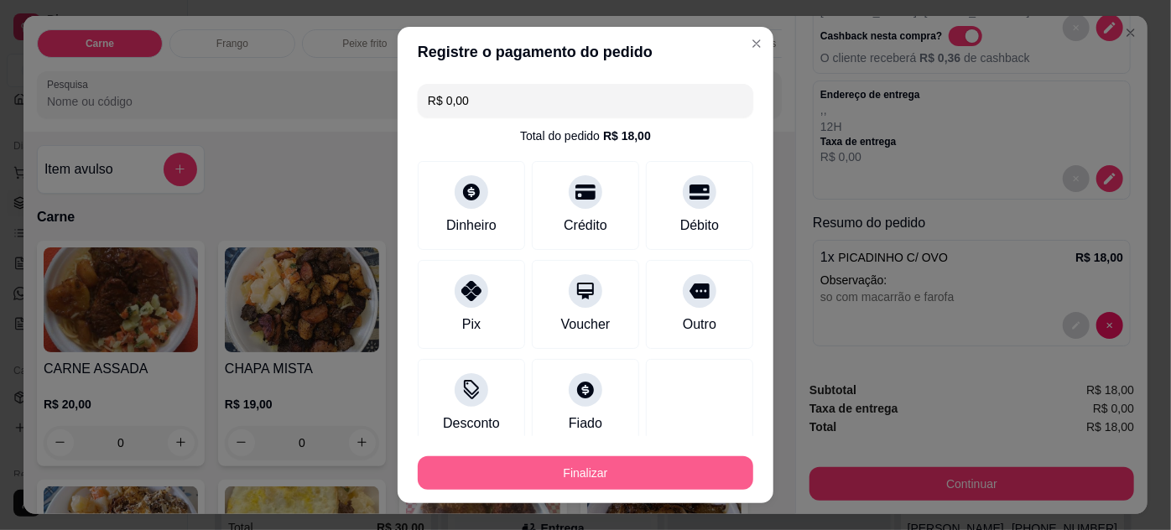
click at [597, 467] on button "Finalizar" at bounding box center [585, 473] width 335 height 34
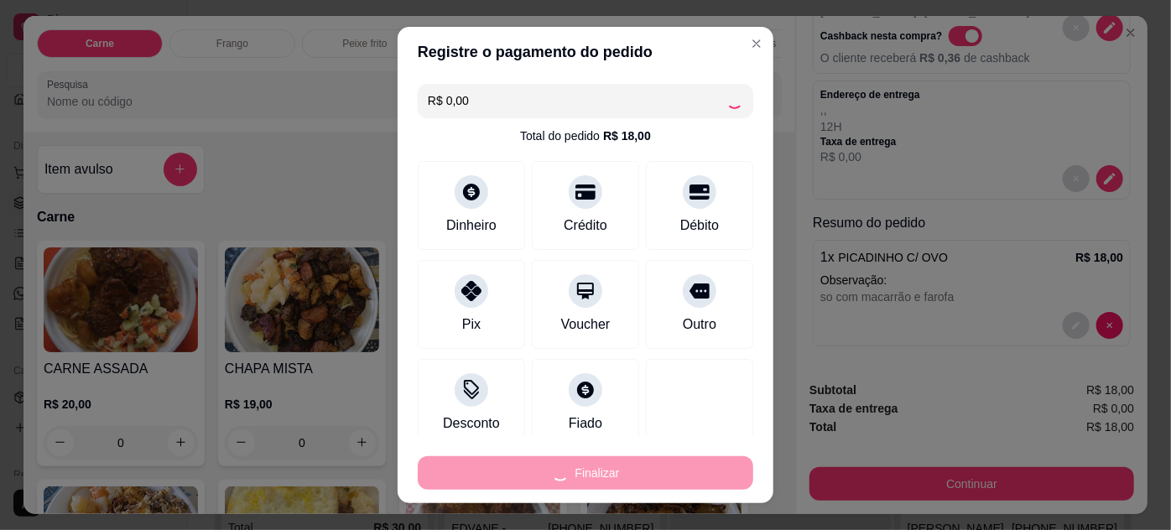
type input "-R$ 18,00"
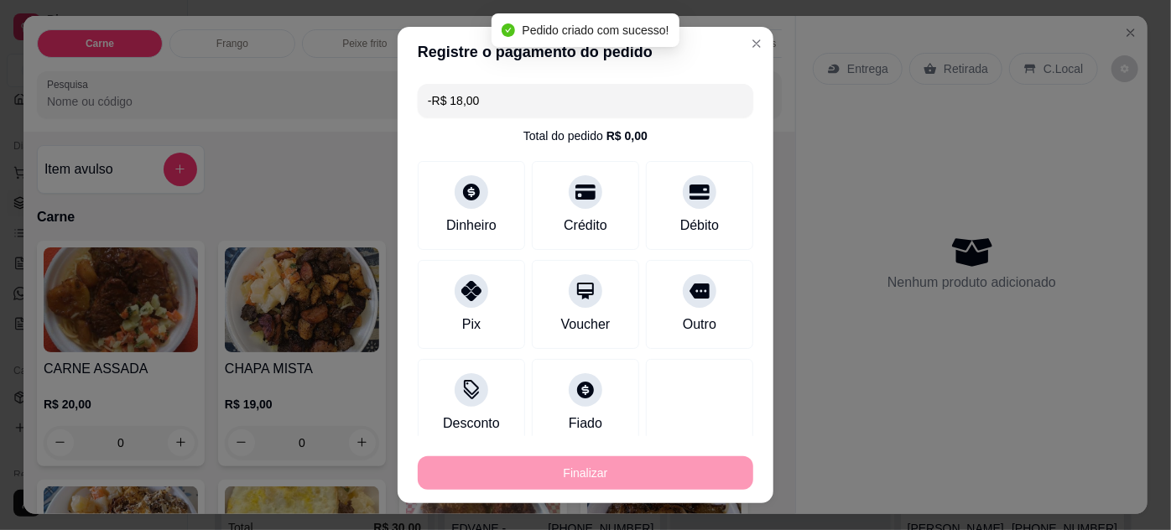
scroll to position [0, 0]
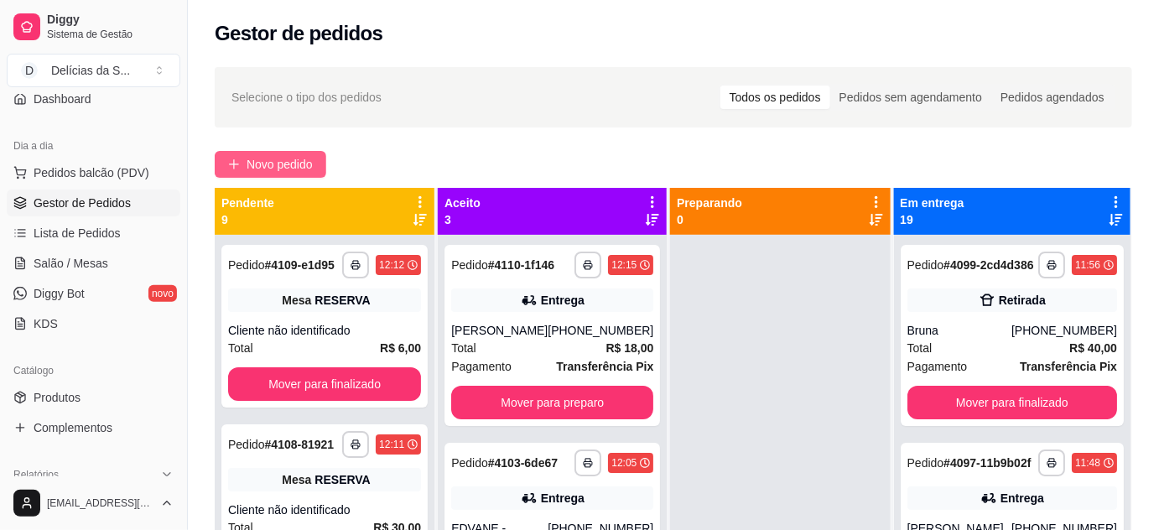
click at [248, 155] on span "Novo pedido" at bounding box center [280, 164] width 66 height 18
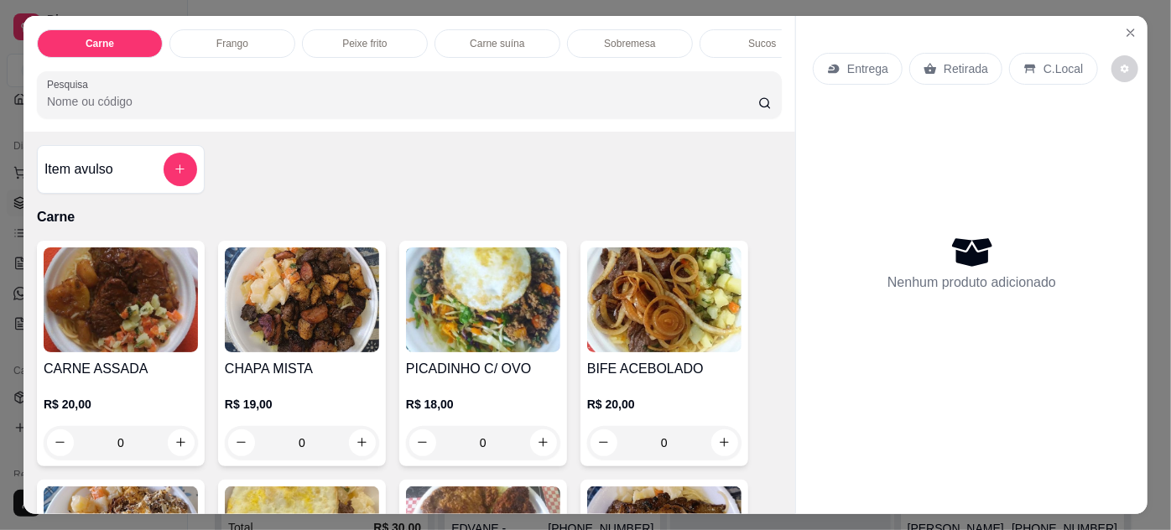
click at [154, 338] on img at bounding box center [121, 299] width 154 height 105
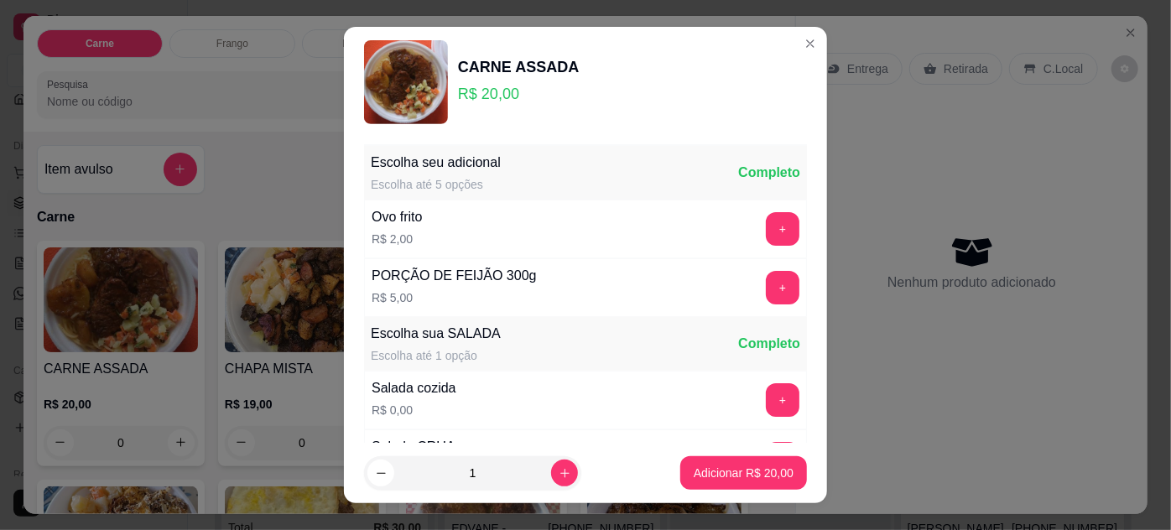
scroll to position [167, 0]
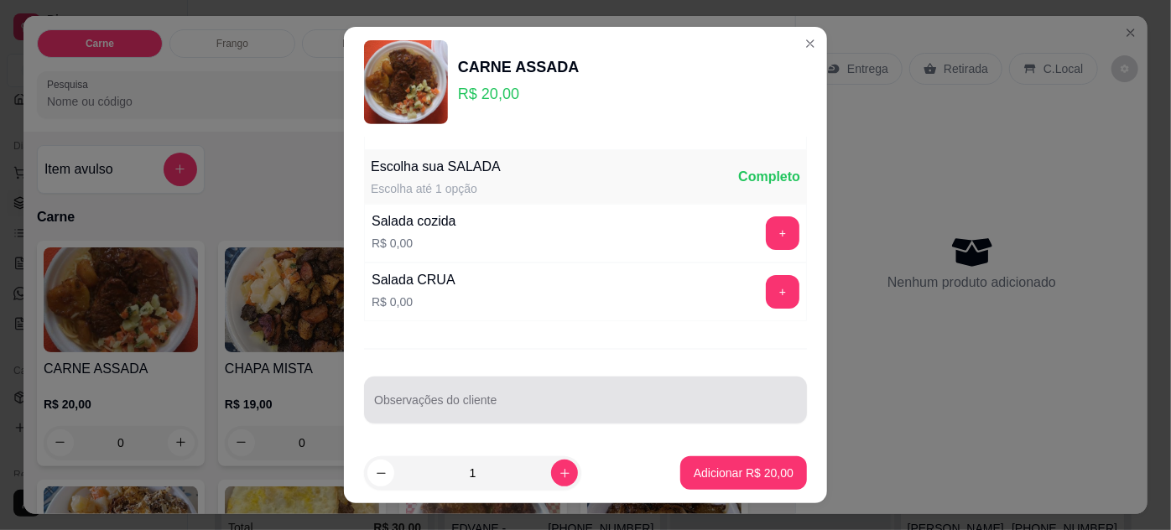
click at [541, 401] on input "Observações do cliente" at bounding box center [585, 406] width 423 height 17
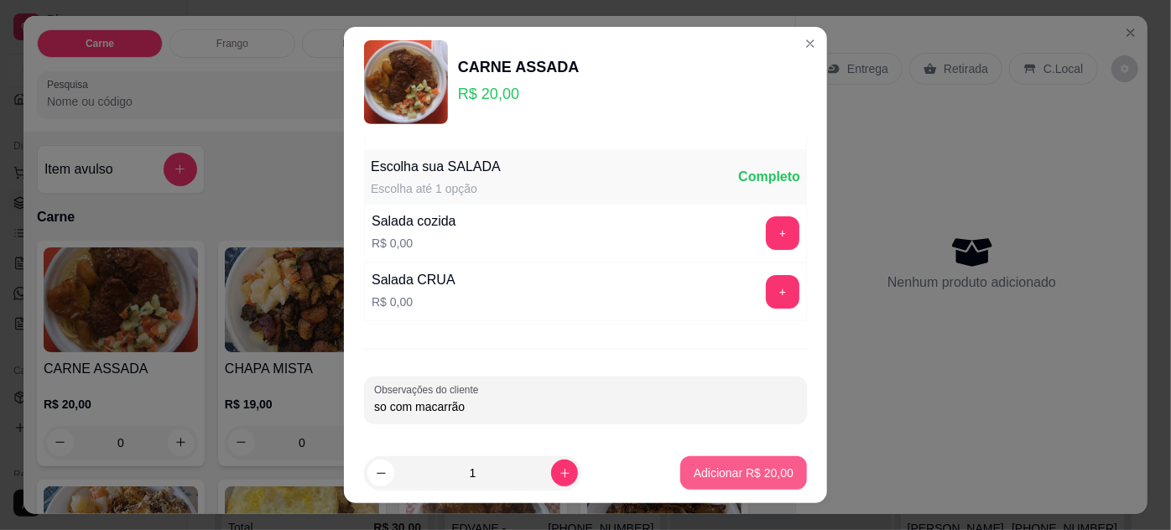
type input "so com macarrão"
click at [733, 469] on p "Adicionar R$ 20,00" at bounding box center [743, 473] width 97 height 16
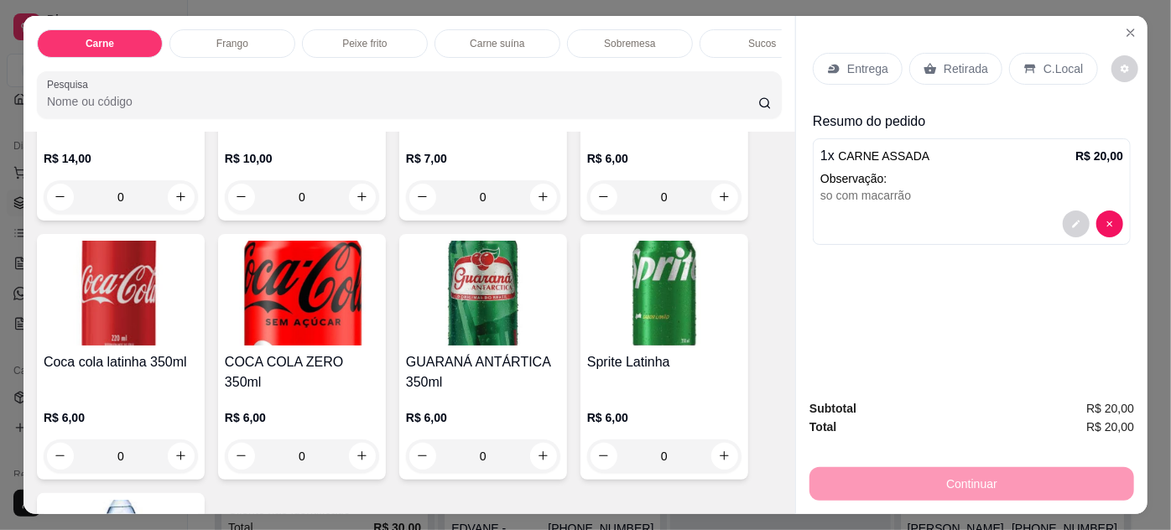
scroll to position [2134, 0]
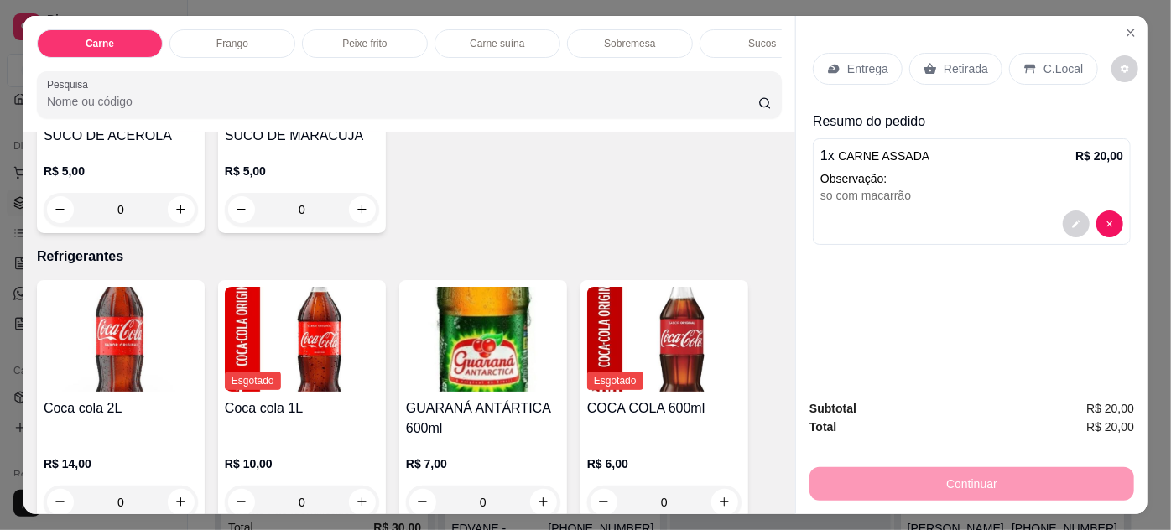
click at [467, 299] on img at bounding box center [483, 339] width 154 height 105
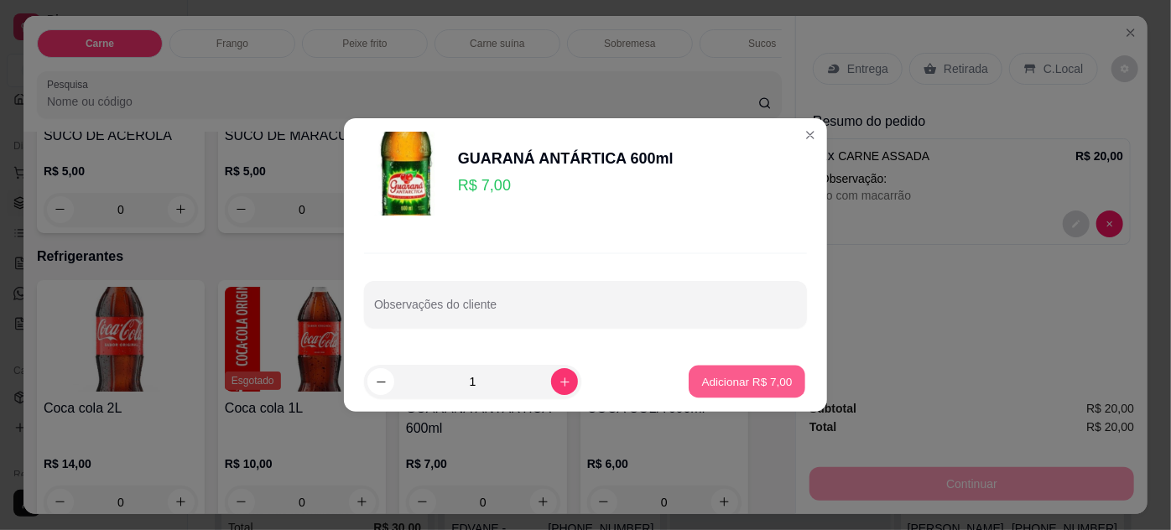
click at [709, 371] on button "Adicionar R$ 7,00" at bounding box center [746, 382] width 117 height 33
type input "1"
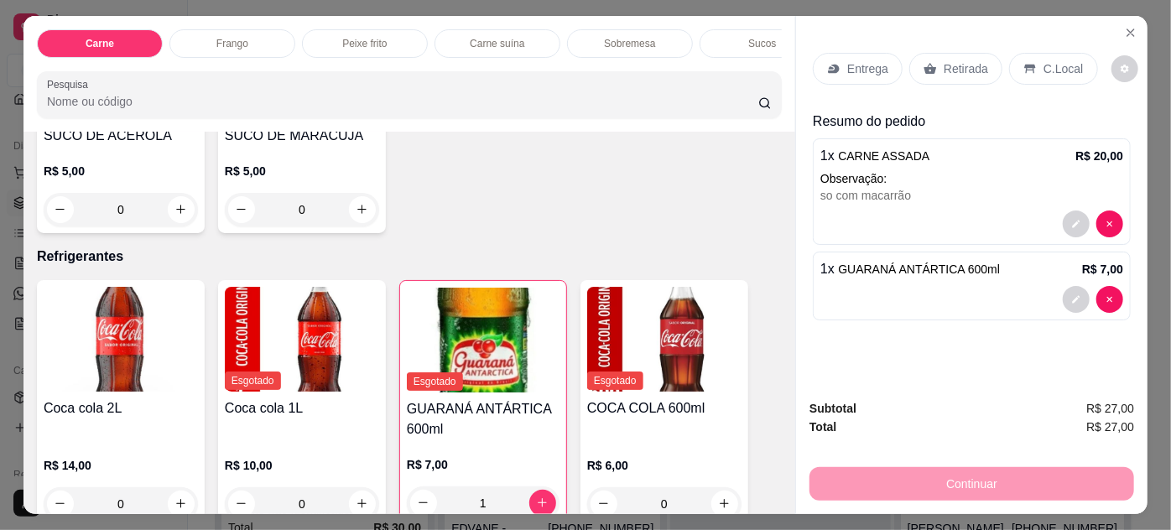
click at [832, 62] on icon at bounding box center [833, 68] width 13 height 13
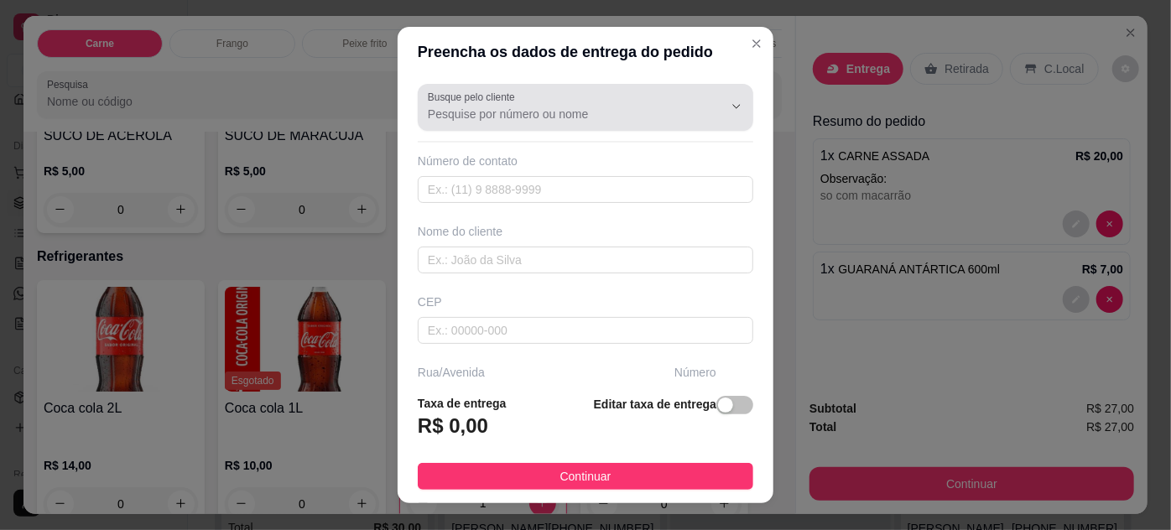
click at [534, 122] on div at bounding box center [585, 108] width 315 height 34
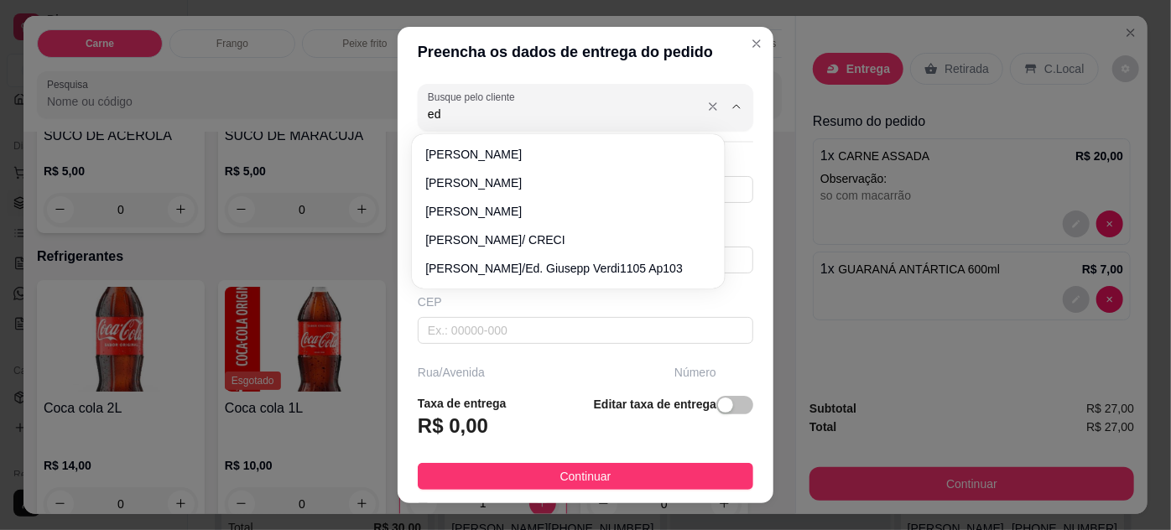
type input "e"
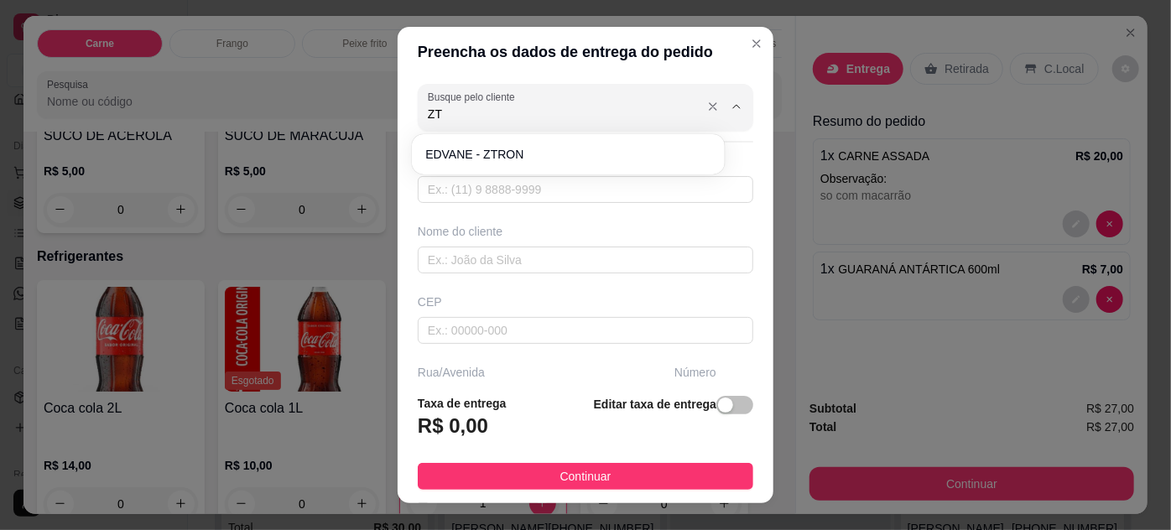
type input "Z"
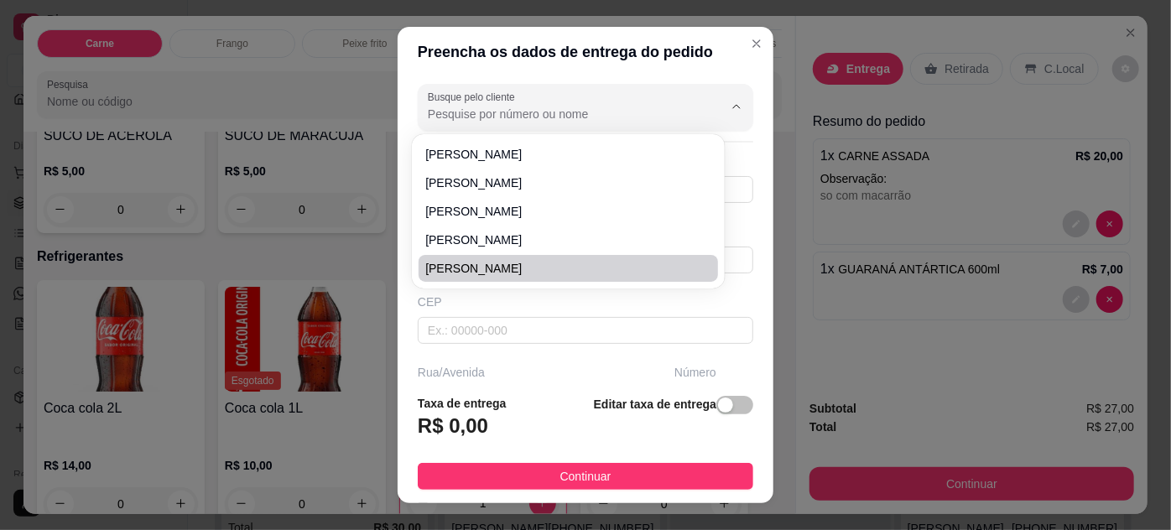
click at [582, 300] on div "CEP" at bounding box center [585, 301] width 335 height 17
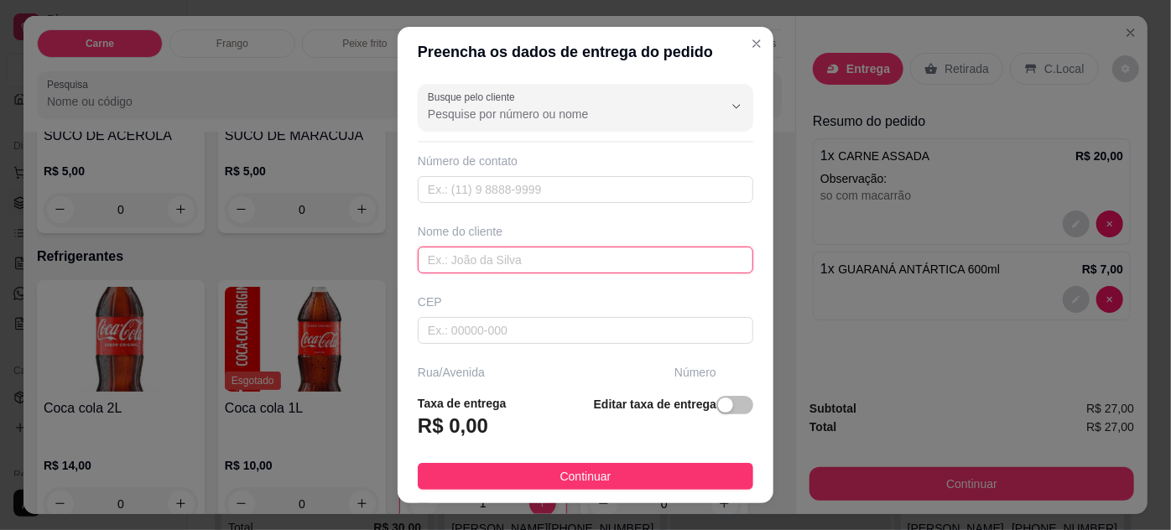
drag, startPoint x: 575, startPoint y: 258, endPoint x: 556, endPoint y: 245, distance: 23.5
click at [575, 257] on input "text" at bounding box center [585, 260] width 335 height 27
type input "AUGUSTO"
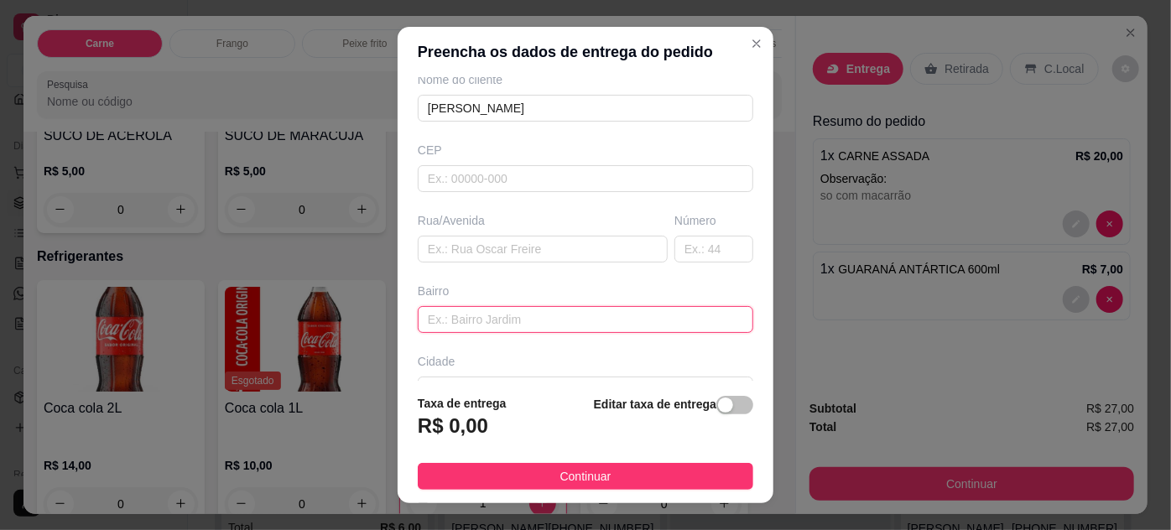
click at [501, 319] on input "text" at bounding box center [585, 319] width 335 height 27
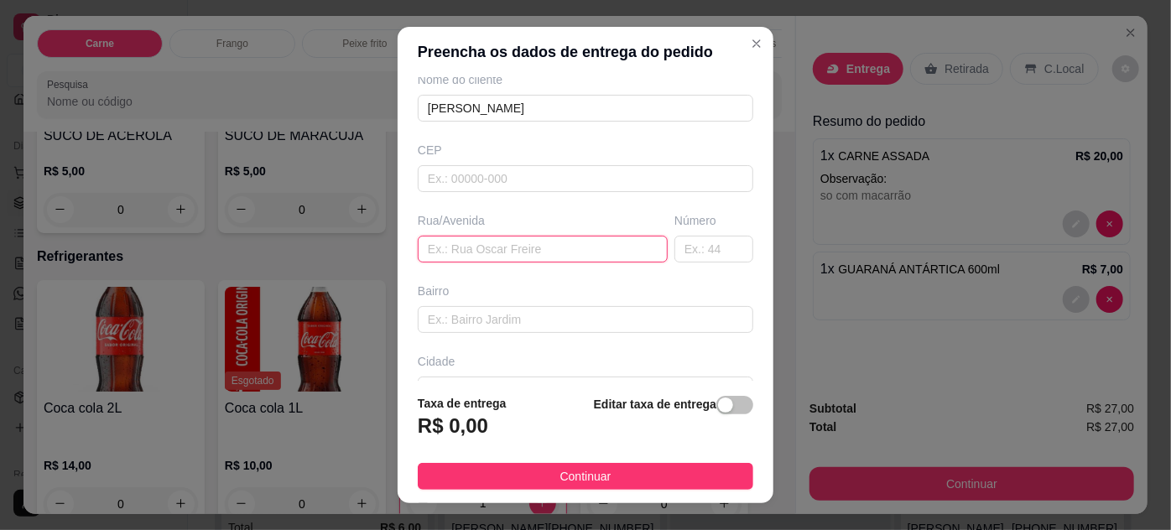
click at [537, 252] on input "text" at bounding box center [543, 249] width 250 height 27
type input "USINA DA DOCA /"
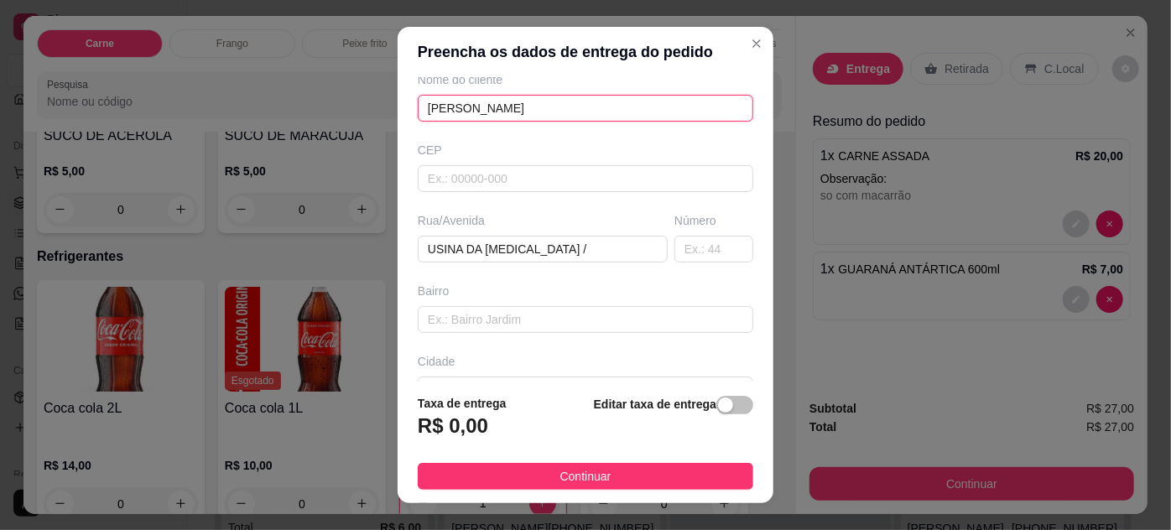
click at [549, 100] on input "AUGUSTO" at bounding box center [585, 108] width 335 height 27
type input "AUGUSTO / ZTRON"
click at [719, 406] on span "button" at bounding box center [734, 405] width 37 height 18
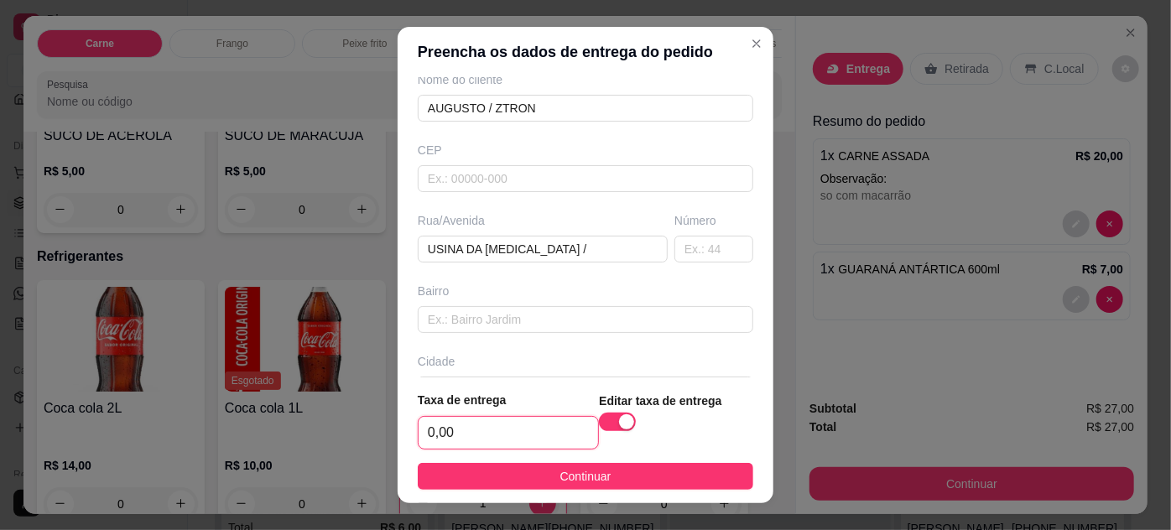
click at [550, 427] on input "0,00" at bounding box center [507, 433] width 179 height 32
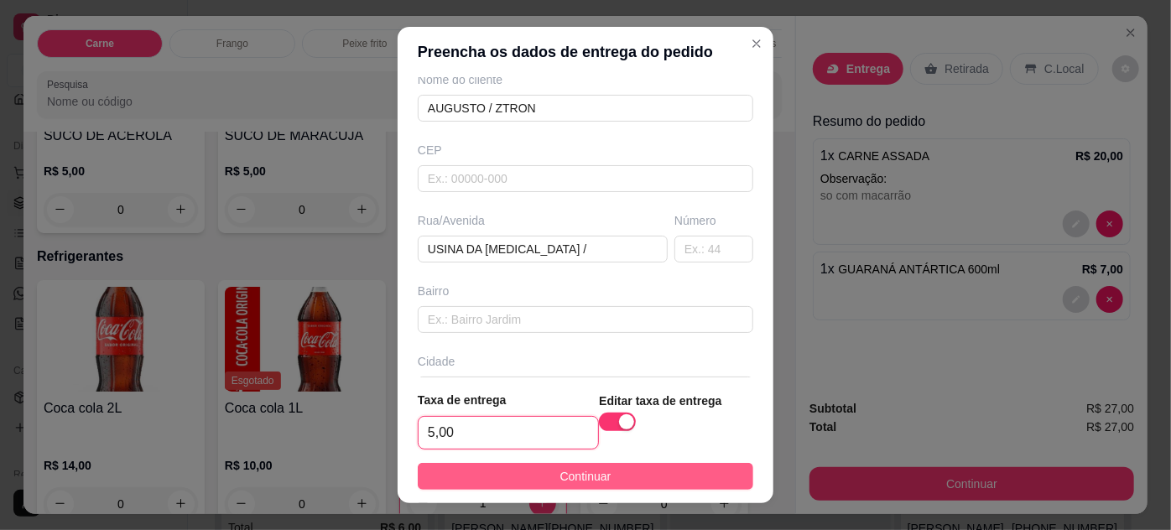
type input "5,00"
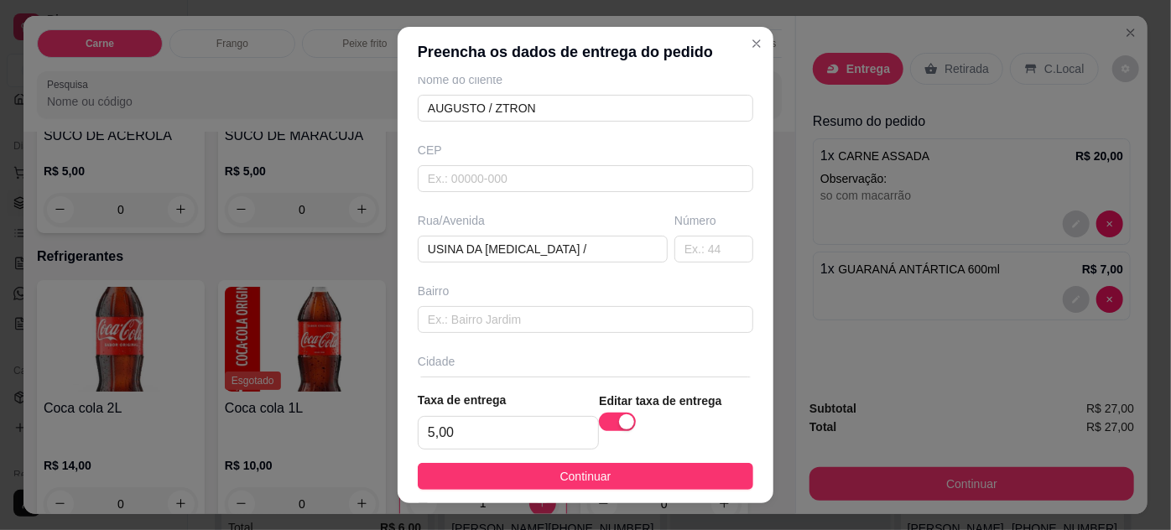
click at [569, 464] on button "Continuar" at bounding box center [585, 476] width 335 height 27
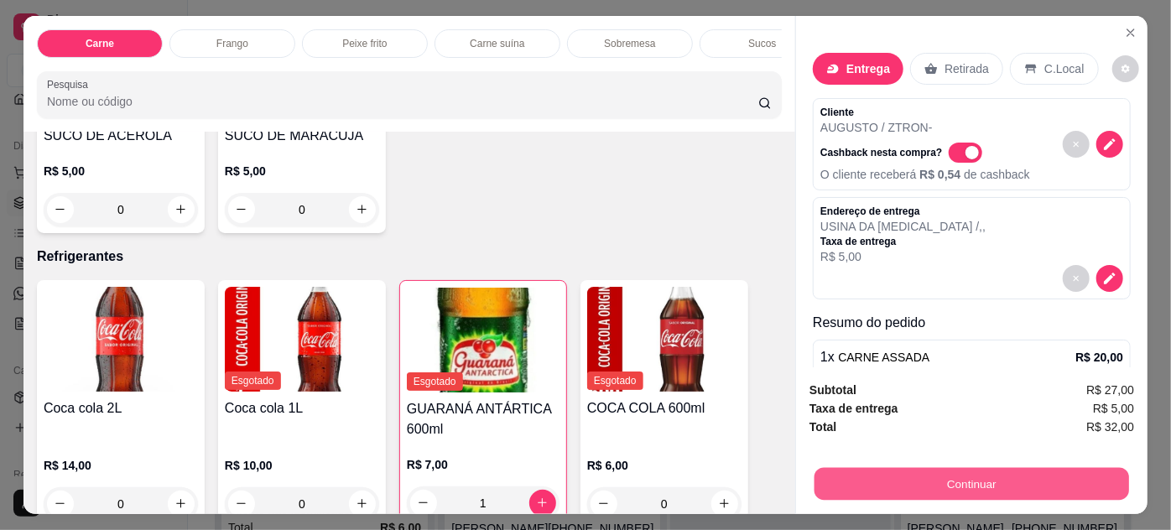
click at [828, 475] on button "Continuar" at bounding box center [971, 484] width 314 height 33
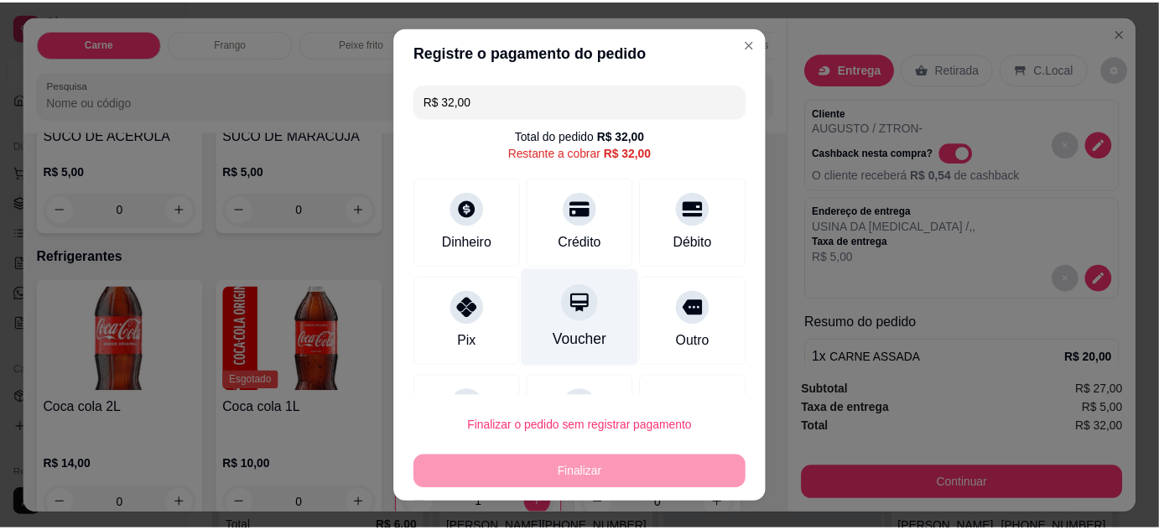
scroll to position [73, 0]
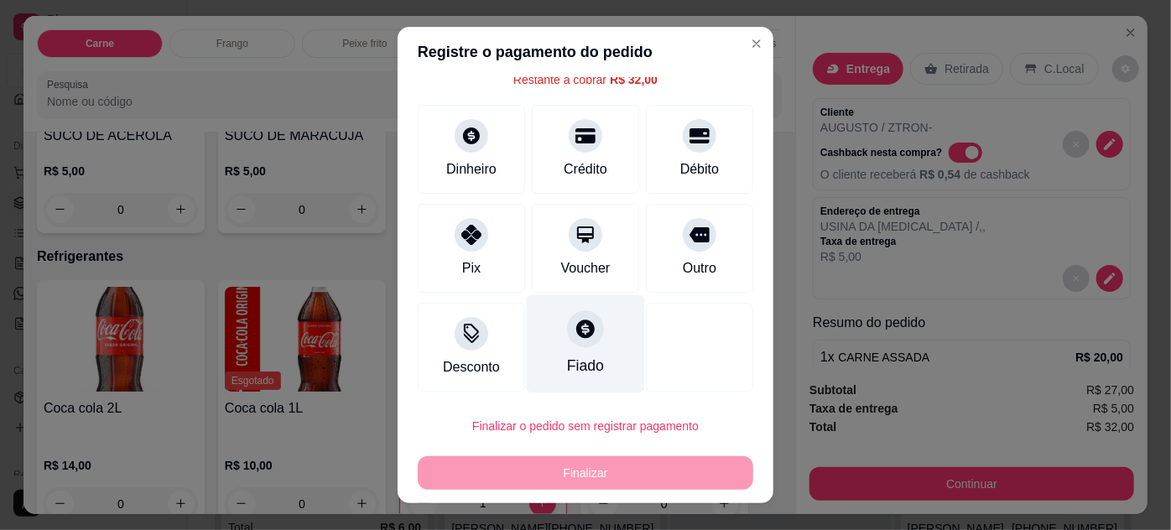
click at [583, 342] on div "Fiado" at bounding box center [586, 343] width 118 height 98
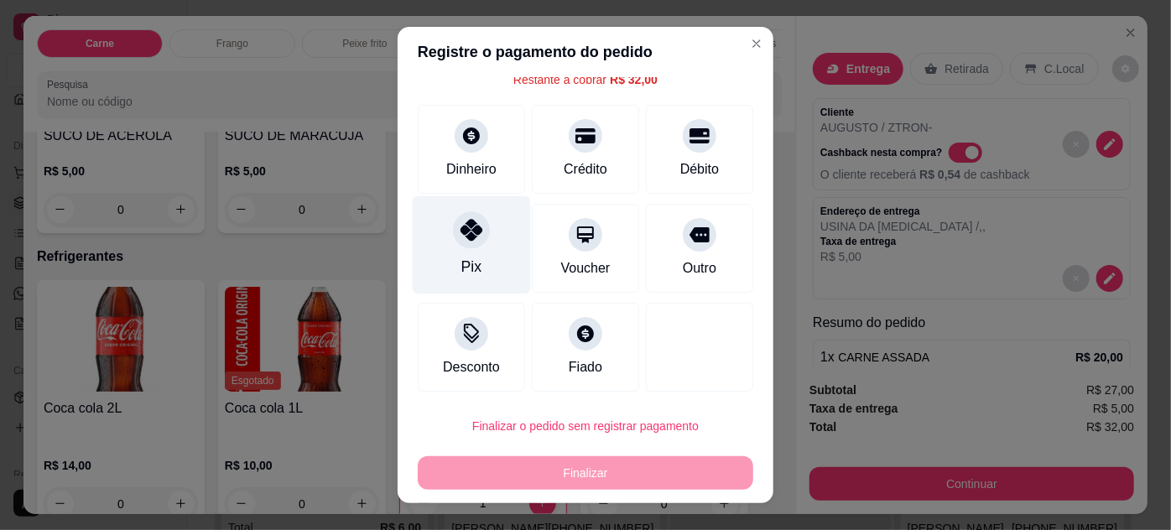
click at [435, 248] on div "Pix" at bounding box center [472, 244] width 118 height 98
type input "R$ 0,00"
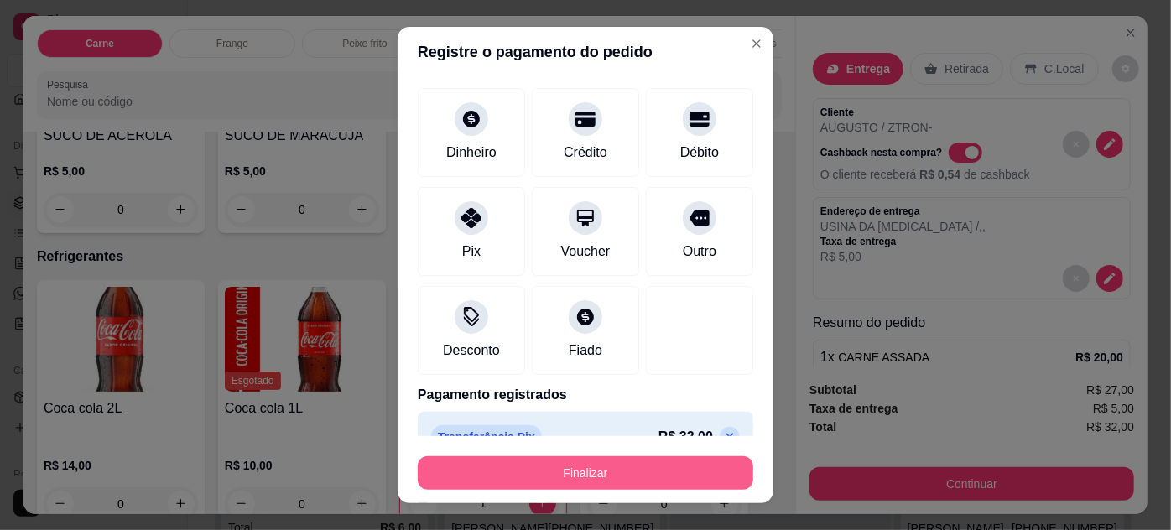
click at [635, 469] on button "Finalizar" at bounding box center [585, 473] width 335 height 34
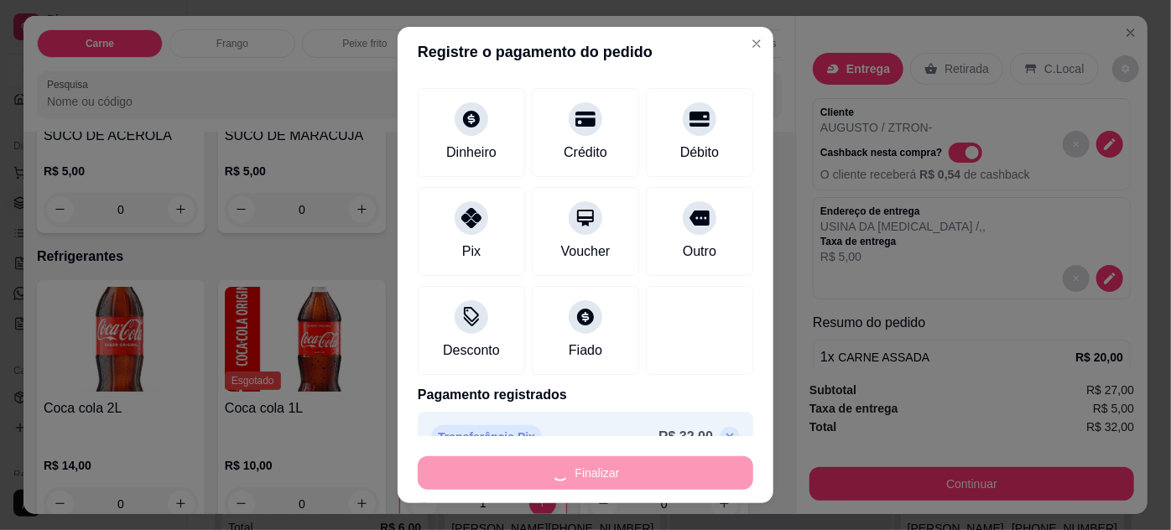
type input "0"
type input "-R$ 32,00"
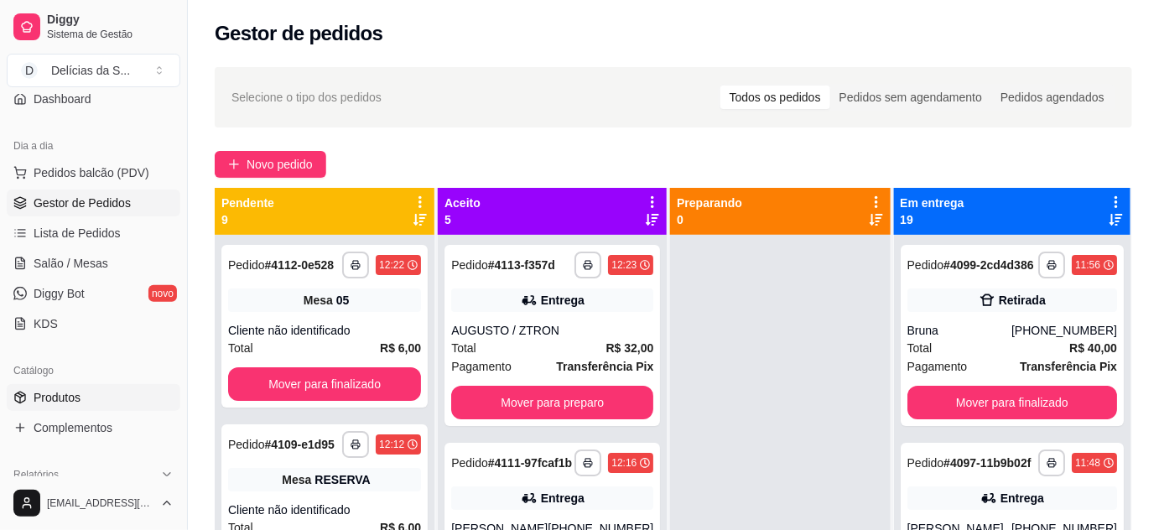
click at [71, 400] on span "Produtos" at bounding box center [57, 397] width 47 height 17
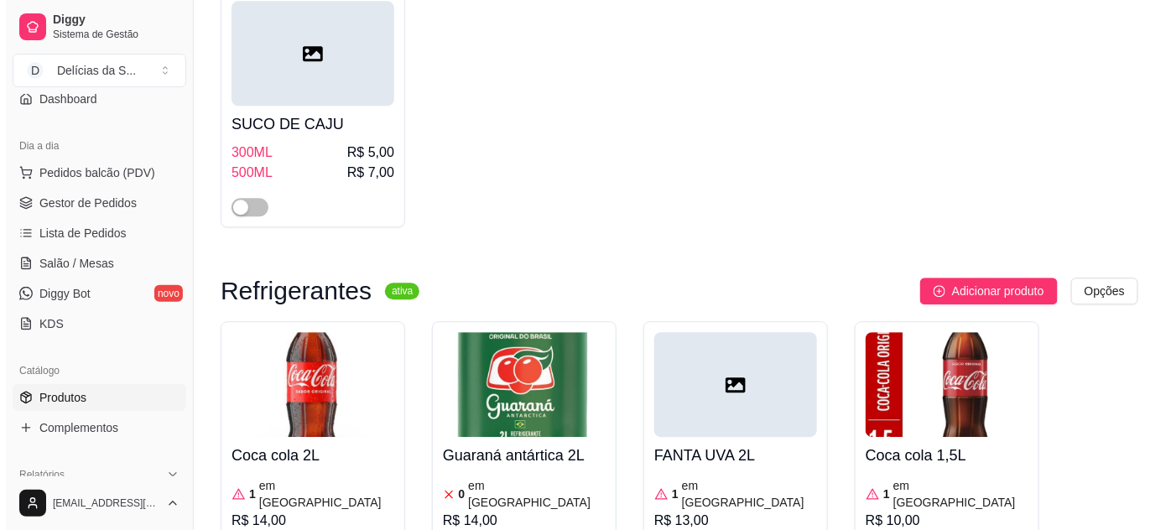
scroll to position [5793, 0]
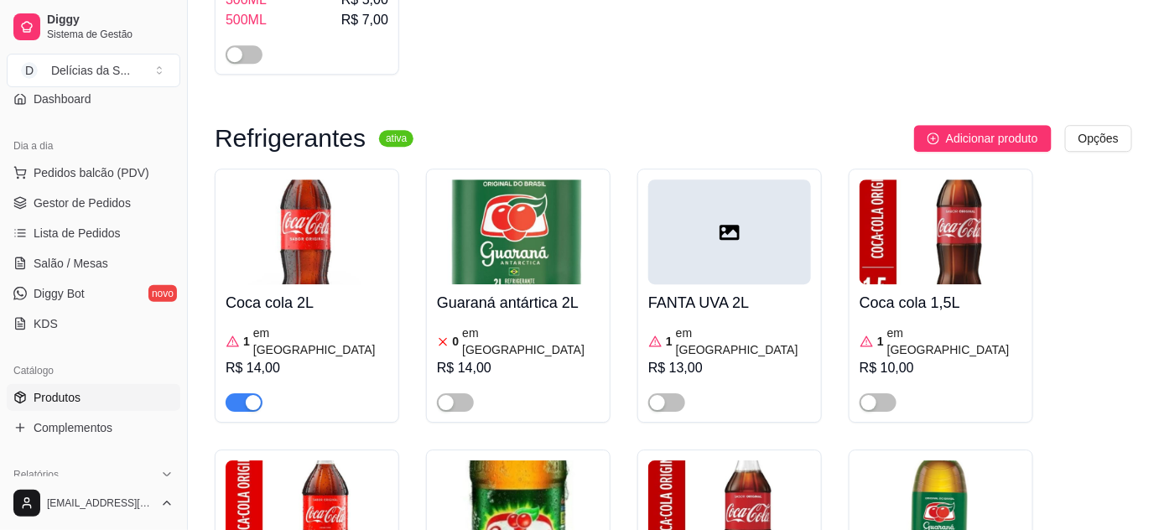
click at [503, 460] on img at bounding box center [518, 512] width 163 height 105
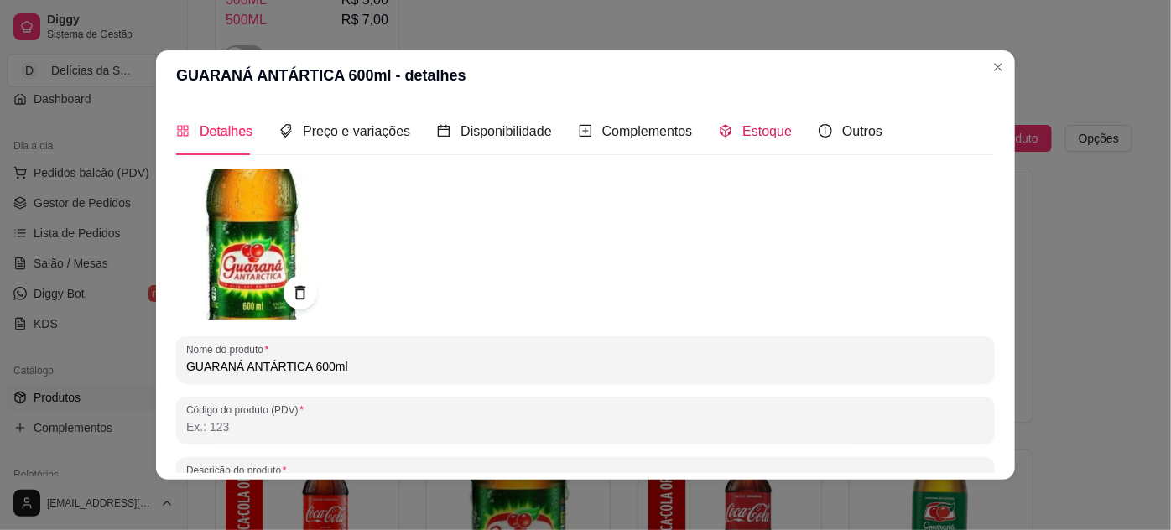
click at [756, 132] on span "Estoque" at bounding box center [766, 131] width 49 height 14
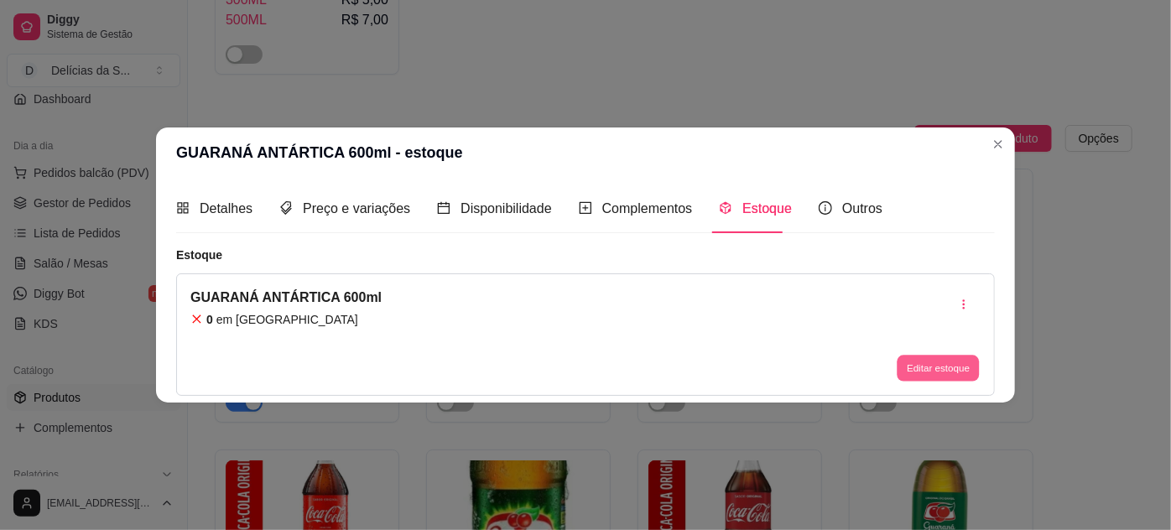
click at [954, 372] on button "Editar estoque" at bounding box center [937, 368] width 82 height 26
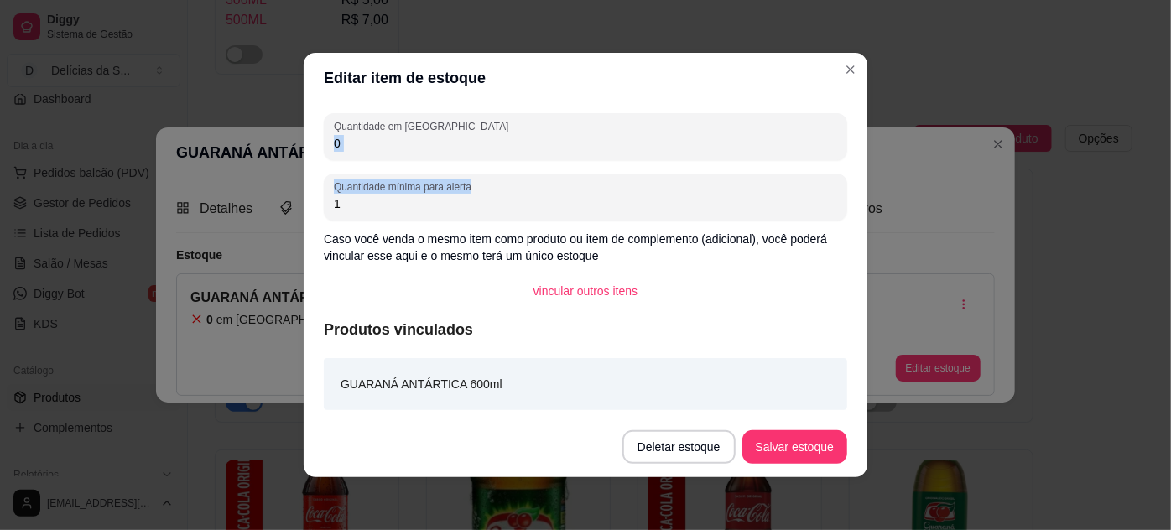
drag, startPoint x: 364, startPoint y: 151, endPoint x: 274, endPoint y: 169, distance: 91.6
click at [274, 169] on div "Editar item de estoque Quantidade em estoque 0 Quantidade mínima para alerta 1 …" at bounding box center [585, 265] width 1171 height 530
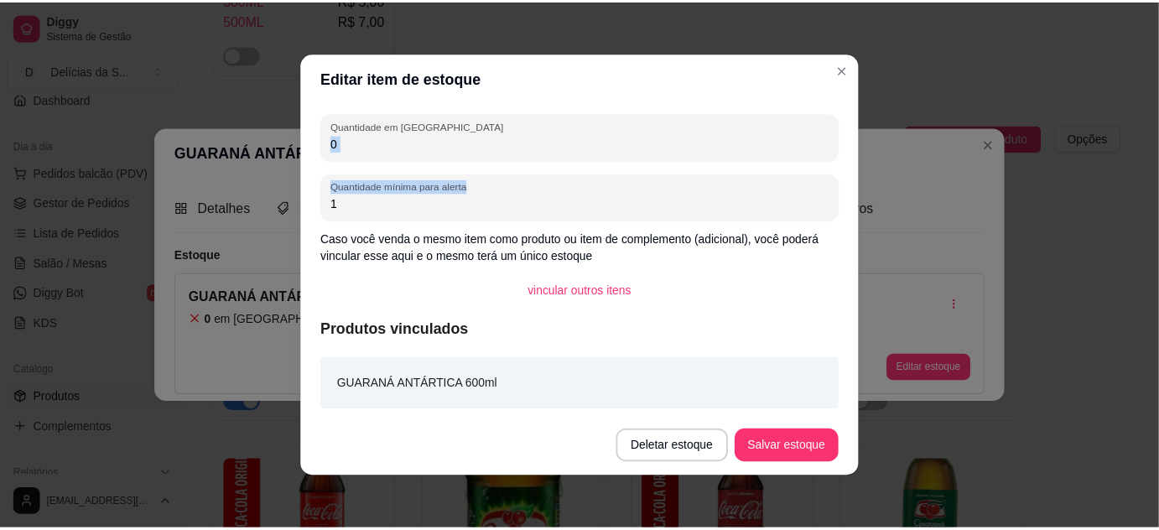
scroll to position [0, 0]
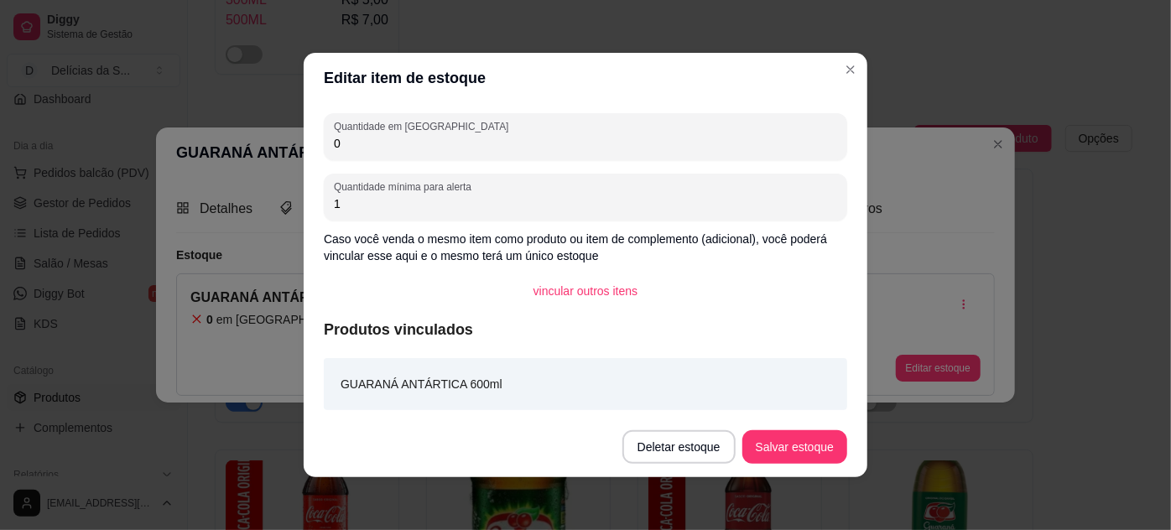
click at [419, 167] on div "Quantidade em estoque 0 Quantidade mínima para alerta 1 Caso você venda o mesmo…" at bounding box center [585, 260] width 563 height 314
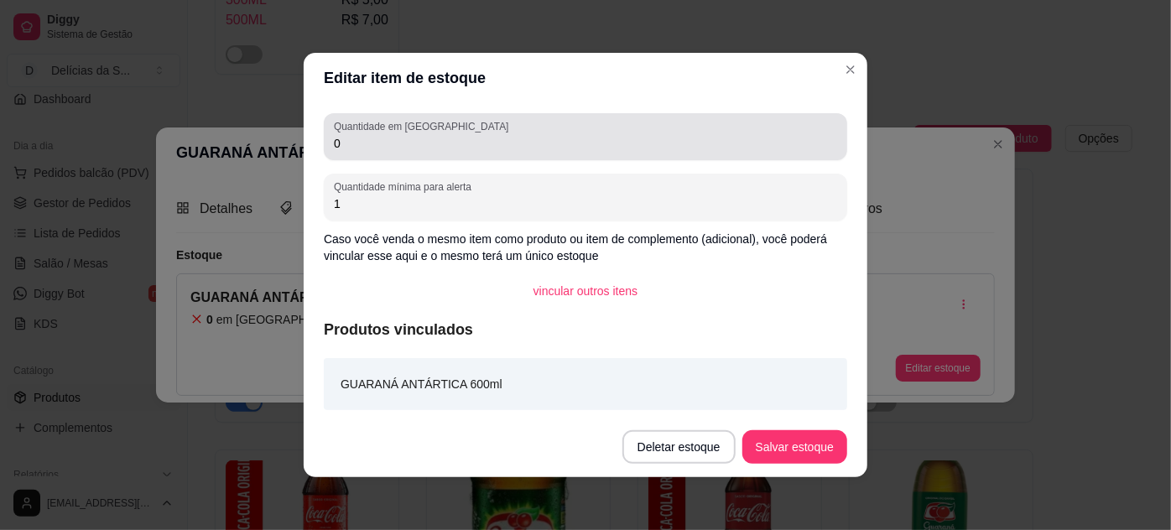
click at [400, 135] on input "0" at bounding box center [585, 143] width 503 height 17
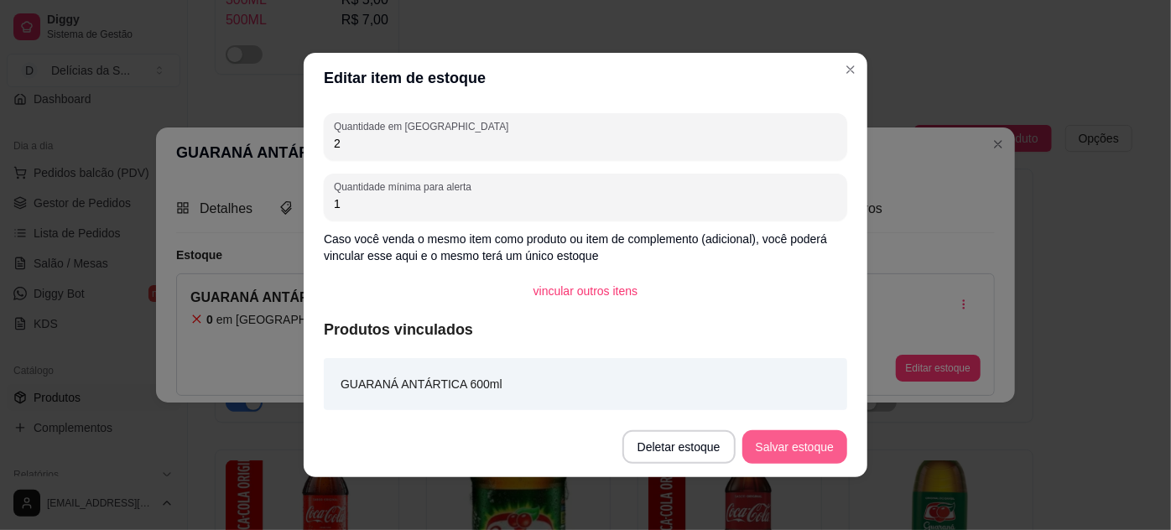
type input "2"
click at [793, 456] on button "Salvar estoque" at bounding box center [794, 447] width 102 height 33
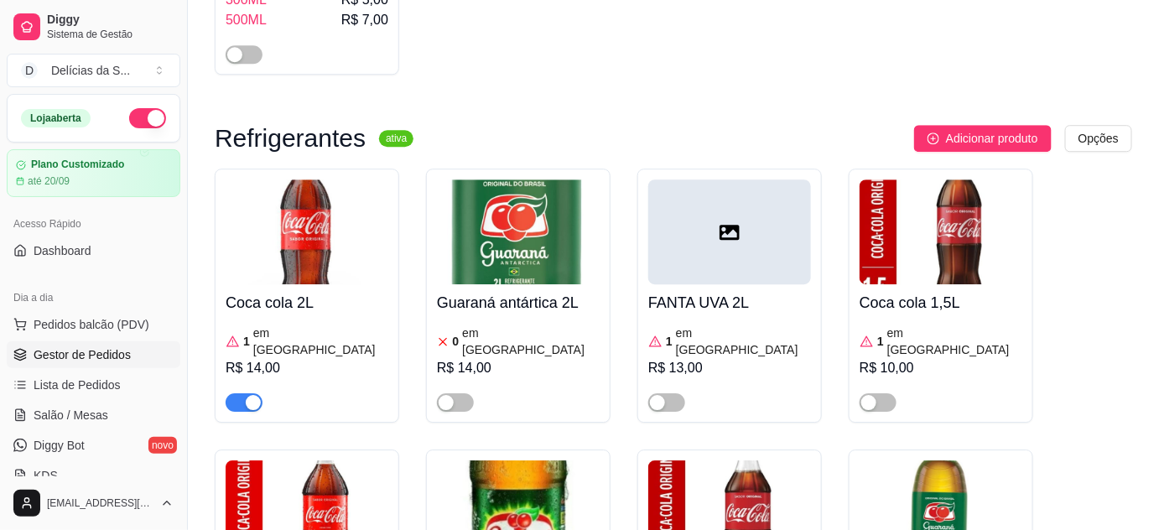
click at [94, 357] on span "Gestor de Pedidos" at bounding box center [82, 354] width 97 height 17
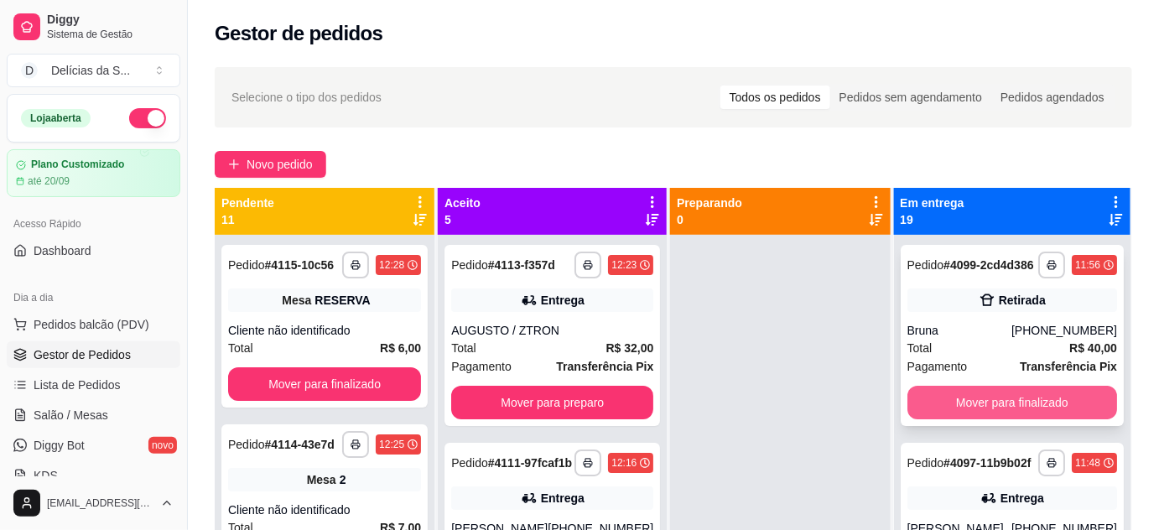
click at [1025, 413] on button "Mover para finalizado" at bounding box center [1012, 403] width 210 height 34
click at [1025, 412] on button "Mover para finalizado" at bounding box center [1012, 403] width 204 height 33
click at [1025, 412] on button "Mover para finalizado" at bounding box center [1012, 403] width 210 height 34
click at [1025, 412] on button "Mover para finalizado" at bounding box center [1012, 403] width 204 height 33
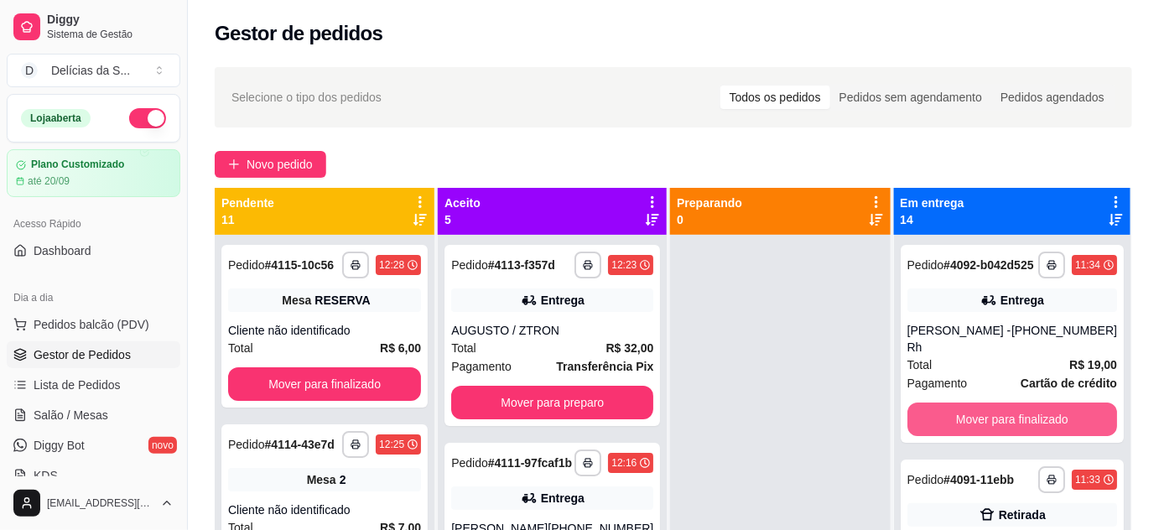
click at [1025, 412] on button "Mover para finalizado" at bounding box center [1012, 419] width 210 height 34
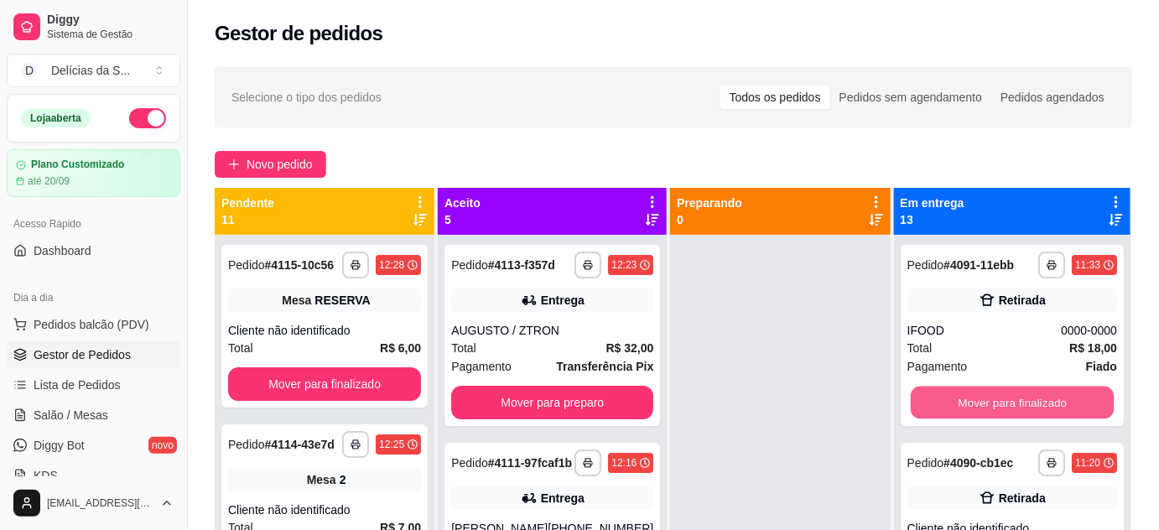
click at [1025, 412] on button "Mover para finalizado" at bounding box center [1012, 403] width 204 height 33
click at [1025, 412] on button "Mover para finalizado" at bounding box center [1012, 403] width 210 height 34
click at [1025, 412] on button "Mover para finalizado" at bounding box center [1012, 403] width 204 height 33
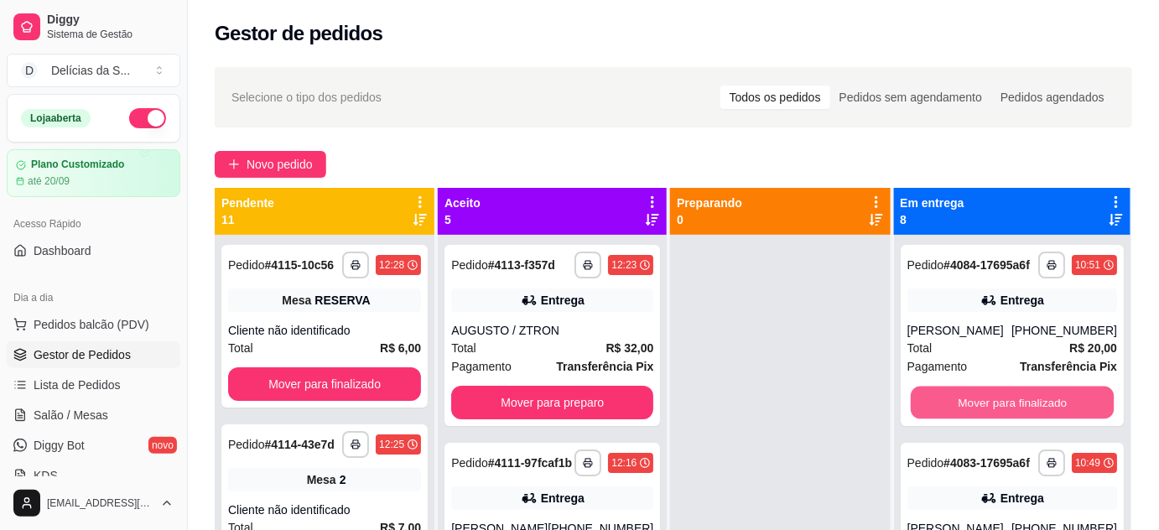
click at [1025, 411] on button "Mover para finalizado" at bounding box center [1012, 403] width 204 height 33
click at [1025, 411] on button "Mover para finalizado" at bounding box center [1012, 403] width 210 height 34
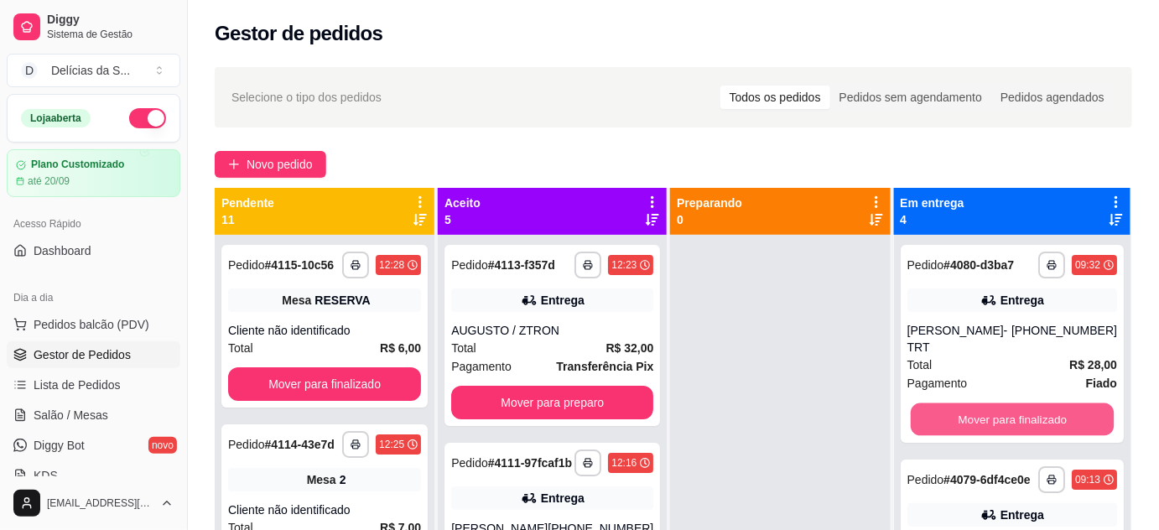
click at [1025, 411] on button "Mover para finalizado" at bounding box center [1012, 419] width 204 height 33
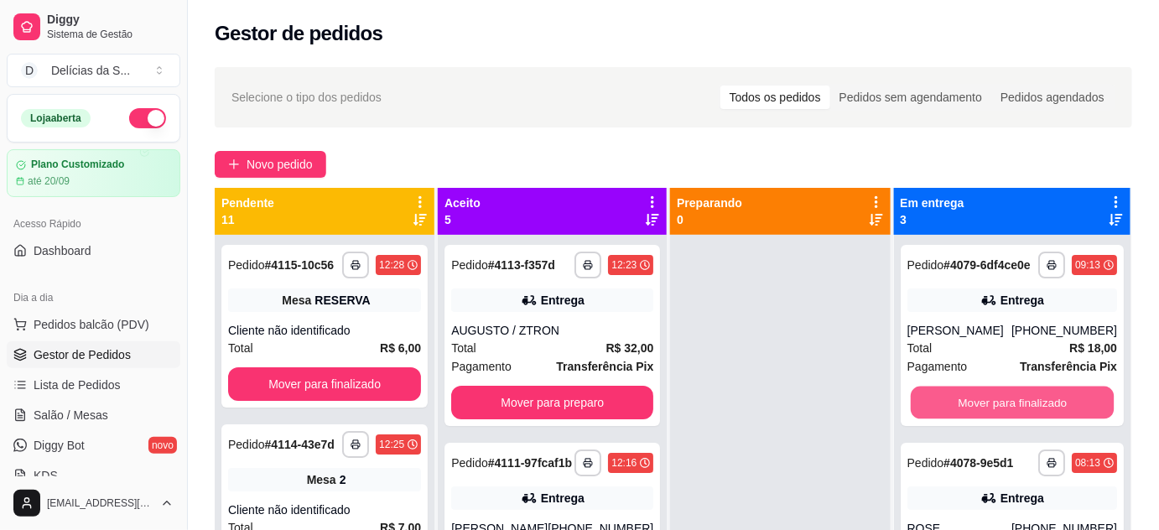
click at [1025, 411] on button "Mover para finalizado" at bounding box center [1012, 403] width 204 height 33
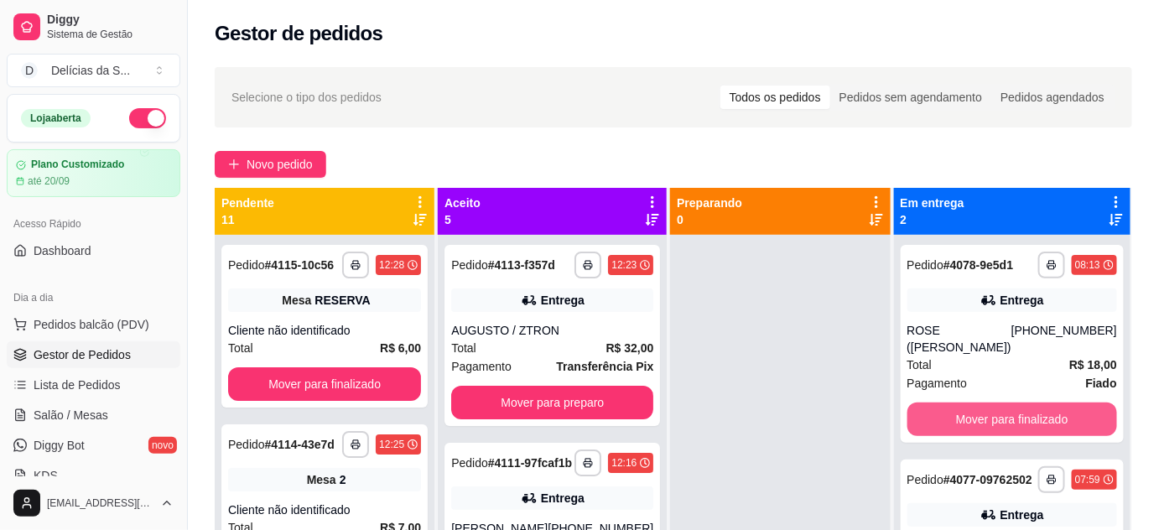
click at [1025, 411] on button "Mover para finalizado" at bounding box center [1012, 419] width 210 height 34
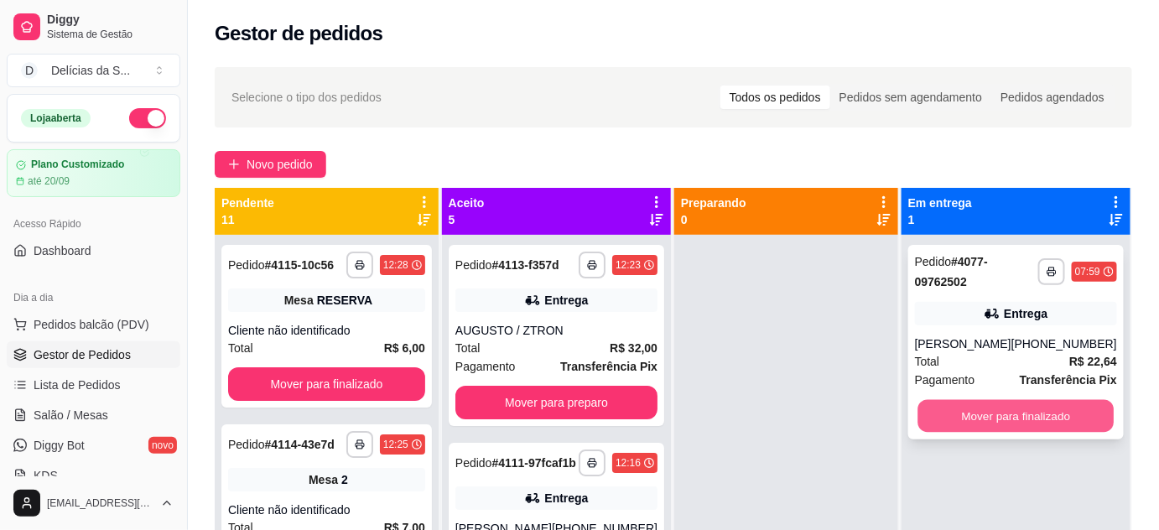
click at [1025, 409] on button "Mover para finalizado" at bounding box center [1015, 416] width 196 height 33
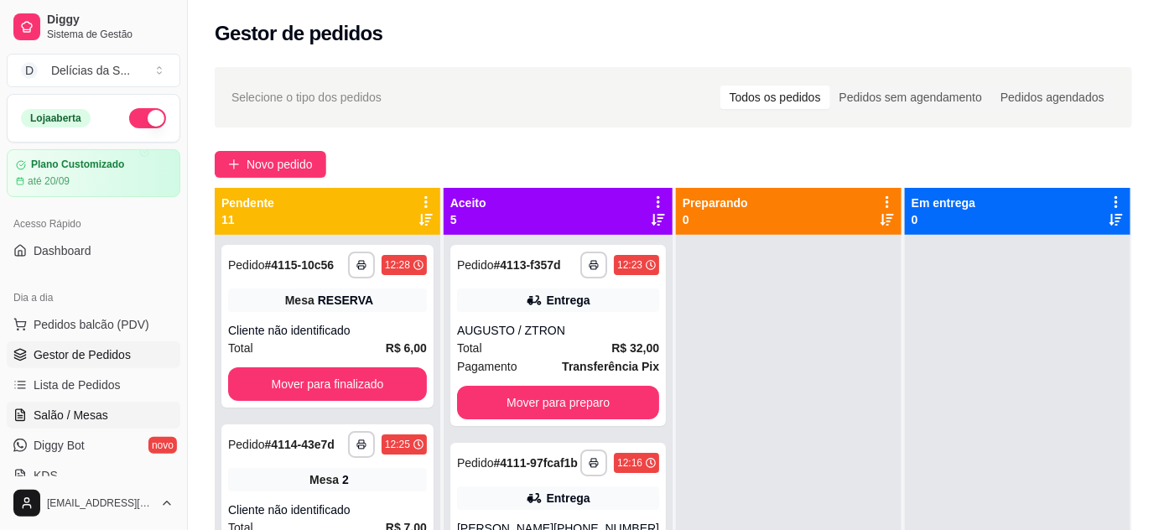
click at [62, 415] on span "Salão / Mesas" at bounding box center [71, 415] width 75 height 17
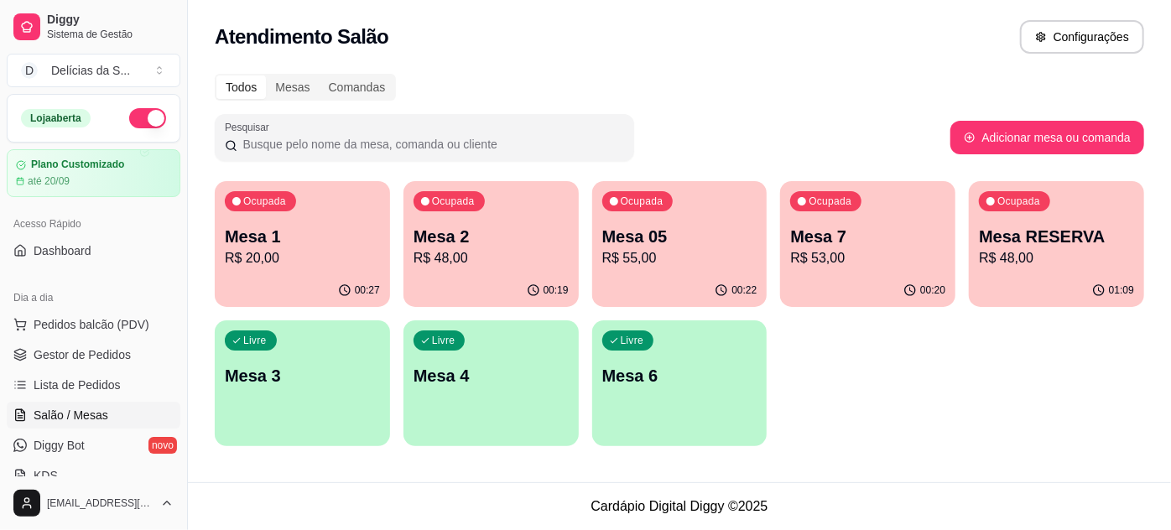
click at [324, 256] on p "R$ 20,00" at bounding box center [302, 258] width 155 height 20
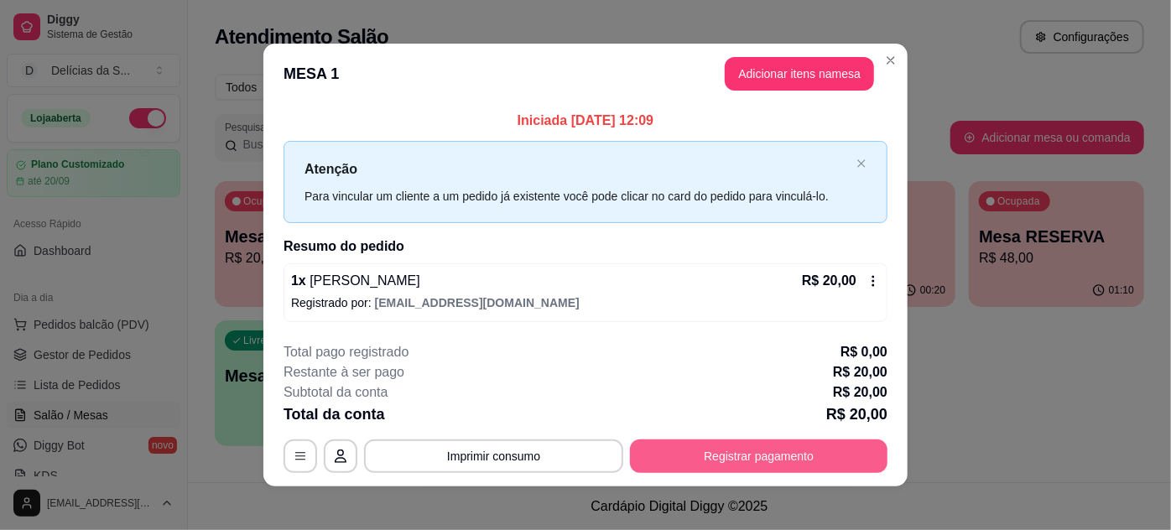
click at [714, 459] on button "Registrar pagamento" at bounding box center [758, 456] width 257 height 34
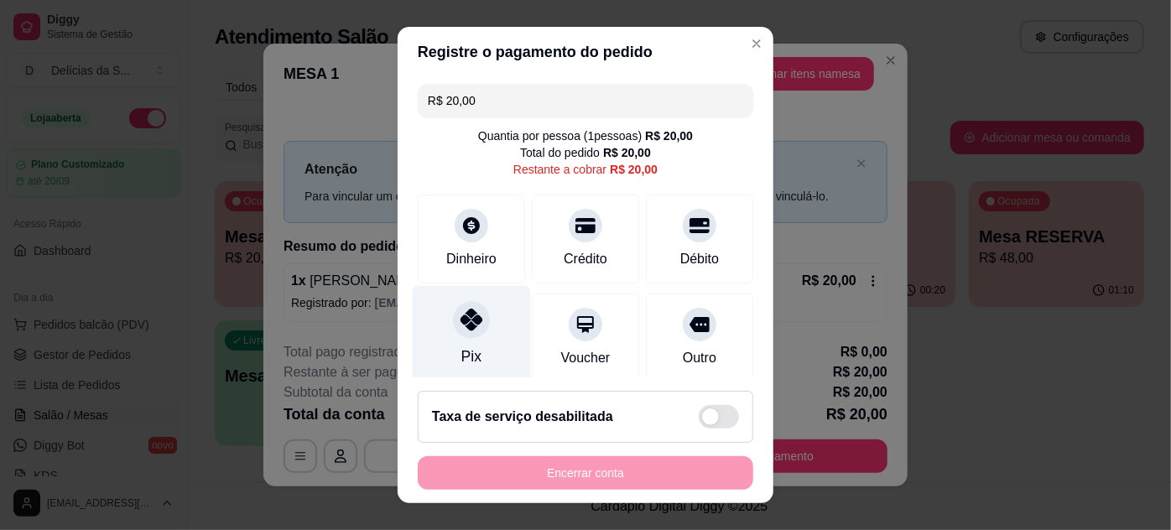
click at [460, 324] on icon at bounding box center [471, 320] width 22 height 22
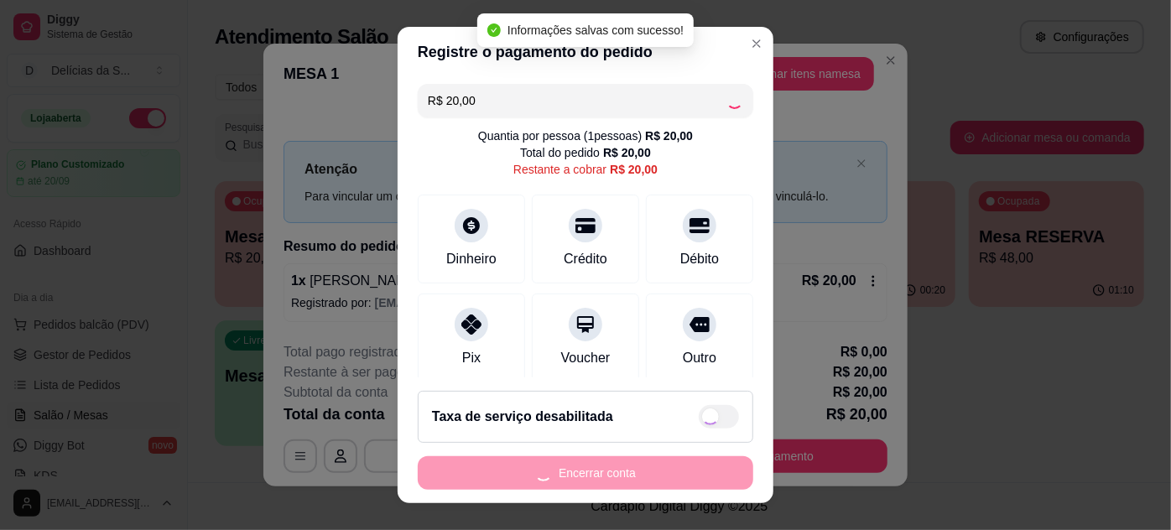
type input "R$ 0,00"
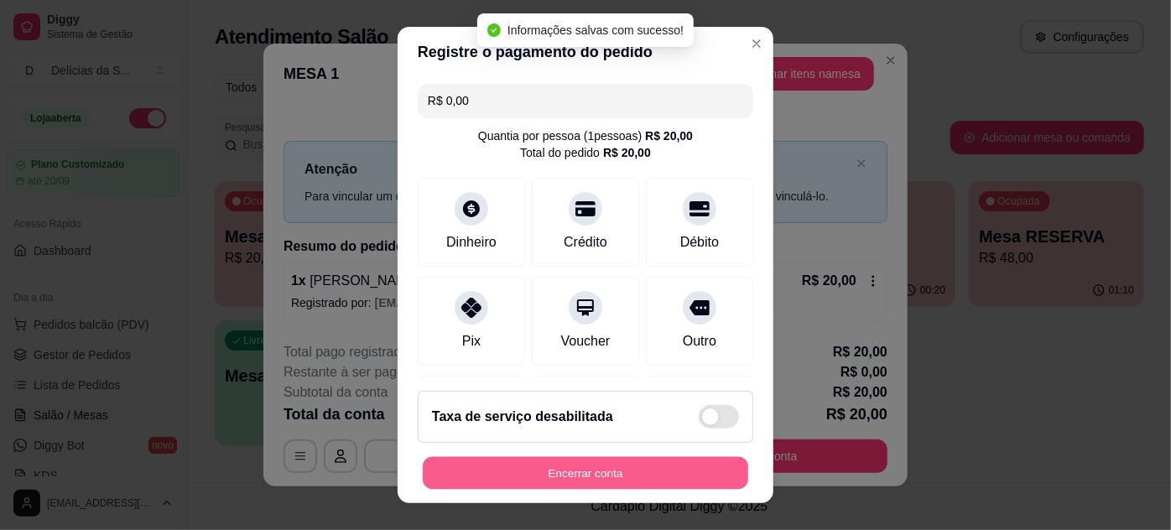
click at [624, 479] on button "Encerrar conta" at bounding box center [585, 473] width 325 height 33
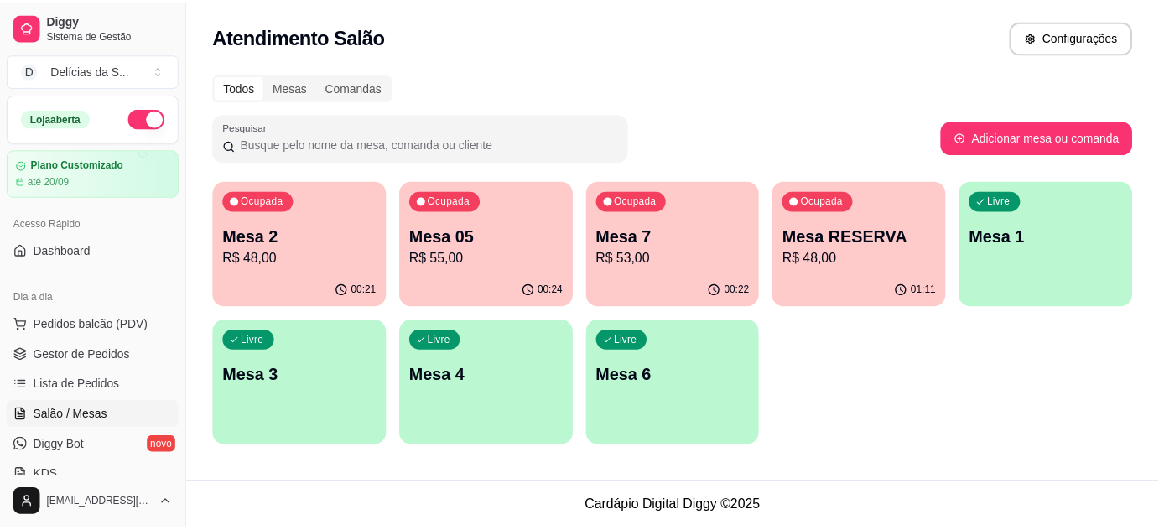
scroll to position [152, 0]
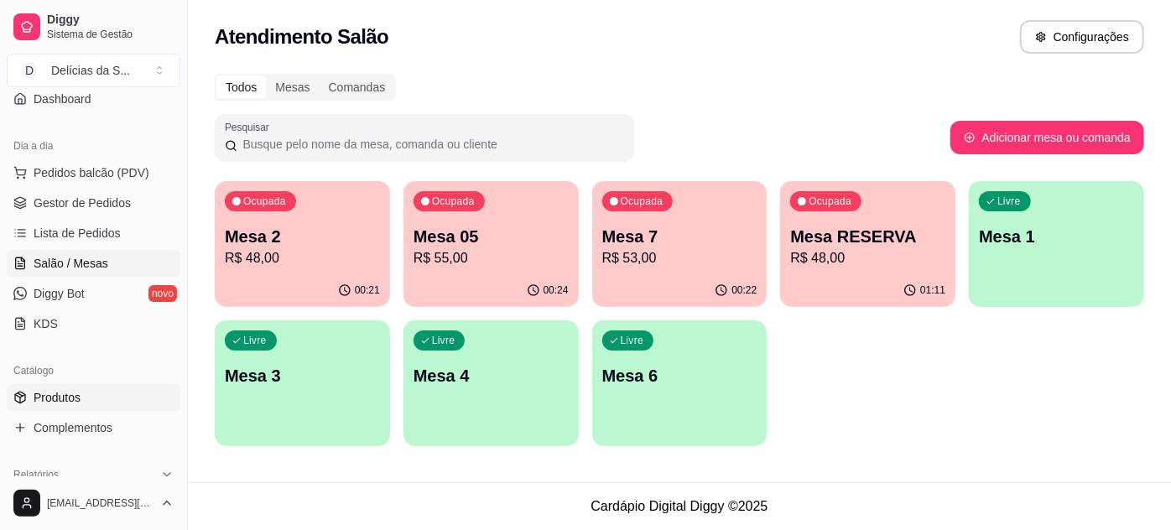
click at [94, 394] on link "Produtos" at bounding box center [94, 397] width 174 height 27
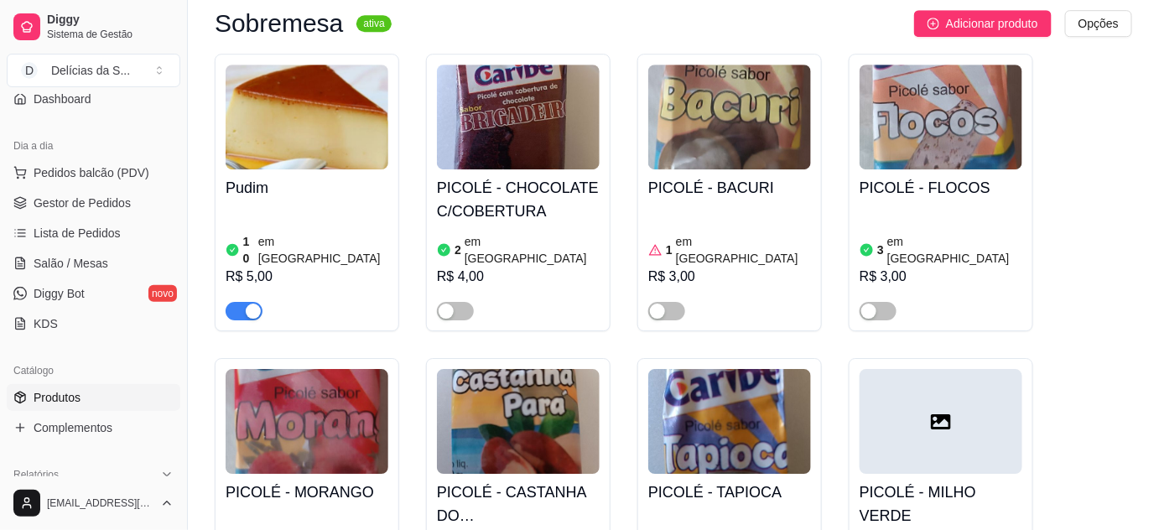
scroll to position [3964, 0]
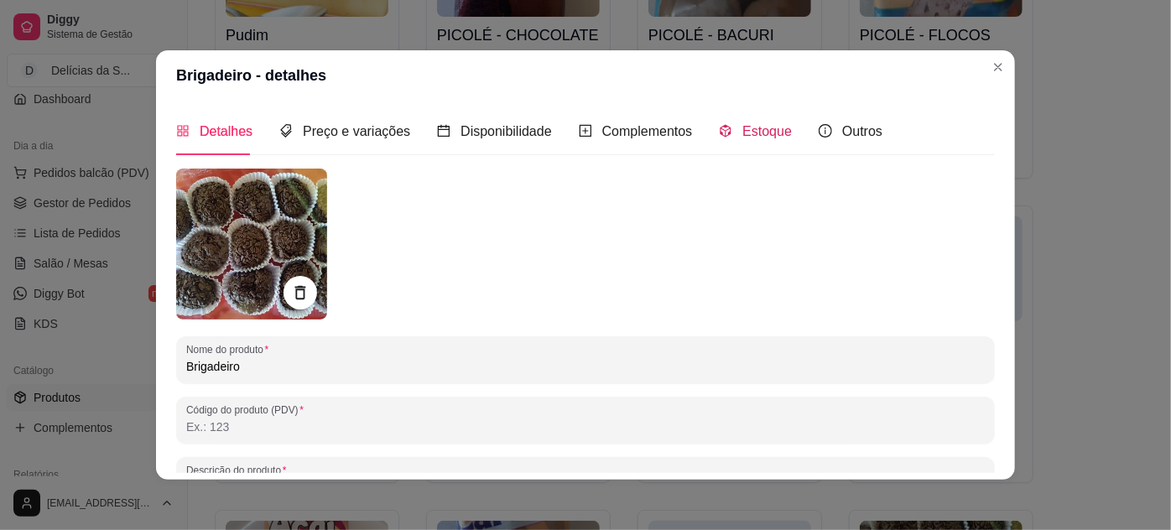
click at [751, 131] on span "Estoque" at bounding box center [766, 131] width 49 height 14
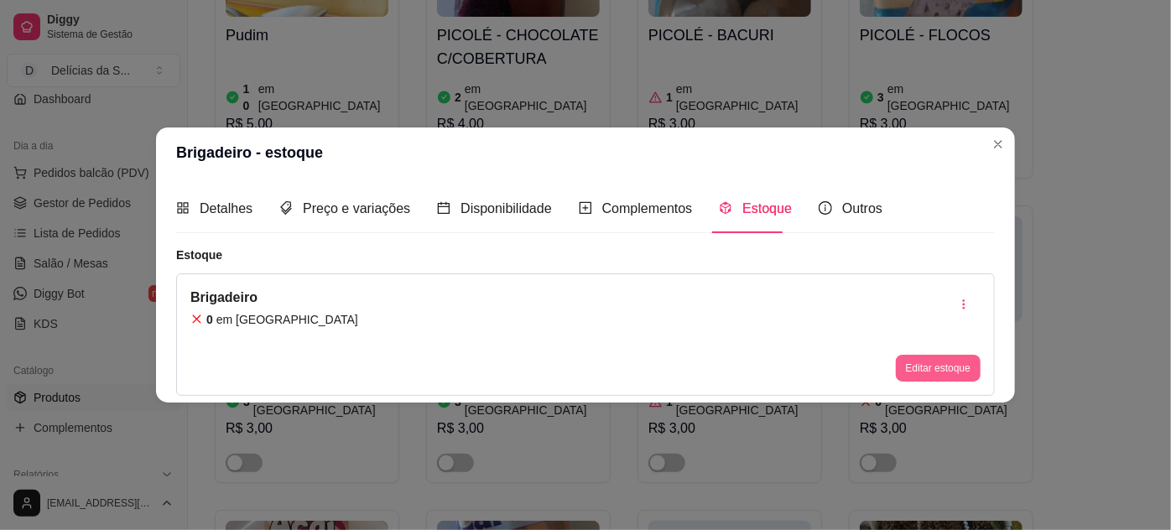
click at [913, 363] on button "Editar estoque" at bounding box center [938, 368] width 85 height 27
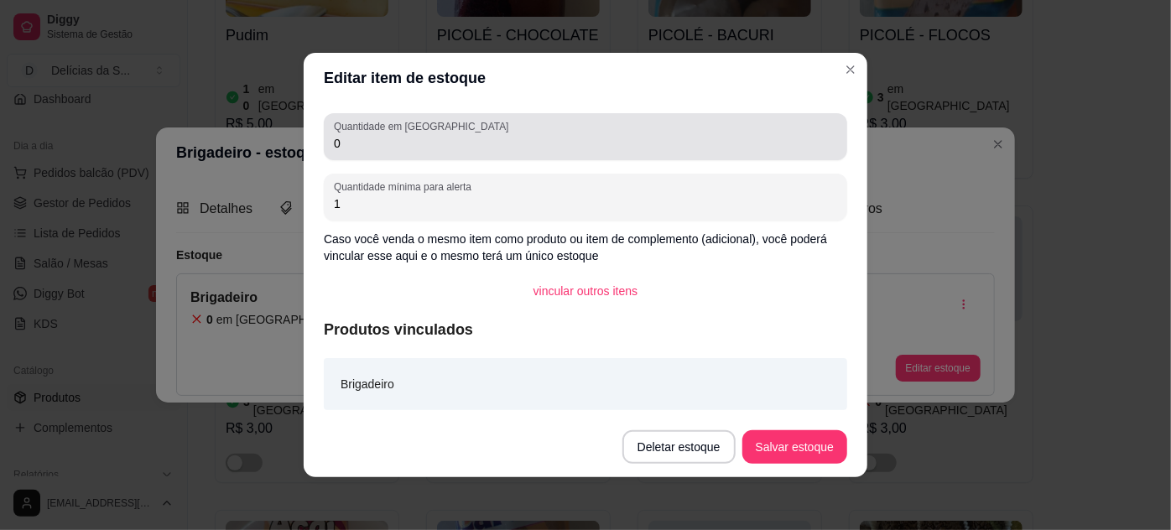
click at [797, 138] on input "0" at bounding box center [585, 143] width 503 height 17
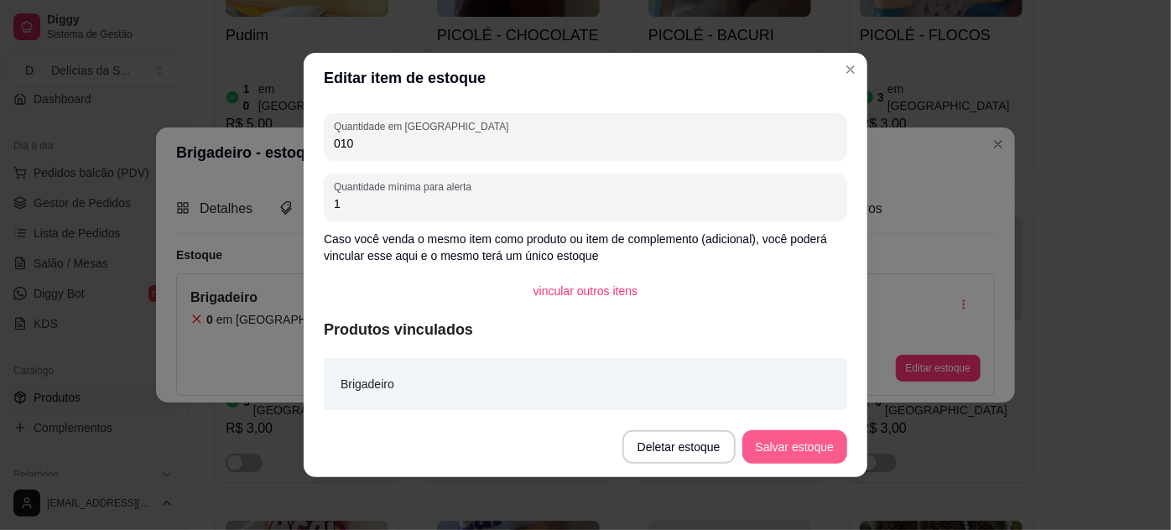
type input "010"
click at [798, 439] on button "Salvar estoque" at bounding box center [794, 447] width 105 height 34
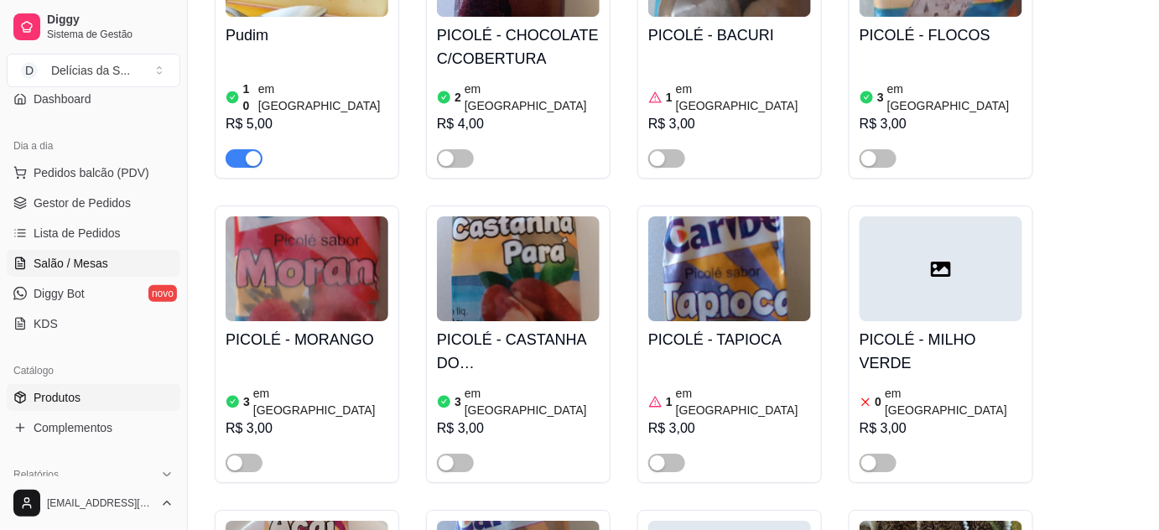
click at [96, 250] on link "Salão / Mesas" at bounding box center [94, 263] width 174 height 27
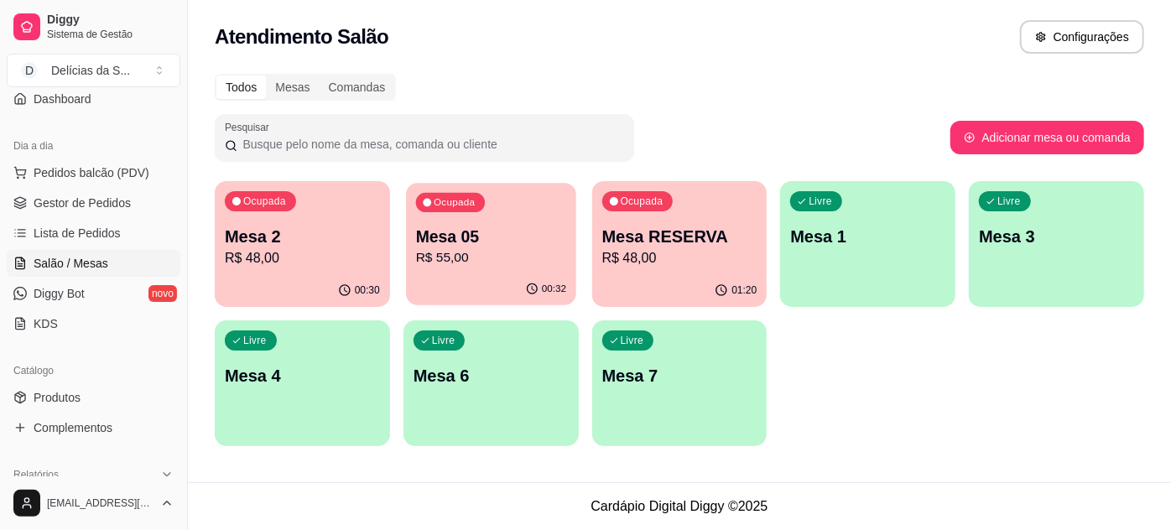
click at [424, 238] on p "Mesa 05" at bounding box center [491, 237] width 150 height 23
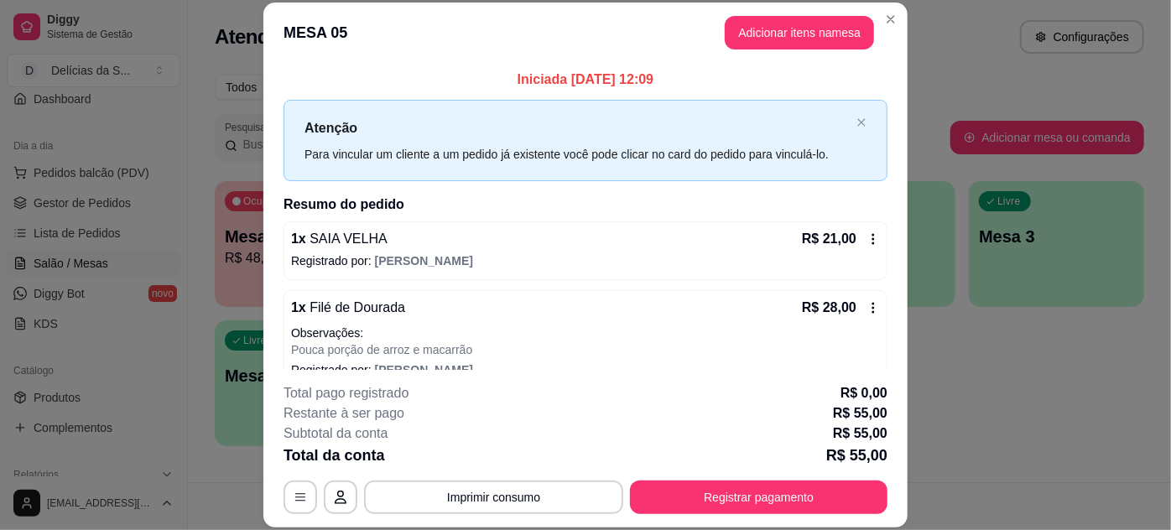
scroll to position [93, 0]
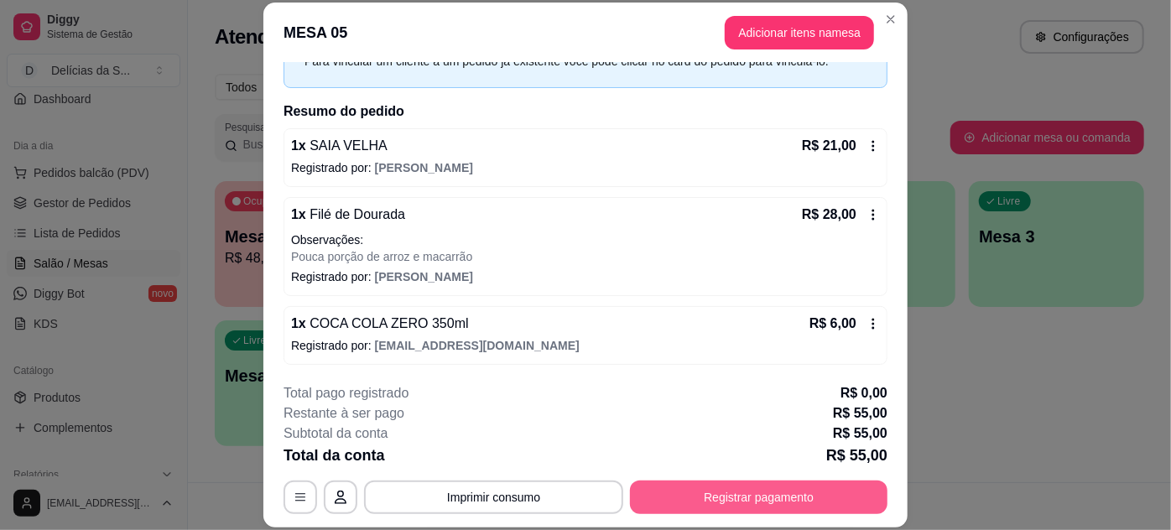
click at [717, 496] on button "Registrar pagamento" at bounding box center [758, 497] width 257 height 34
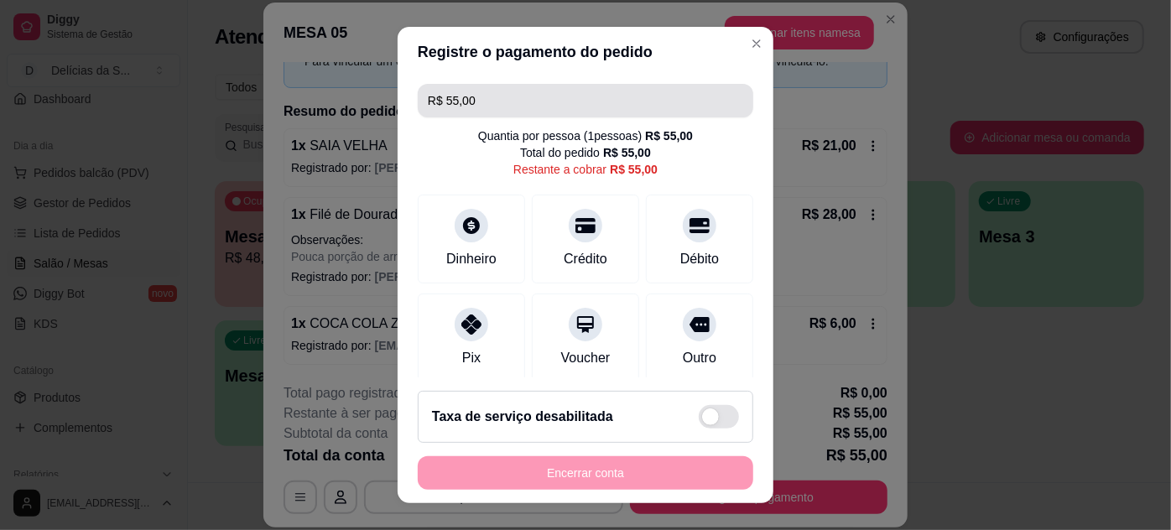
click at [526, 106] on input "R$ 55,00" at bounding box center [585, 101] width 315 height 34
click at [526, 105] on input "R$ 55,00" at bounding box center [585, 101] width 315 height 34
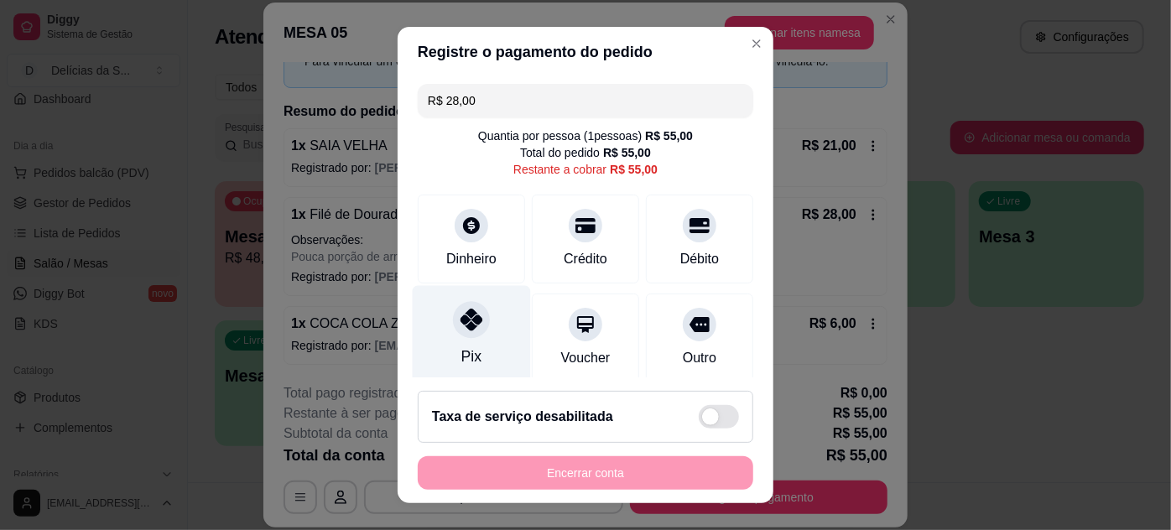
click at [474, 345] on div "Pix" at bounding box center [472, 334] width 118 height 98
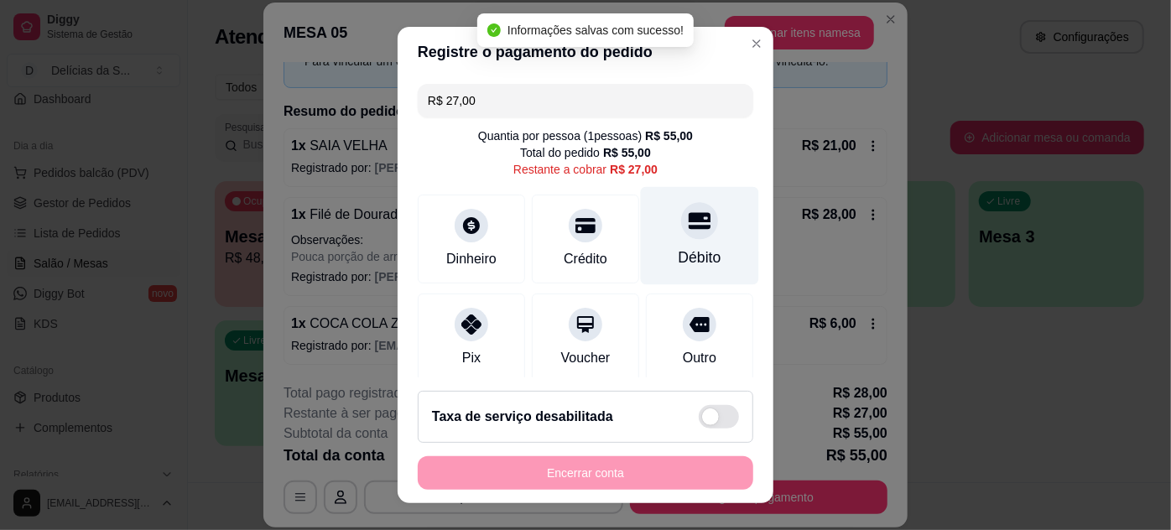
click at [678, 247] on div "Débito" at bounding box center [699, 258] width 43 height 22
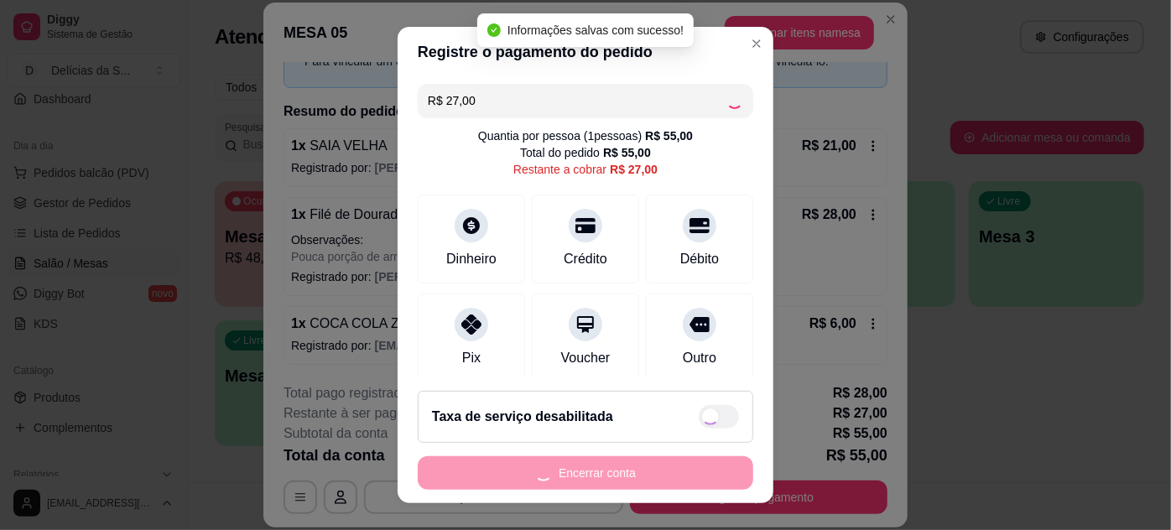
type input "R$ 0,00"
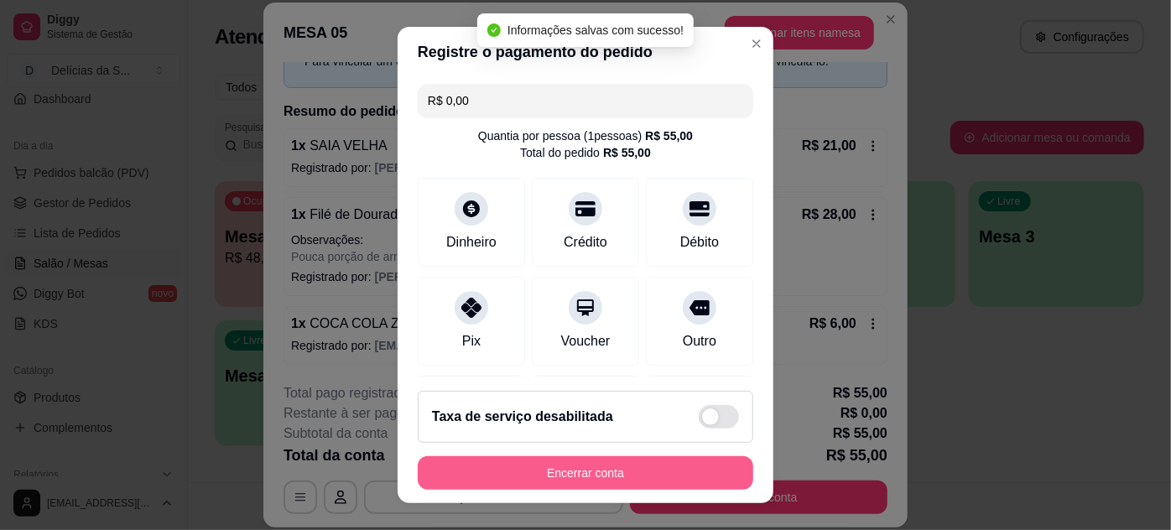
click at [560, 467] on button "Encerrar conta" at bounding box center [585, 473] width 335 height 34
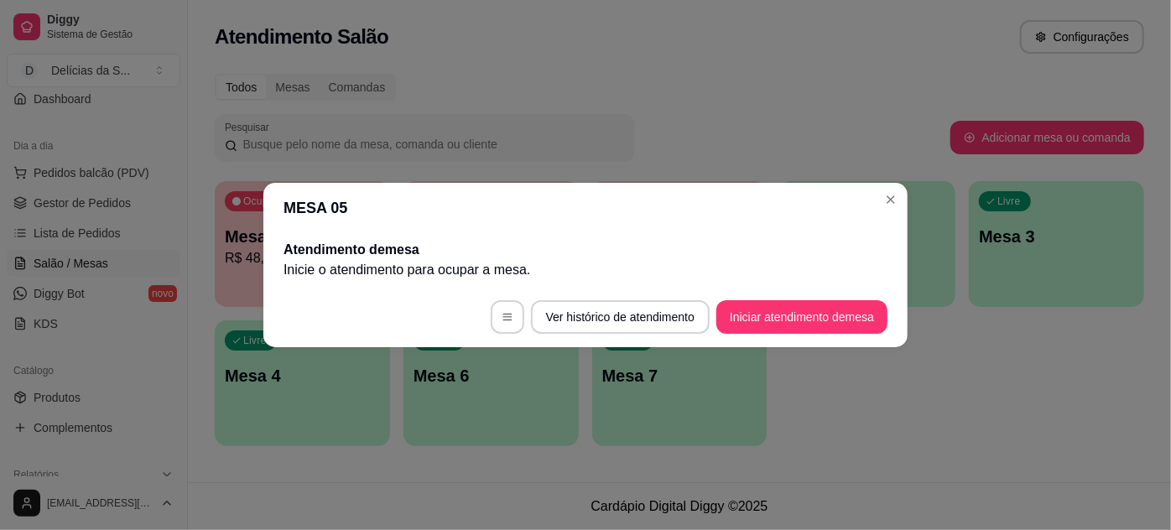
scroll to position [0, 0]
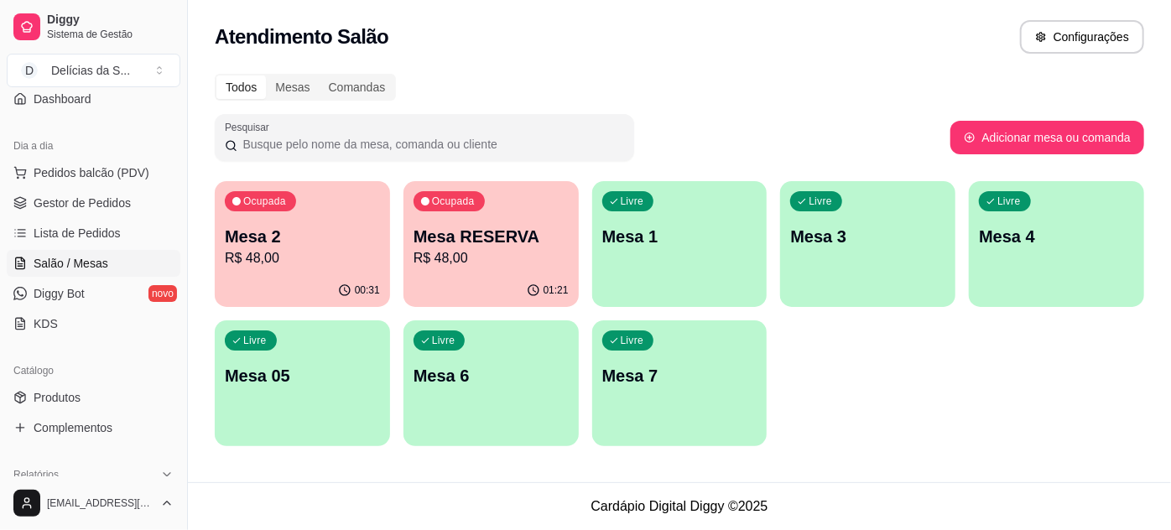
click at [669, 240] on p "Mesa 1" at bounding box center [679, 236] width 155 height 23
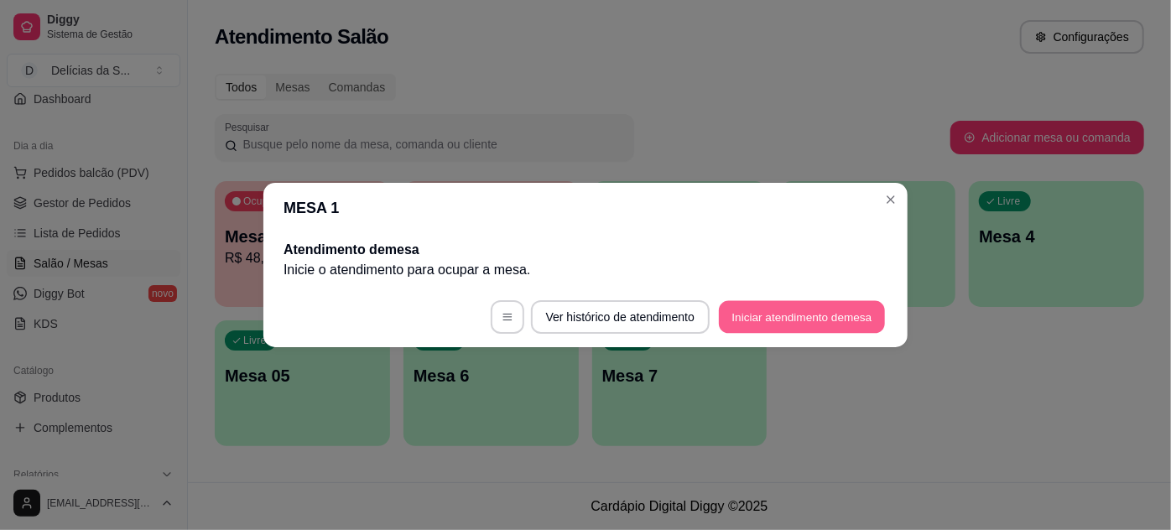
click at [796, 315] on button "Iniciar atendimento de mesa" at bounding box center [802, 317] width 166 height 33
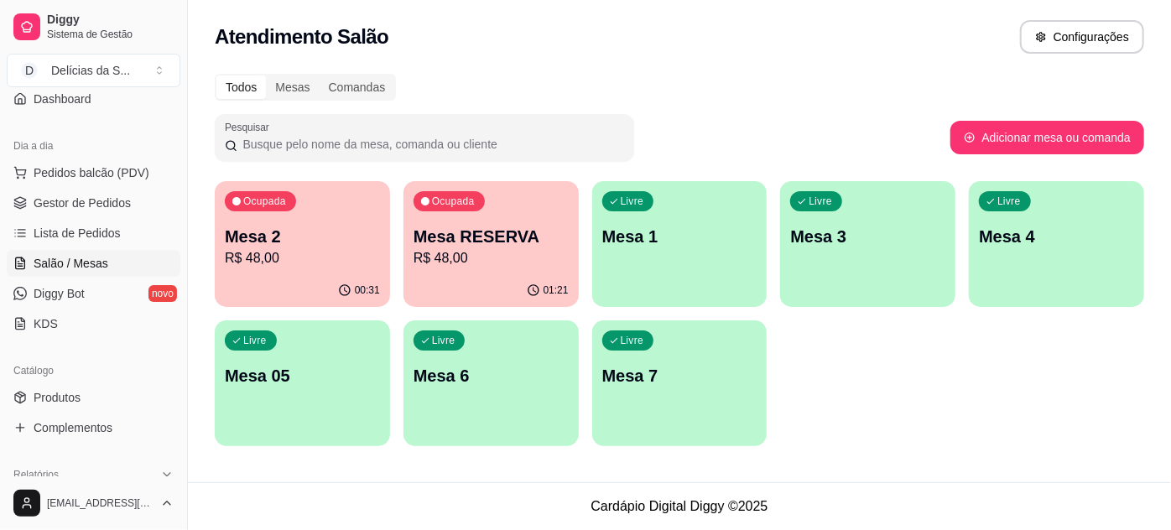
click at [713, 275] on div "Livre Mesa 1" at bounding box center [679, 234] width 175 height 106
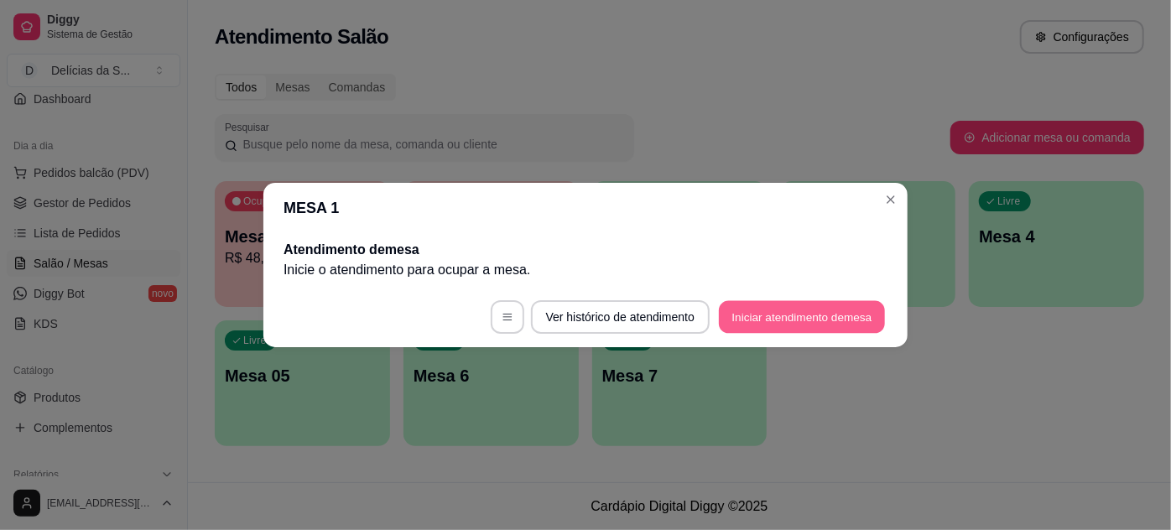
click at [745, 309] on button "Iniciar atendimento de mesa" at bounding box center [802, 317] width 166 height 33
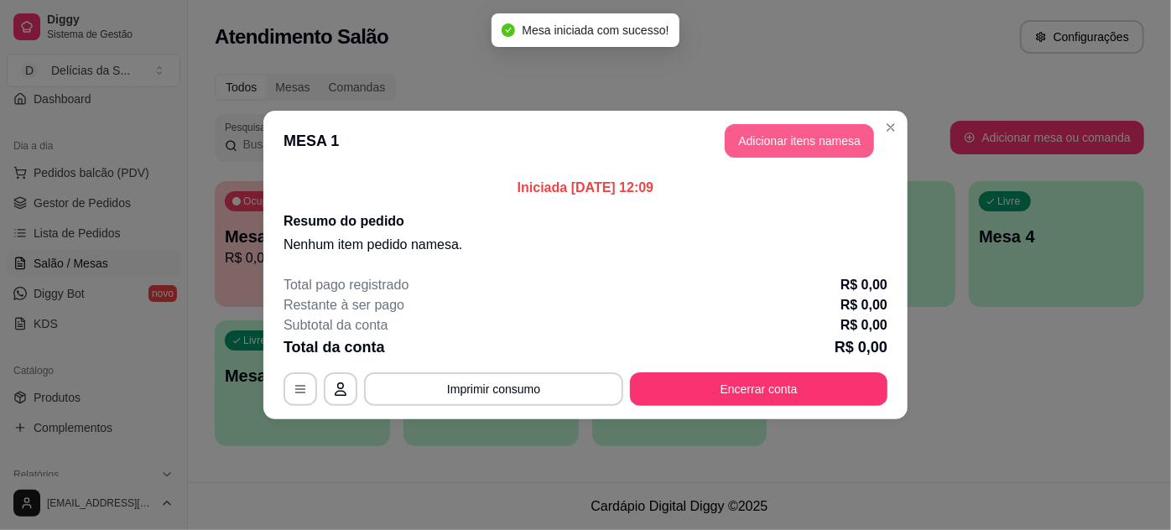
click at [811, 141] on button "Adicionar itens na mesa" at bounding box center [798, 141] width 149 height 34
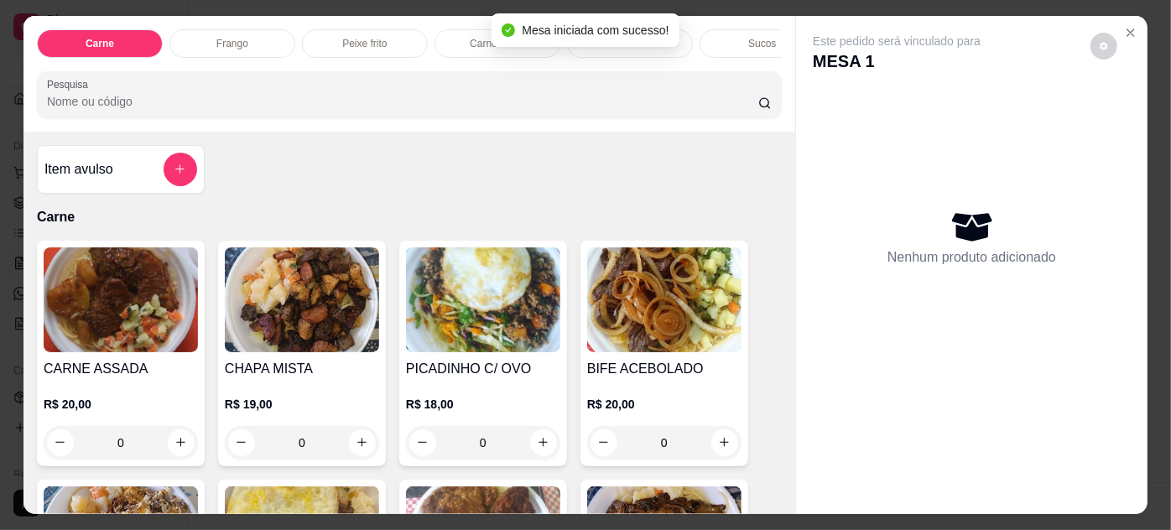
scroll to position [304, 0]
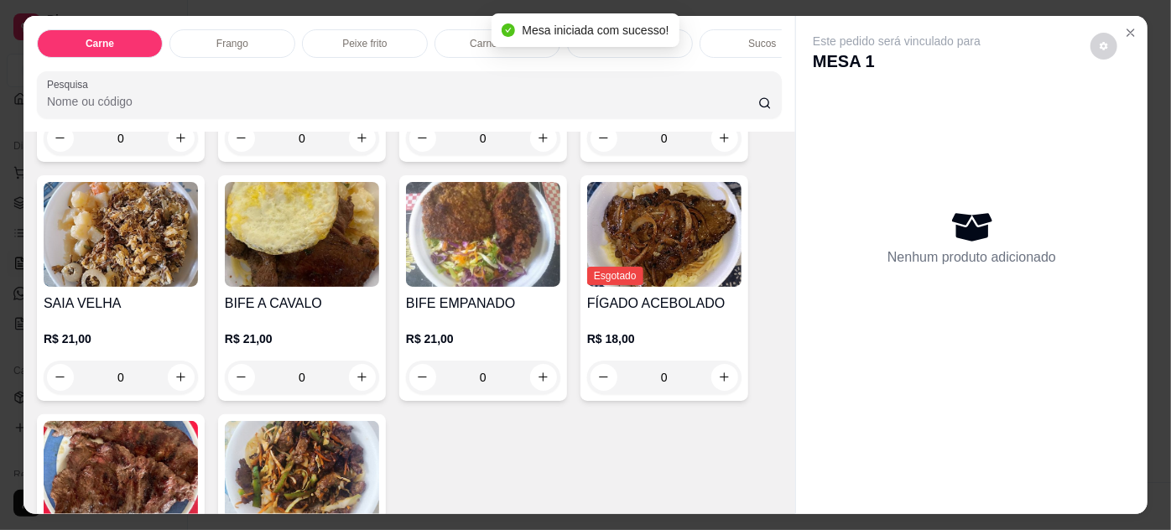
click at [143, 297] on div "SAIA VELHA R$ 21,00 0" at bounding box center [121, 288] width 168 height 226
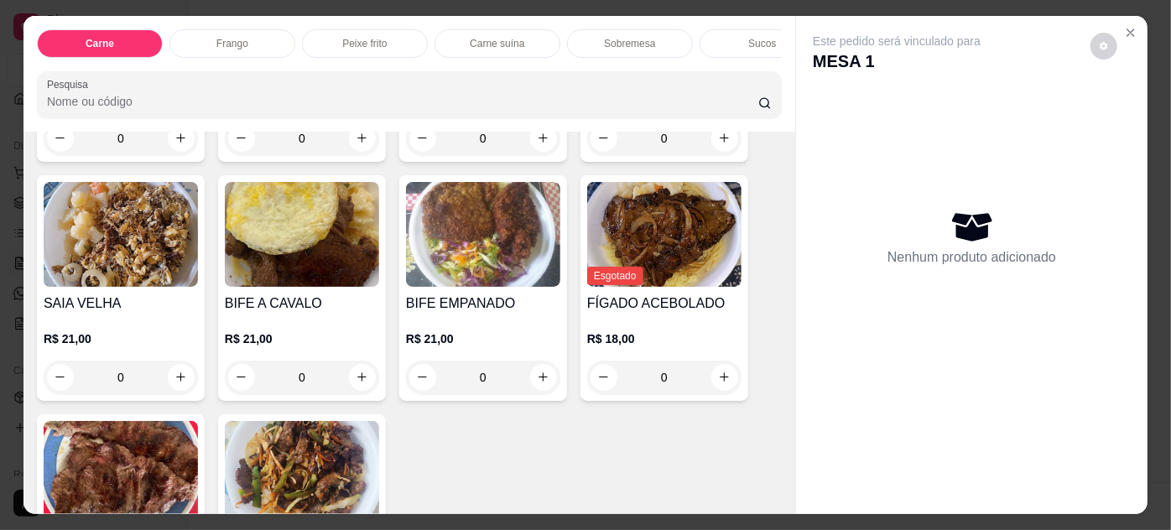
scroll to position [167, 0]
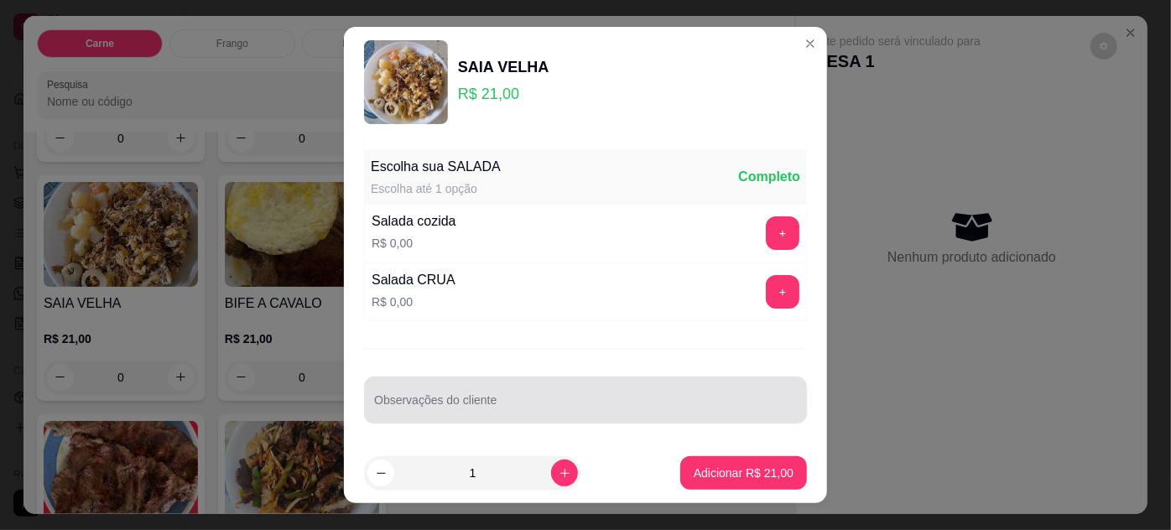
click at [505, 398] on input "Observações do cliente" at bounding box center [585, 406] width 423 height 17
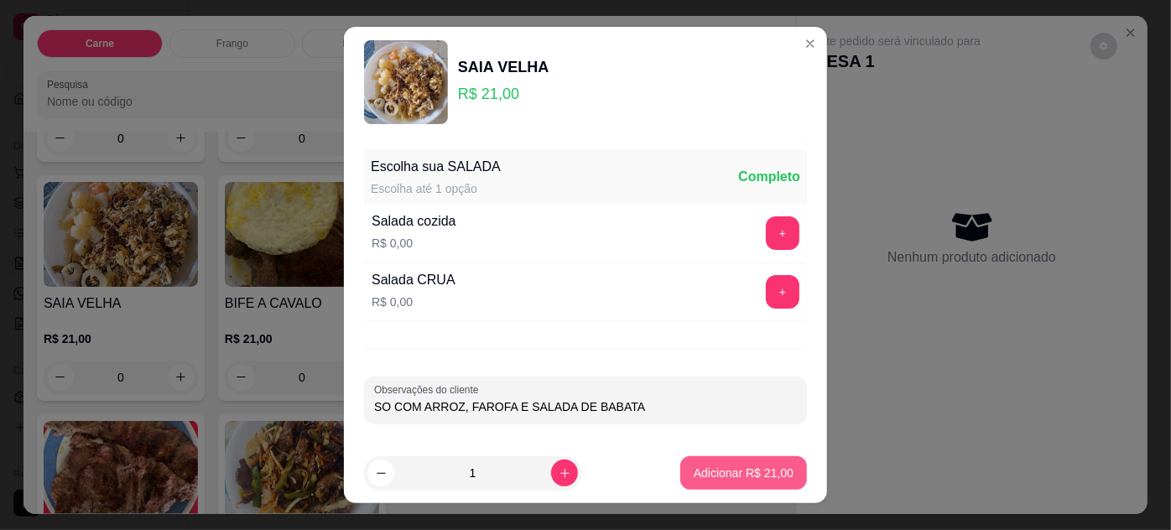
type input "SO COM ARROZ, FAROFA E SALADA DE BABATA"
click at [765, 465] on button "Adicionar R$ 21,00" at bounding box center [743, 473] width 127 height 34
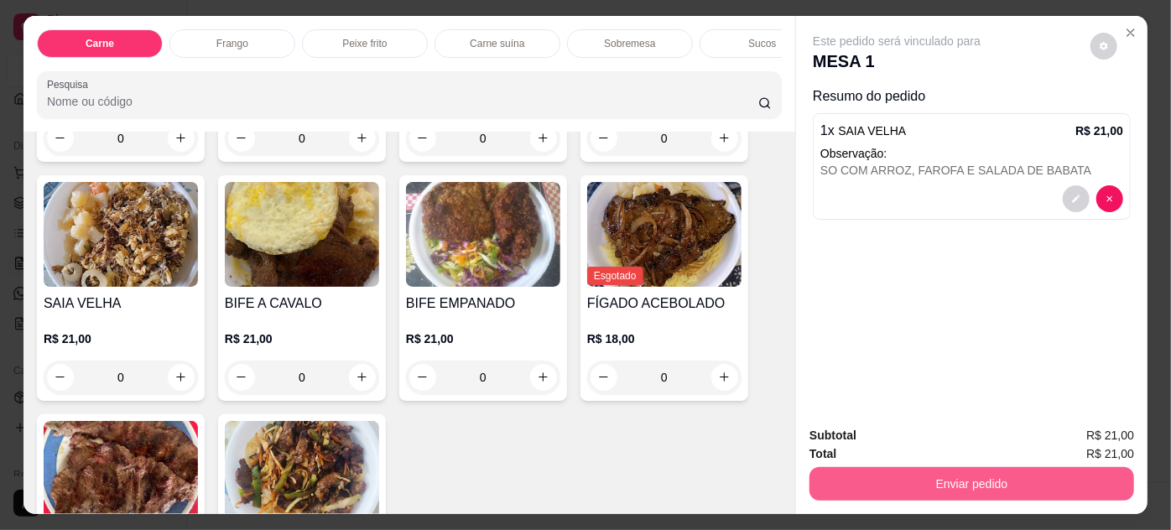
click at [835, 480] on button "Enviar pedido" at bounding box center [971, 484] width 324 height 34
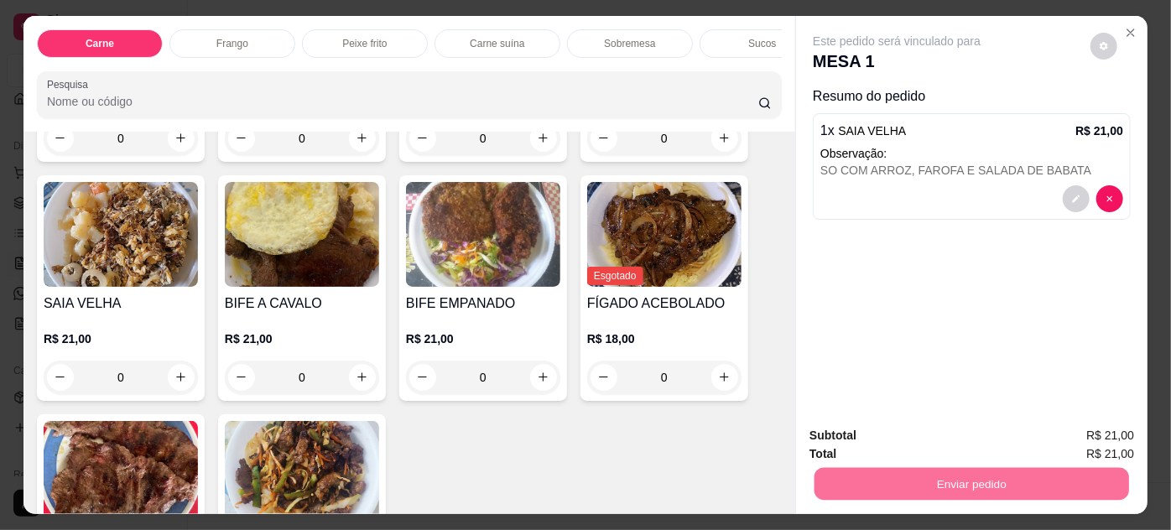
click at [853, 446] on button "Não registrar e enviar pedido" at bounding box center [916, 437] width 174 height 32
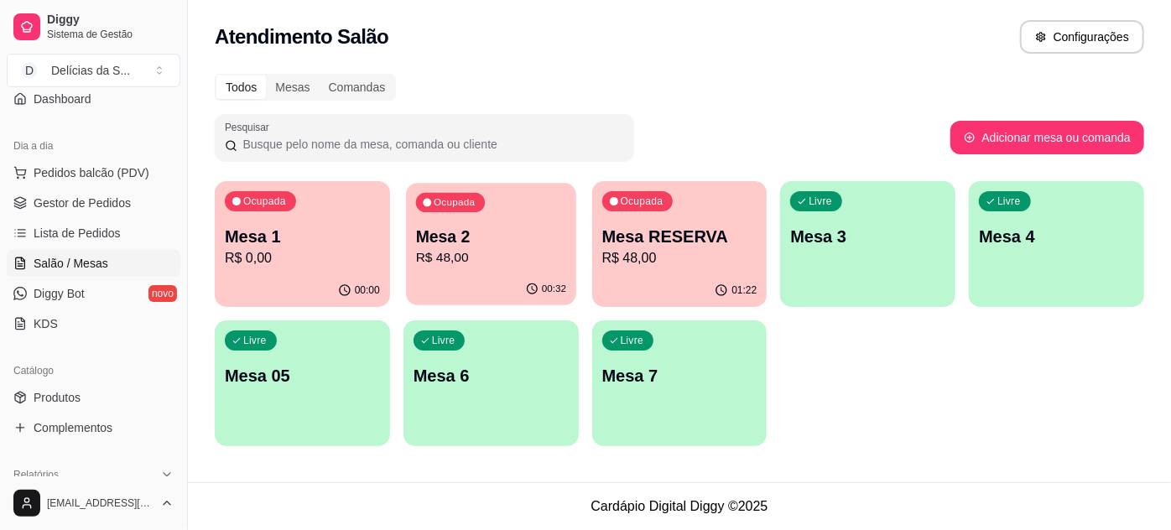
click at [449, 250] on p "R$ 48,00" at bounding box center [491, 257] width 150 height 19
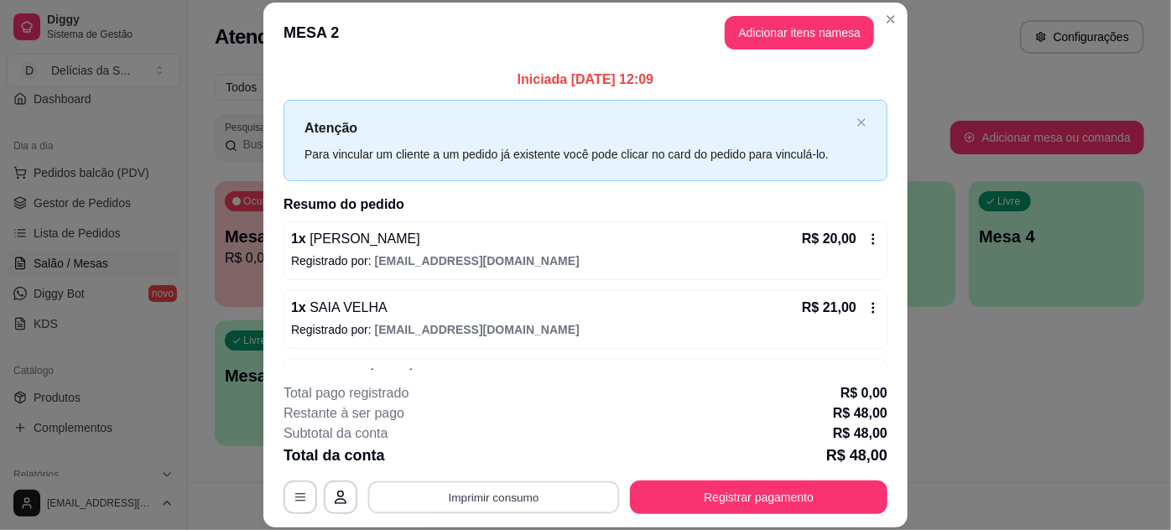
click at [484, 486] on button "Imprimir consumo" at bounding box center [494, 496] width 252 height 33
click at [485, 463] on button "Impressora" at bounding box center [495, 458] width 122 height 27
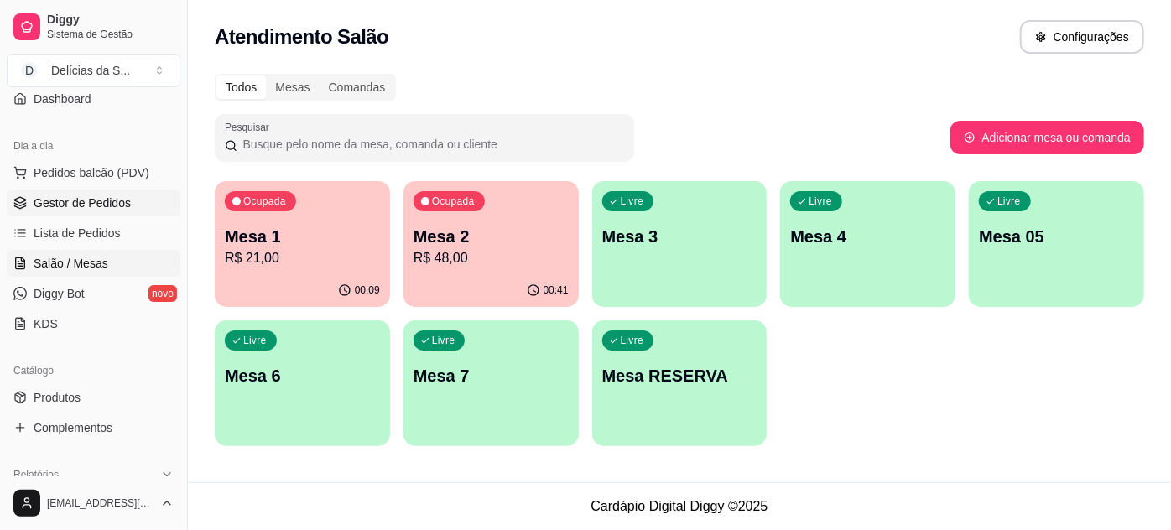
click at [125, 207] on span "Gestor de Pedidos" at bounding box center [82, 203] width 97 height 17
